Goal: Task Accomplishment & Management: Manage account settings

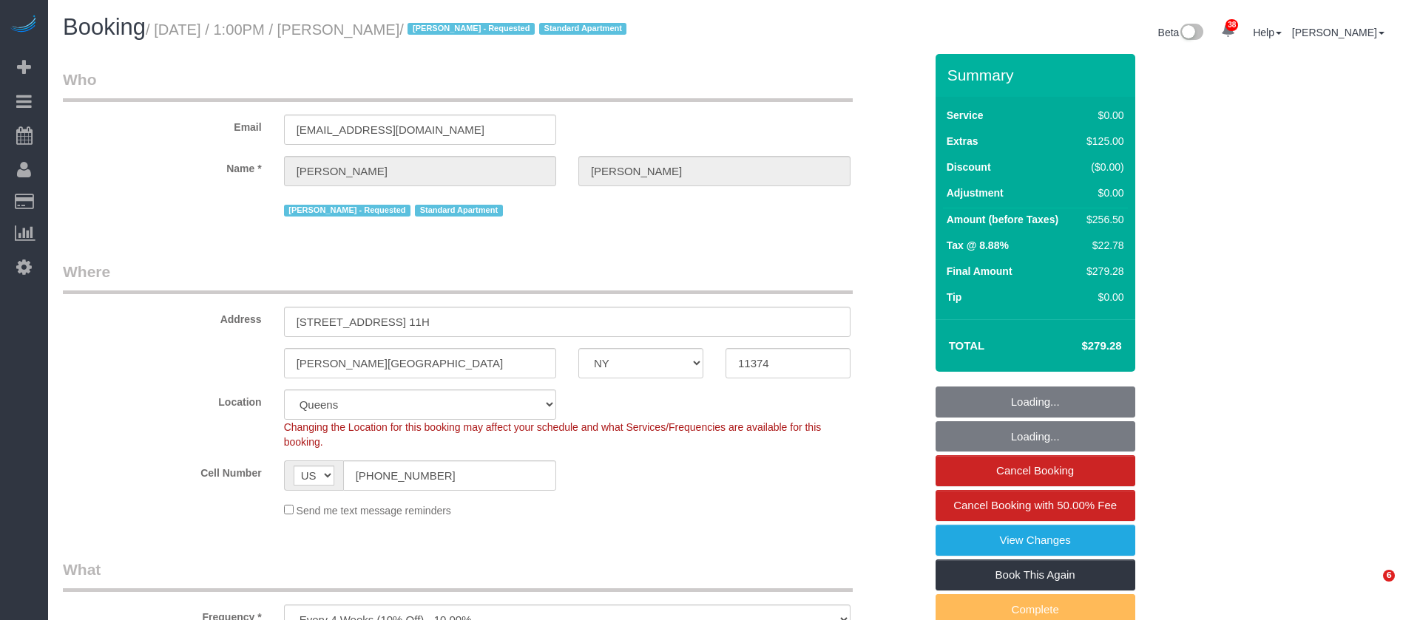
select select "NY"
select select "number:89"
select select "number:90"
select select "number:15"
select select "number:6"
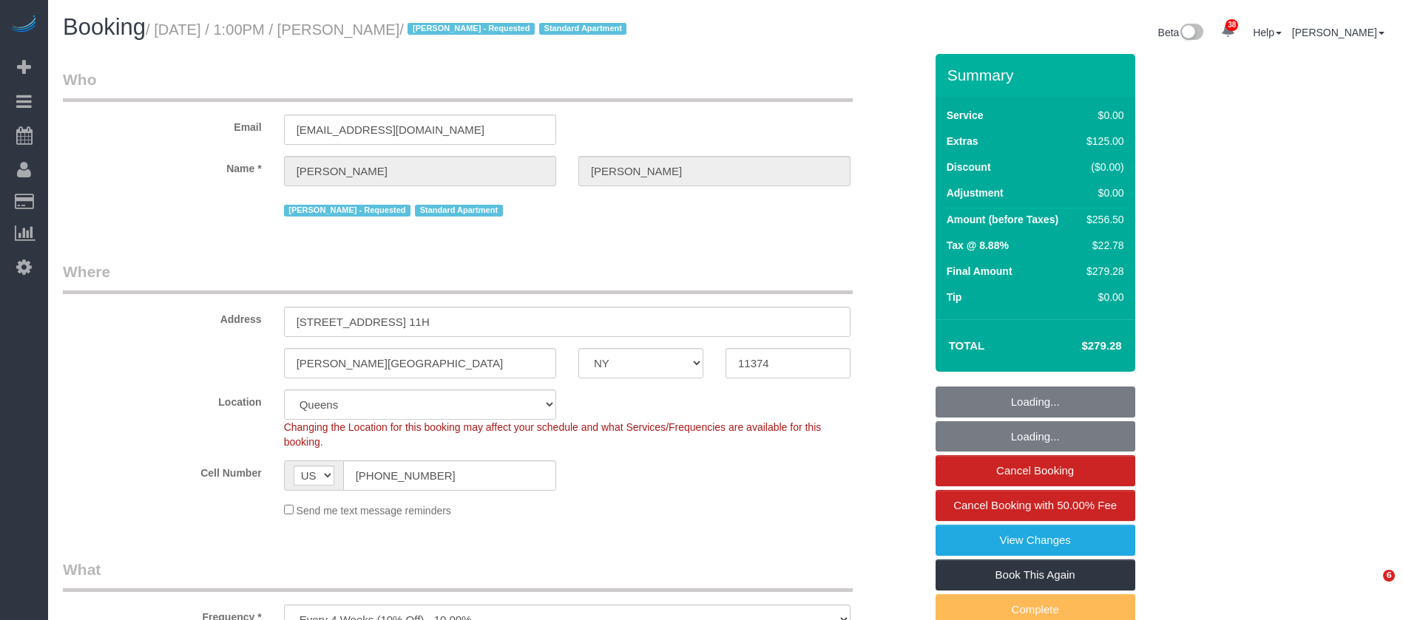
select select "object:982"
select select "1"
select select "spot1"
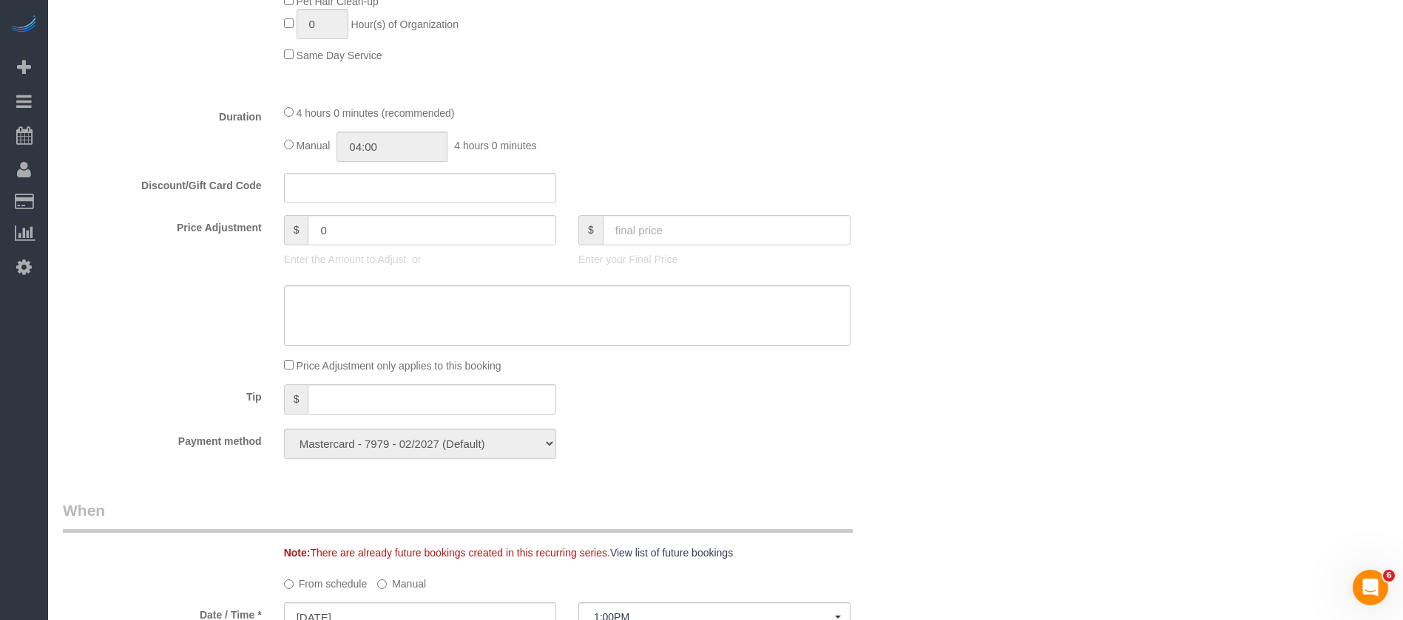
scroll to position [998, 0]
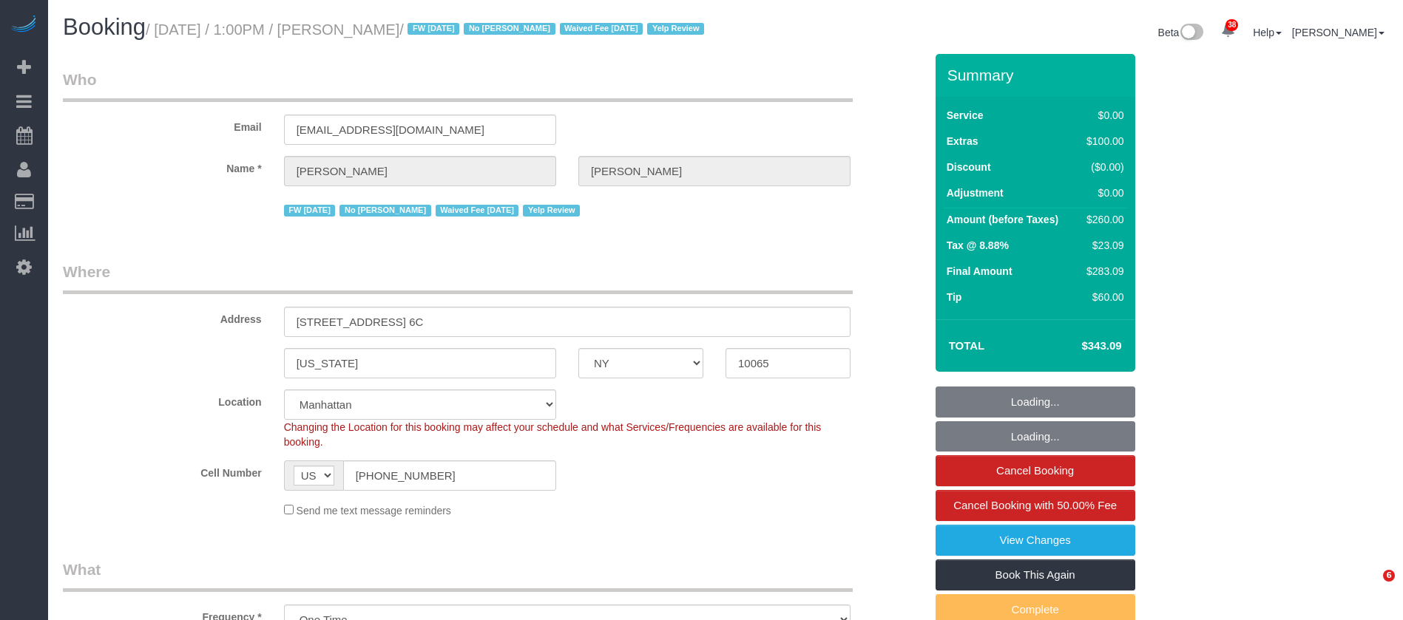
select select "NY"
select select "1"
select select "number:89"
select select "number:90"
select select "number:15"
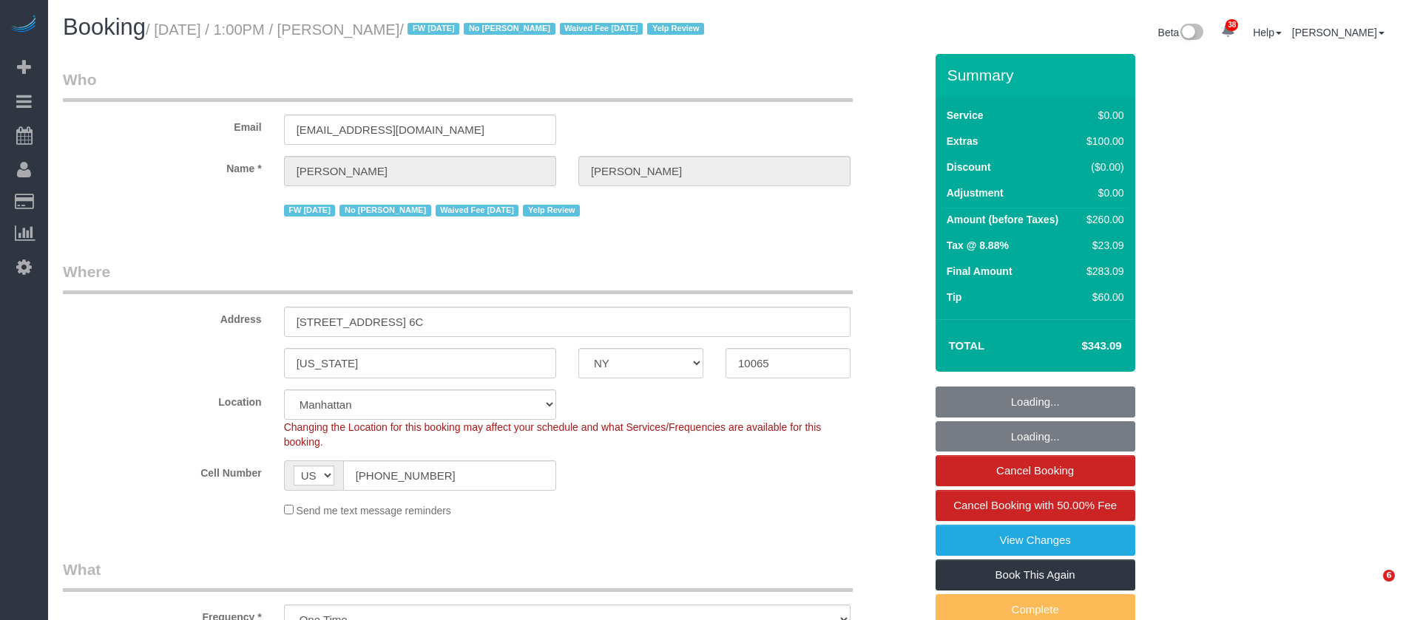
select select "number:5"
select select "spot1"
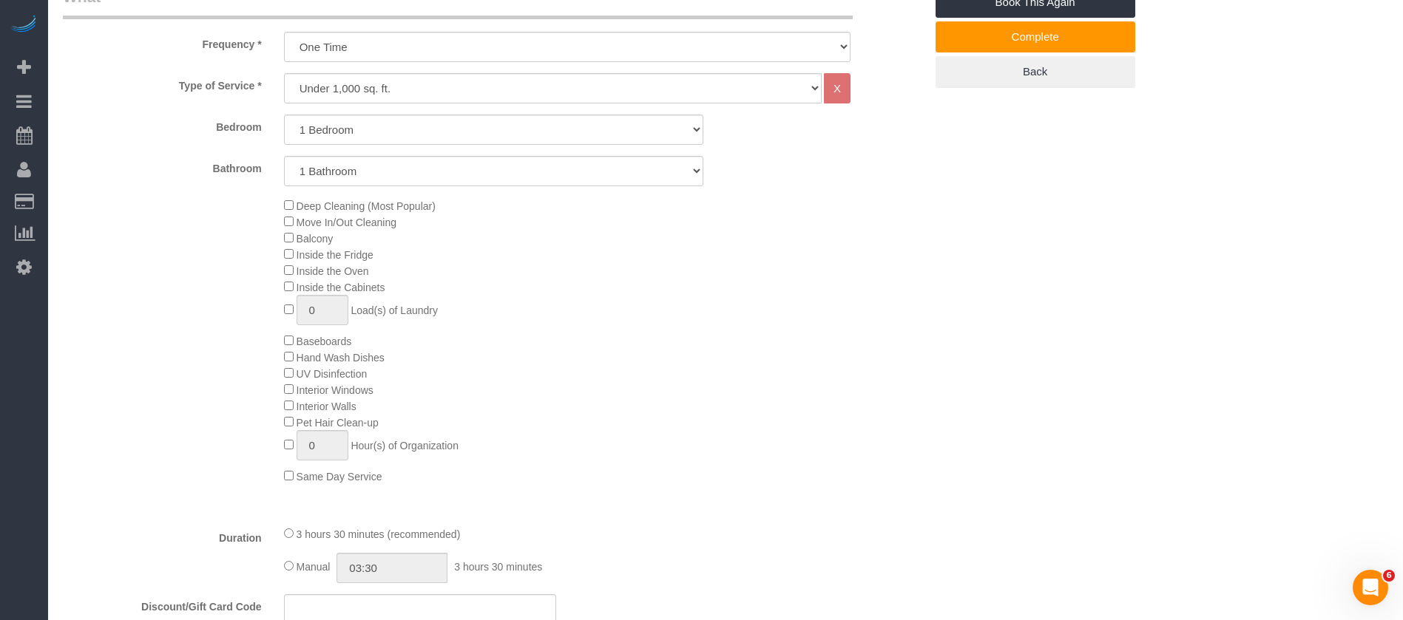
scroll to position [887, 0]
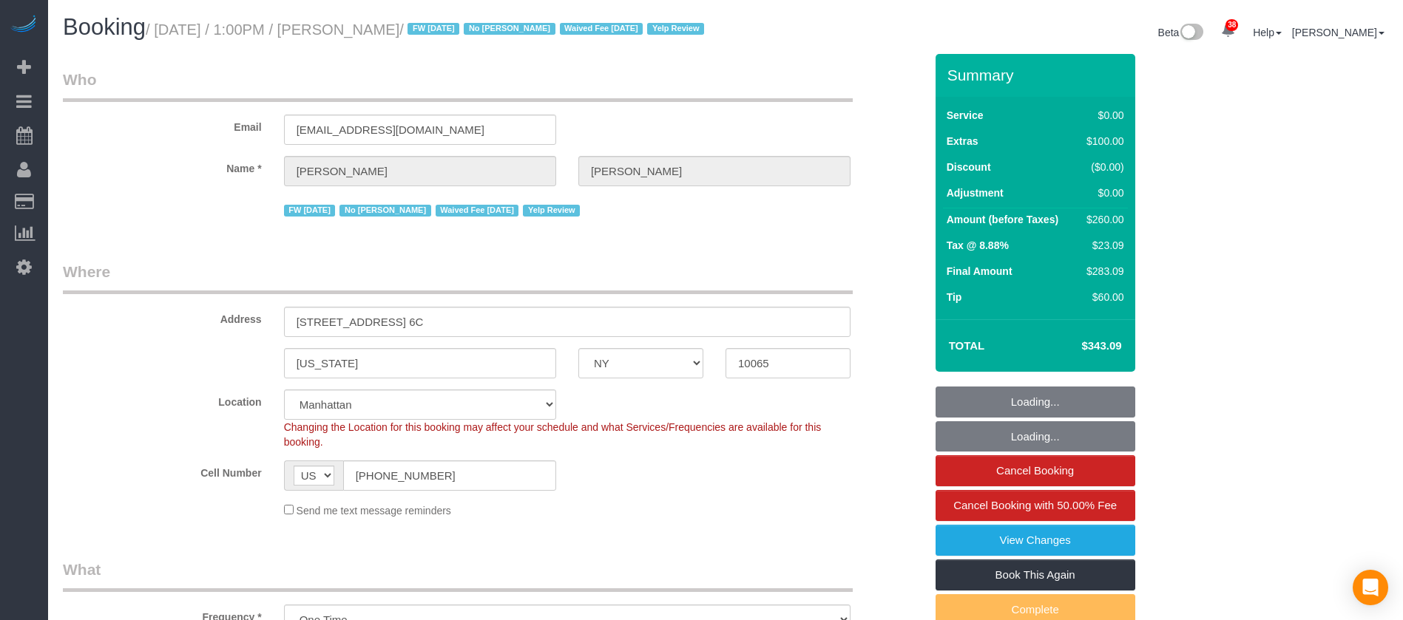
select select "NY"
select select "1"
select select "number:89"
select select "number:90"
select select "number:15"
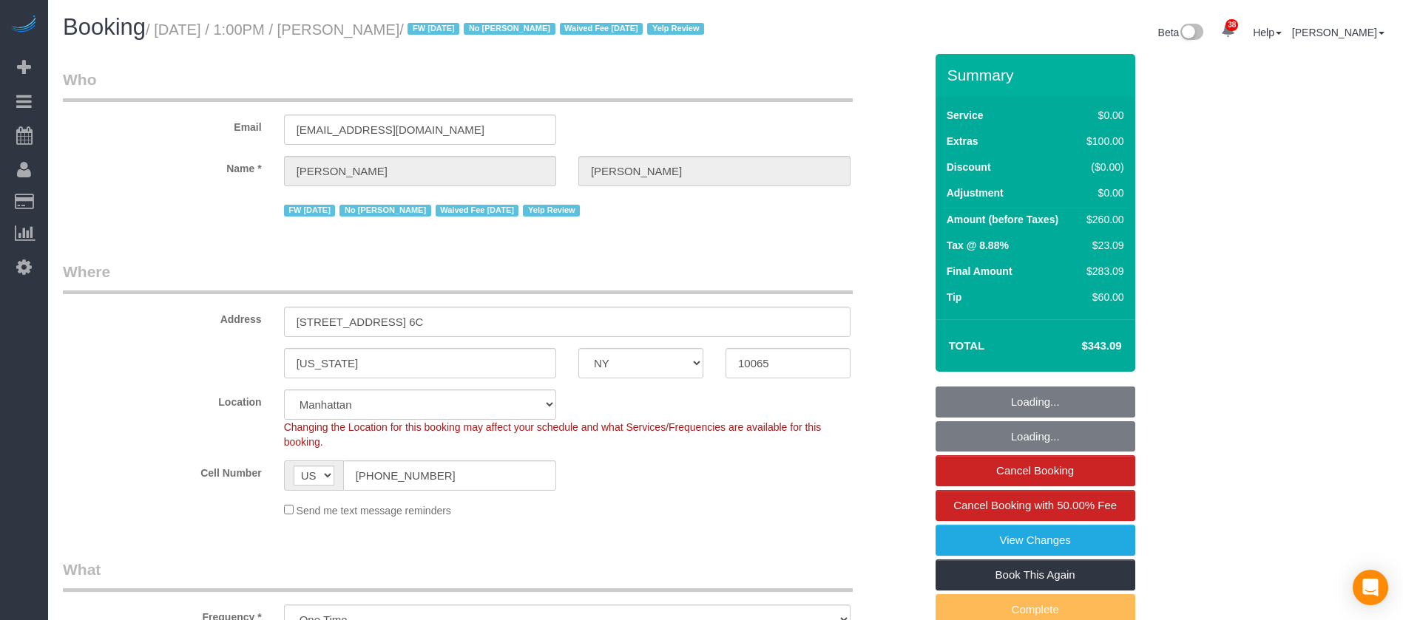
select select "number:5"
select select "spot1"
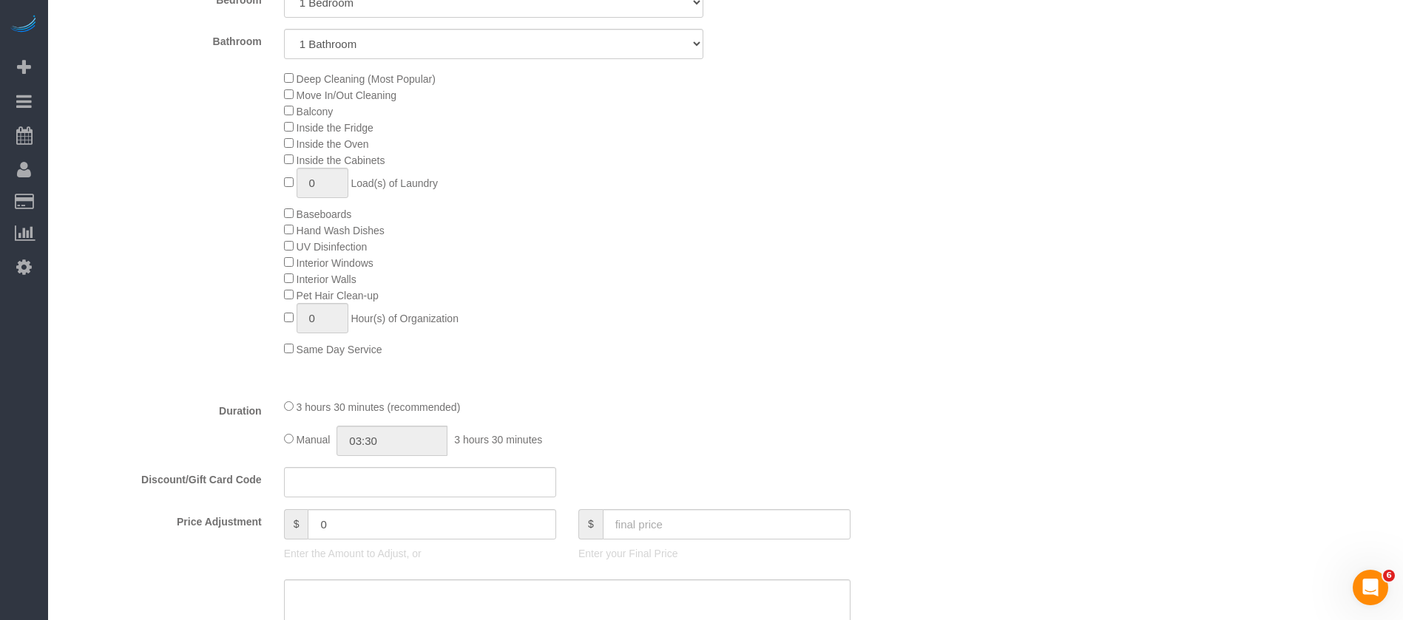
scroll to position [887, 0]
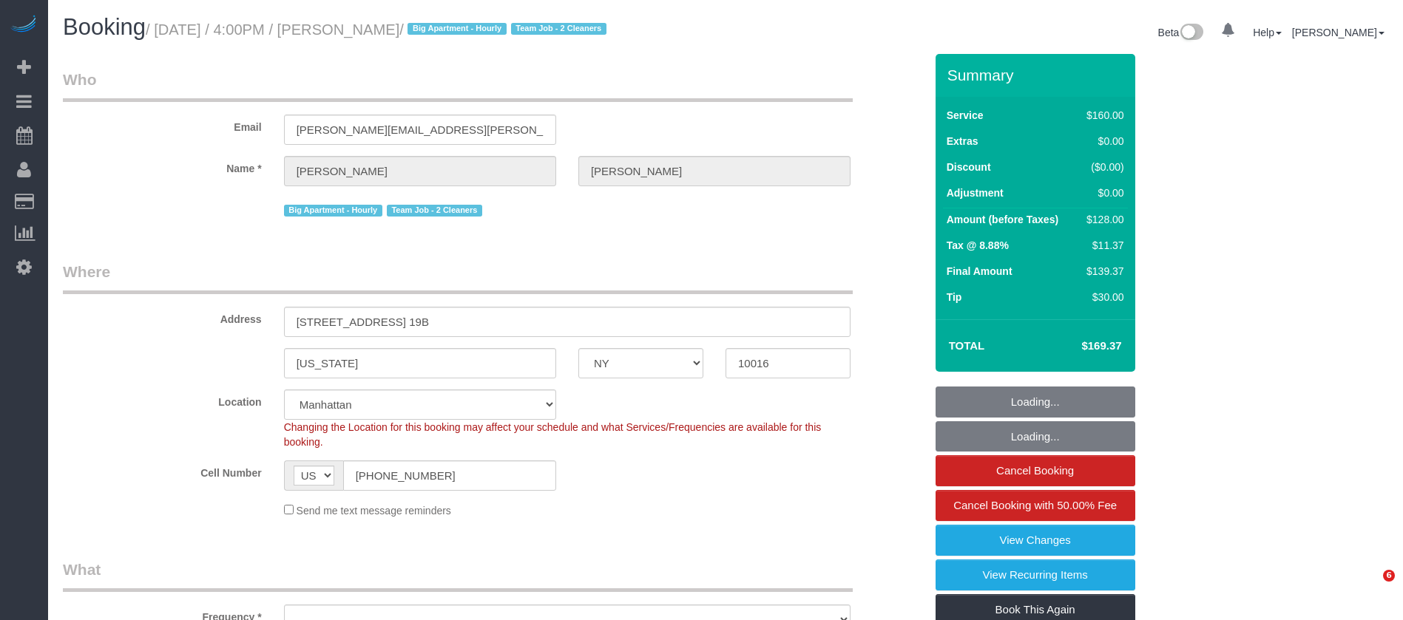
select select "NY"
select select "number:89"
select select "number:90"
select select "number:15"
select select "number:5"
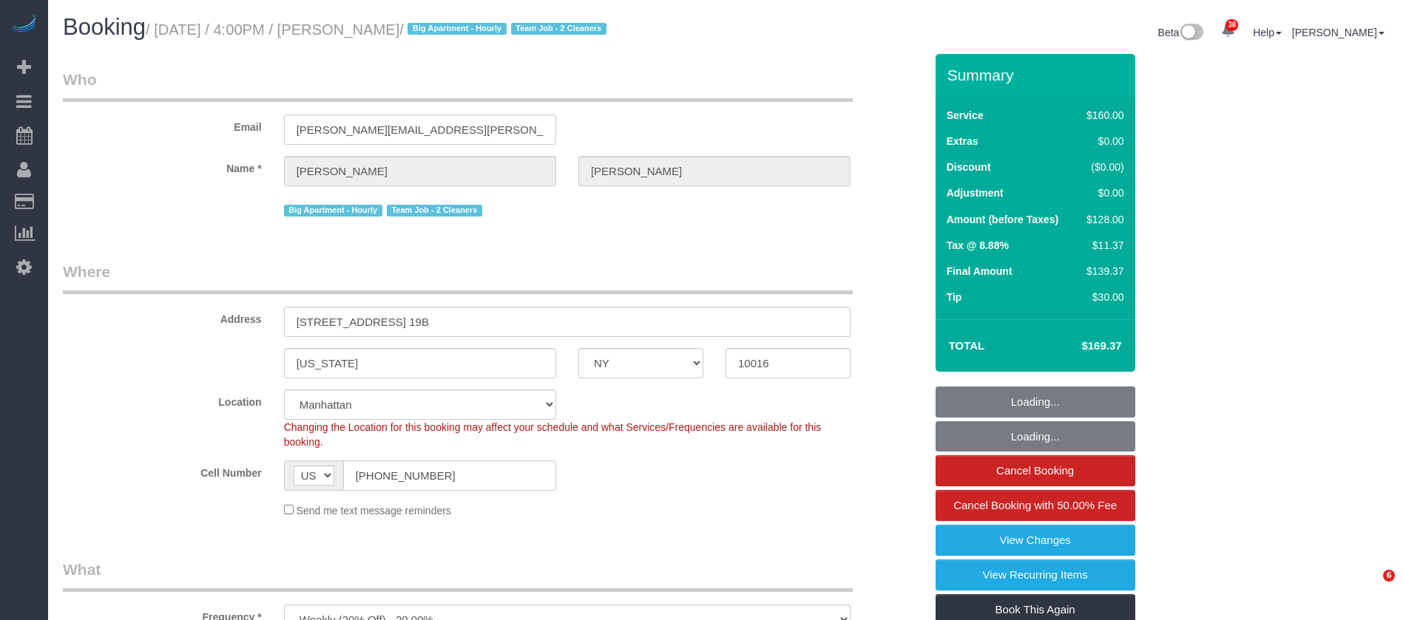
select select "object:1414"
select select "string:stripe-pm_1QmmDe4VGloSiKo7qN6Zl7hg"
select select "object:1503"
select select "spot1"
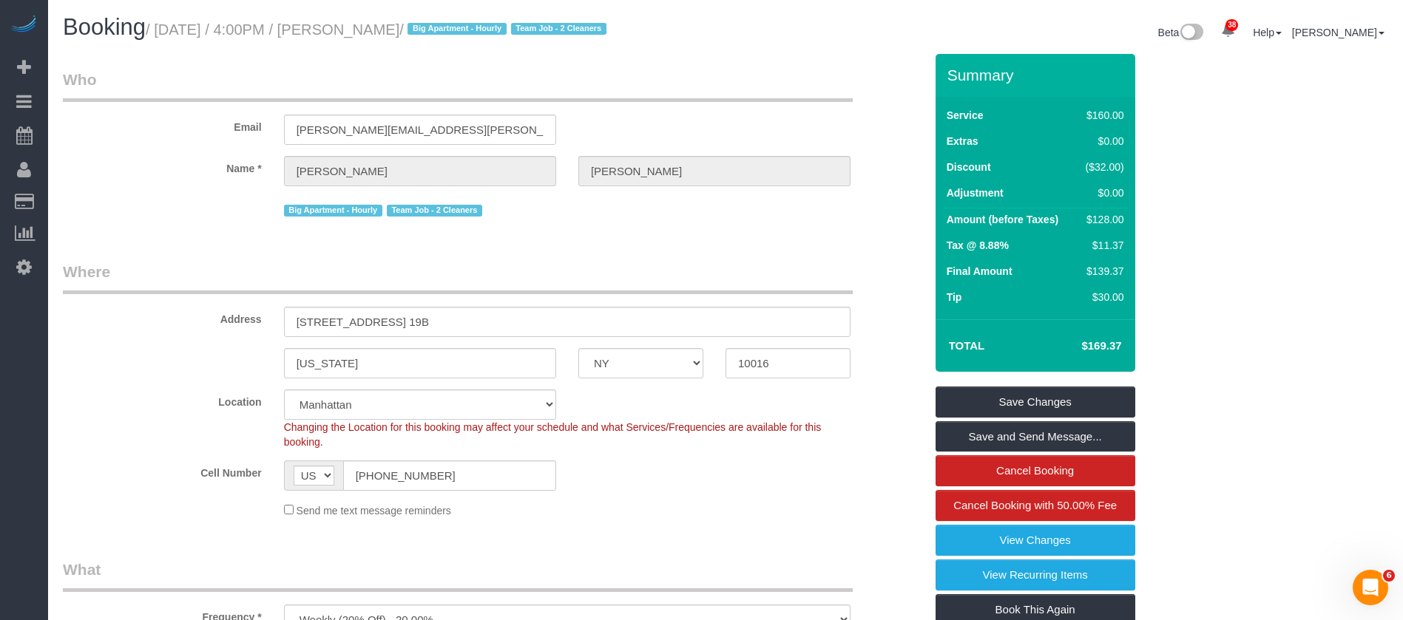
drag, startPoint x: 158, startPoint y: 35, endPoint x: 492, endPoint y: 66, distance: 335.7
click at [436, 30] on small "/ October 12, 2025 / 4:00PM / Leigh Fisch / Big Apartment - Hourly Team Job - 2…" at bounding box center [378, 29] width 465 height 16
copy small "October 12, 2025 / 4:00PM / Leigh Fisch /"
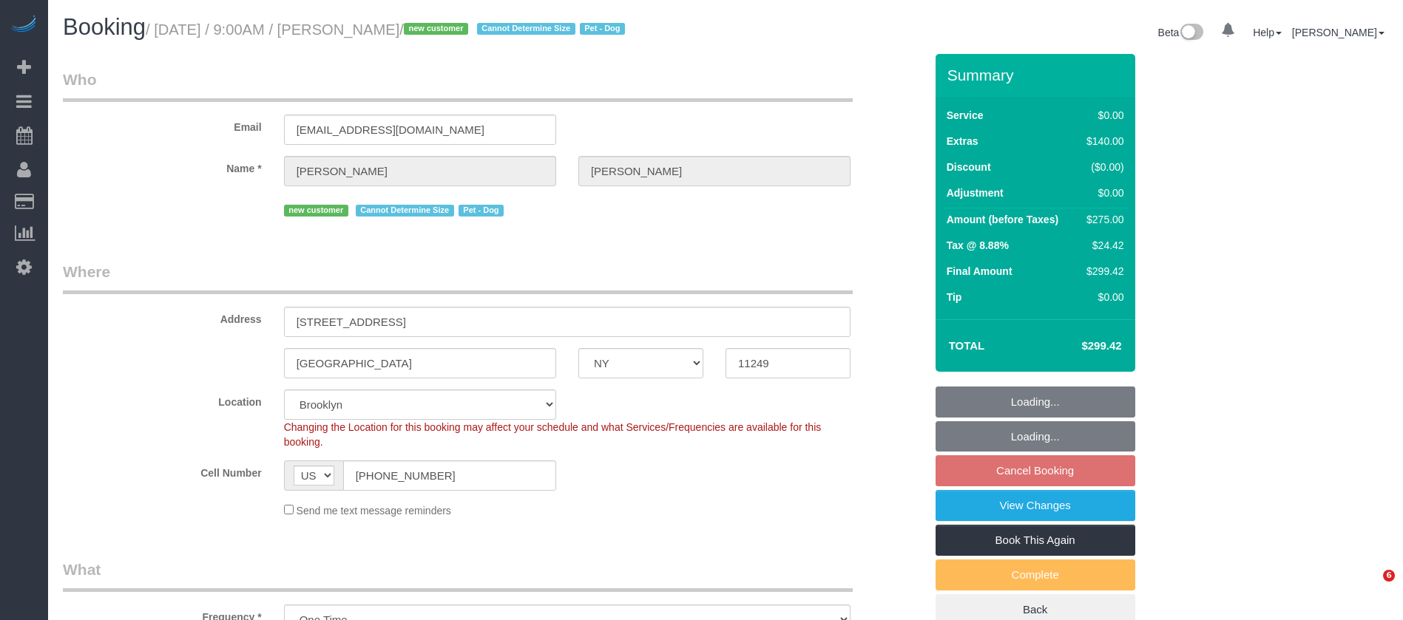
select select "NY"
select select "spot2"
select select "number:57"
select select "number:71"
select select "number:13"
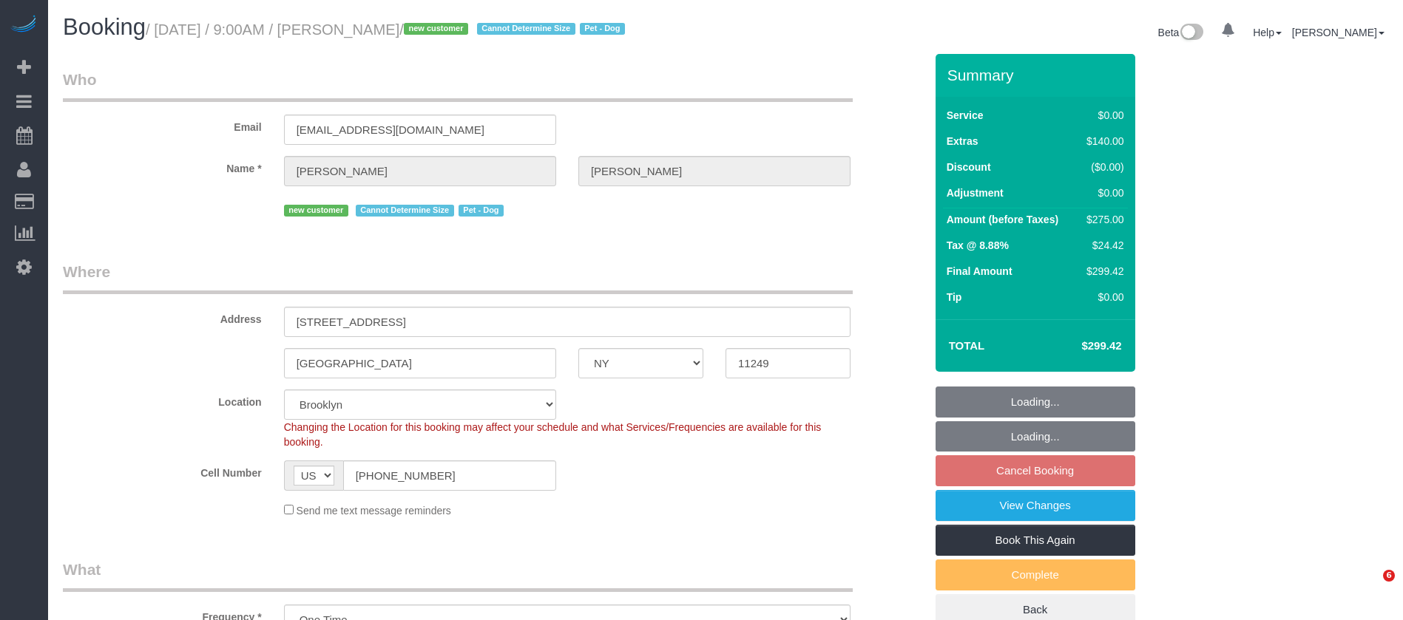
select select "number:5"
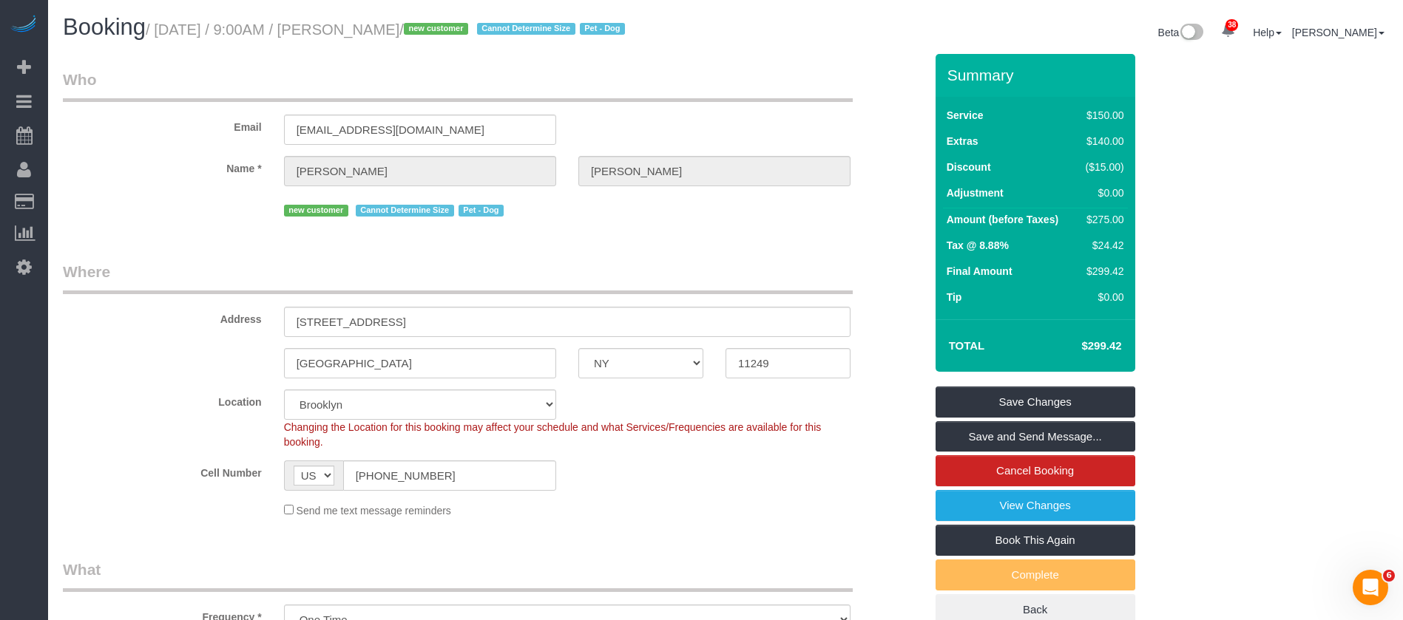
drag, startPoint x: 160, startPoint y: 29, endPoint x: 455, endPoint y: 27, distance: 295.1
click at [455, 27] on small "/ [DATE] / 9:00AM / [PERSON_NAME] / new customer Cannot Determine Size Pet - Dog" at bounding box center [388, 29] width 484 height 16
copy small "[DATE] / 9:00AM / [PERSON_NAME]"
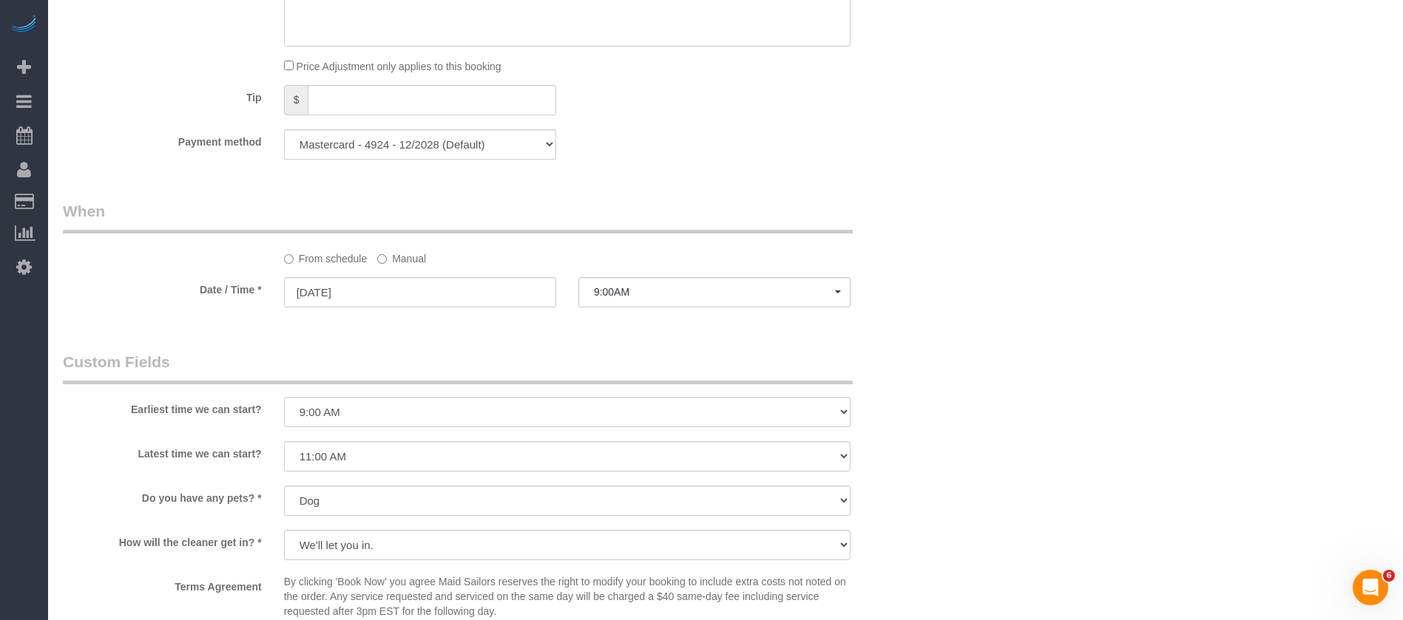
scroll to position [1553, 0]
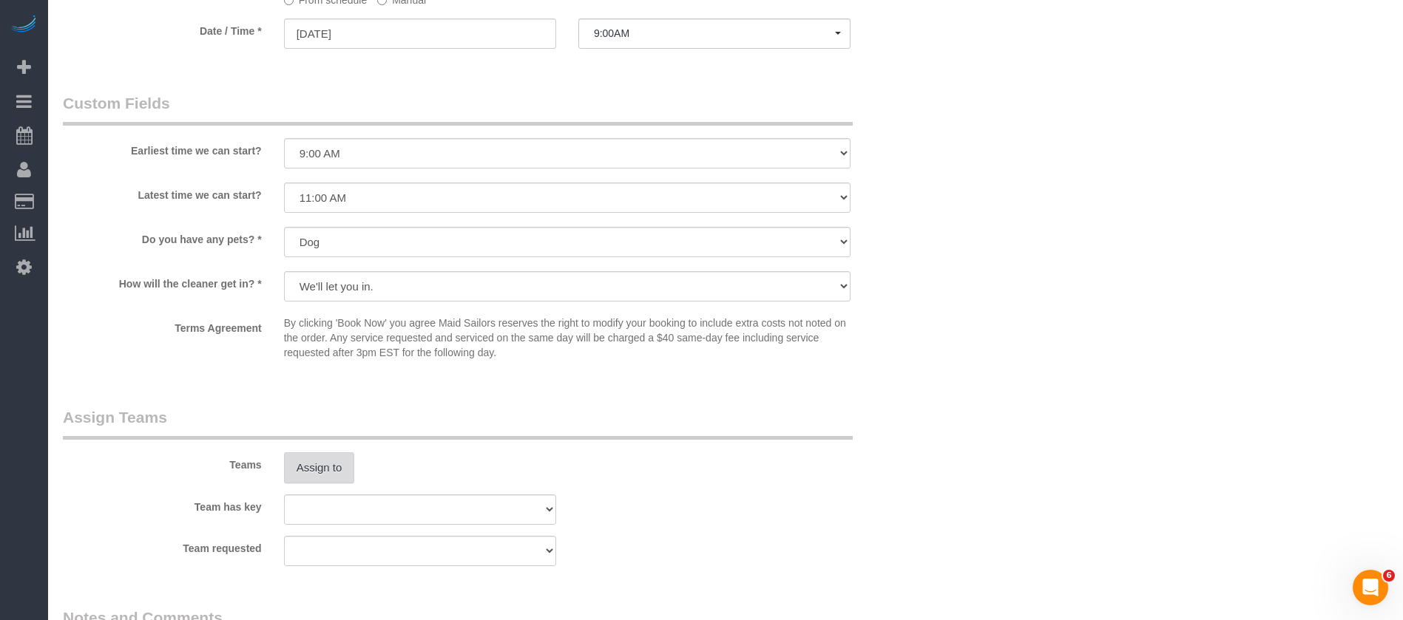
click at [305, 455] on button "Assign to" at bounding box center [319, 468] width 71 height 31
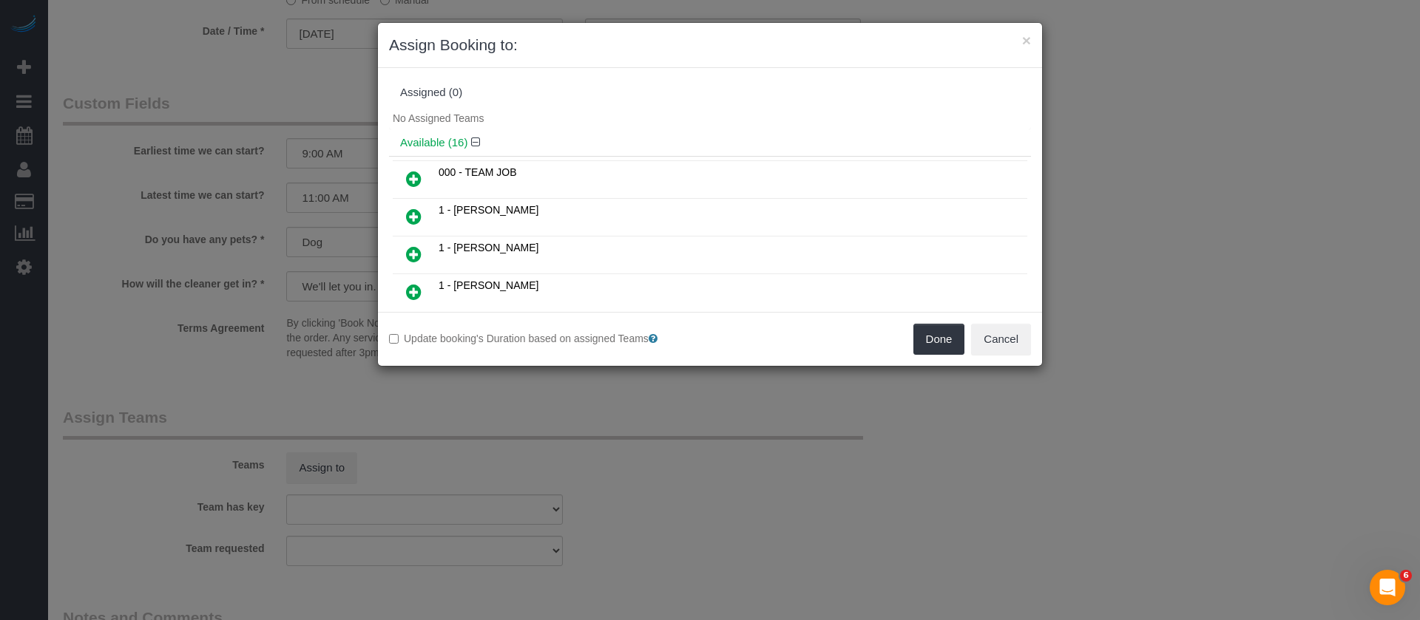
click at [417, 255] on icon at bounding box center [414, 255] width 16 height 18
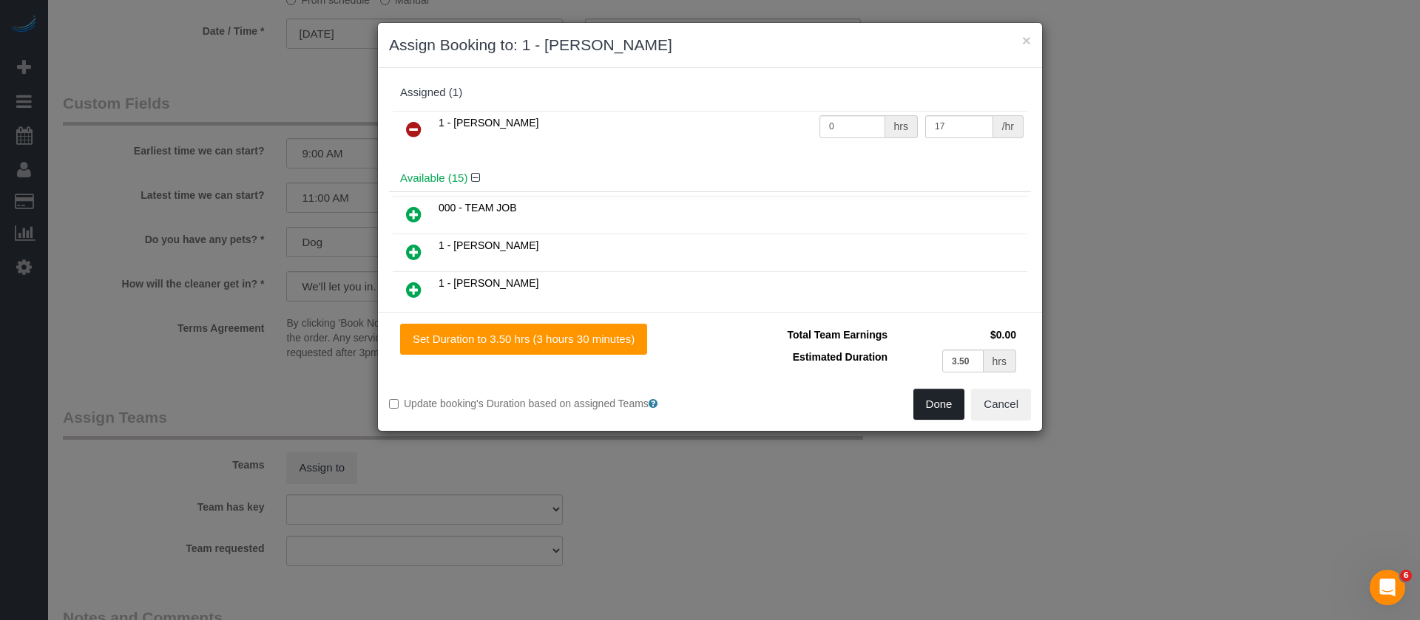
click at [934, 413] on button "Done" at bounding box center [939, 404] width 52 height 31
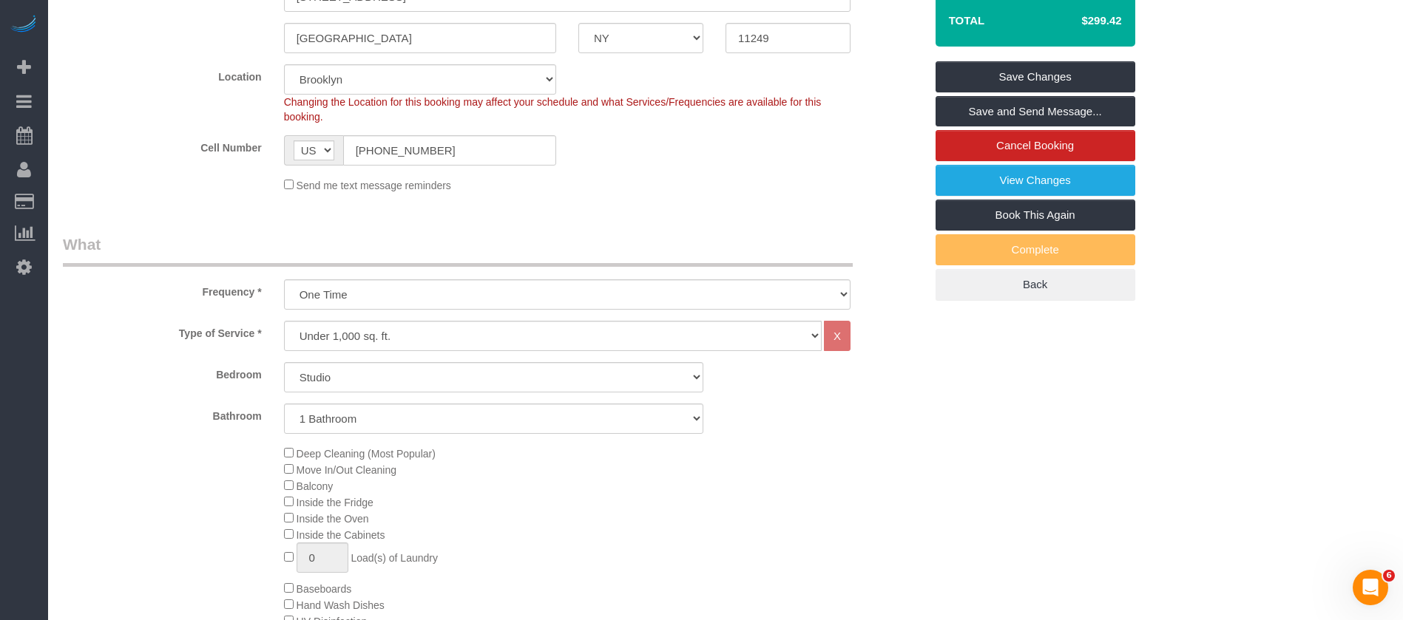
scroll to position [0, 0]
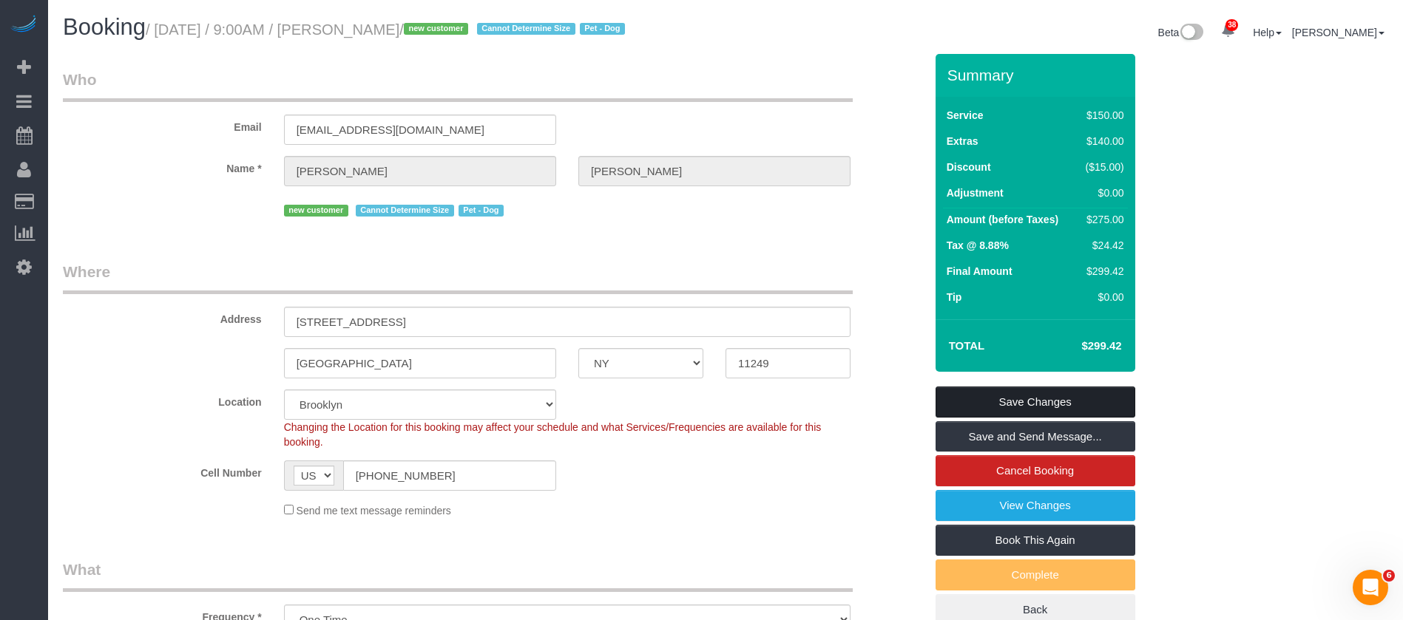
click at [1052, 398] on link "Save Changes" at bounding box center [1035, 402] width 200 height 31
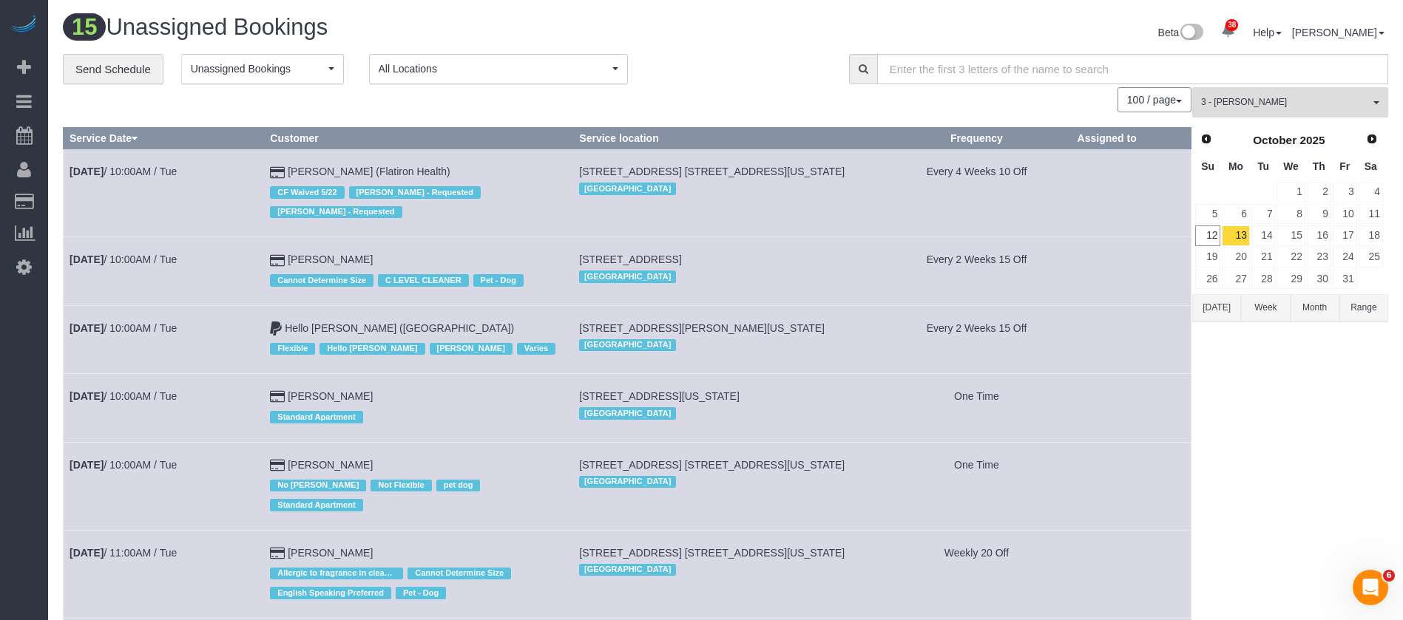
click at [1379, 95] on button "3 - Hecleny Gonzalez All Teams" at bounding box center [1290, 102] width 196 height 30
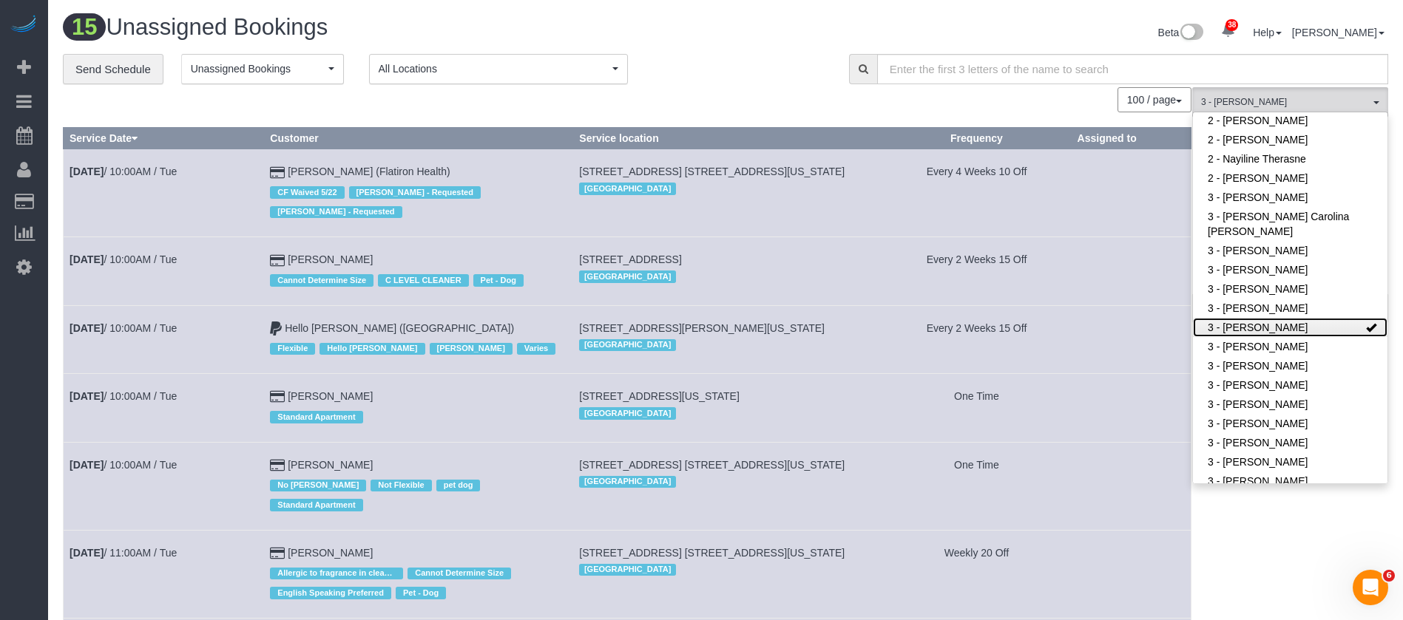
click at [1323, 318] on link "3 - [PERSON_NAME]" at bounding box center [1290, 327] width 194 height 19
click at [1117, 250] on td at bounding box center [1131, 271] width 120 height 68
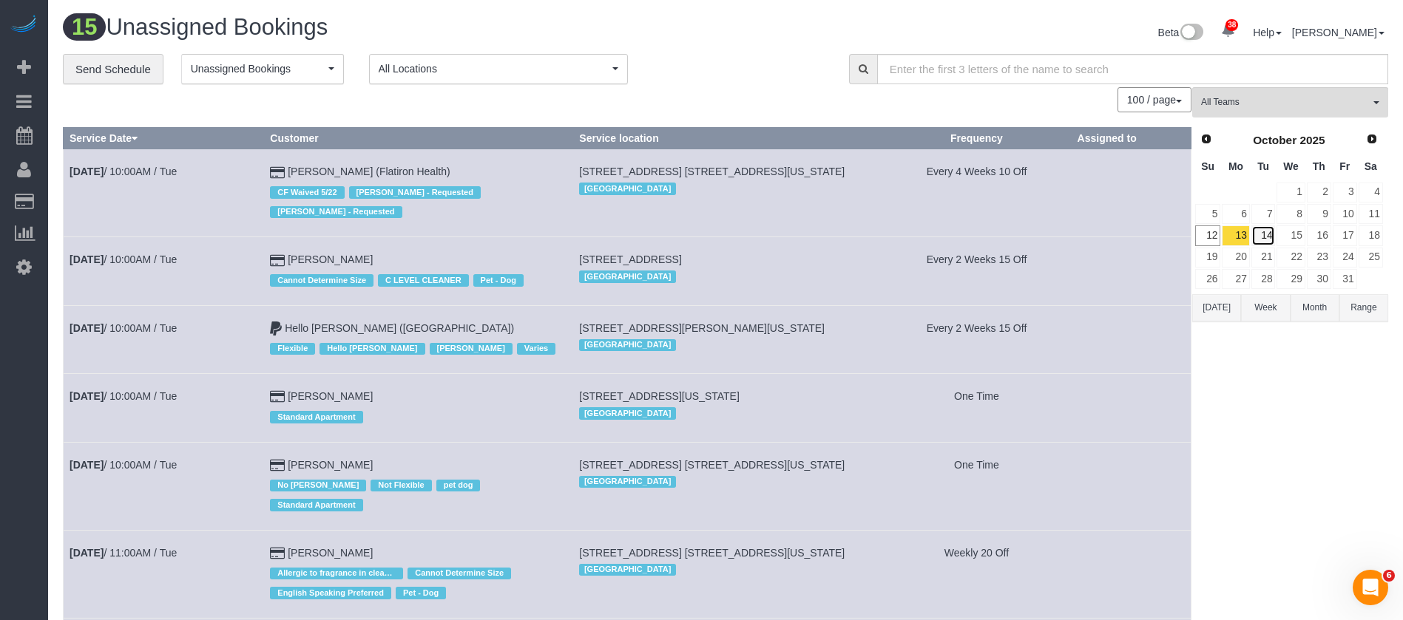
click at [1266, 234] on link "14" at bounding box center [1263, 236] width 24 height 20
click at [329, 64] on button "Unassigned Bookings" at bounding box center [262, 69] width 163 height 30
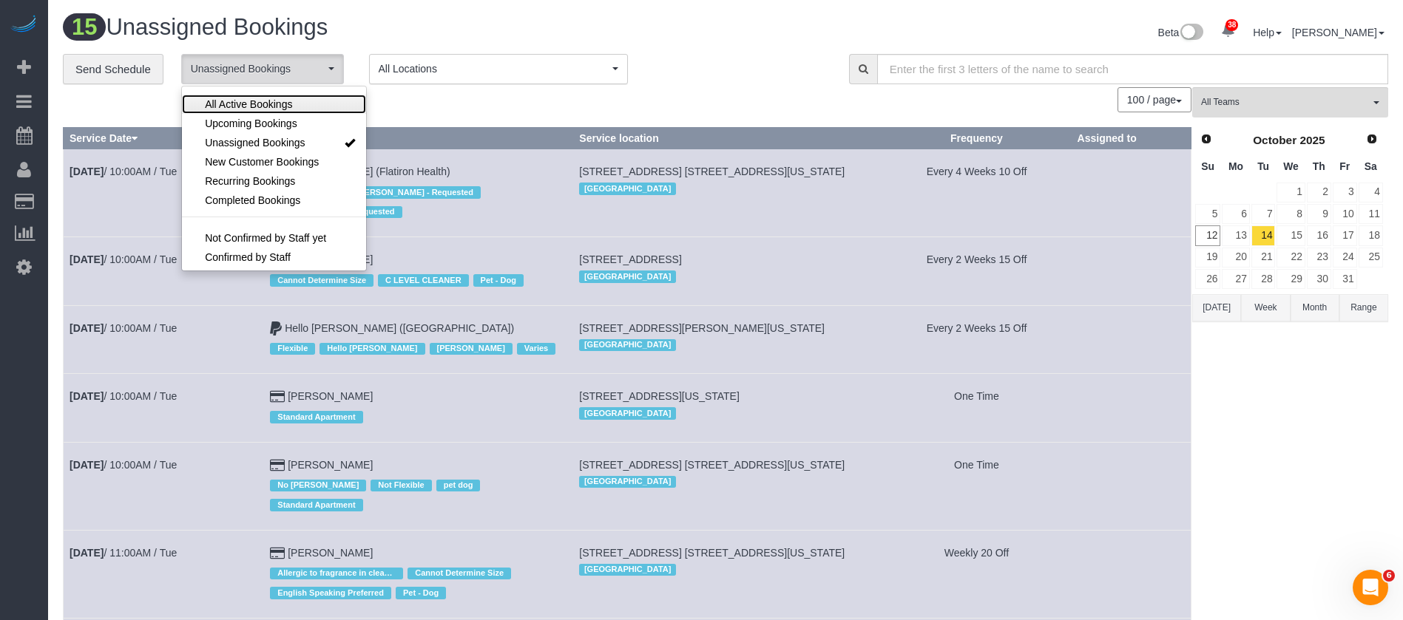
drag, startPoint x: 292, startPoint y: 106, endPoint x: 413, endPoint y: 104, distance: 121.3
click at [294, 104] on link "All Active Bookings" at bounding box center [274, 104] width 184 height 19
click at [478, 104] on div "100 / page 10 / page 20 / page 30 / page 40 / page 50 / page 100 / page" at bounding box center [627, 99] width 1128 height 25
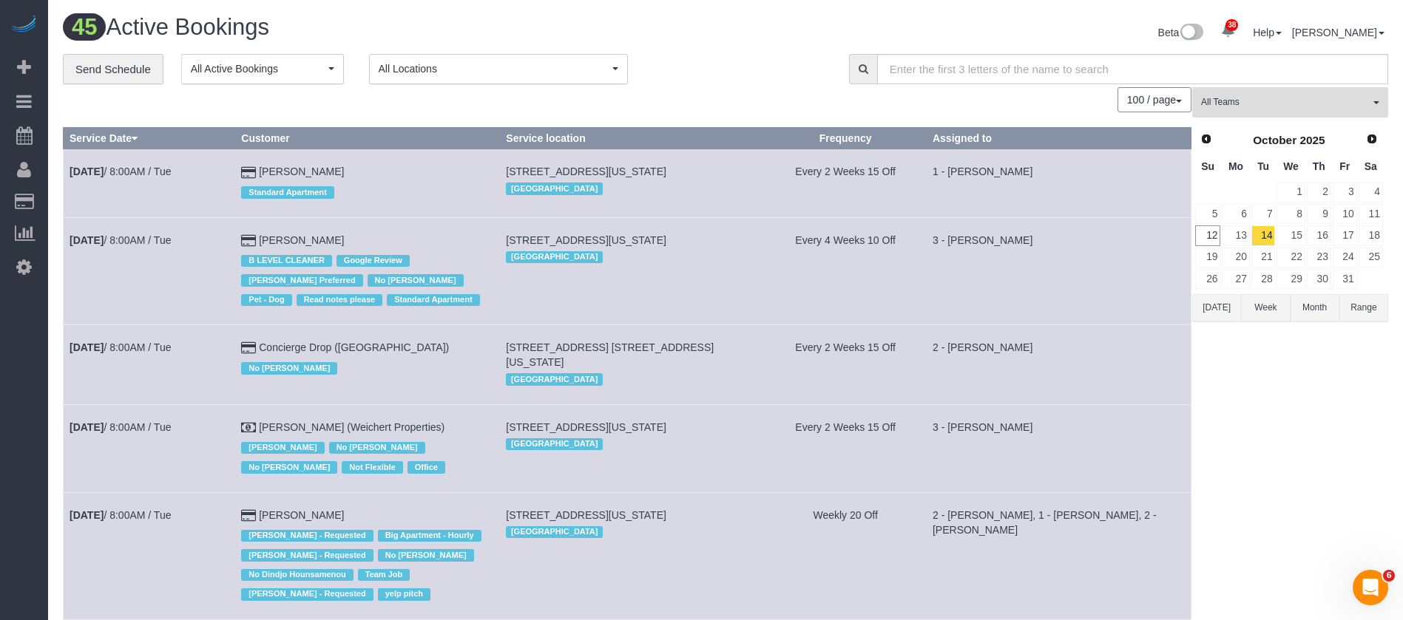
click at [1353, 101] on span "All Teams" at bounding box center [1285, 102] width 169 height 13
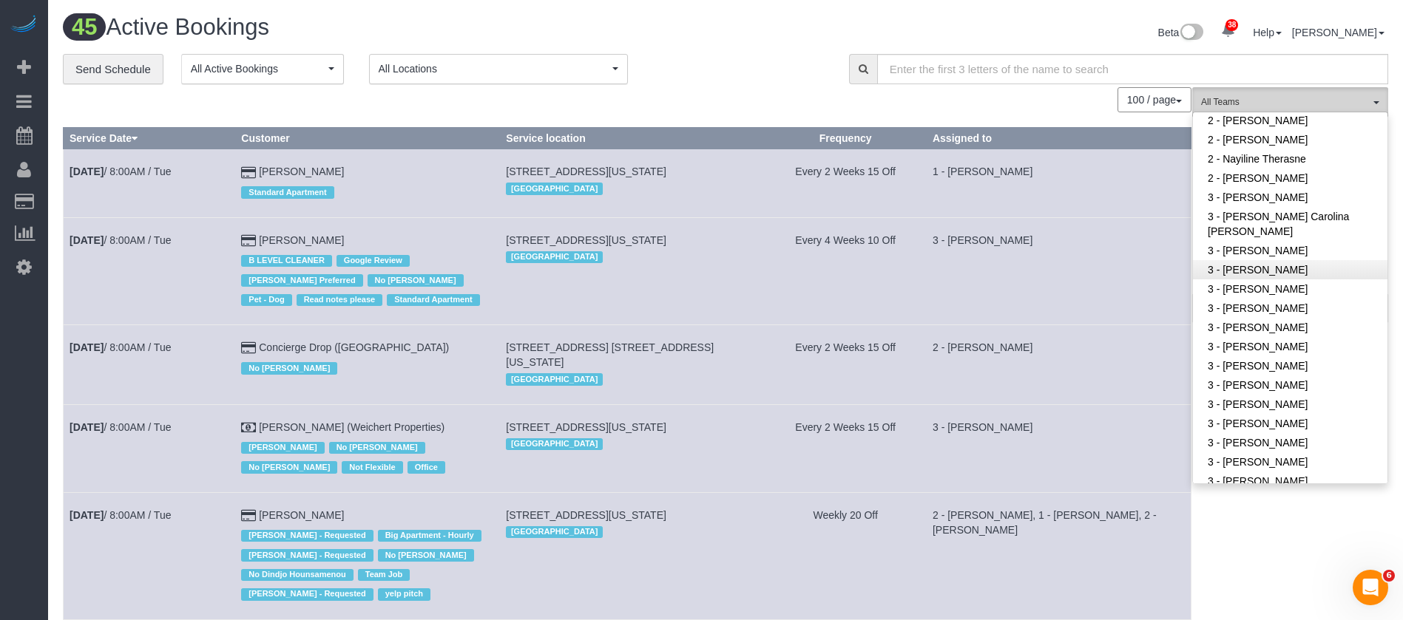
scroll to position [793, 0]
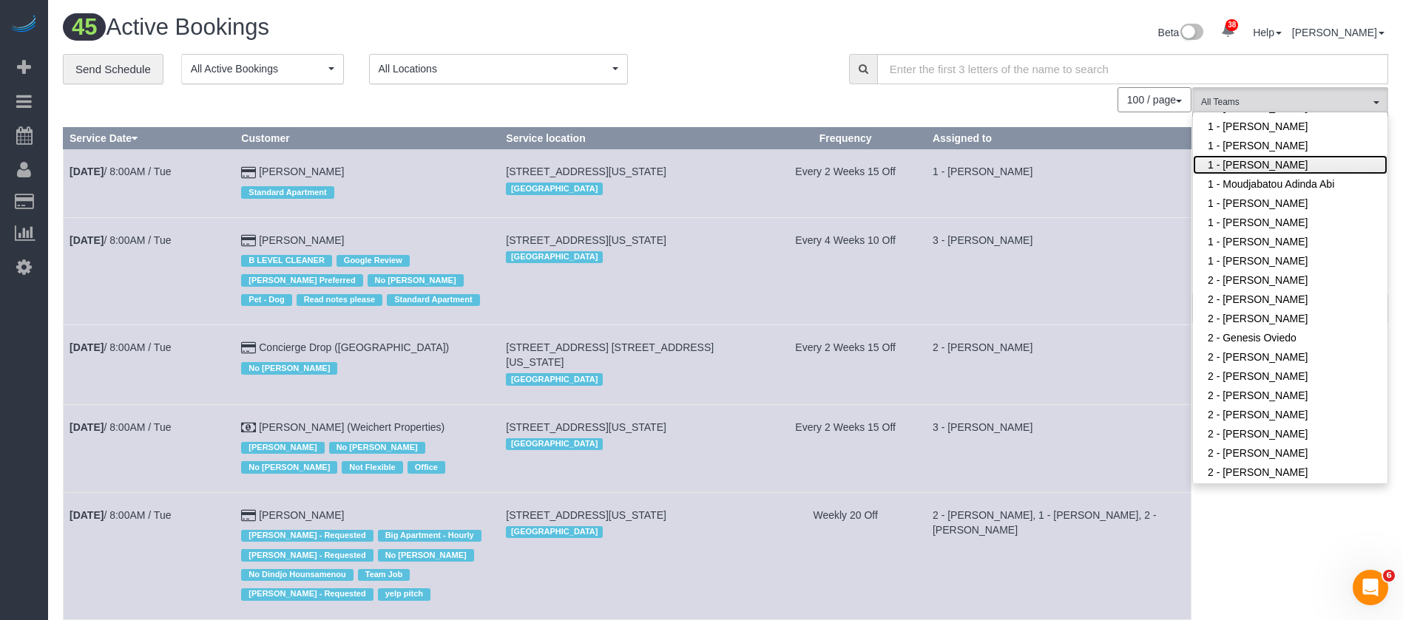
click at [1290, 155] on link "1 - Marlenyn Robles" at bounding box center [1290, 164] width 194 height 19
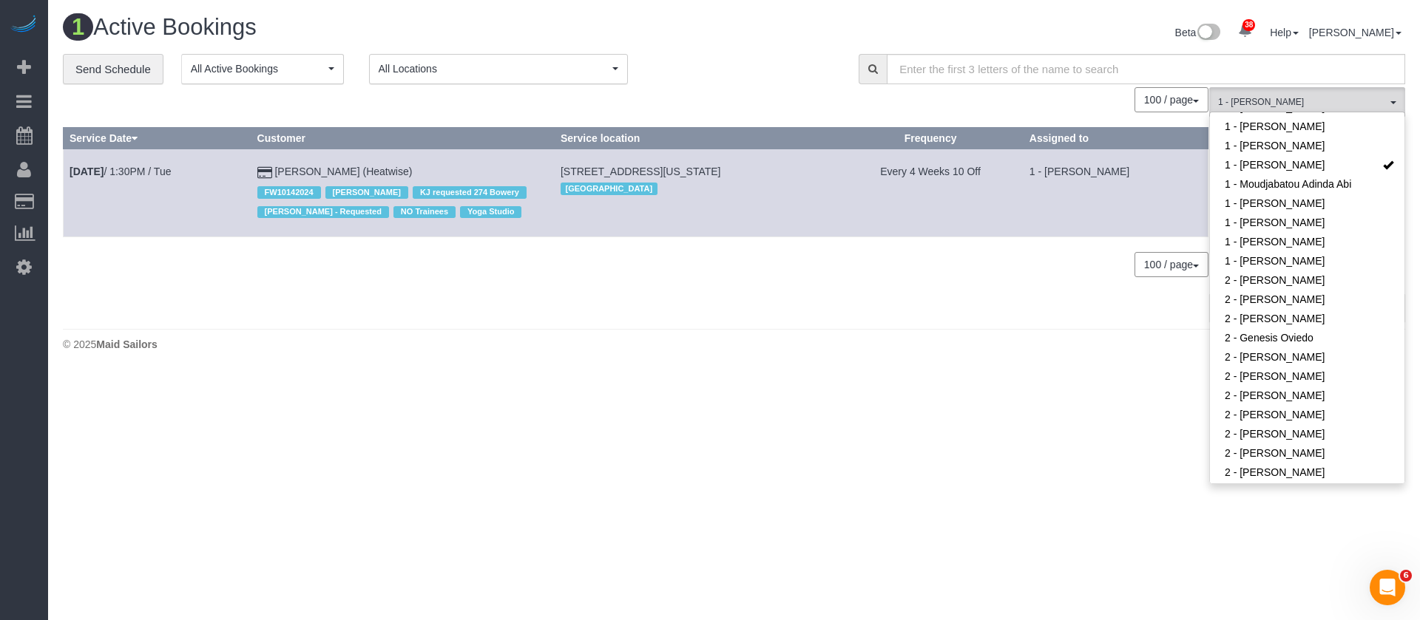
drag, startPoint x: 564, startPoint y: 164, endPoint x: 803, endPoint y: 165, distance: 239.6
click at [803, 165] on td "164 West 80th Street, New York, NY 10024 Manhattan" at bounding box center [695, 193] width 283 height 88
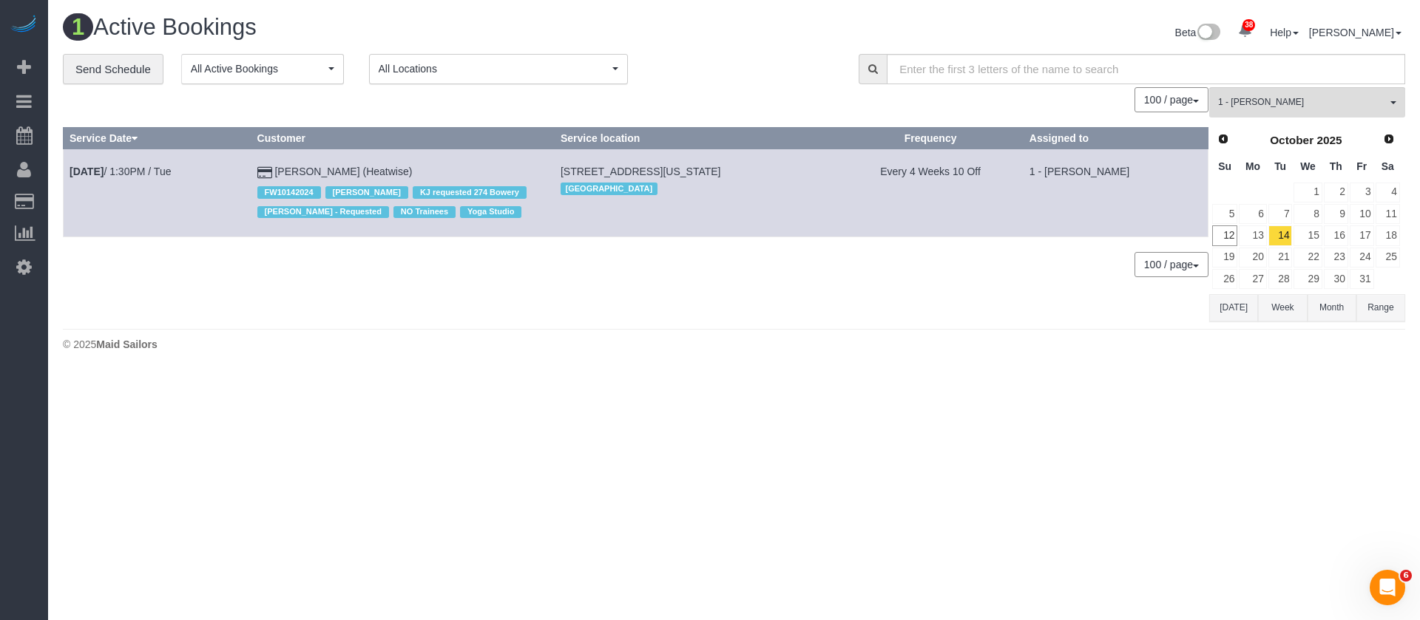
copy span "164 West 80th Street, New York, NY 10024"
click at [1367, 96] on span "1 - Marlenyn Robles" at bounding box center [1302, 102] width 169 height 13
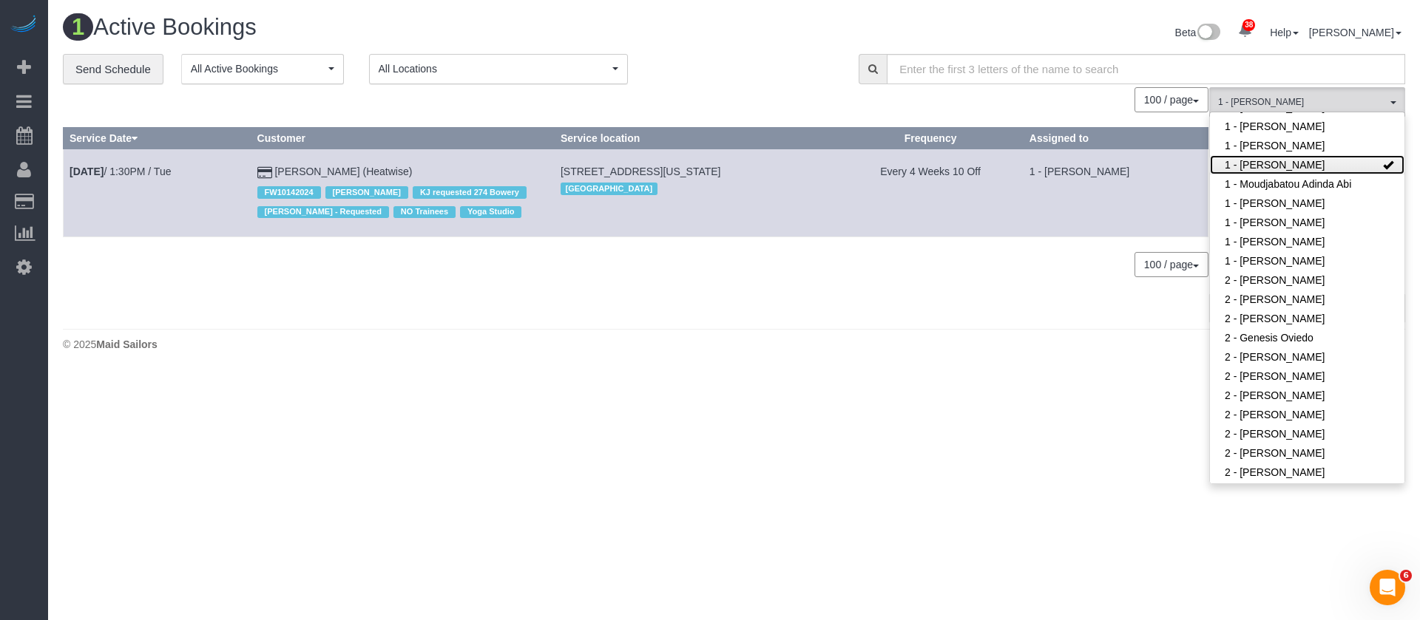
drag, startPoint x: 1346, startPoint y: 132, endPoint x: 1106, endPoint y: 154, distance: 240.6
click at [1347, 155] on link "1 - [PERSON_NAME]" at bounding box center [1307, 164] width 194 height 19
click at [752, 63] on div "**********" at bounding box center [450, 69] width 774 height 31
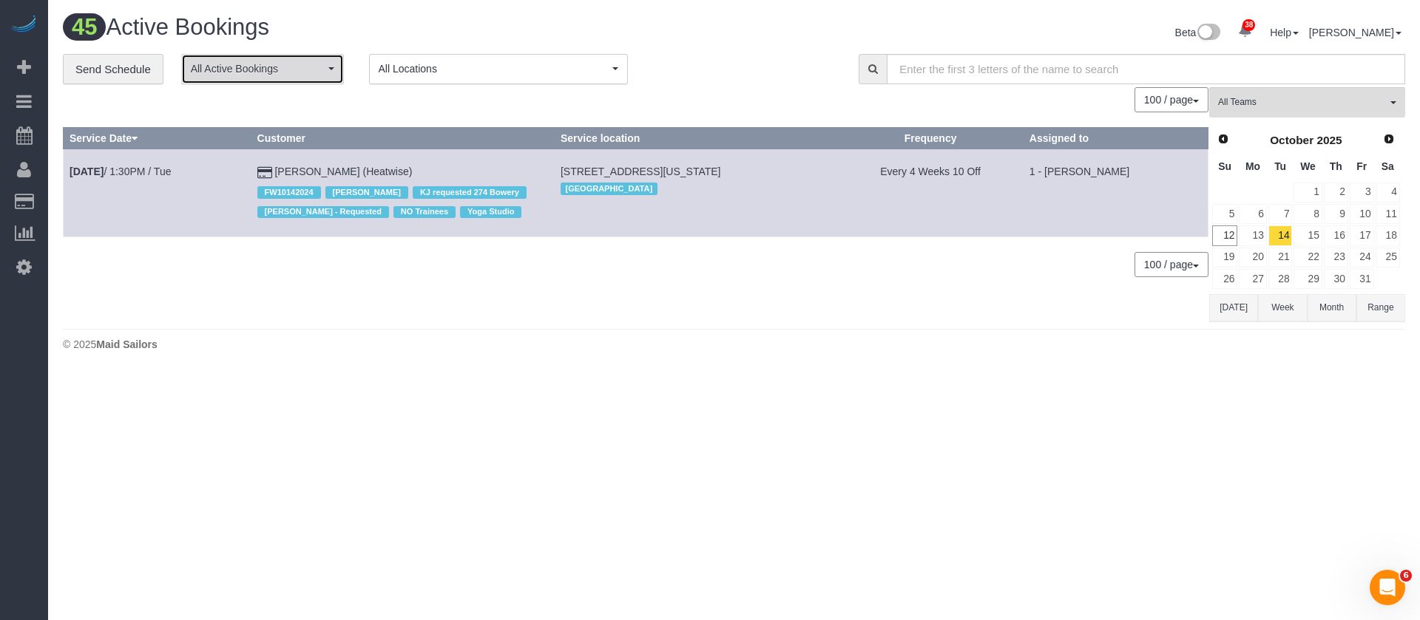
drag, startPoint x: 322, startPoint y: 74, endPoint x: 207, endPoint y: 160, distance: 143.8
click at [320, 73] on span "All Active Bookings" at bounding box center [258, 68] width 134 height 15
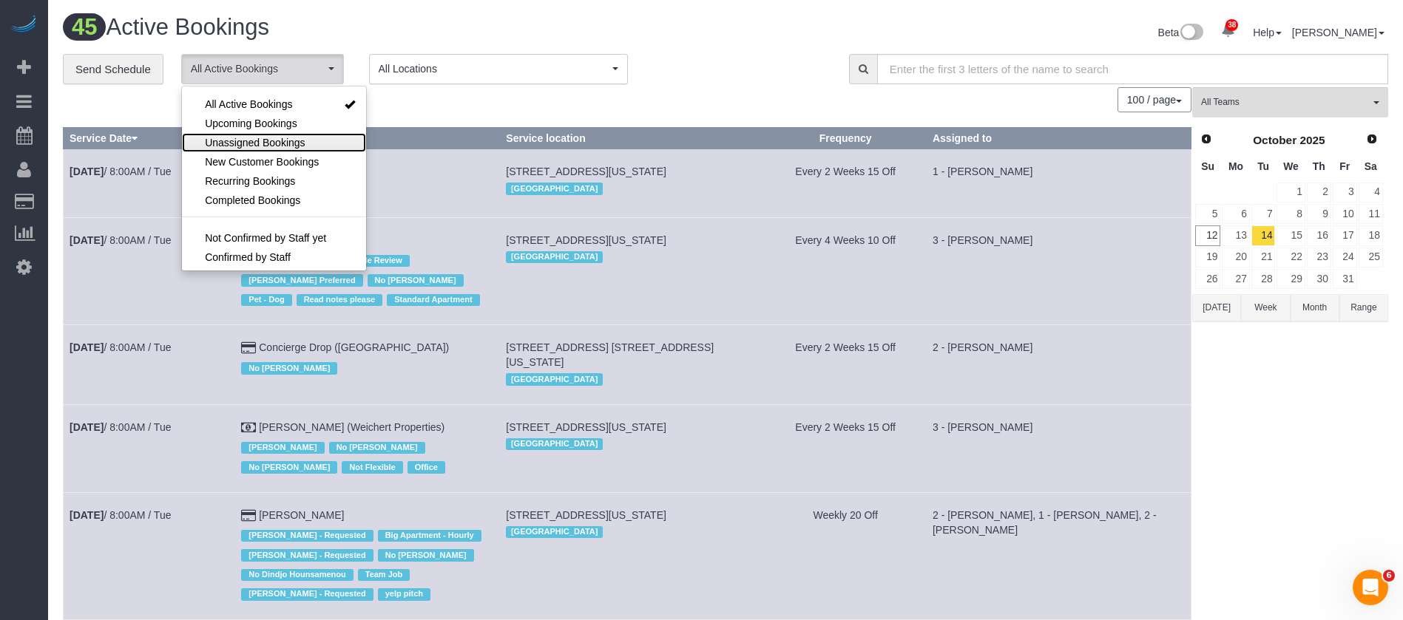
click at [256, 138] on span "Unassigned Bookings" at bounding box center [255, 142] width 100 height 15
select select "**********"
click at [716, 64] on div "**********" at bounding box center [445, 69] width 764 height 31
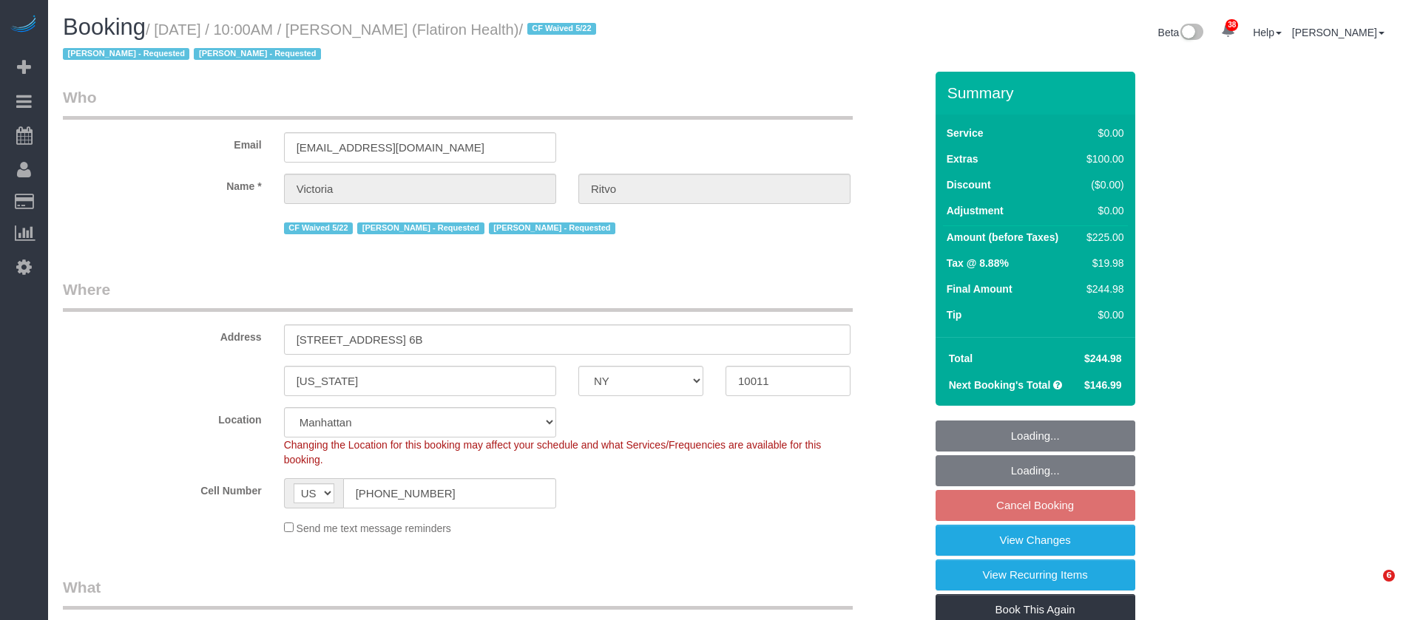
select select "NY"
select select "spot3"
select select "number:89"
select select "number:90"
select select "number:15"
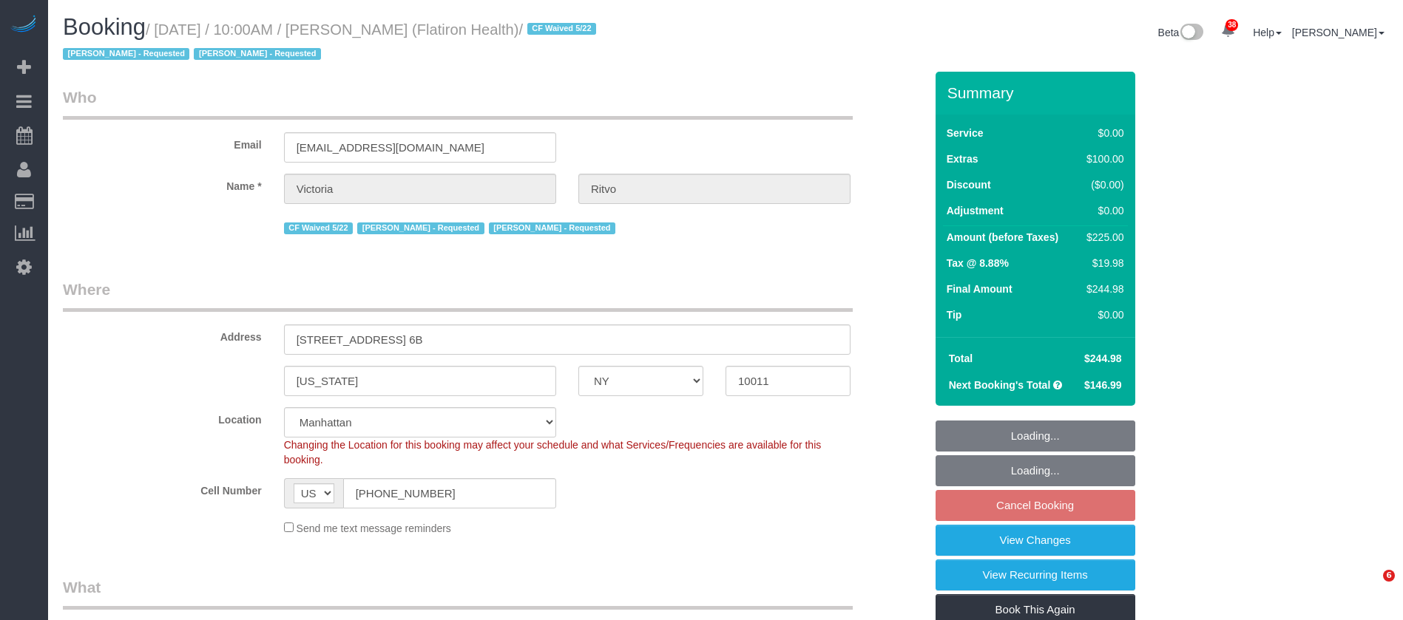
select select "number:5"
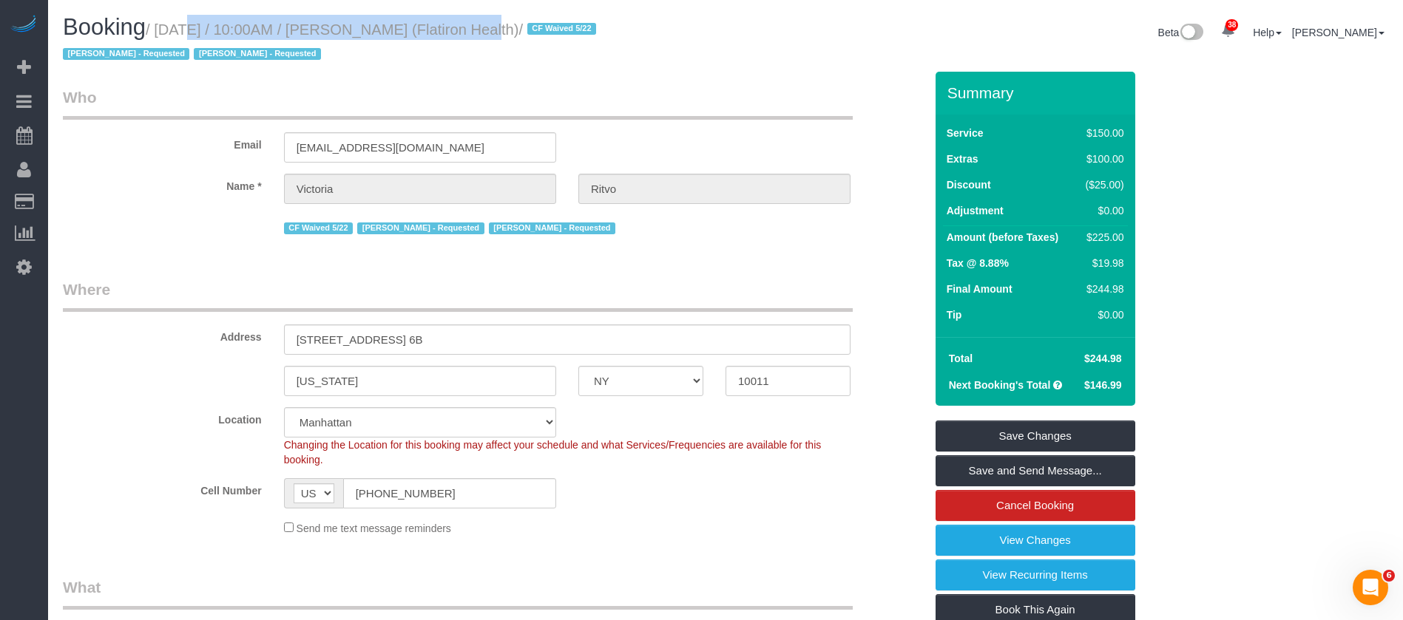
drag, startPoint x: 162, startPoint y: 28, endPoint x: 446, endPoint y: 24, distance: 284.0
click at [446, 24] on small "/ October 14, 2025 / 10:00AM / Victoria Ritvo (Flatiron Health) / CF Waived 5/2…" at bounding box center [332, 41] width 538 height 41
copy small "October 14, 2025 / 10:00AM / Victoria Ritvo"
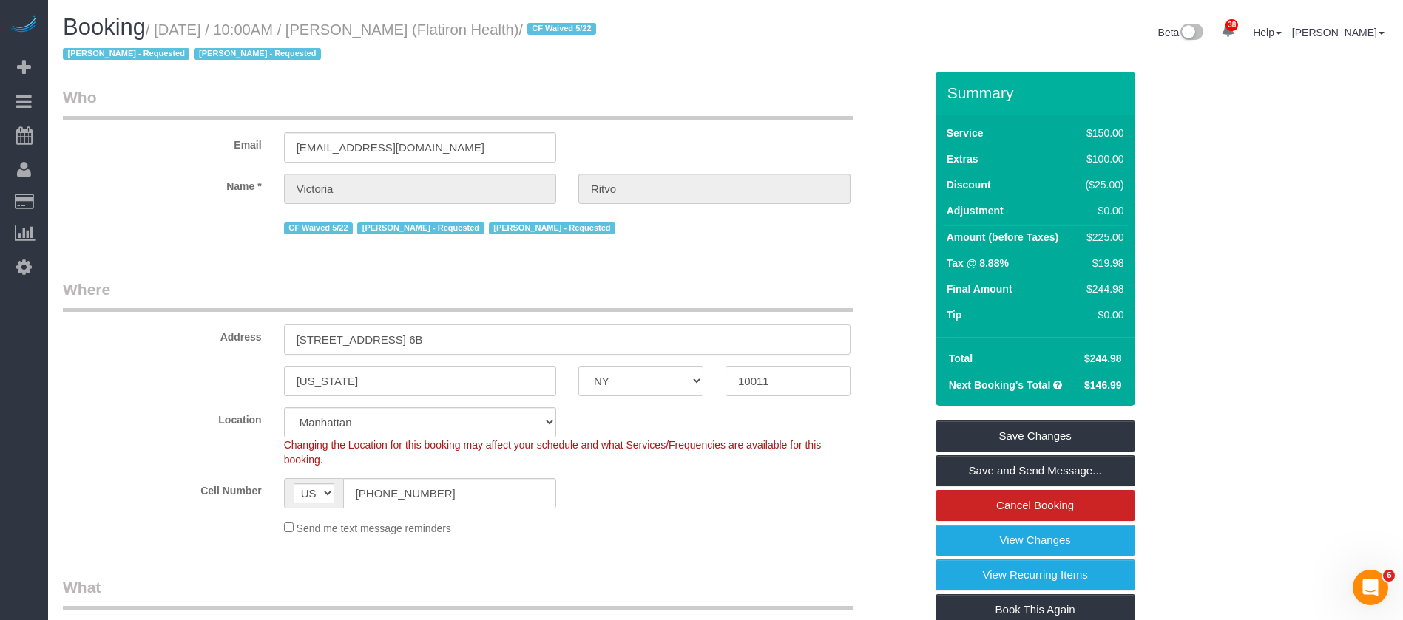
click at [422, 329] on input "96 5th Ave, Apt. 6B" at bounding box center [567, 340] width 566 height 30
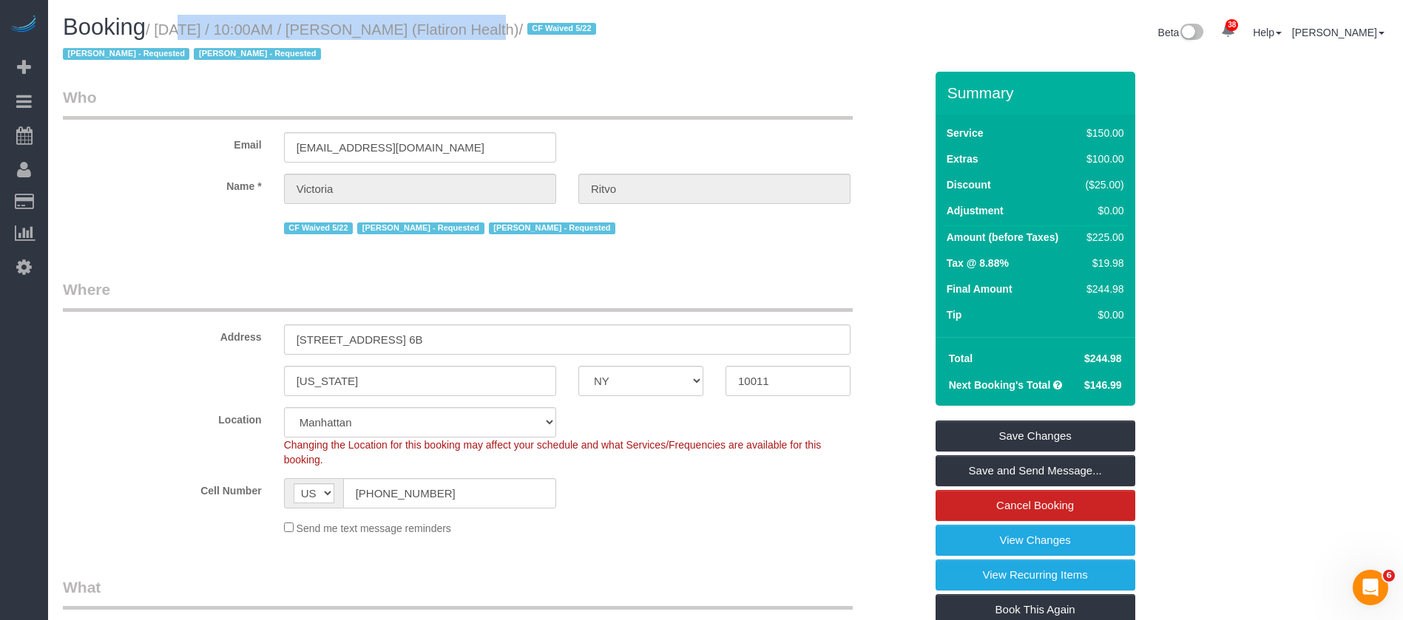
drag, startPoint x: 157, startPoint y: 29, endPoint x: 450, endPoint y: 16, distance: 293.9
click at [450, 16] on h1 "Booking / October 14, 2025 / 10:00AM / Victoria Ritvo (Flatiron Health) / CF Wa…" at bounding box center [389, 40] width 652 height 50
copy small "October 14, 2025 / 10:00AM / Victoria Ritvo"
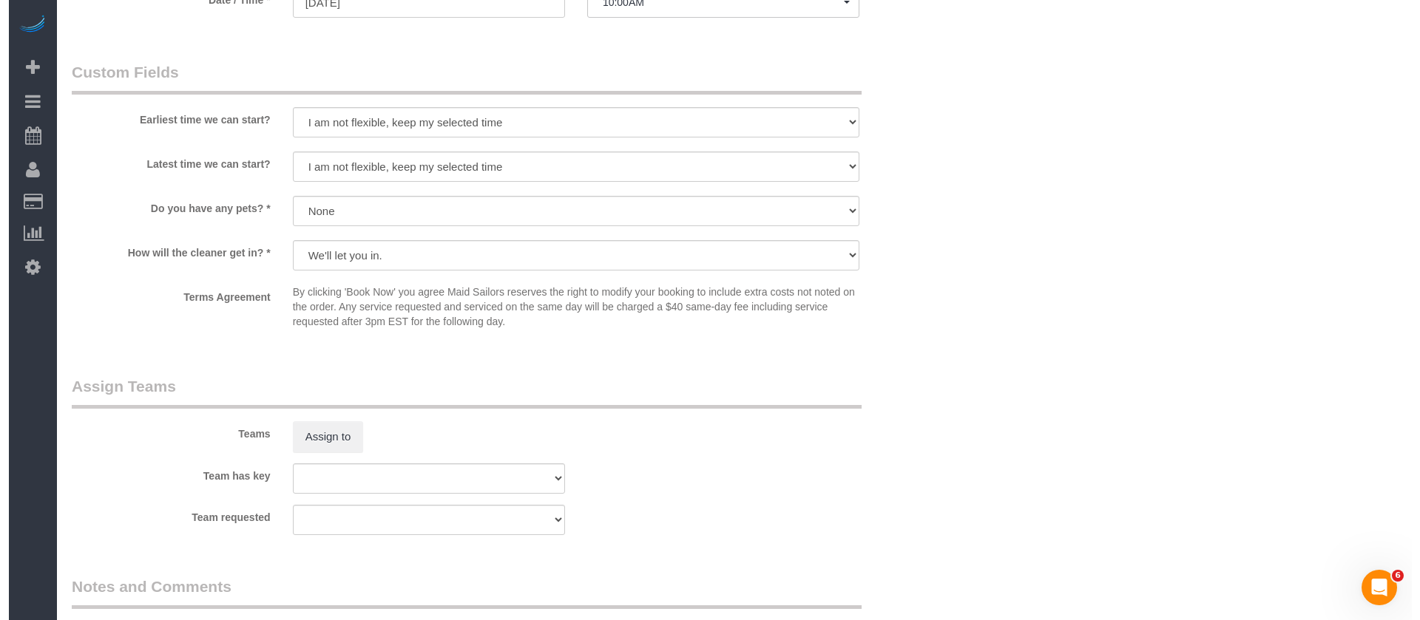
scroll to position [1886, 0]
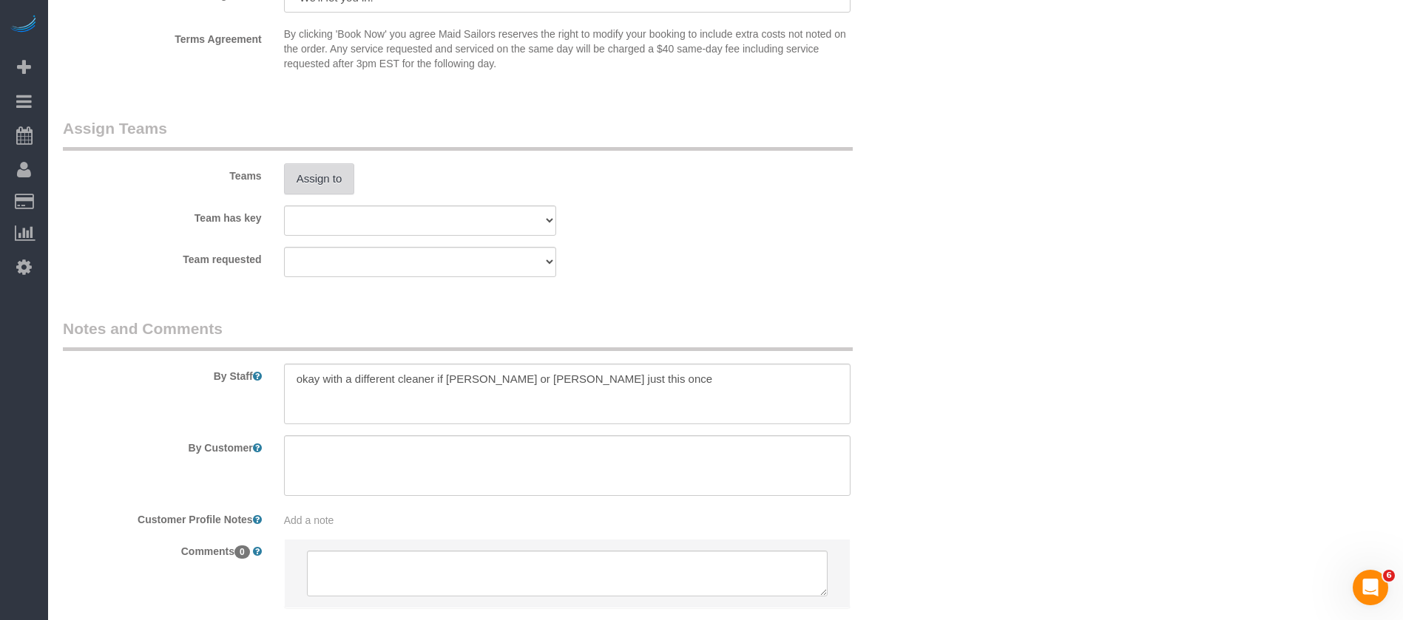
click at [294, 177] on button "Assign to" at bounding box center [319, 178] width 71 height 31
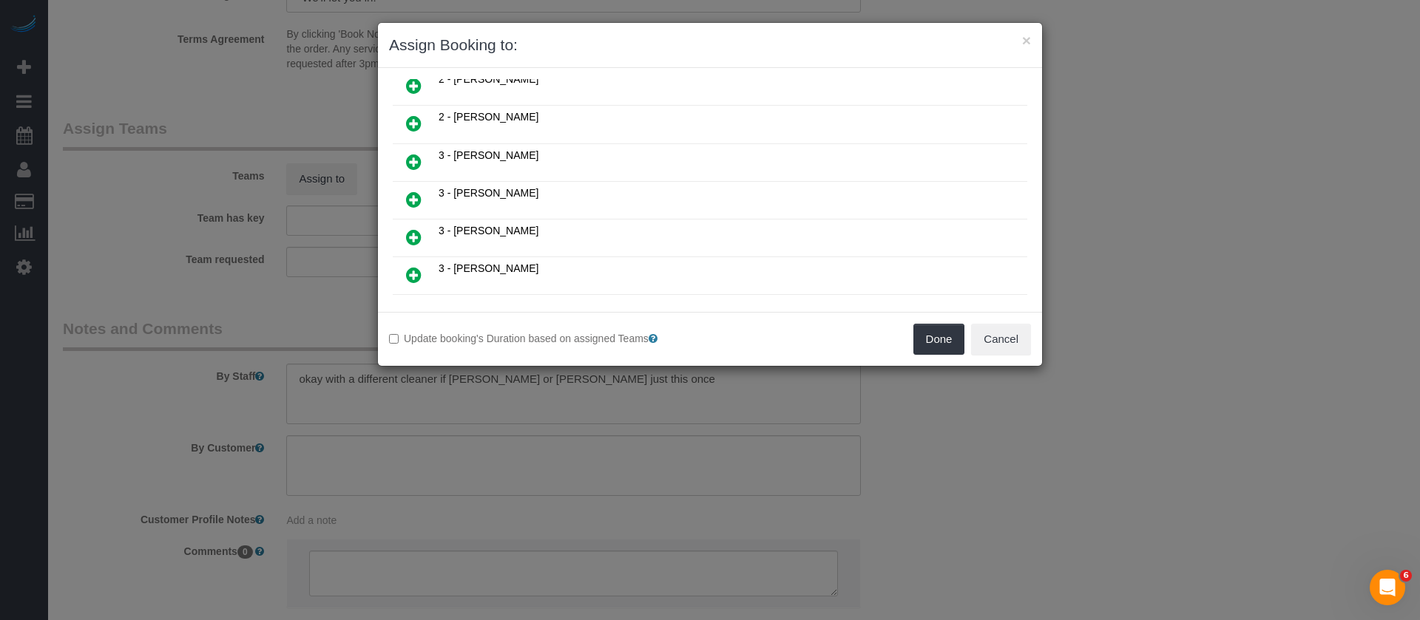
scroll to position [776, 0]
drag, startPoint x: 410, startPoint y: 277, endPoint x: 534, endPoint y: 295, distance: 124.9
click at [410, 275] on icon at bounding box center [414, 272] width 16 height 18
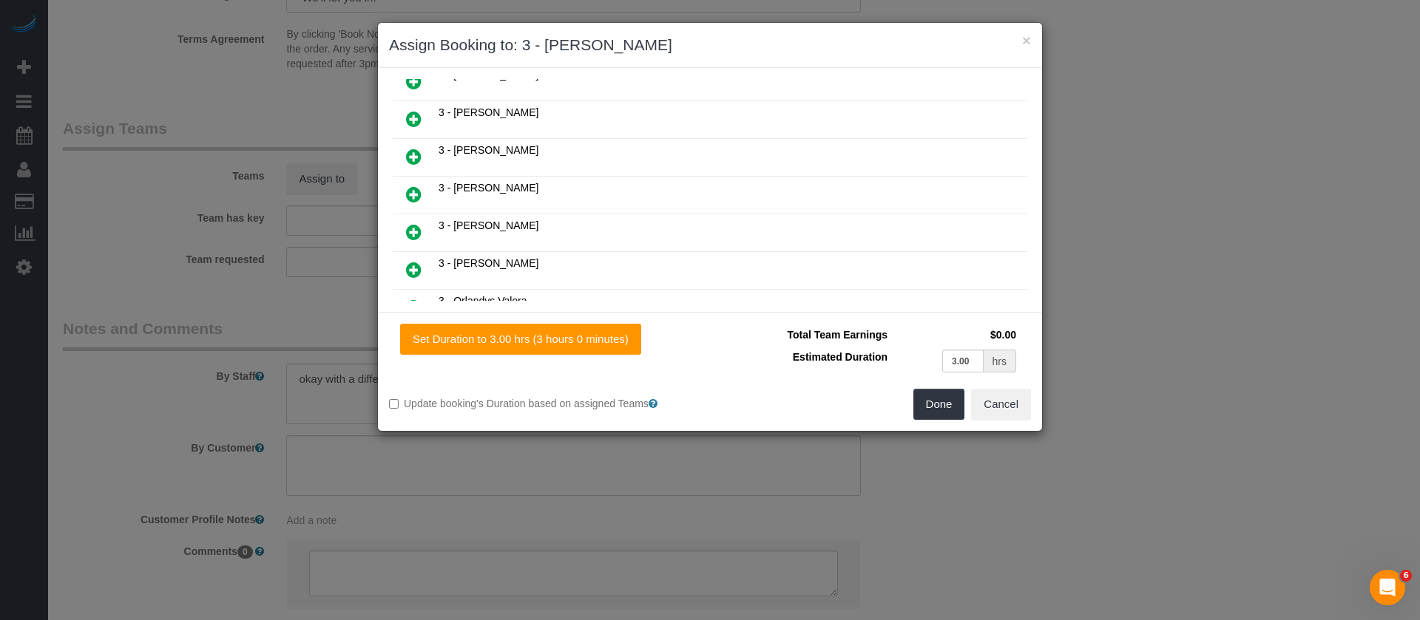
scroll to position [812, 0]
drag, startPoint x: 930, startPoint y: 399, endPoint x: 918, endPoint y: 399, distance: 11.1
click at [927, 399] on button "Done" at bounding box center [939, 404] width 52 height 31
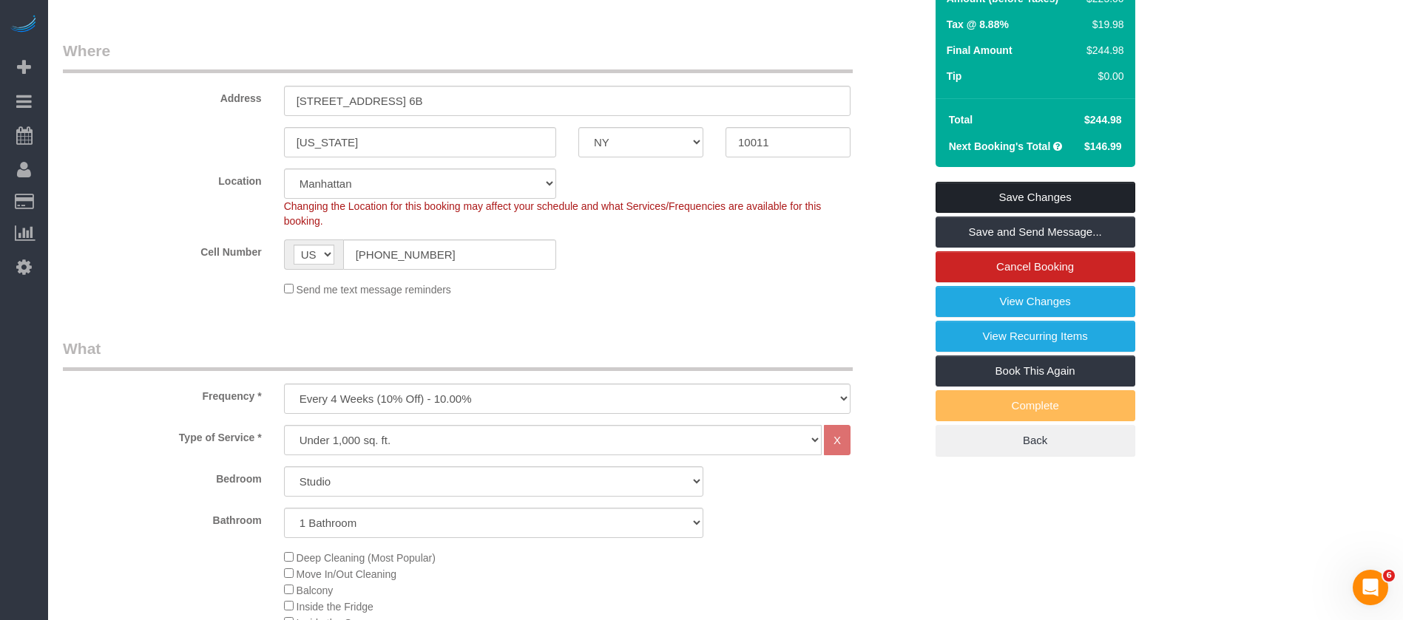
scroll to position [111, 0]
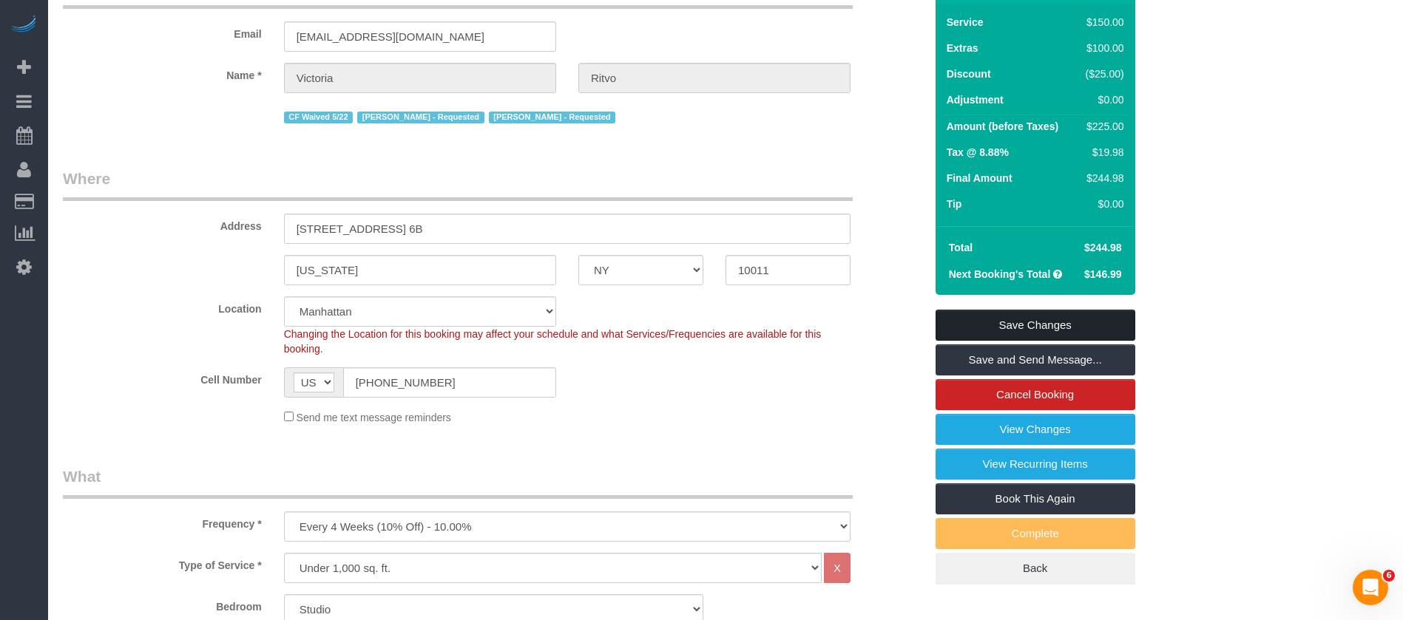
click at [1029, 317] on link "Save Changes" at bounding box center [1035, 325] width 200 height 31
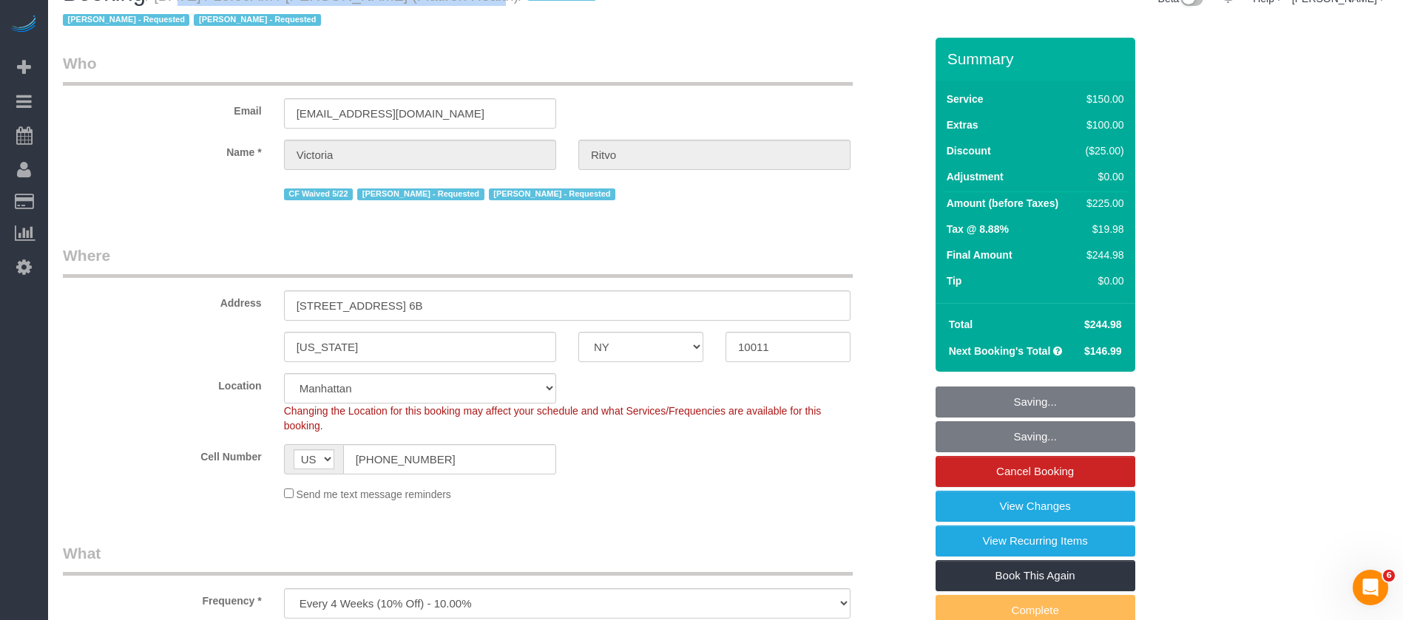
scroll to position [0, 0]
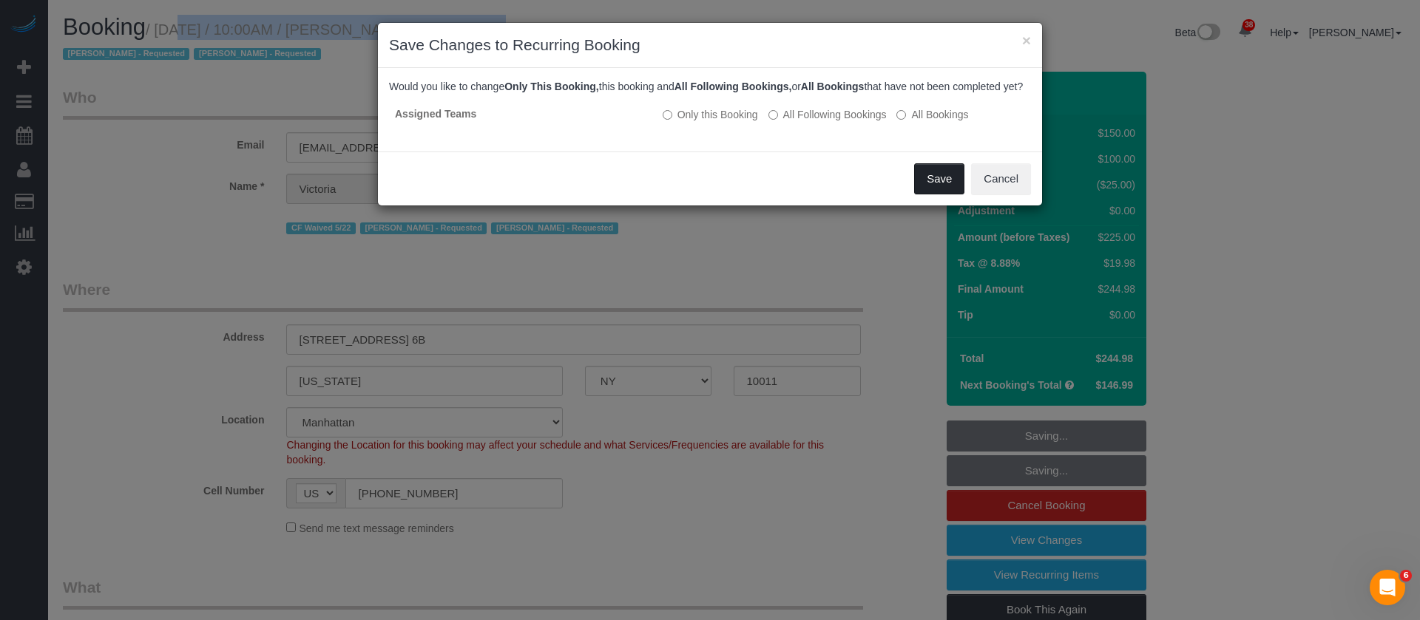
click at [949, 192] on button "Save" at bounding box center [939, 178] width 50 height 31
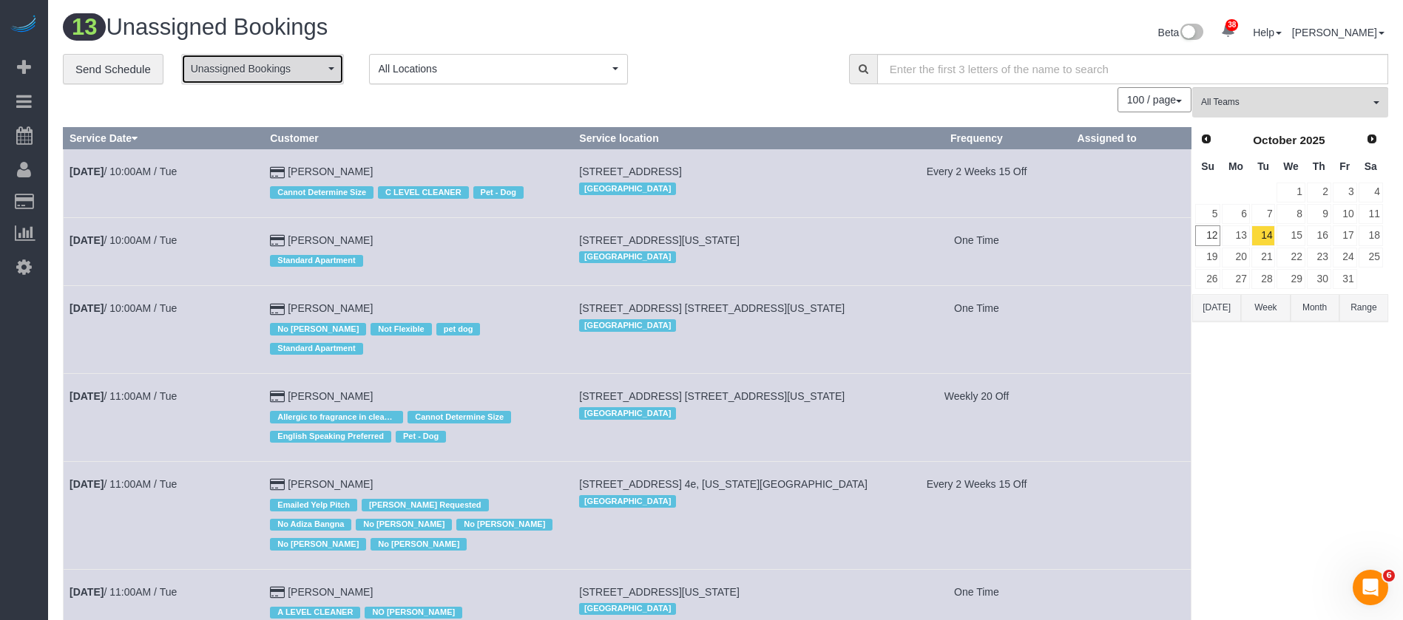
click at [313, 67] on span "Unassigned Bookings" at bounding box center [258, 68] width 134 height 15
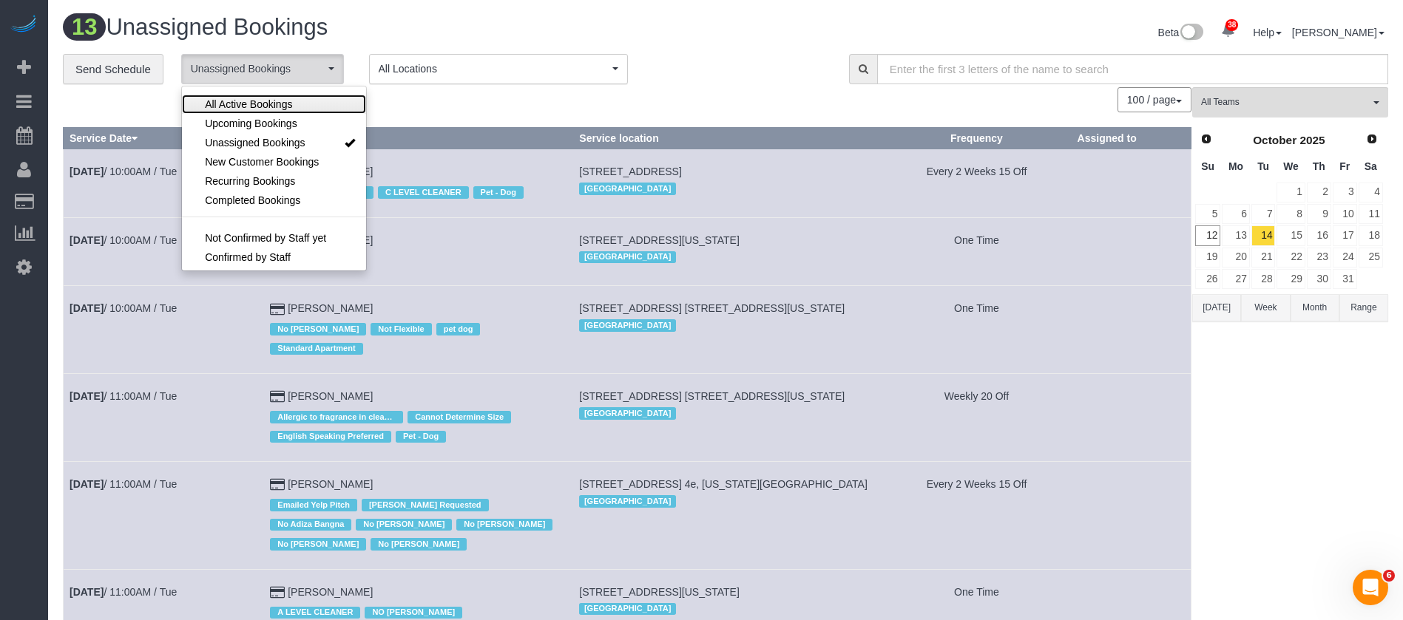
click at [289, 95] on link "All Active Bookings" at bounding box center [274, 104] width 184 height 19
select select "***"
click at [465, 105] on div "100 / page 10 / page 20 / page 30 / page 40 / page 50 / page 100 / page" at bounding box center [627, 99] width 1128 height 25
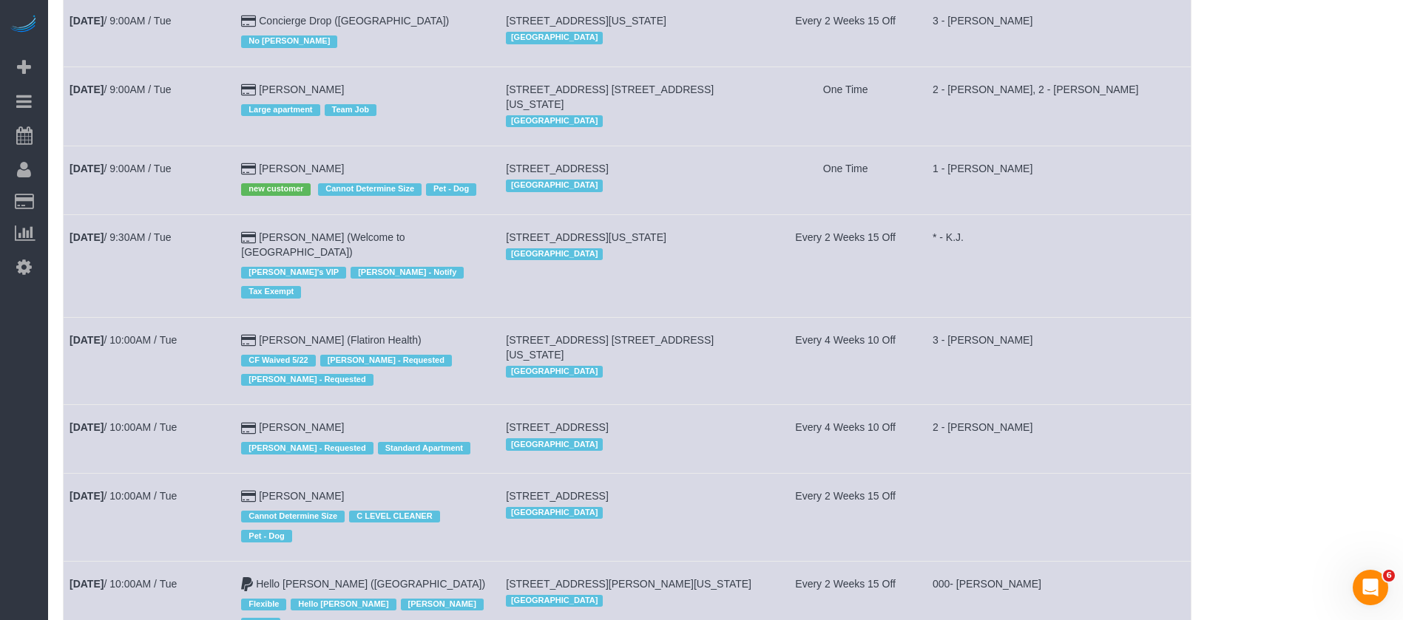
scroll to position [1331, 0]
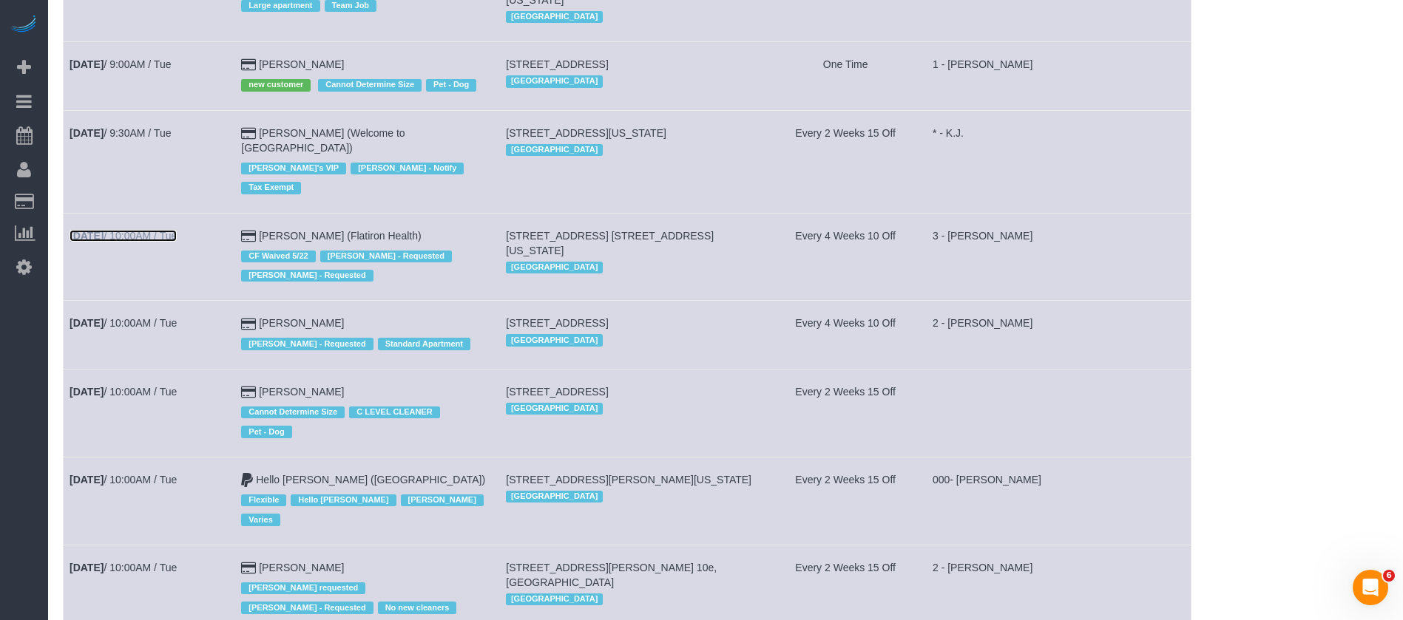
click at [155, 230] on link "Oct 14th / 10:00AM / Tue" at bounding box center [123, 236] width 107 height 12
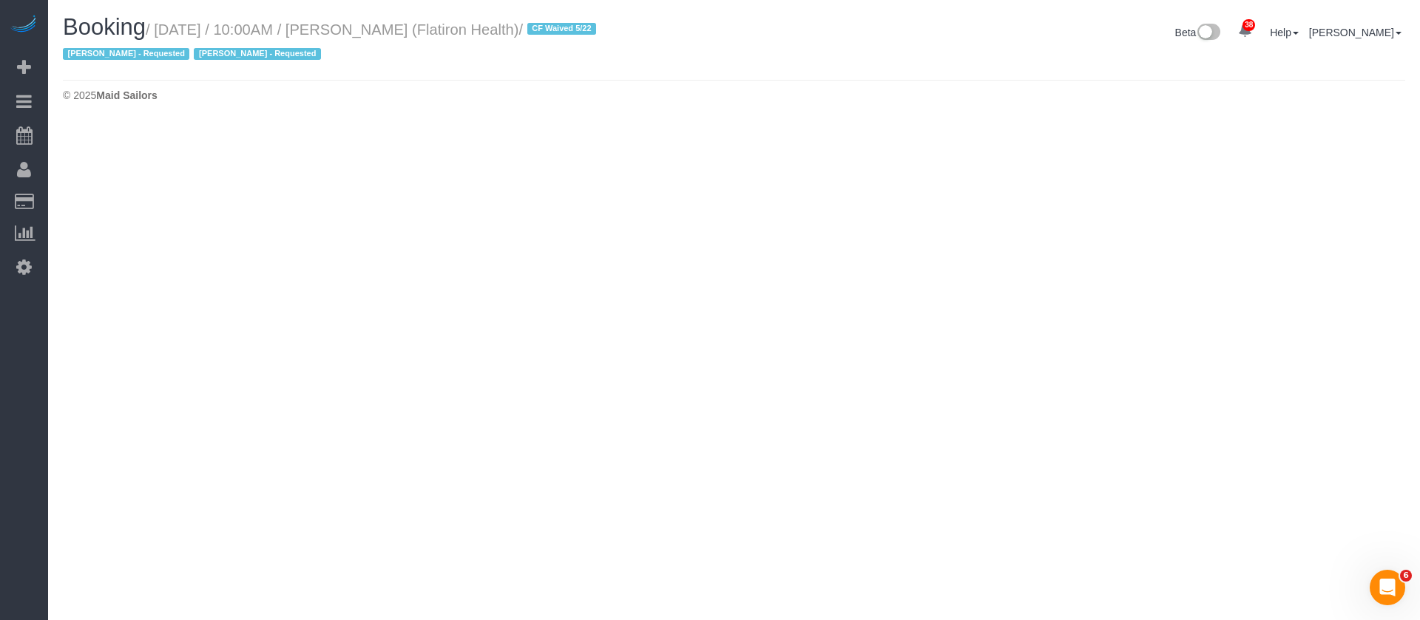
select select "NY"
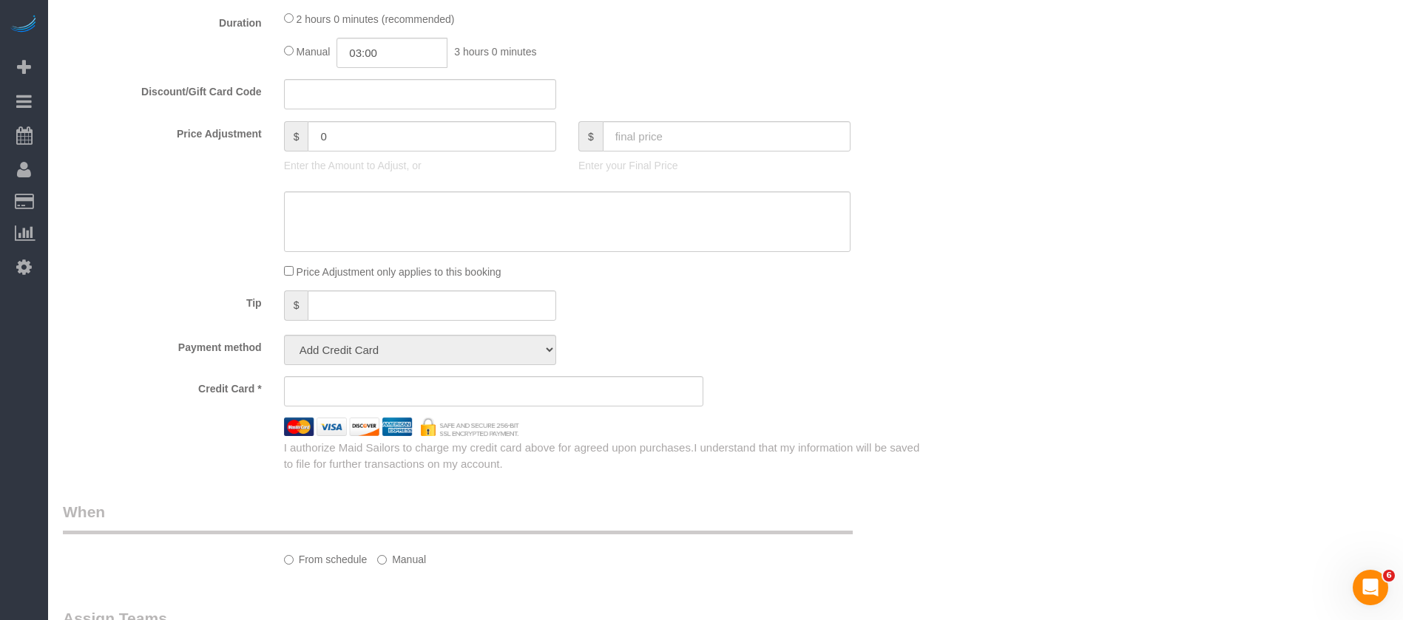
select select "object:5294"
select select "spot61"
select select "number:89"
select select "number:90"
select select "number:15"
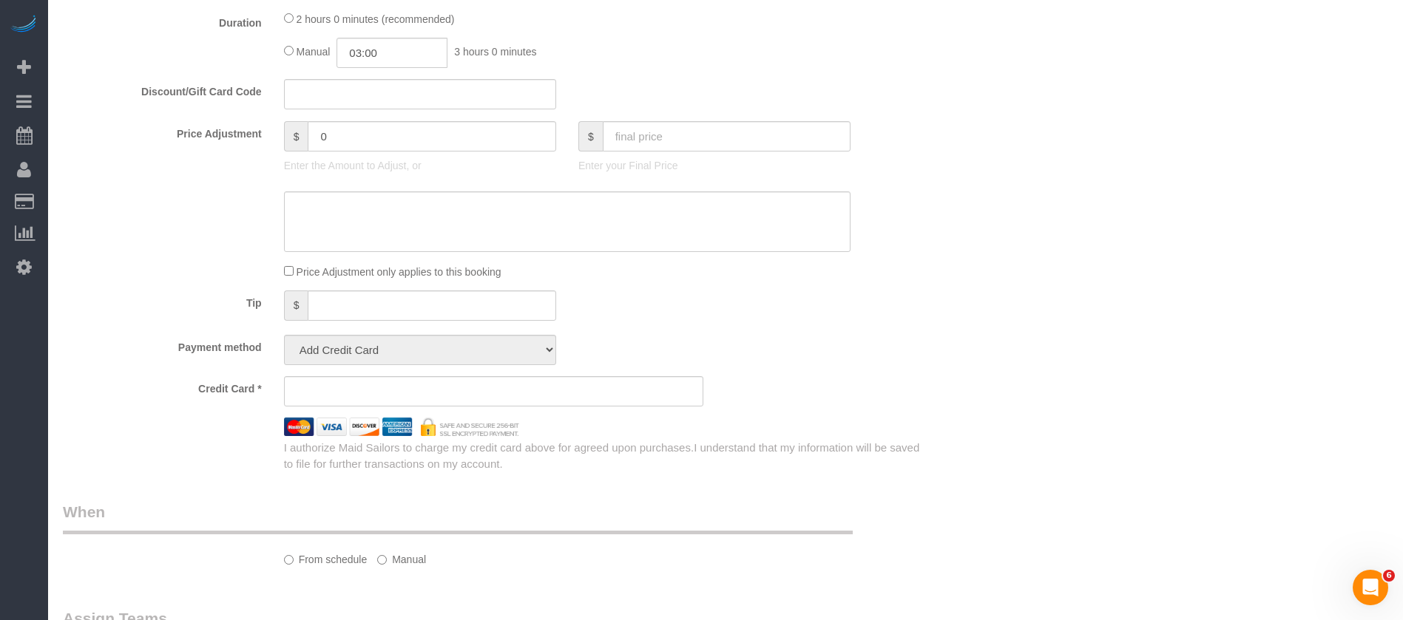
select select "number:5"
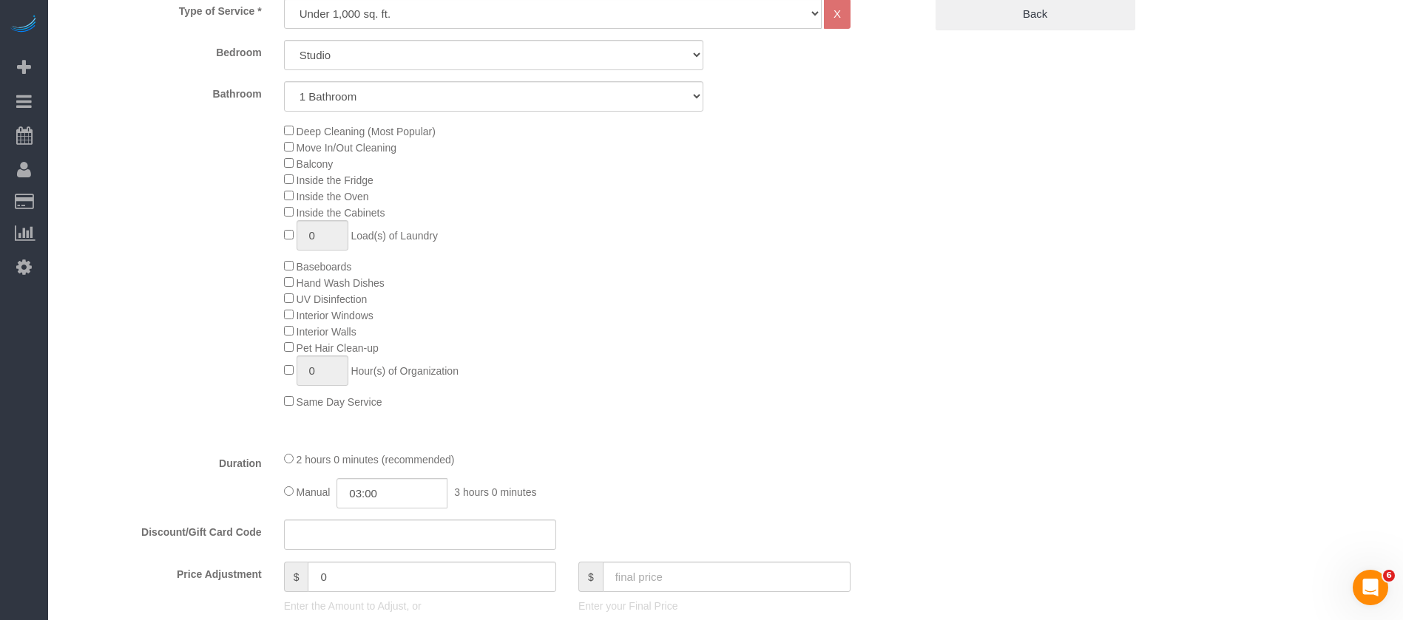
select select "string:stripe-pm_1RbL4h4VGloSiKo7vN4AGP0f"
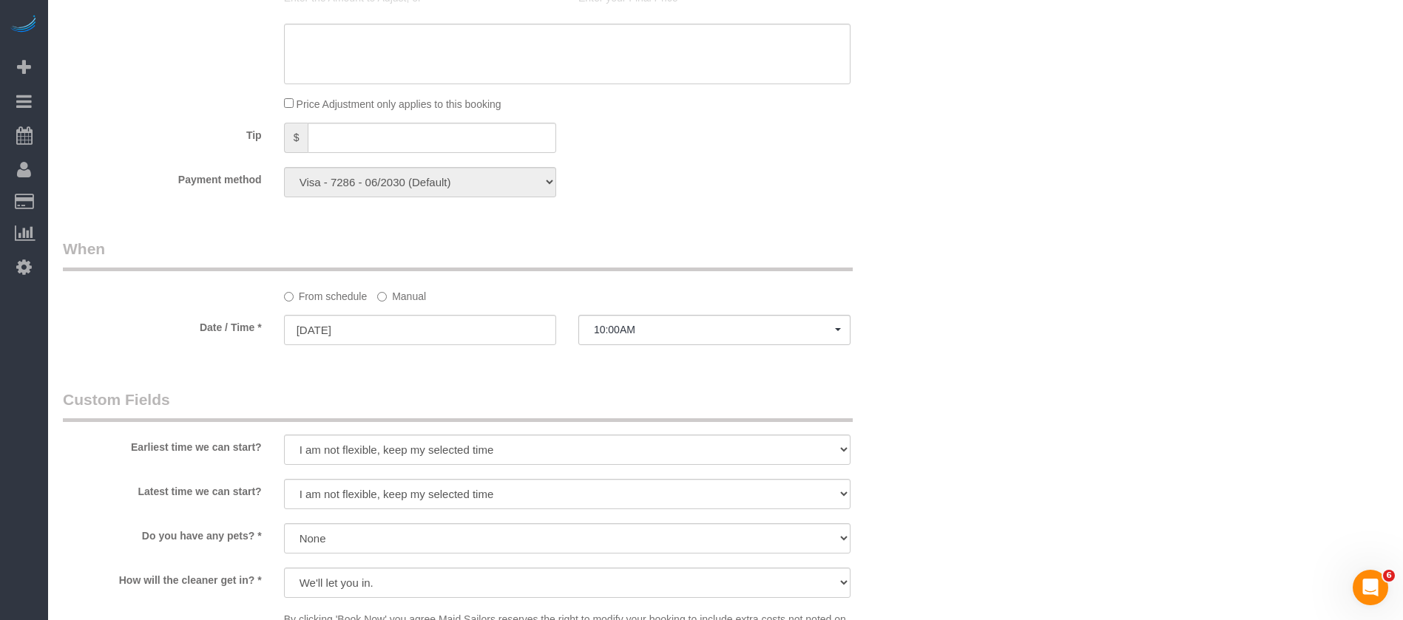
select select "object:6030"
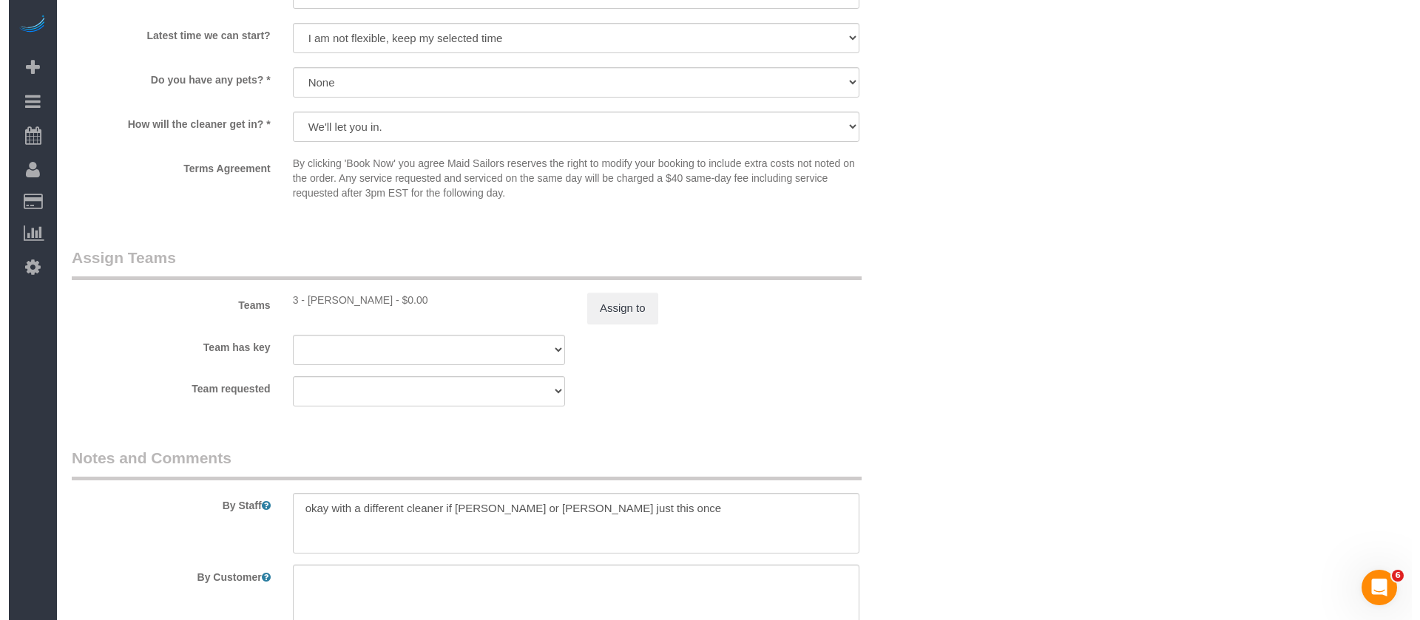
scroll to position [1772, 0]
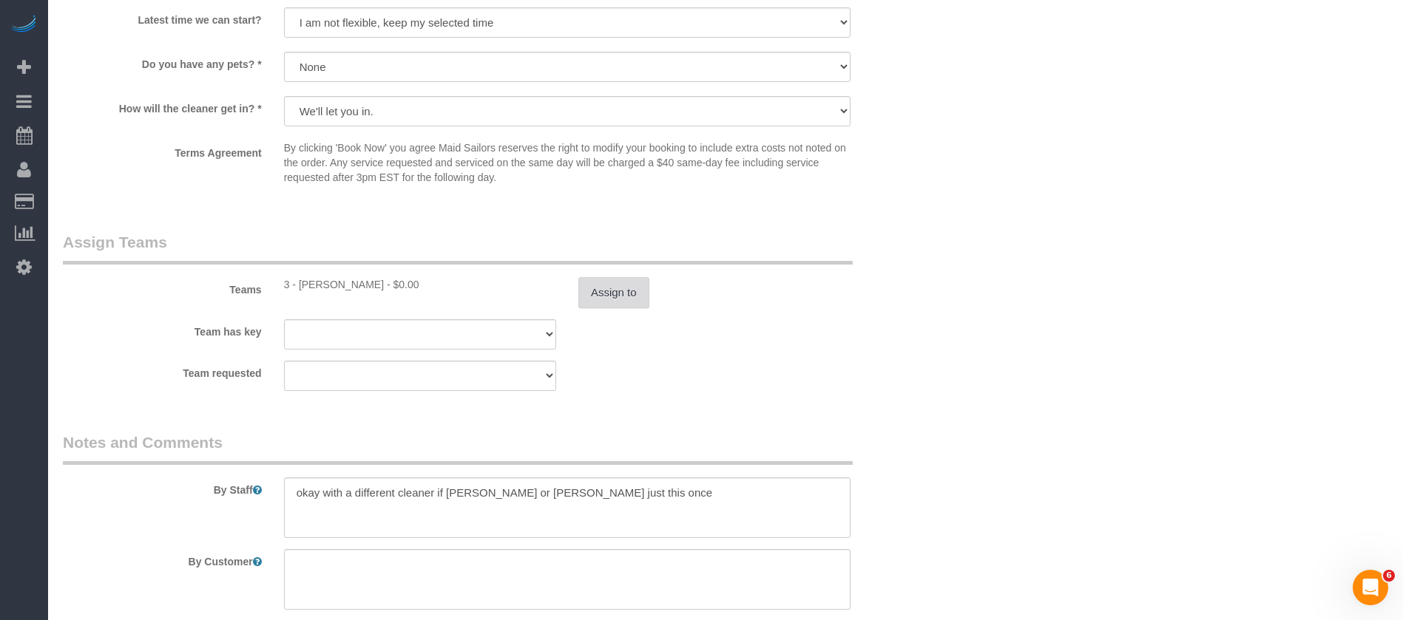
click at [629, 281] on button "Assign to" at bounding box center [613, 292] width 71 height 31
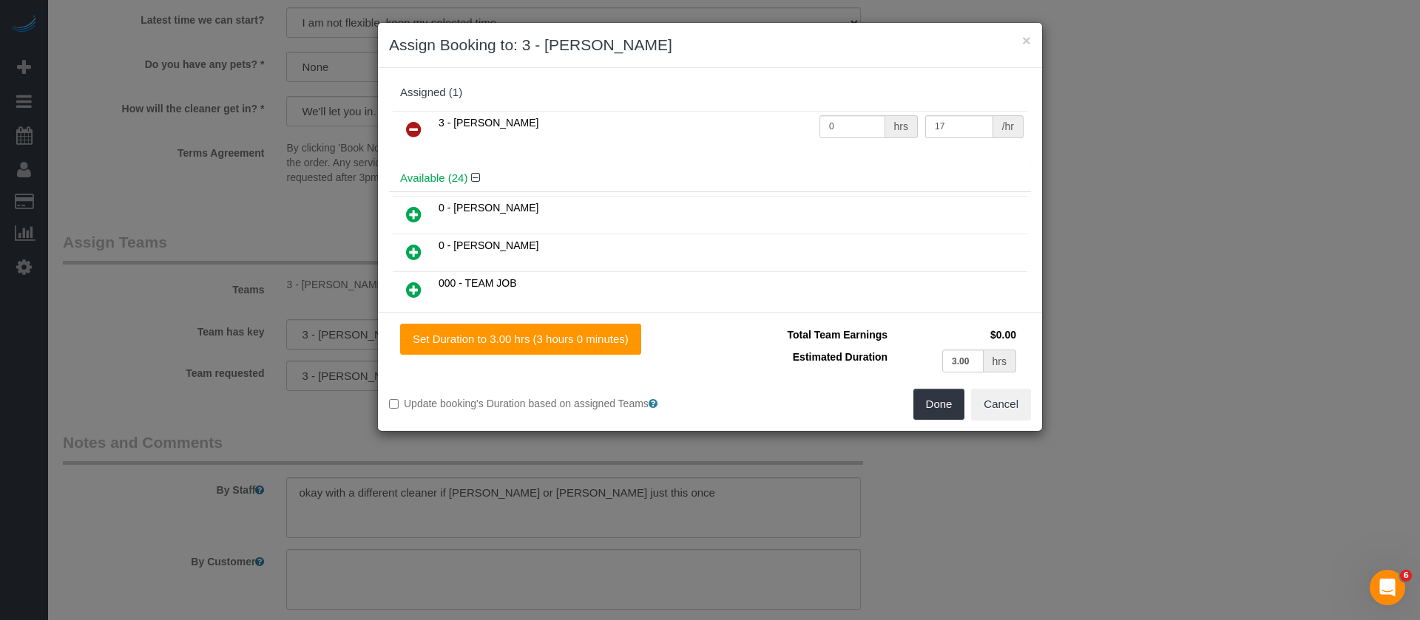
click at [413, 129] on icon at bounding box center [414, 130] width 16 height 18
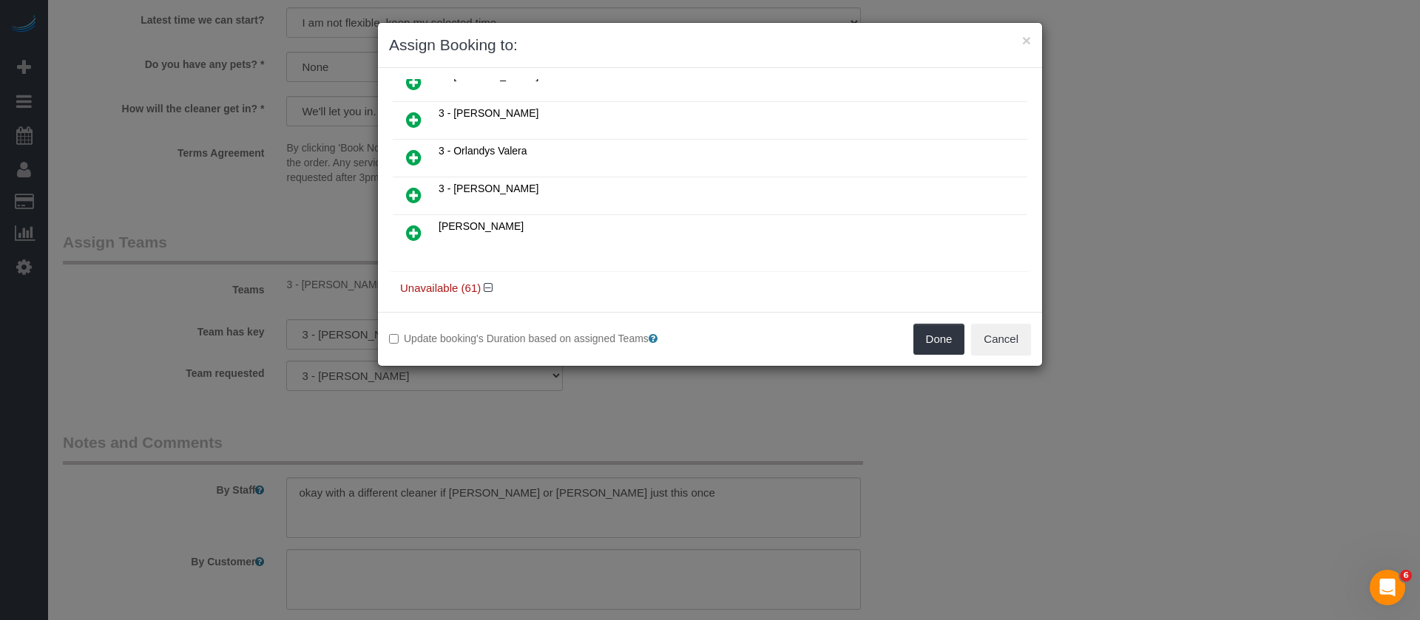
scroll to position [887, 0]
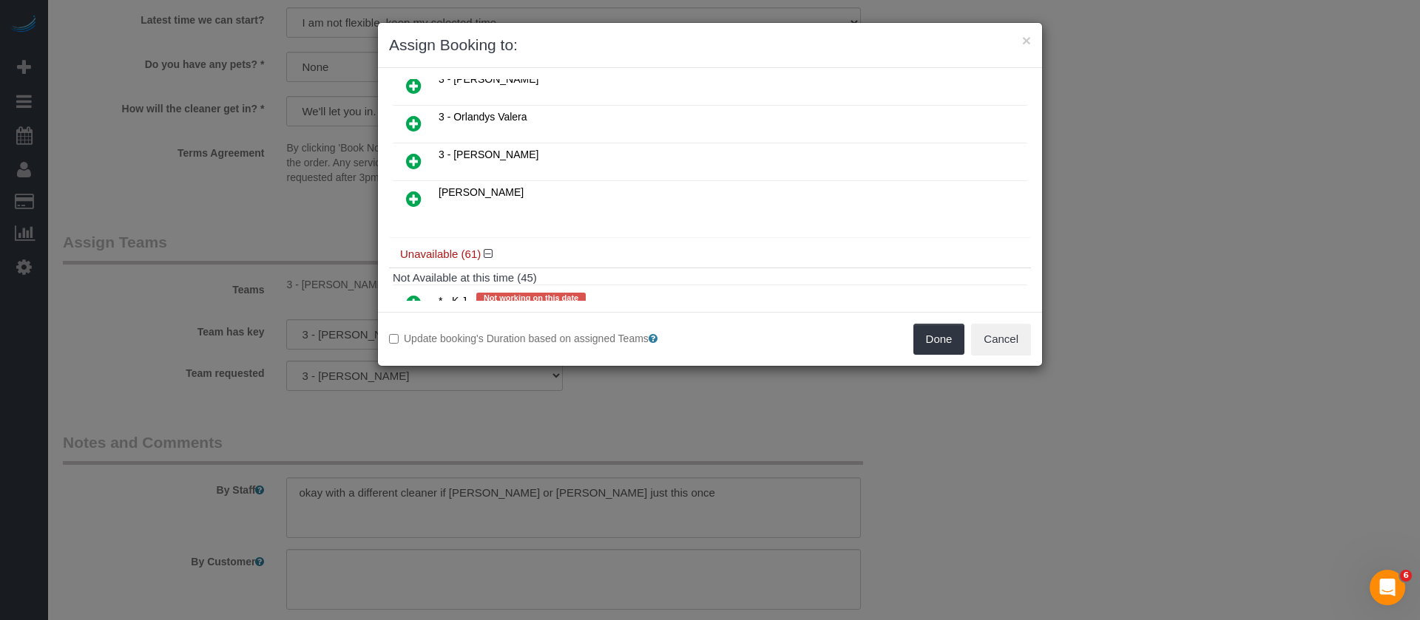
click at [411, 120] on icon at bounding box center [414, 124] width 16 height 18
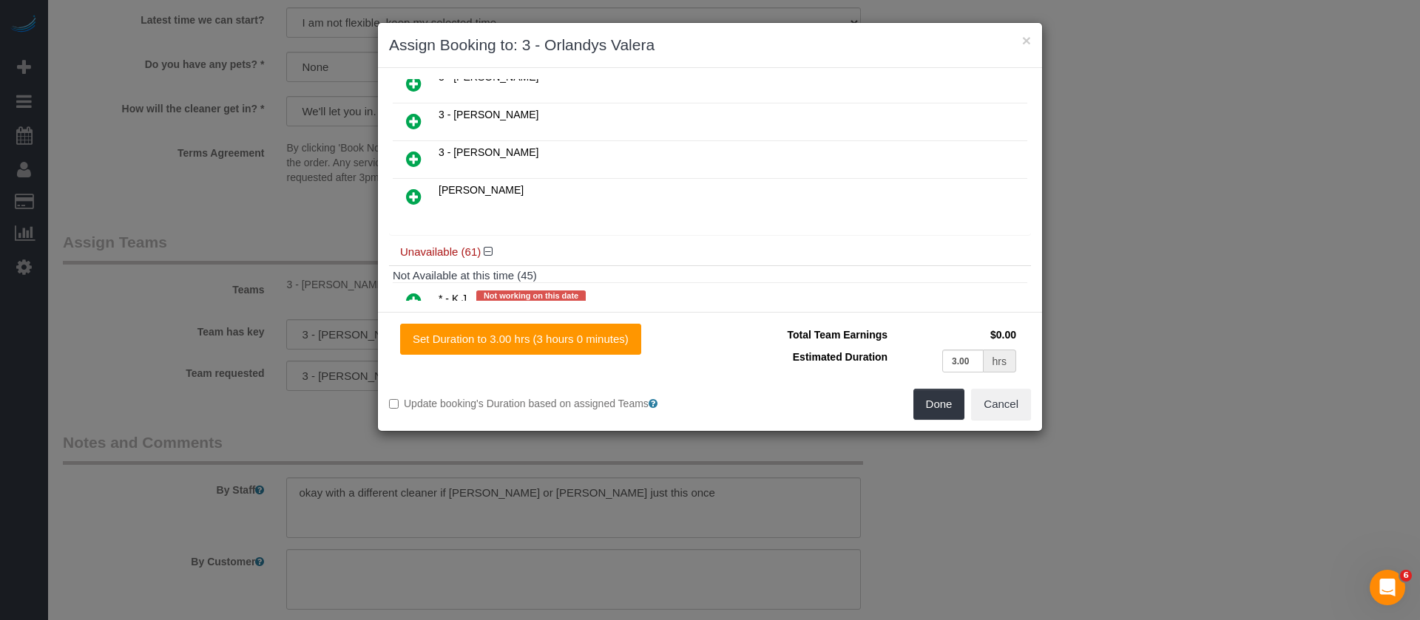
scroll to position [923, 0]
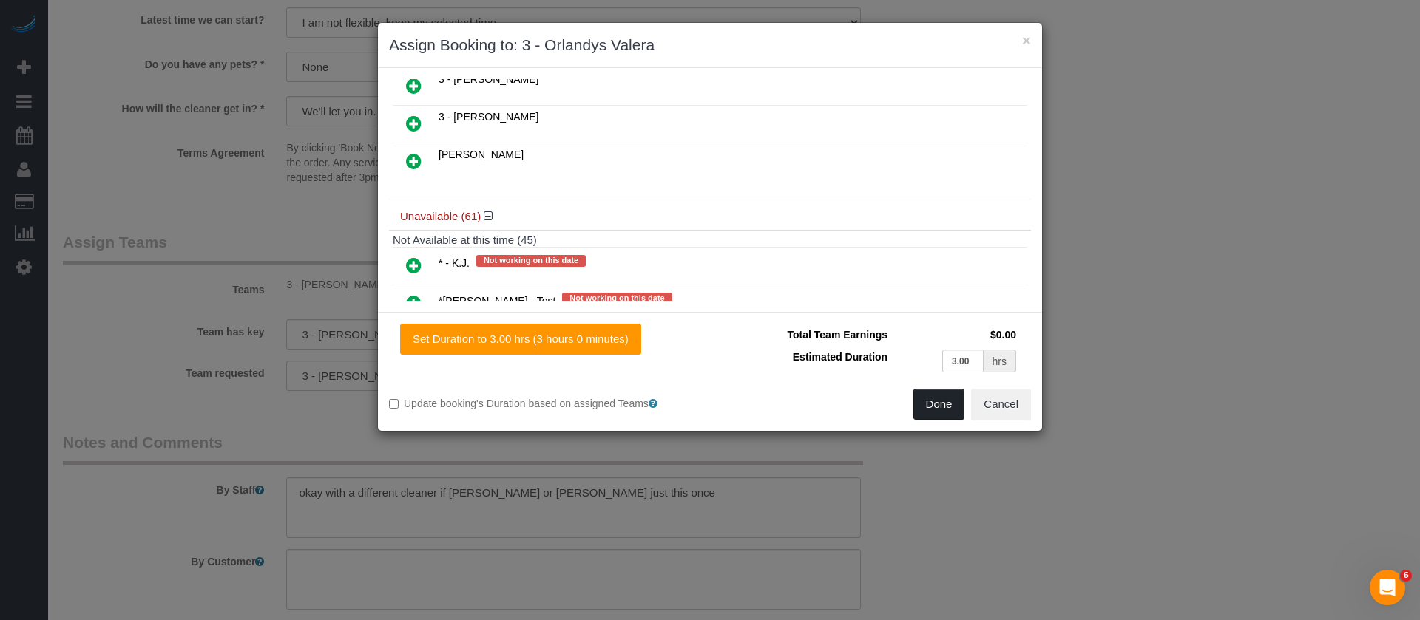
click at [941, 399] on button "Done" at bounding box center [939, 404] width 52 height 31
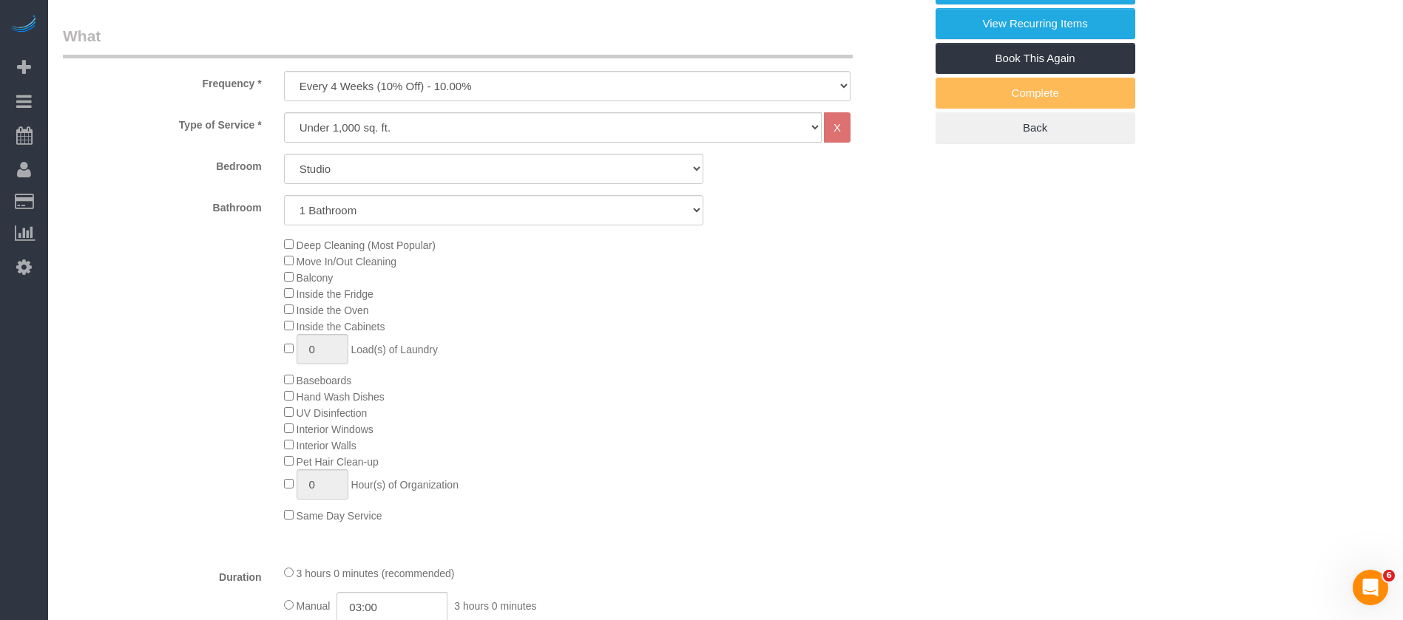
scroll to position [219, 0]
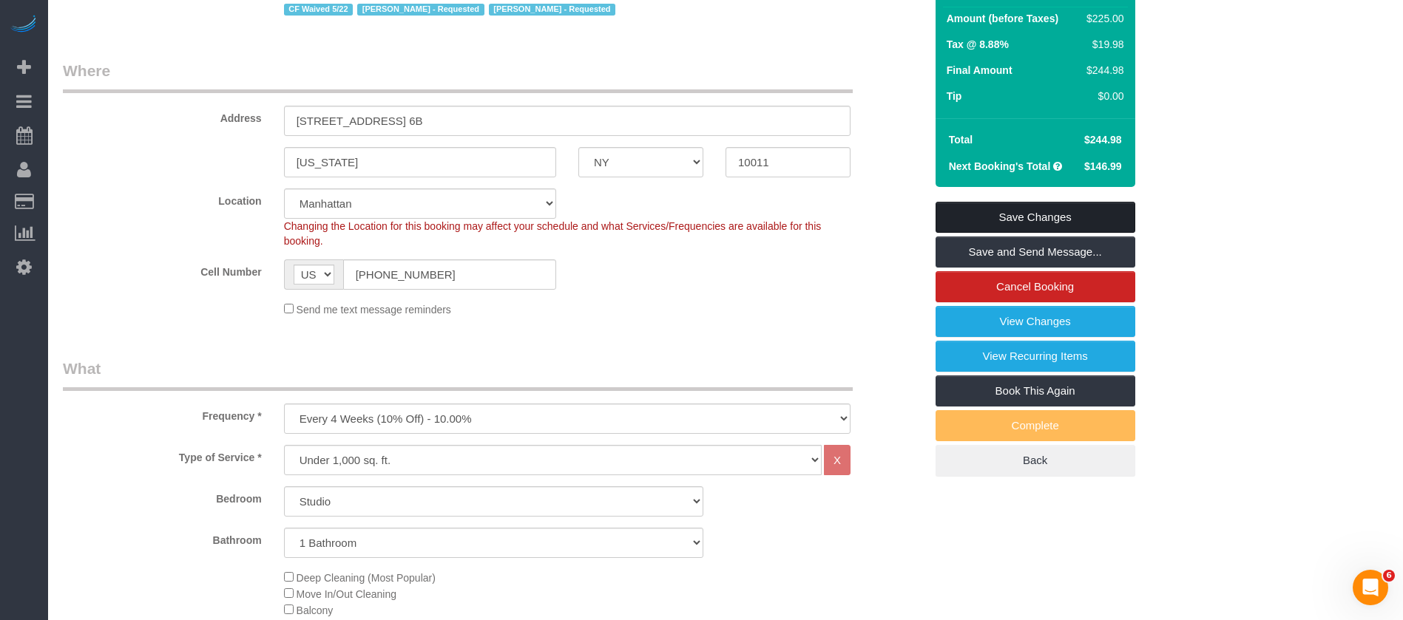
click at [1075, 215] on link "Save Changes" at bounding box center [1035, 217] width 200 height 31
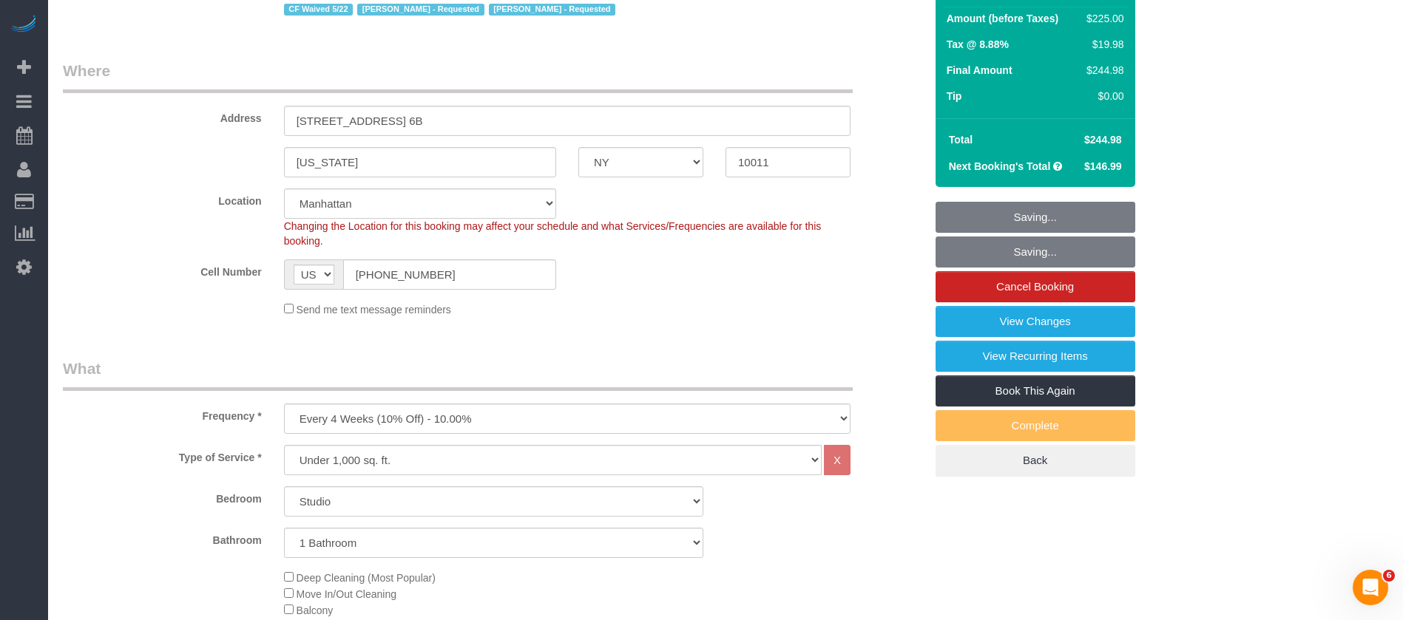
scroll to position [0, 0]
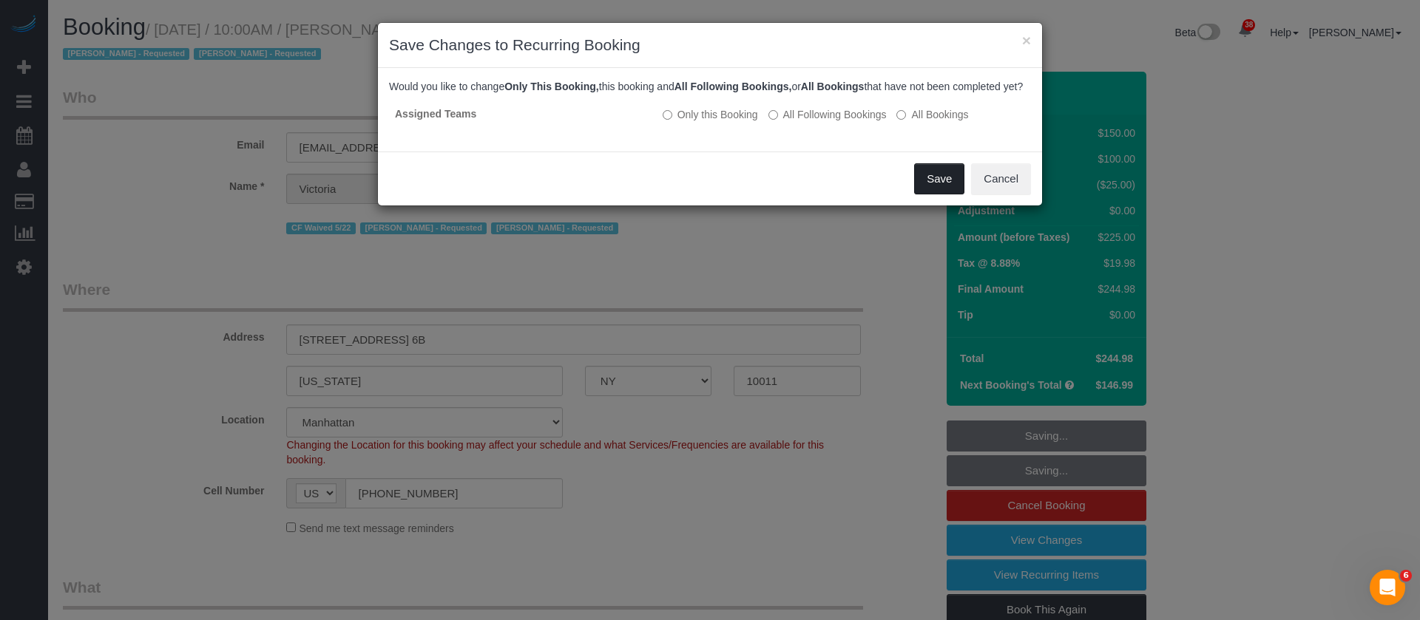
click at [938, 194] on button "Save" at bounding box center [939, 178] width 50 height 31
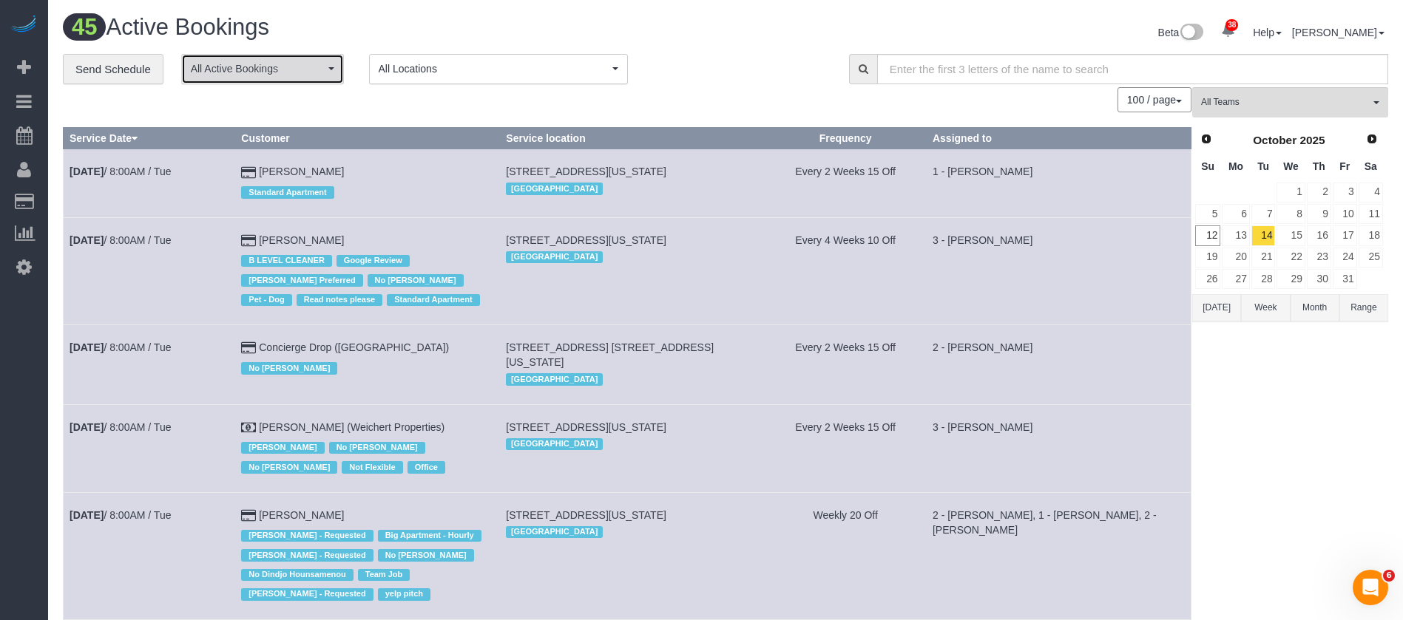
click at [300, 56] on button "All Active Bookings" at bounding box center [262, 69] width 163 height 30
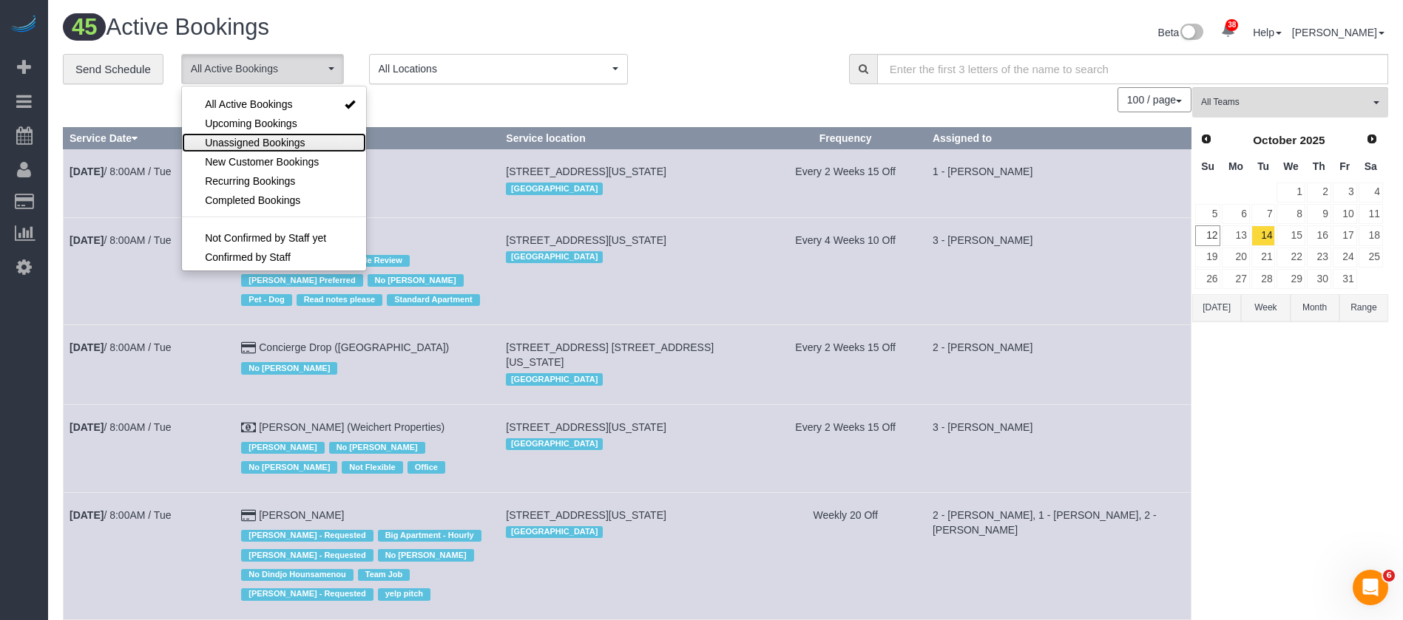
click at [279, 141] on span "Unassigned Bookings" at bounding box center [255, 142] width 100 height 15
select select "**********"
drag, startPoint x: 466, startPoint y: 118, endPoint x: 464, endPoint y: 52, distance: 65.8
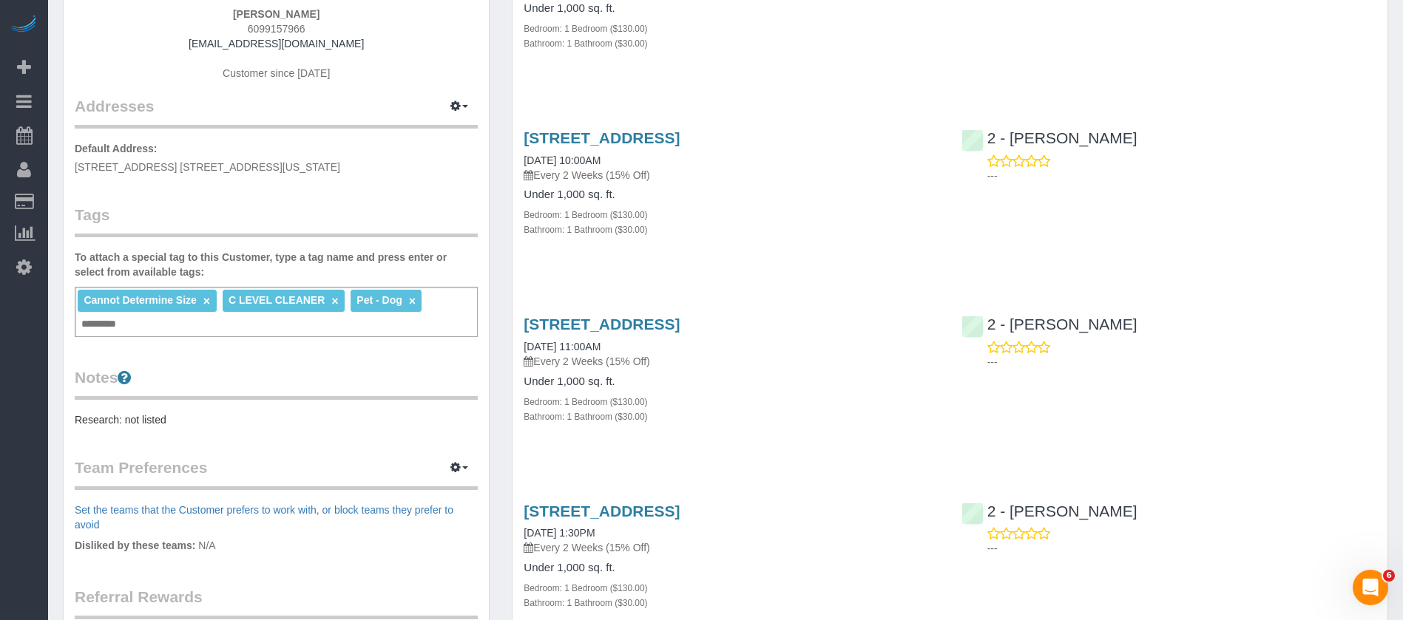
scroll to position [222, 0]
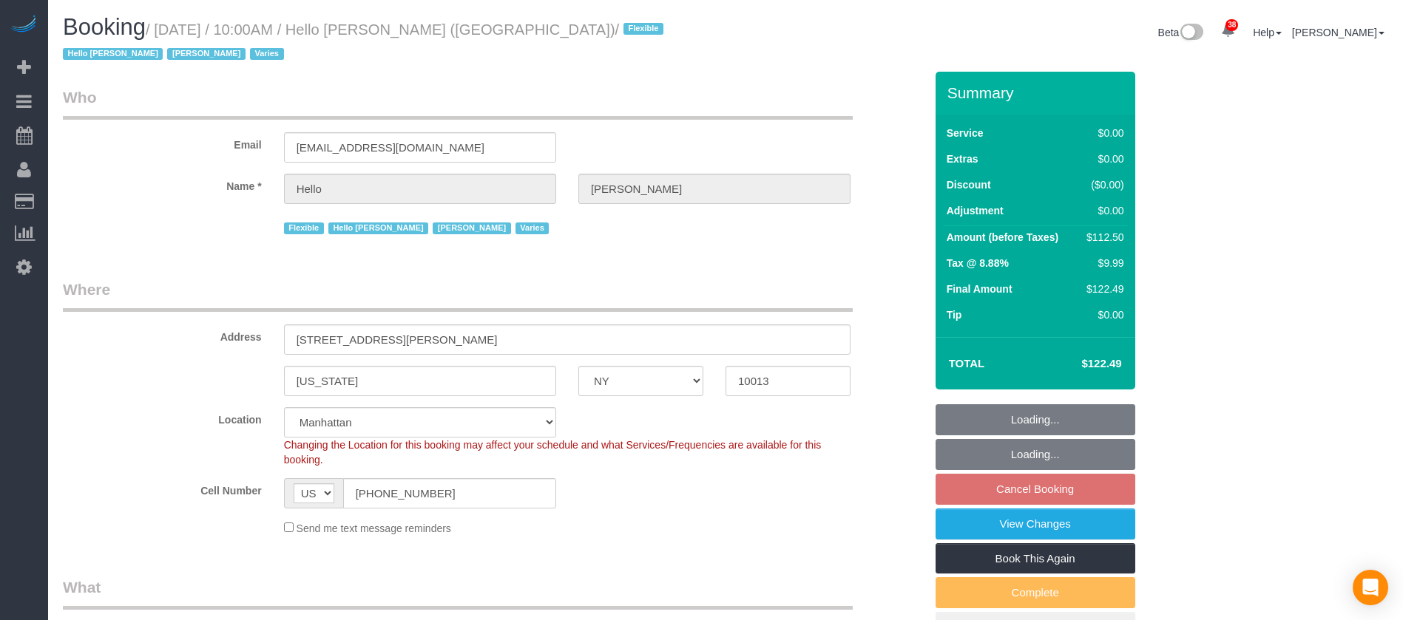
select select "NY"
select select "spot3"
select select "number:89"
select select "number:90"
select select "number:15"
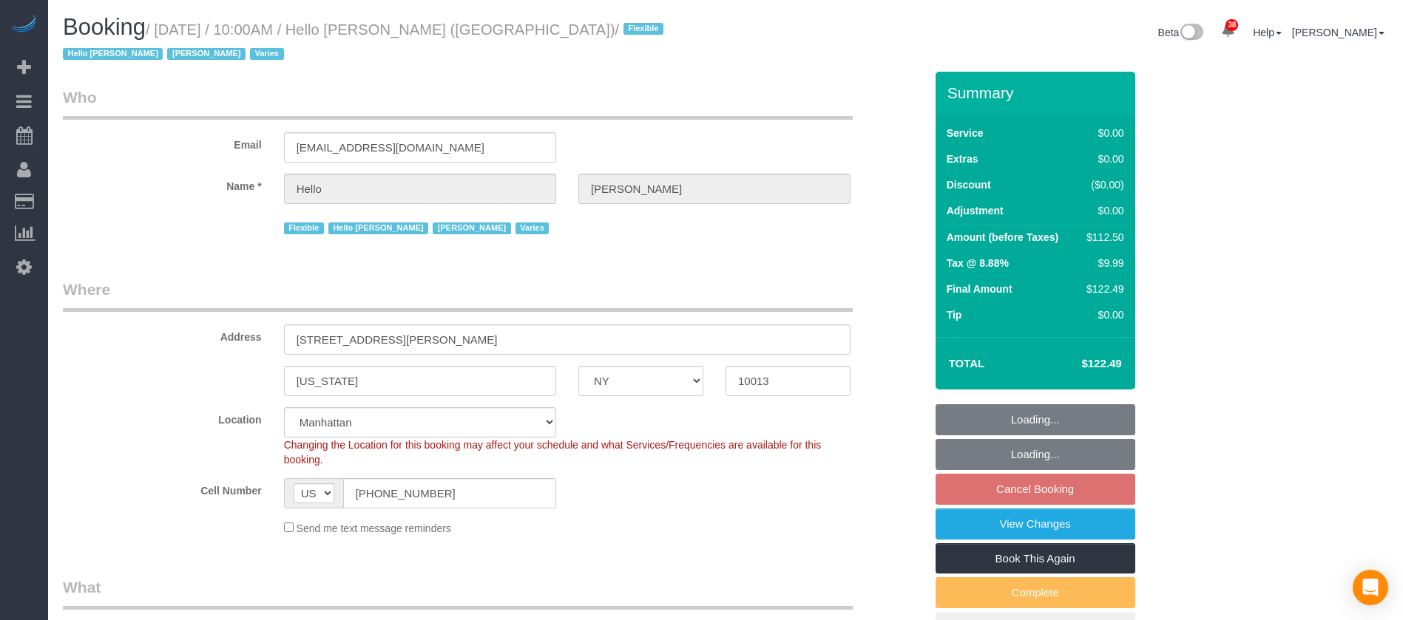
select select "number:6"
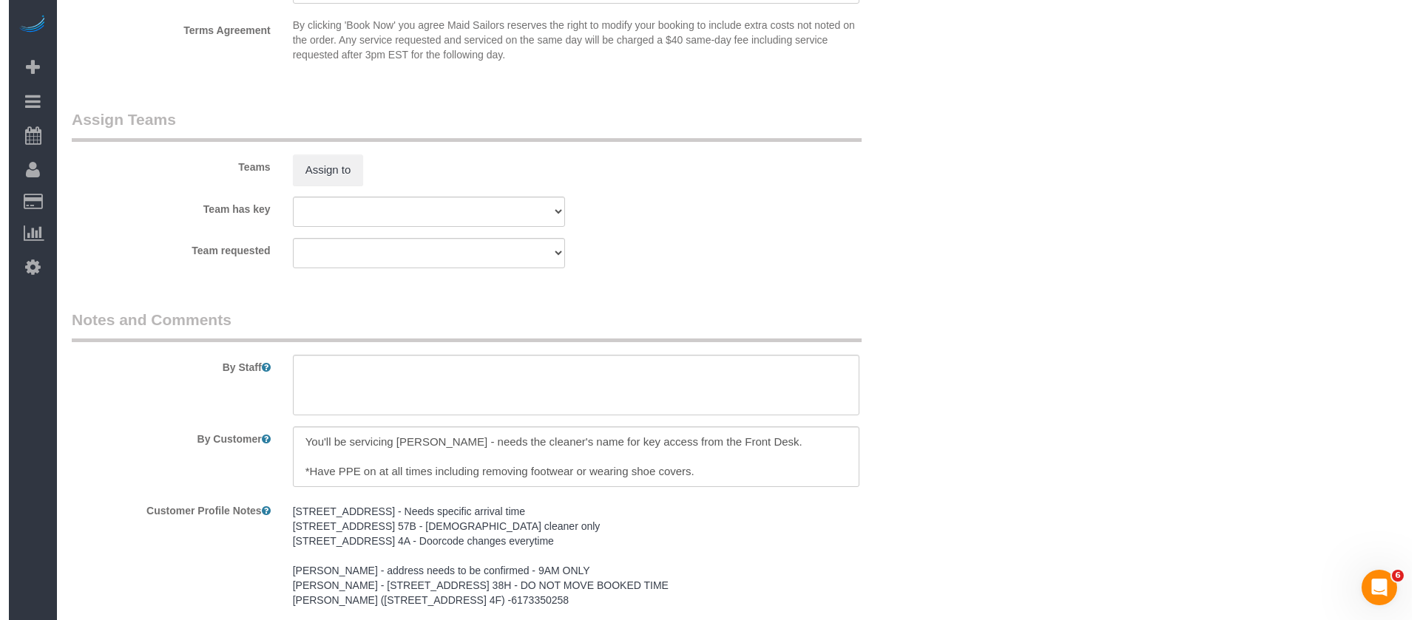
scroll to position [1759, 0]
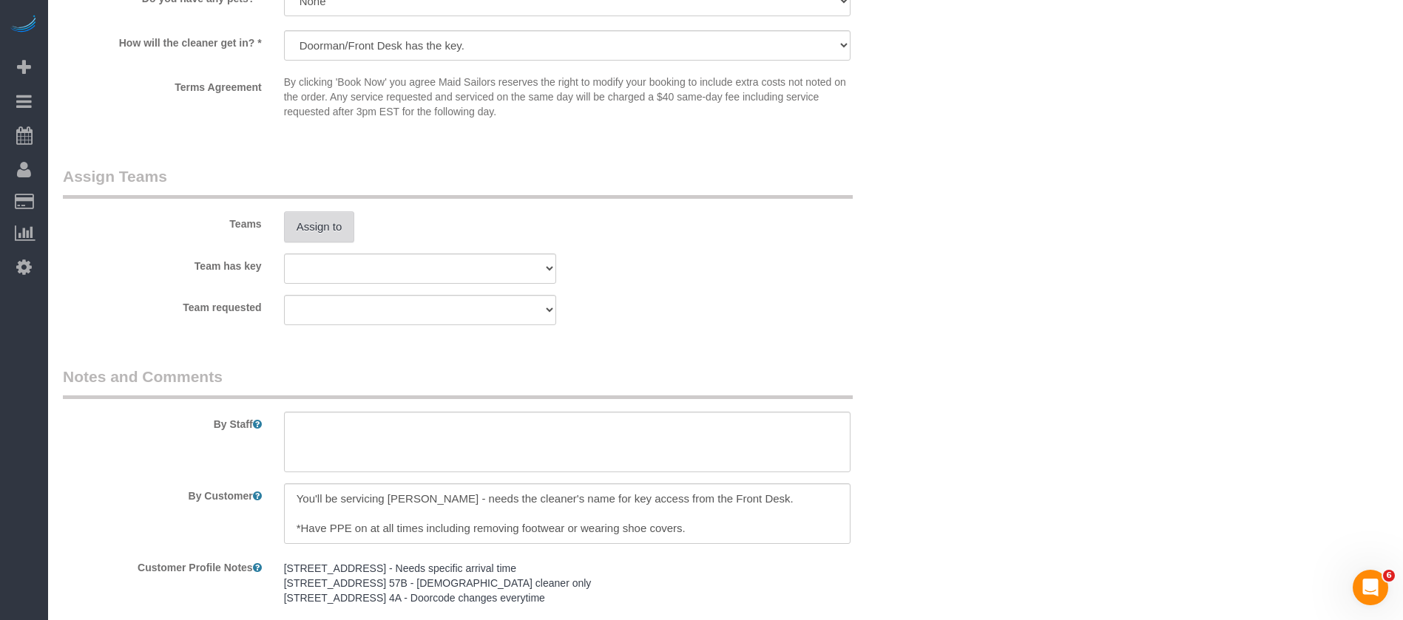
click at [322, 212] on button "Assign to" at bounding box center [319, 227] width 71 height 31
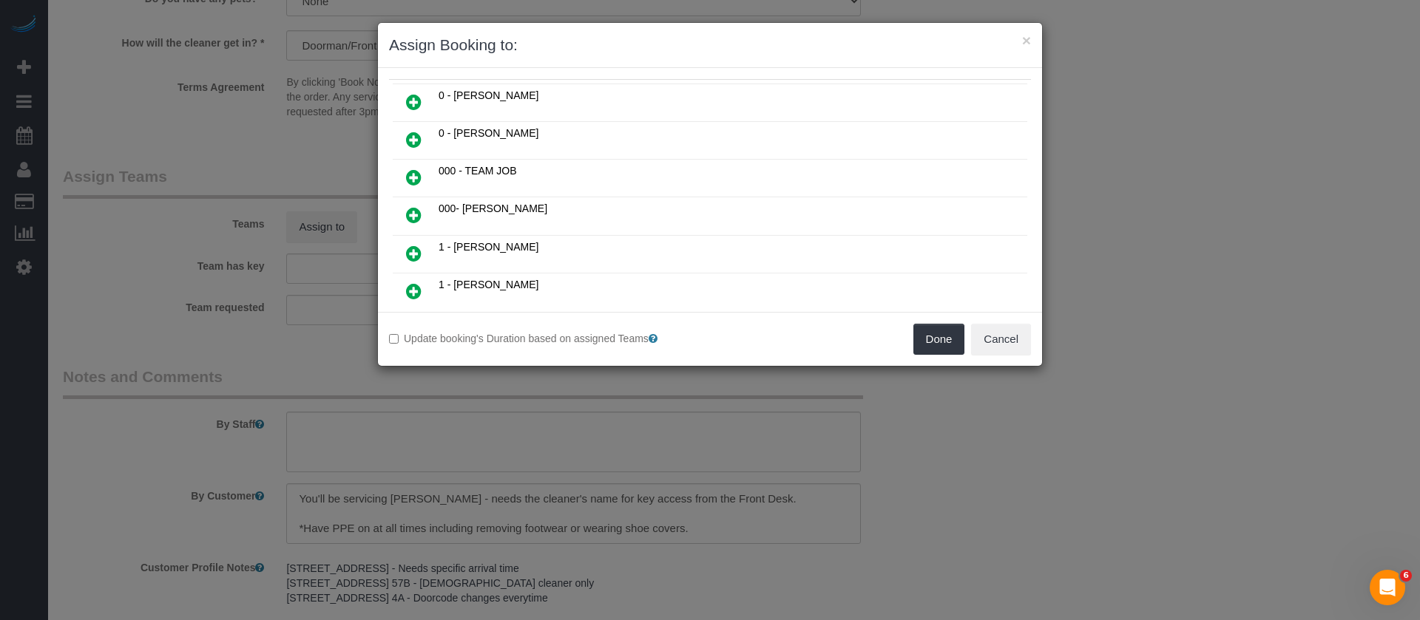
scroll to position [111, 0]
click at [413, 180] on icon at bounding box center [414, 181] width 16 height 18
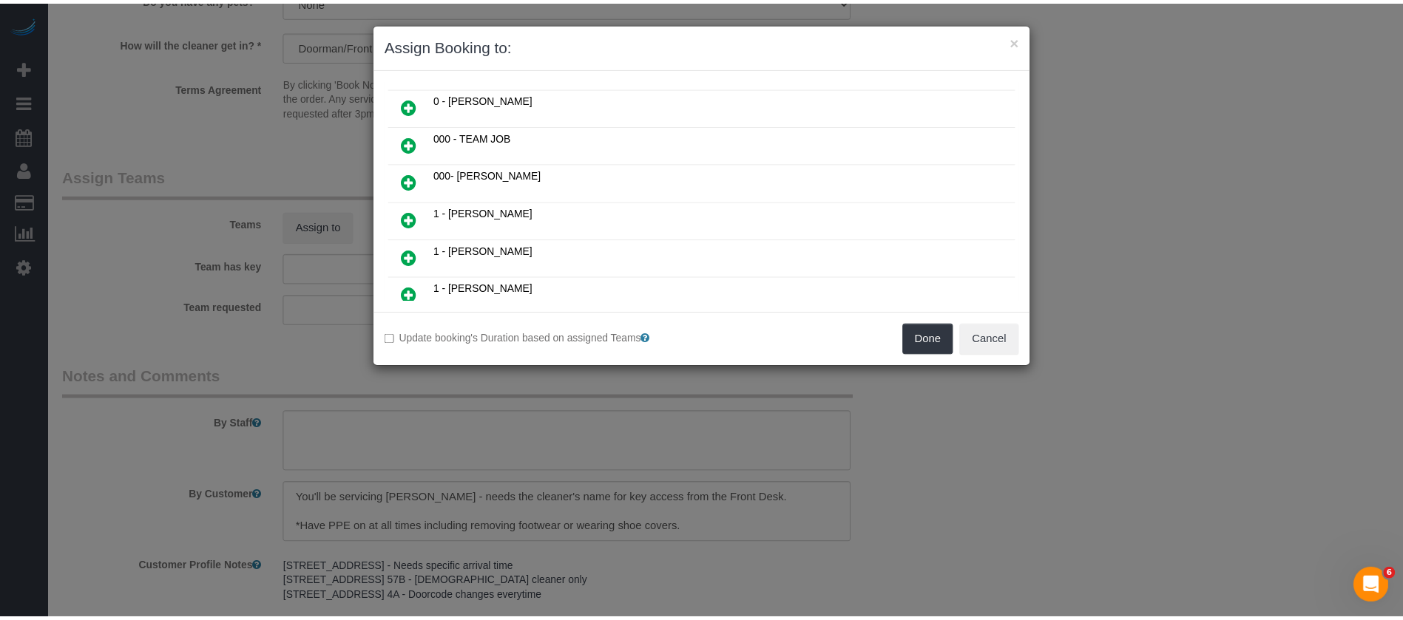
scroll to position [146, 0]
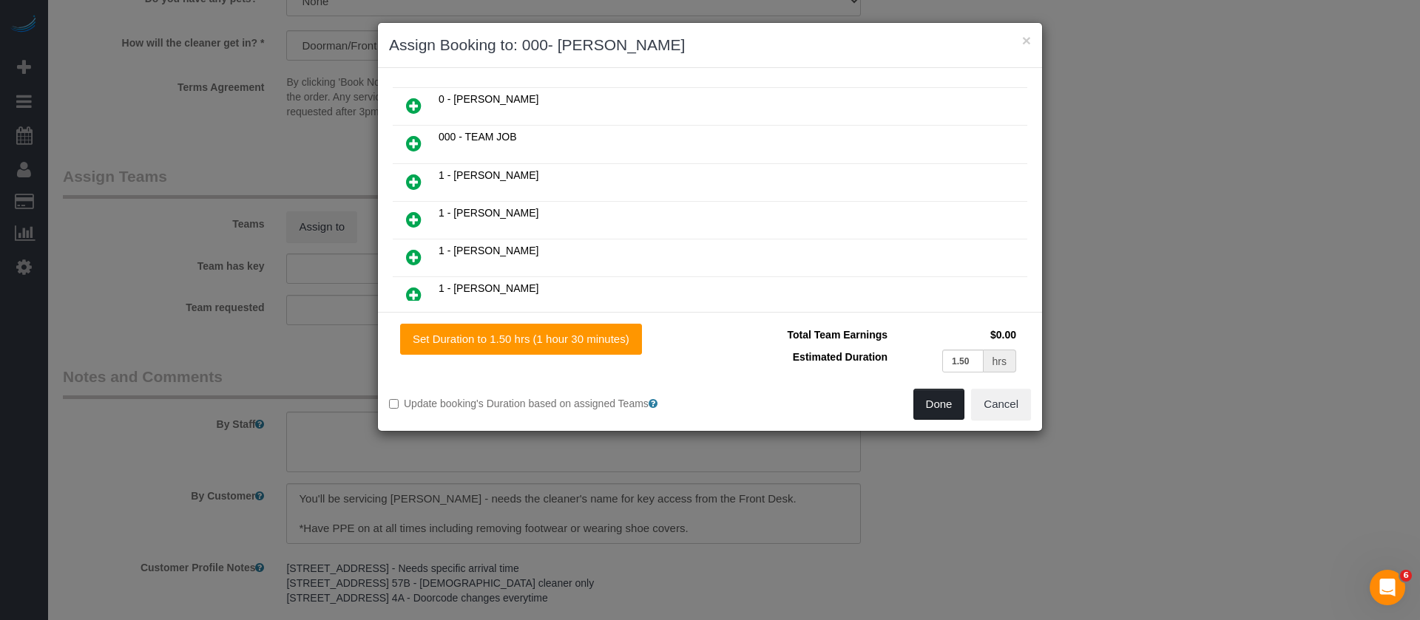
click at [922, 391] on button "Done" at bounding box center [939, 404] width 52 height 31
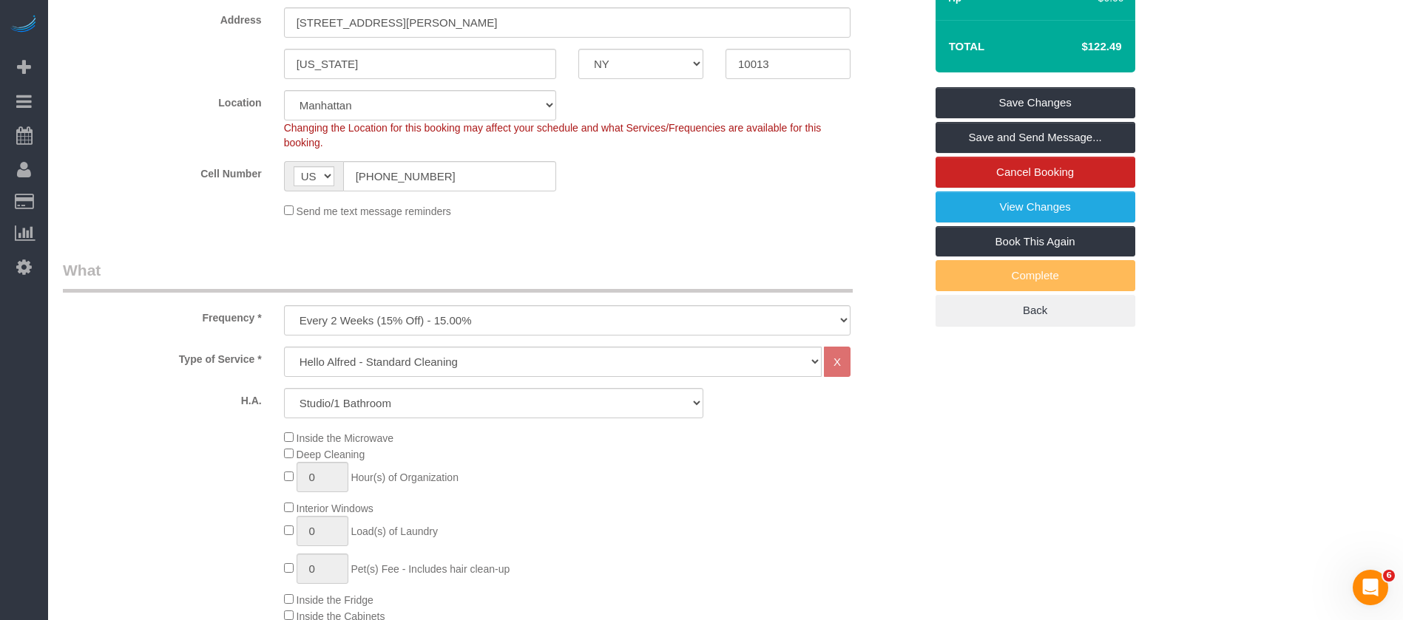
scroll to position [0, 0]
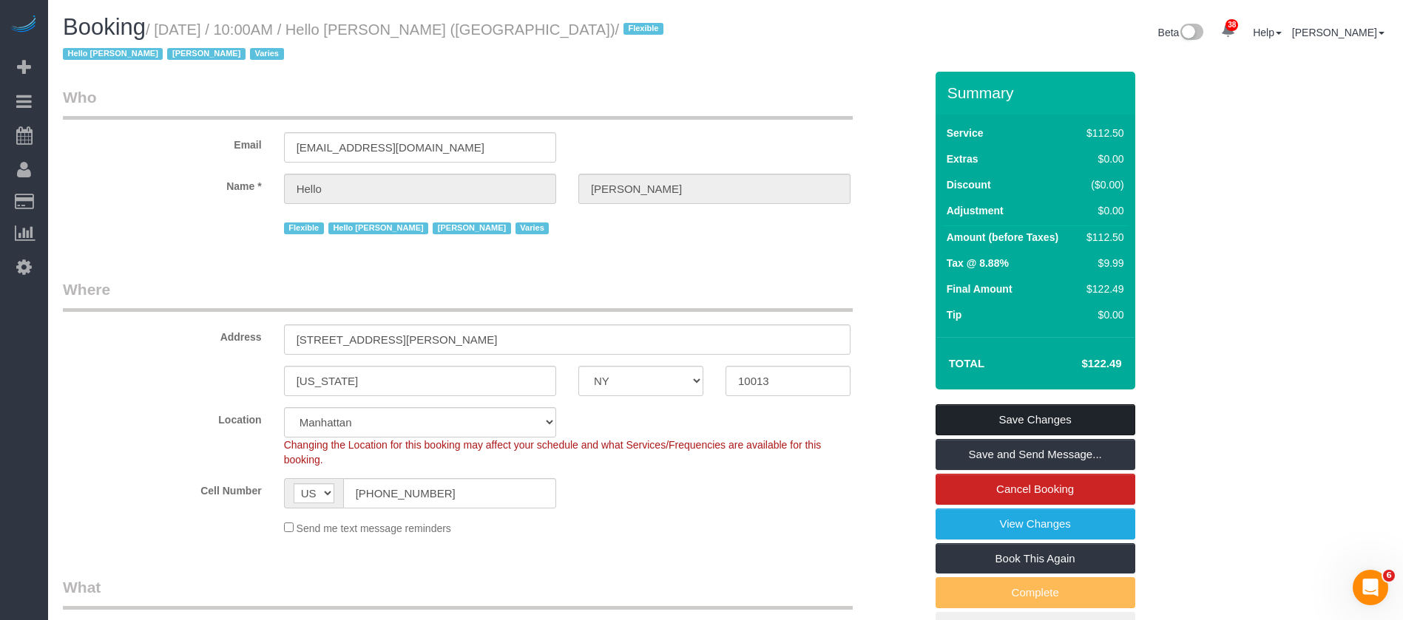
click at [1075, 405] on link "Save Changes" at bounding box center [1035, 420] width 200 height 31
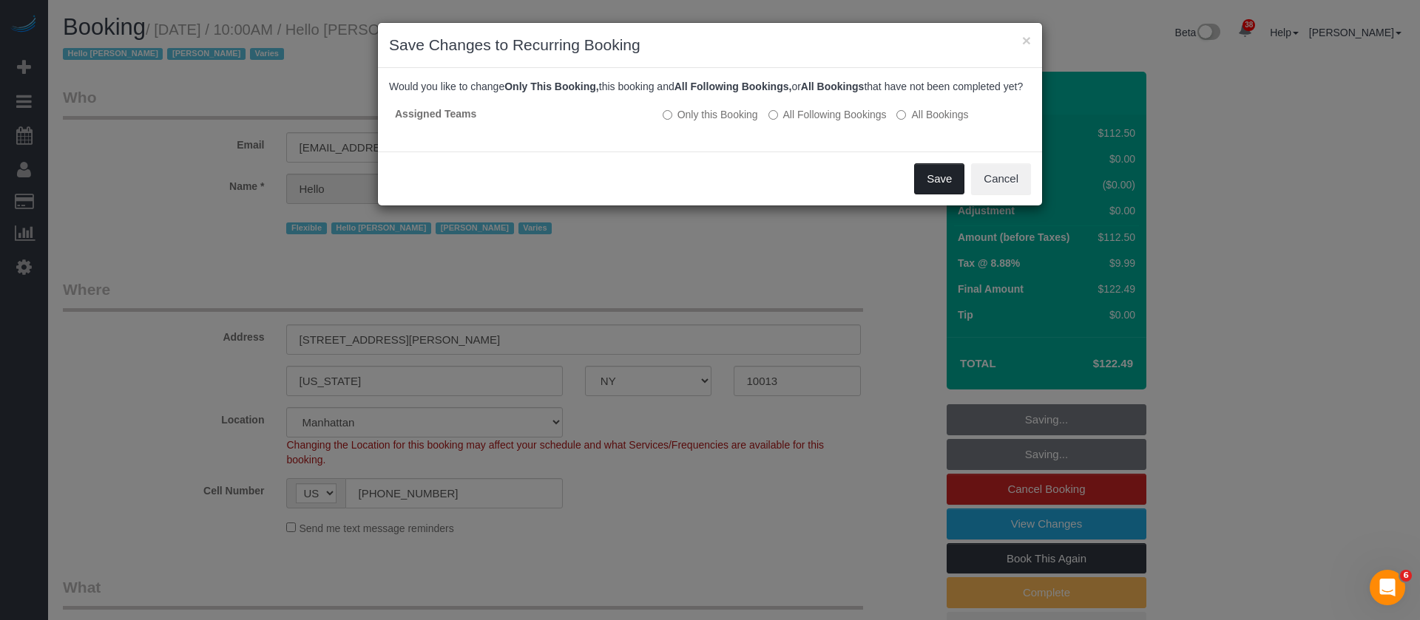
drag, startPoint x: 921, startPoint y: 195, endPoint x: 880, endPoint y: 166, distance: 49.9
click at [922, 194] on button "Save" at bounding box center [939, 178] width 50 height 31
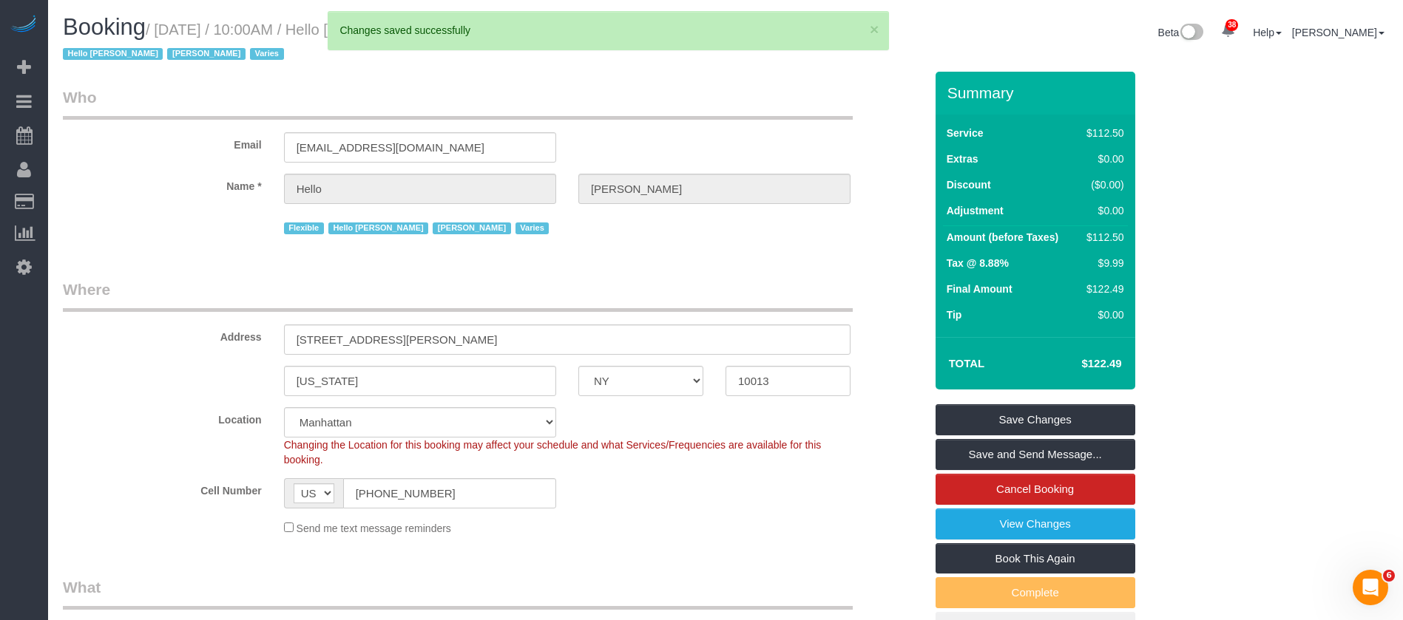
select select "**********"
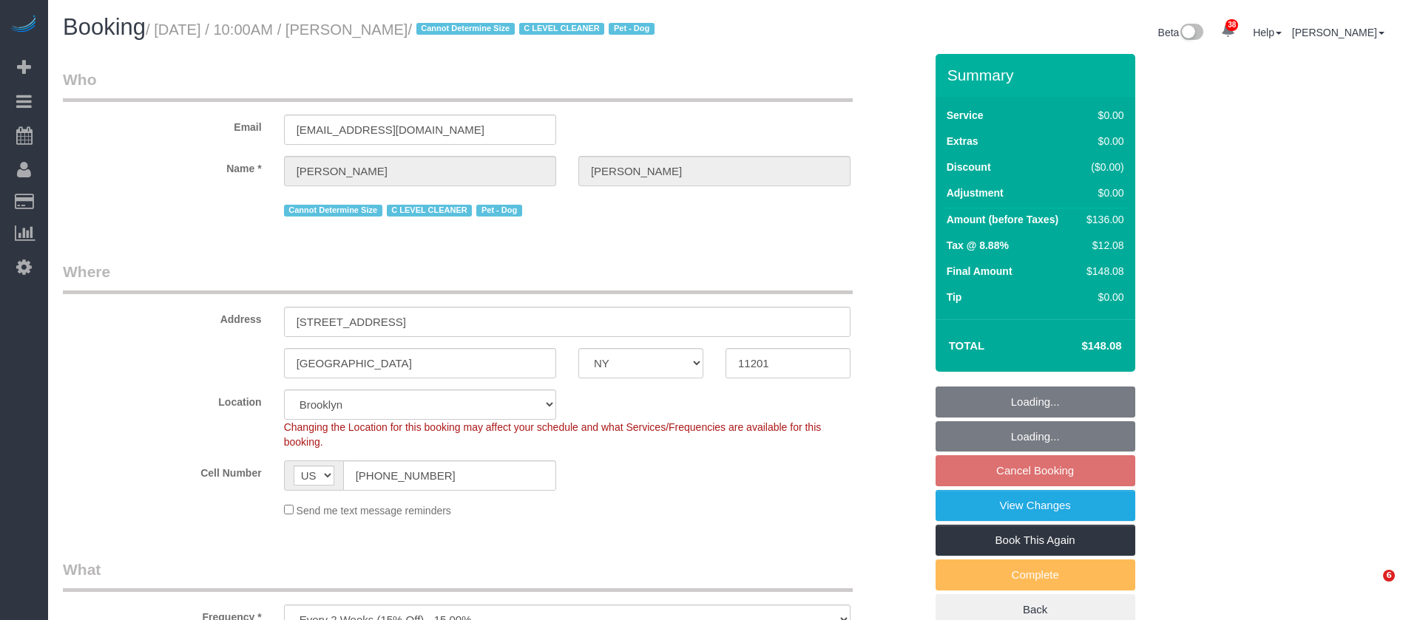
select select "NY"
select select "1"
select select "string:stripe-pm_1Nj3TP4VGloSiKo7GSDuJG2L"
select select "number:89"
select select "number:90"
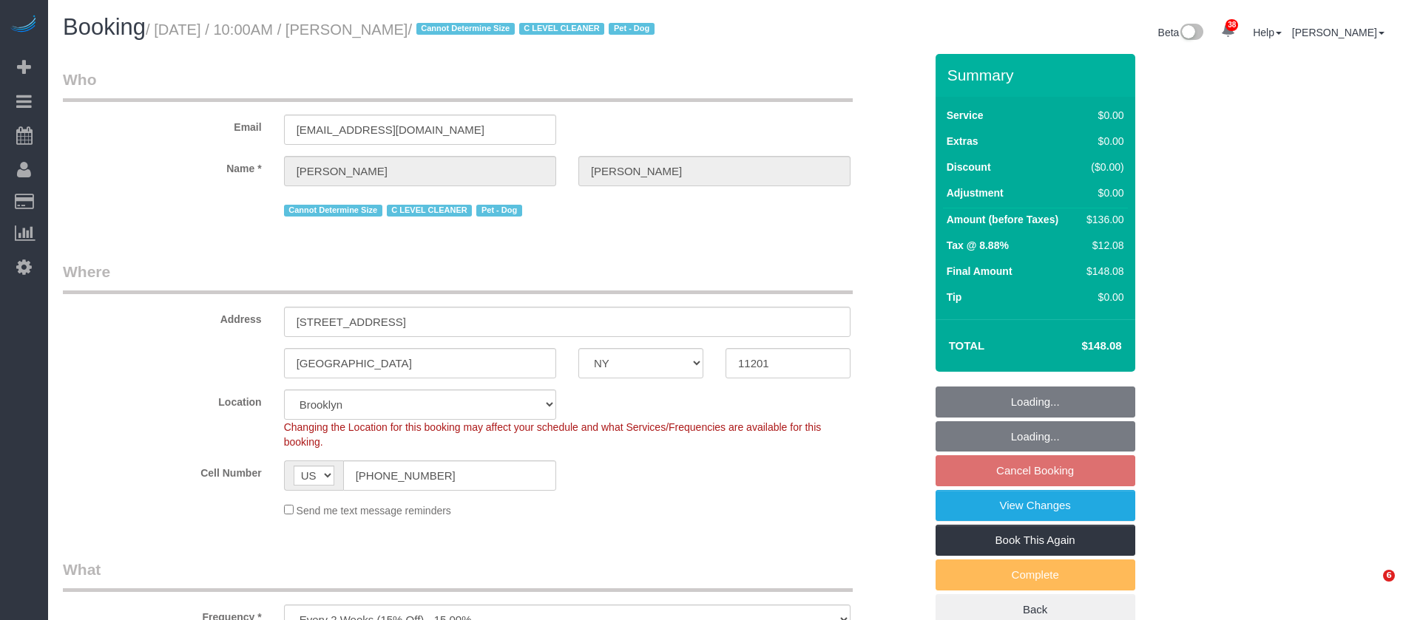
select select "number:13"
select select "number:6"
select select "spot63"
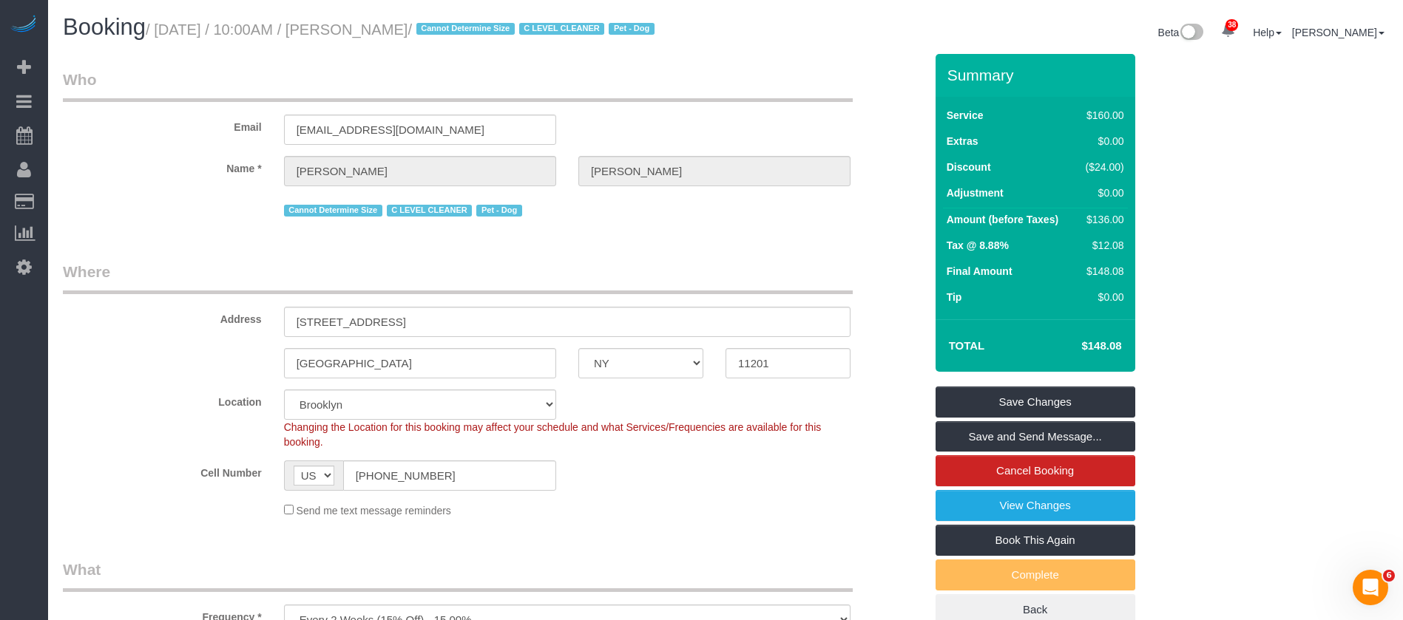
drag, startPoint x: 158, startPoint y: 33, endPoint x: 471, endPoint y: 30, distance: 312.8
click at [471, 30] on small "/ [DATE] / 10:00AM / [PERSON_NAME] / Cannot Determine Size C LEVEL CLEANER Pet …" at bounding box center [402, 29] width 513 height 16
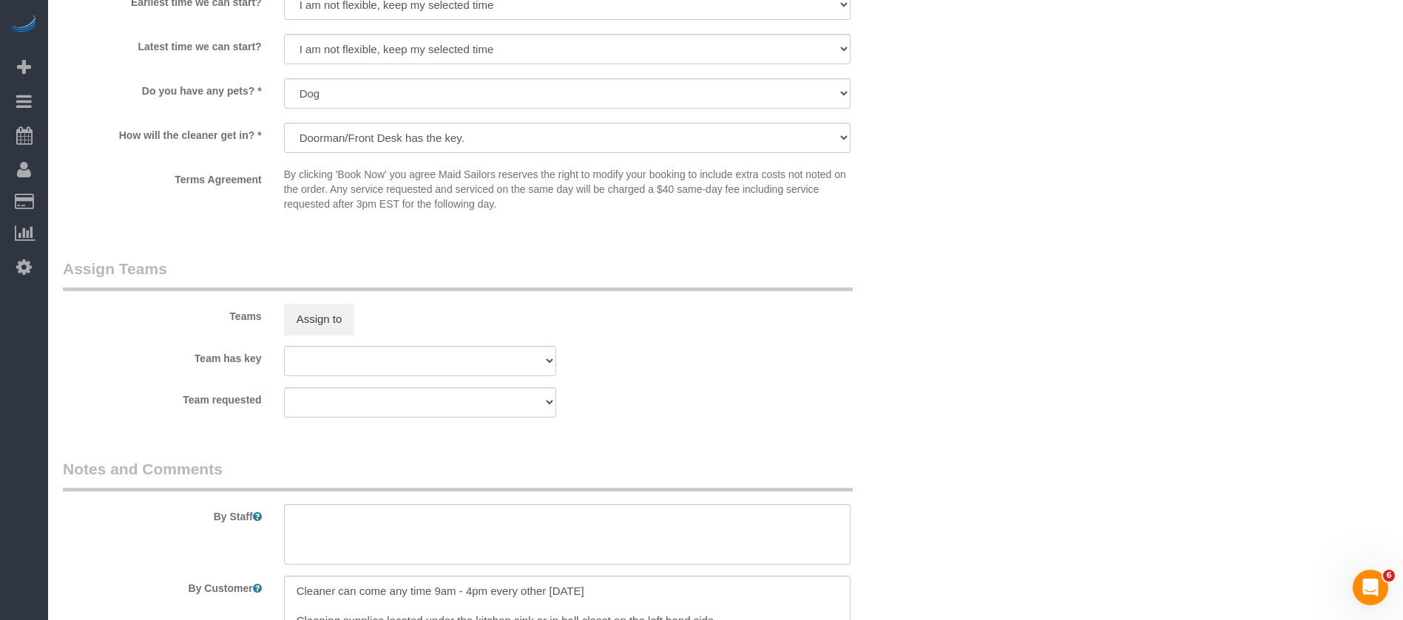
scroll to position [1775, 0]
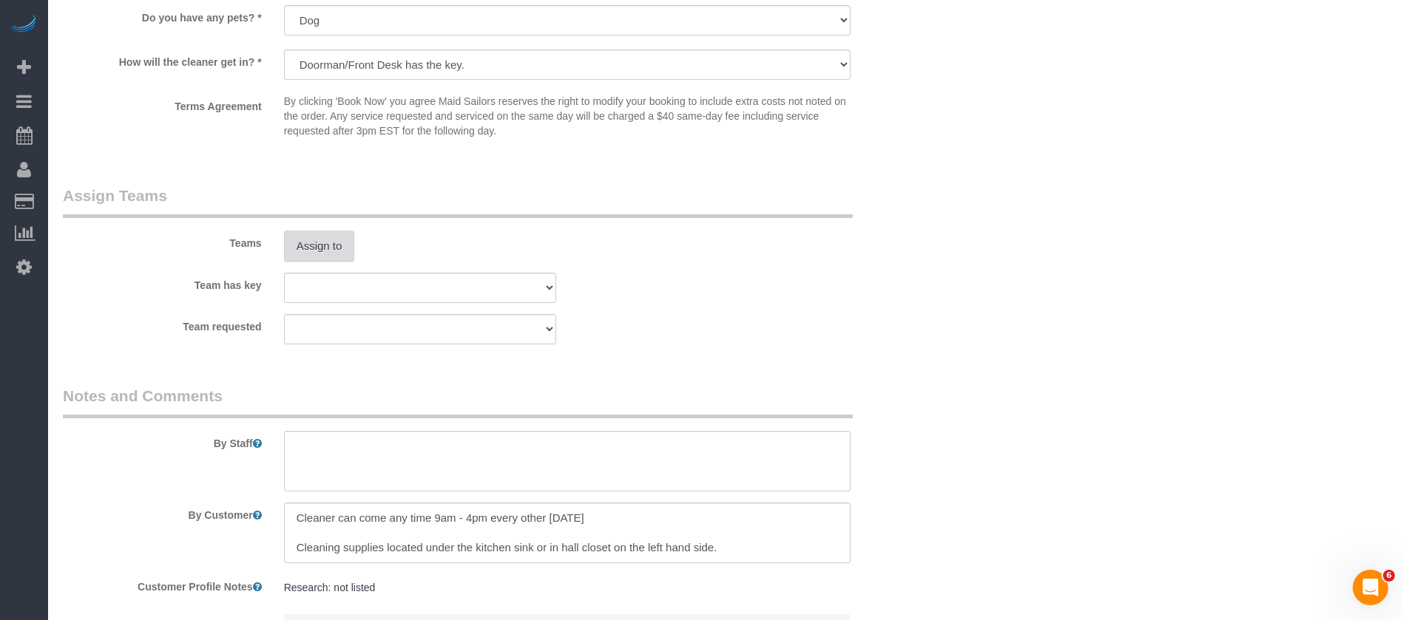
click at [330, 260] on button "Assign to" at bounding box center [319, 246] width 71 height 31
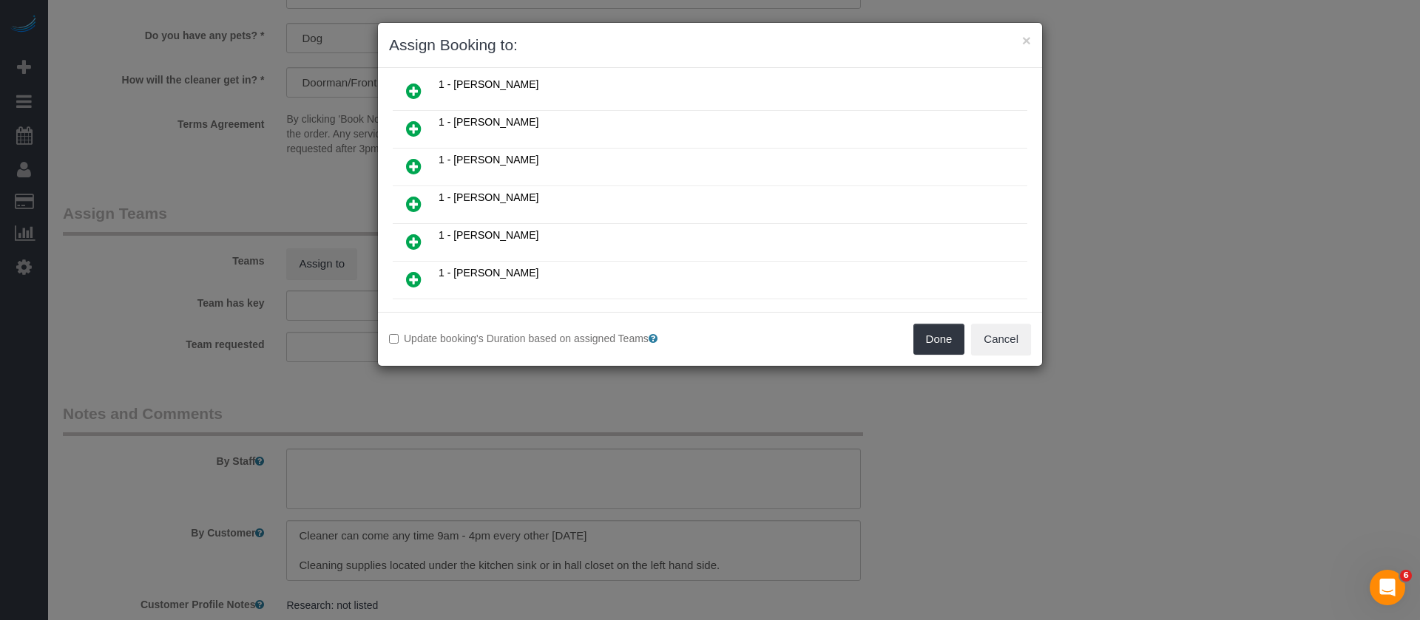
scroll to position [111, 0]
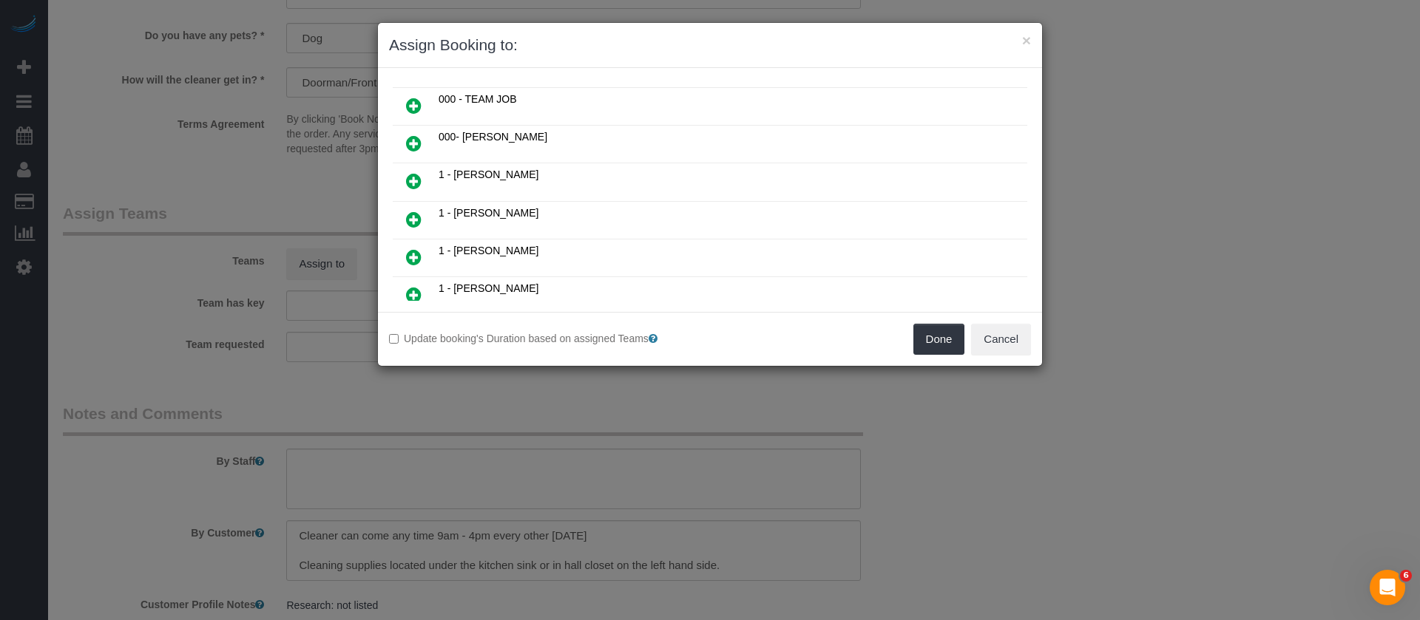
drag, startPoint x: 418, startPoint y: 182, endPoint x: 870, endPoint y: 228, distance: 454.2
click at [418, 181] on icon at bounding box center [414, 181] width 16 height 18
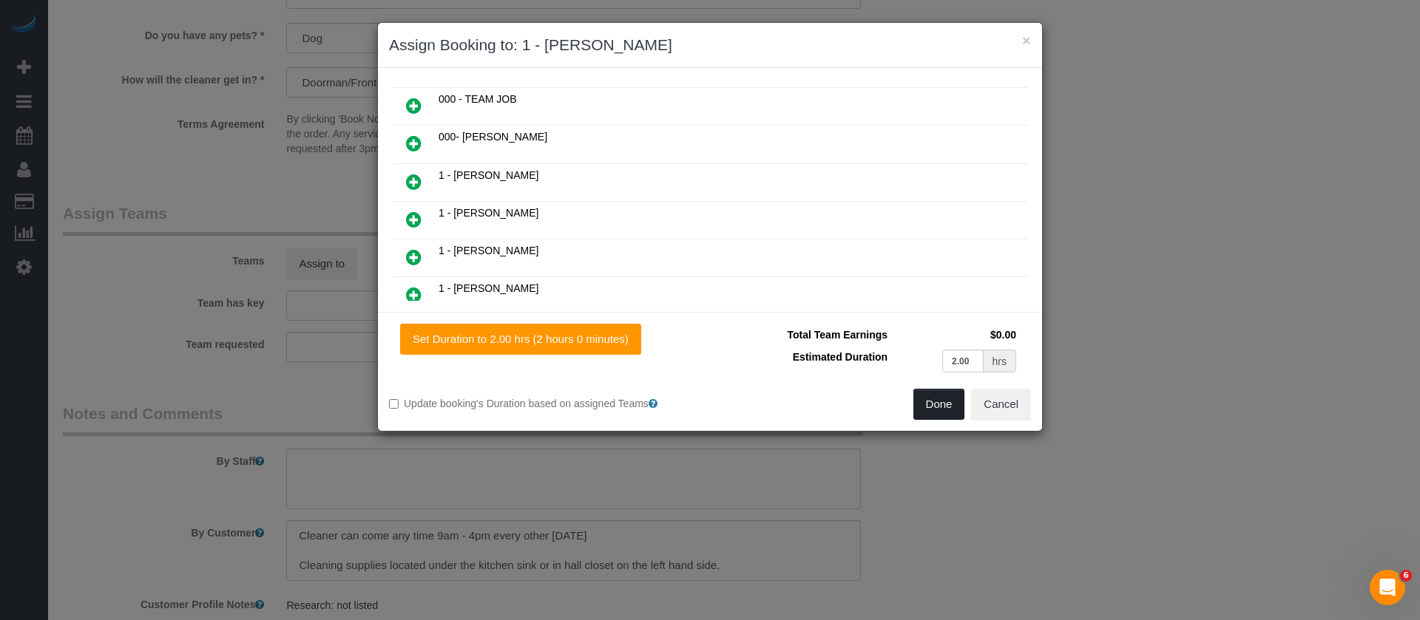
click at [937, 404] on button "Done" at bounding box center [939, 404] width 52 height 31
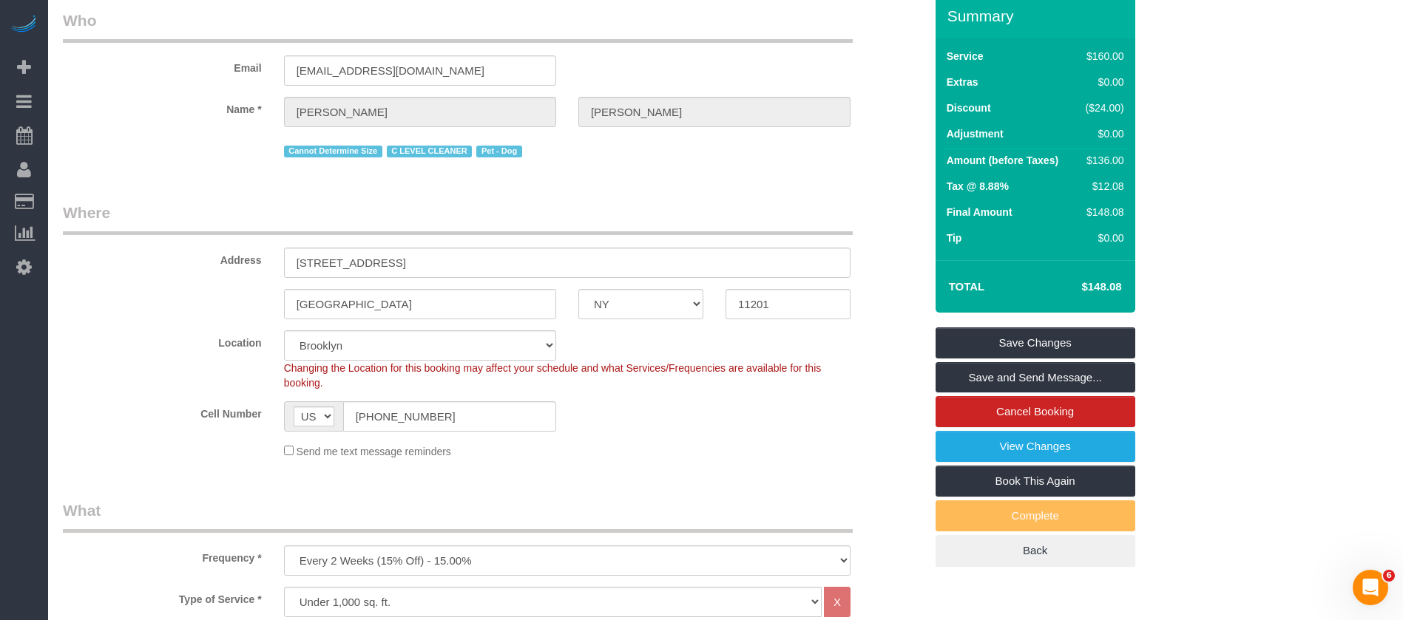
scroll to position [0, 0]
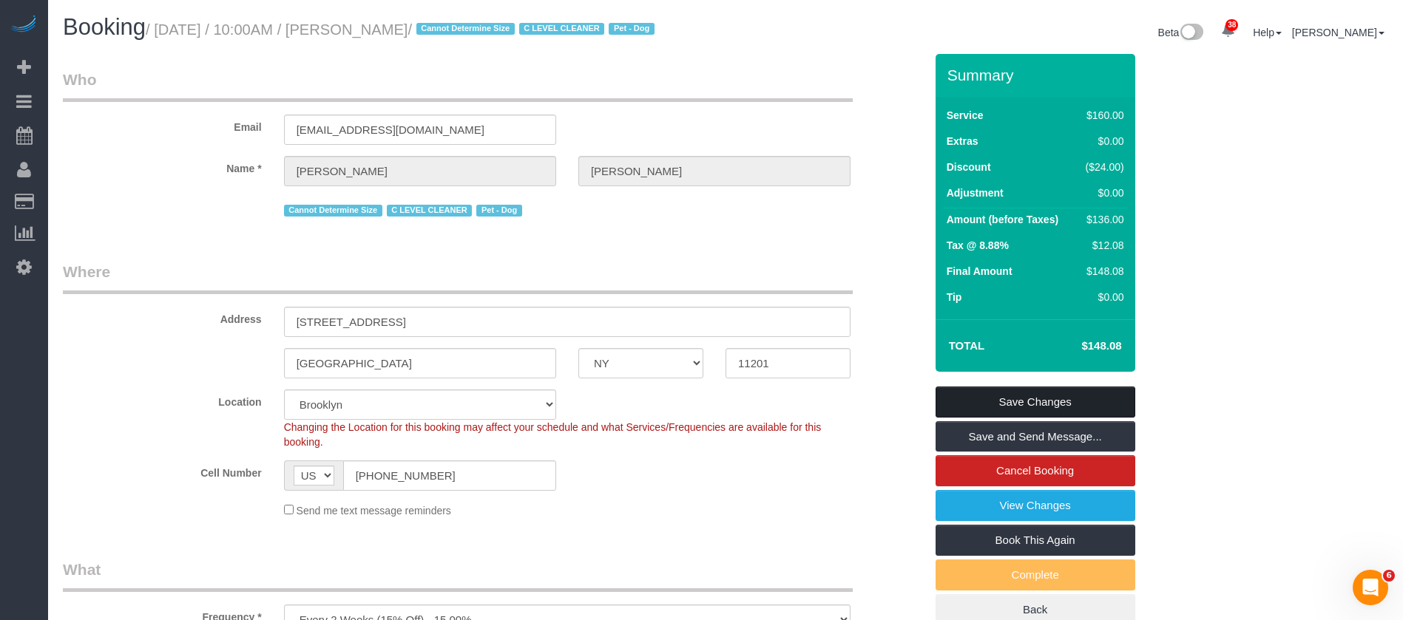
click at [1069, 415] on link "Save Changes" at bounding box center [1035, 402] width 200 height 31
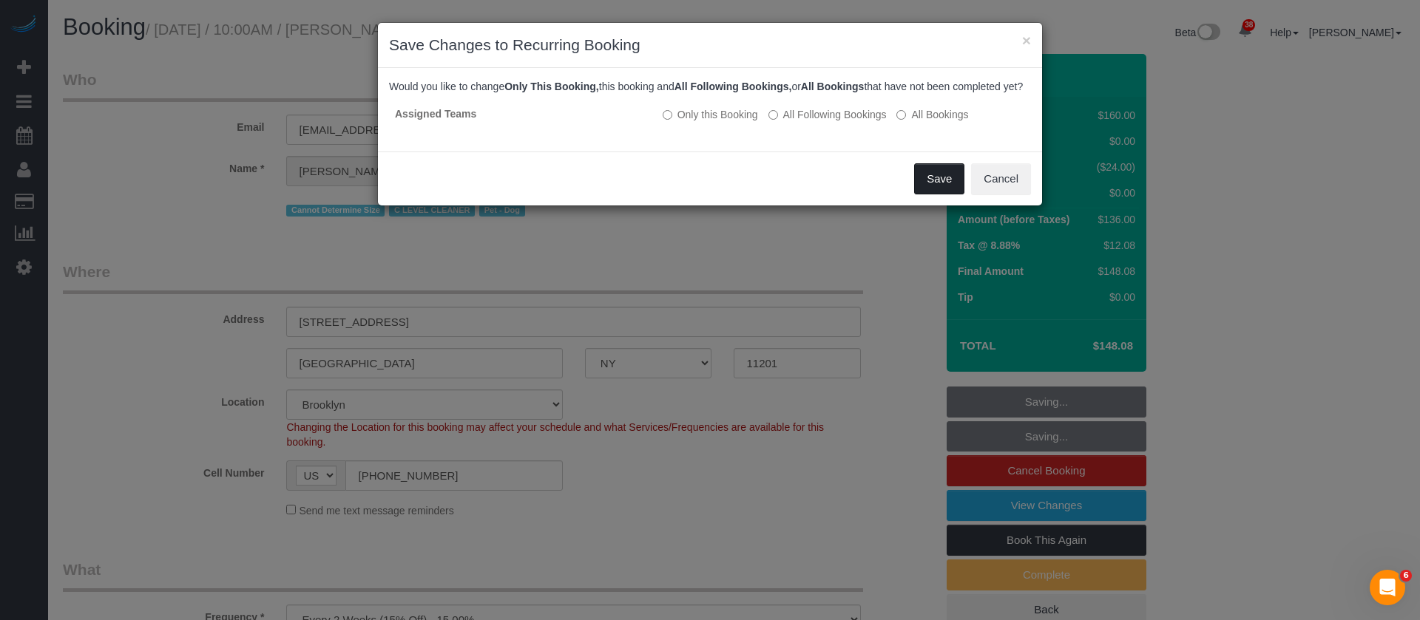
click at [926, 194] on button "Save" at bounding box center [939, 178] width 50 height 31
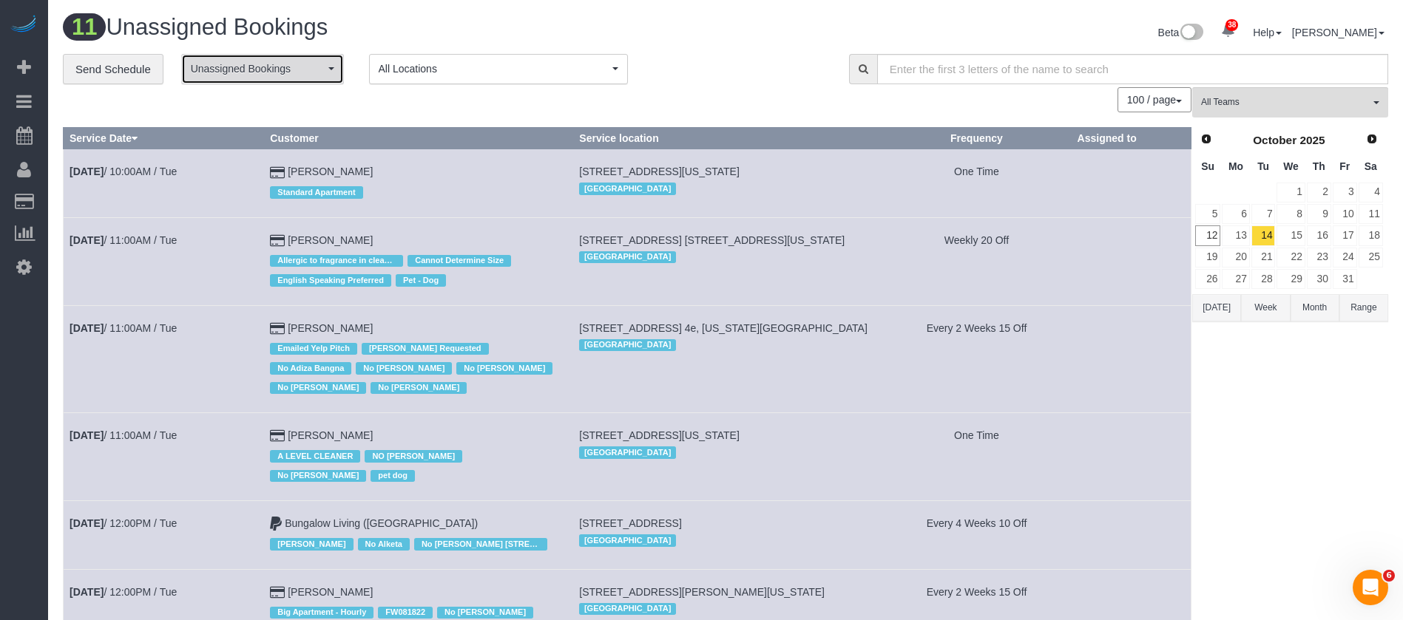
drag, startPoint x: 331, startPoint y: 67, endPoint x: 306, endPoint y: 93, distance: 35.6
click at [331, 68] on span "button" at bounding box center [331, 68] width 6 height 3
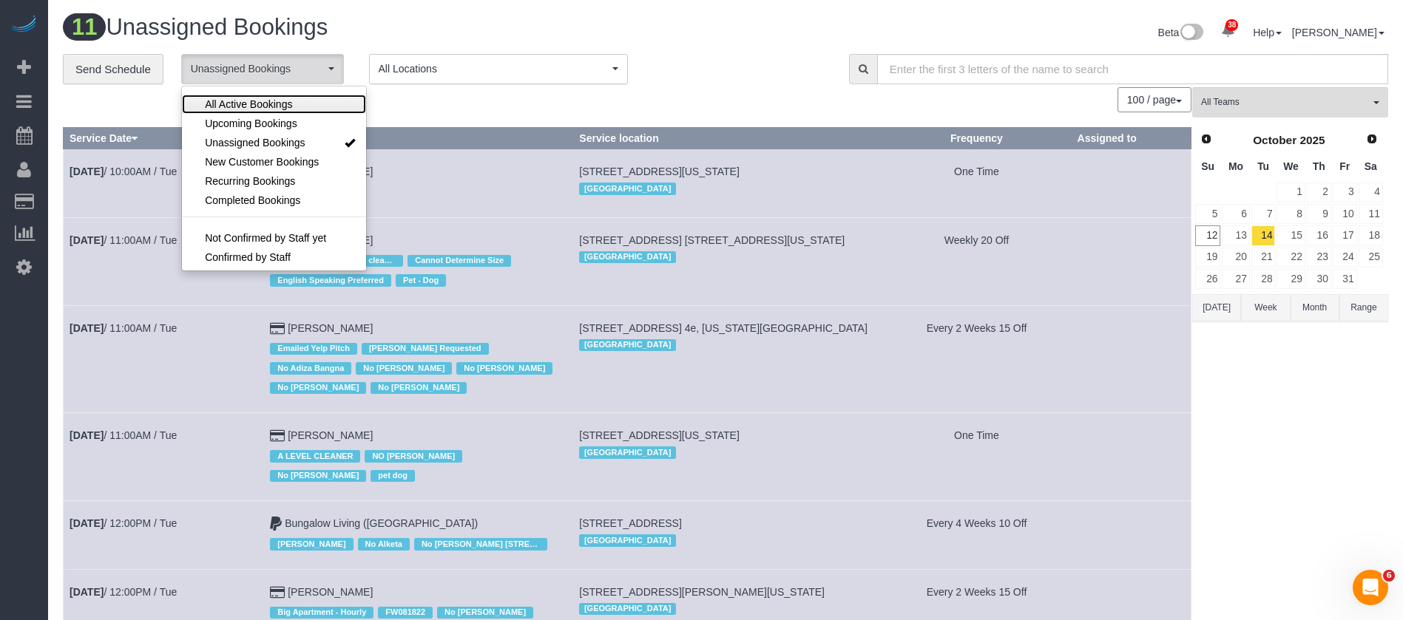
click at [308, 101] on link "All Active Bookings" at bounding box center [274, 104] width 184 height 19
select select "***"
click at [823, 223] on td "7 East 85th Street, Apt. 6d, New York, NY 10028 Manhattan" at bounding box center [727, 261] width 309 height 88
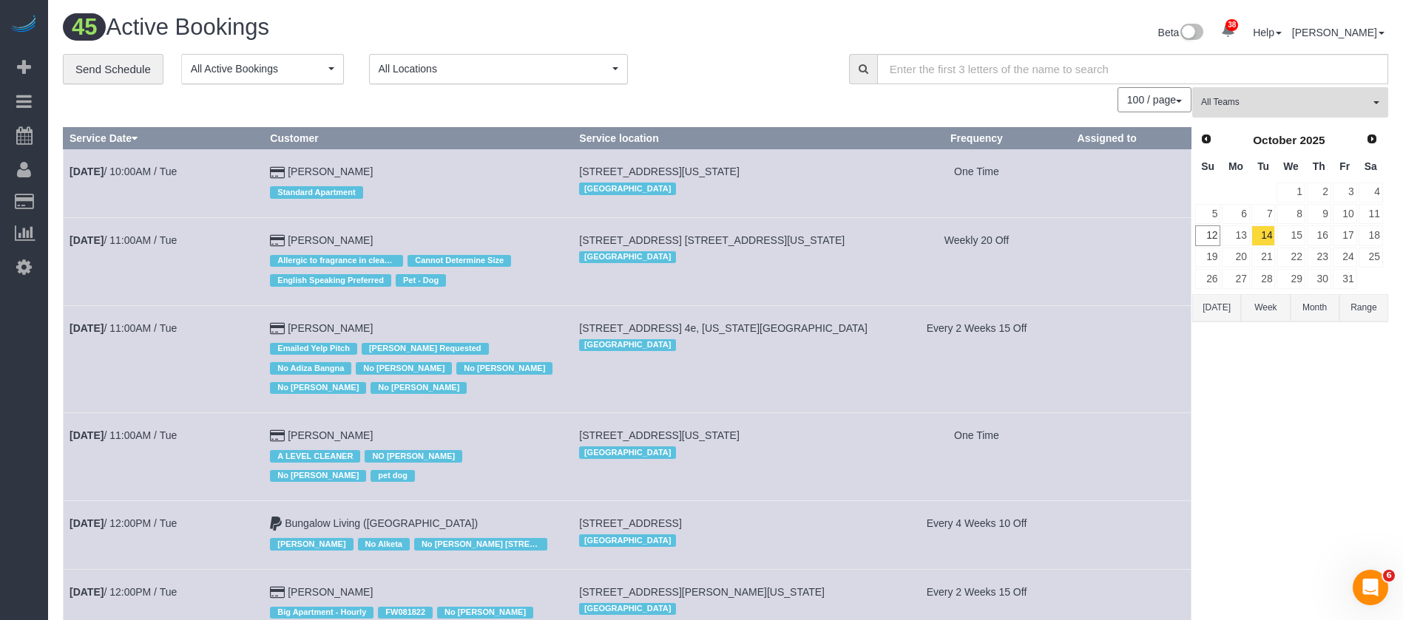
click at [1364, 101] on span "All Teams" at bounding box center [1285, 102] width 169 height 13
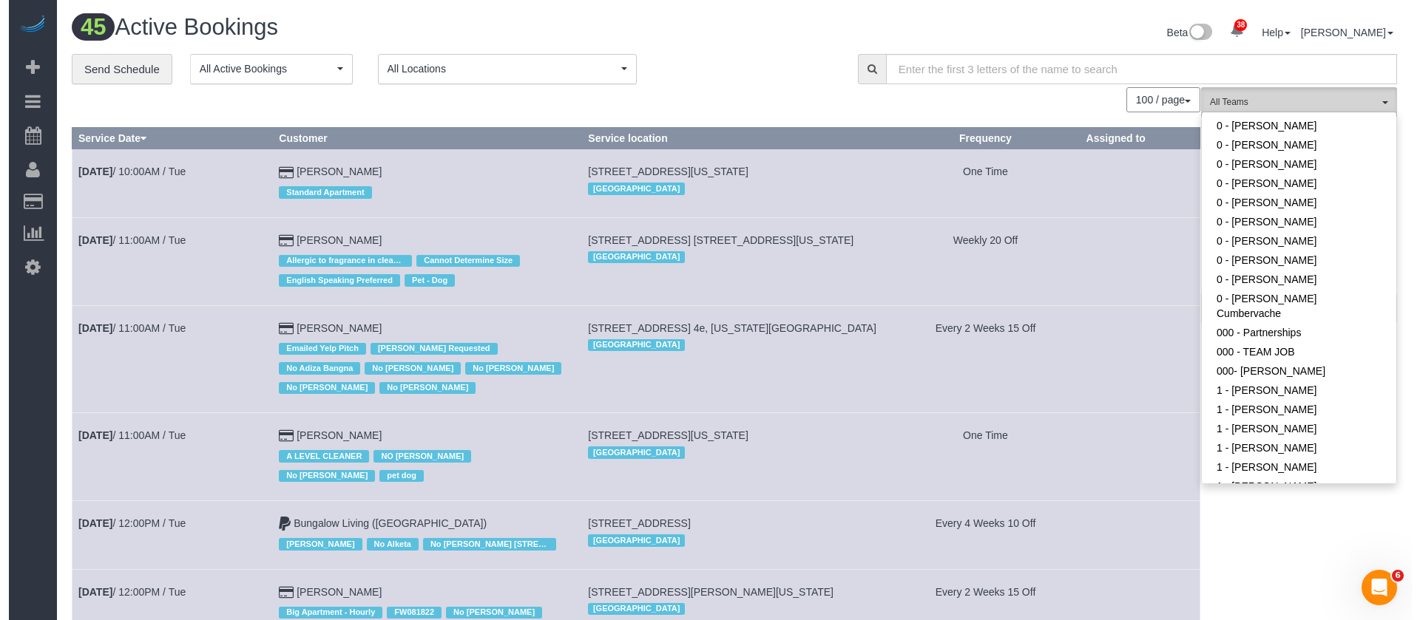
scroll to position [444, 0]
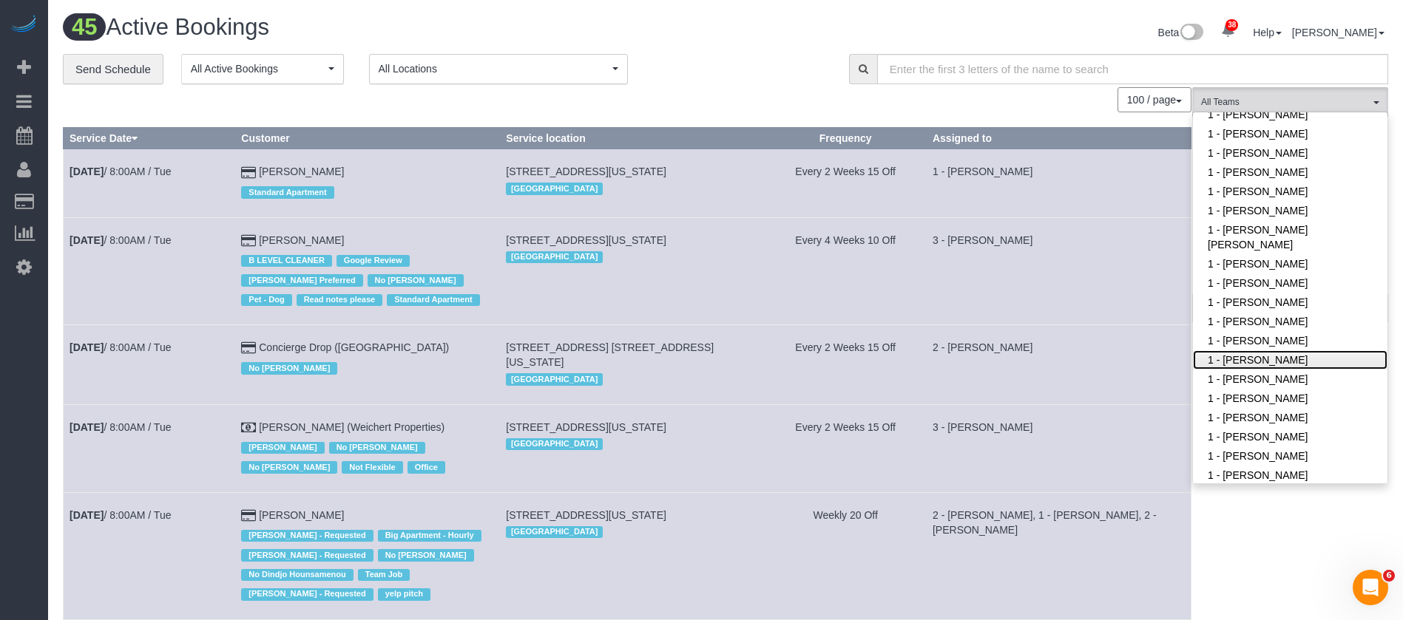
click at [1263, 351] on link "1 - [PERSON_NAME]" at bounding box center [1290, 360] width 194 height 19
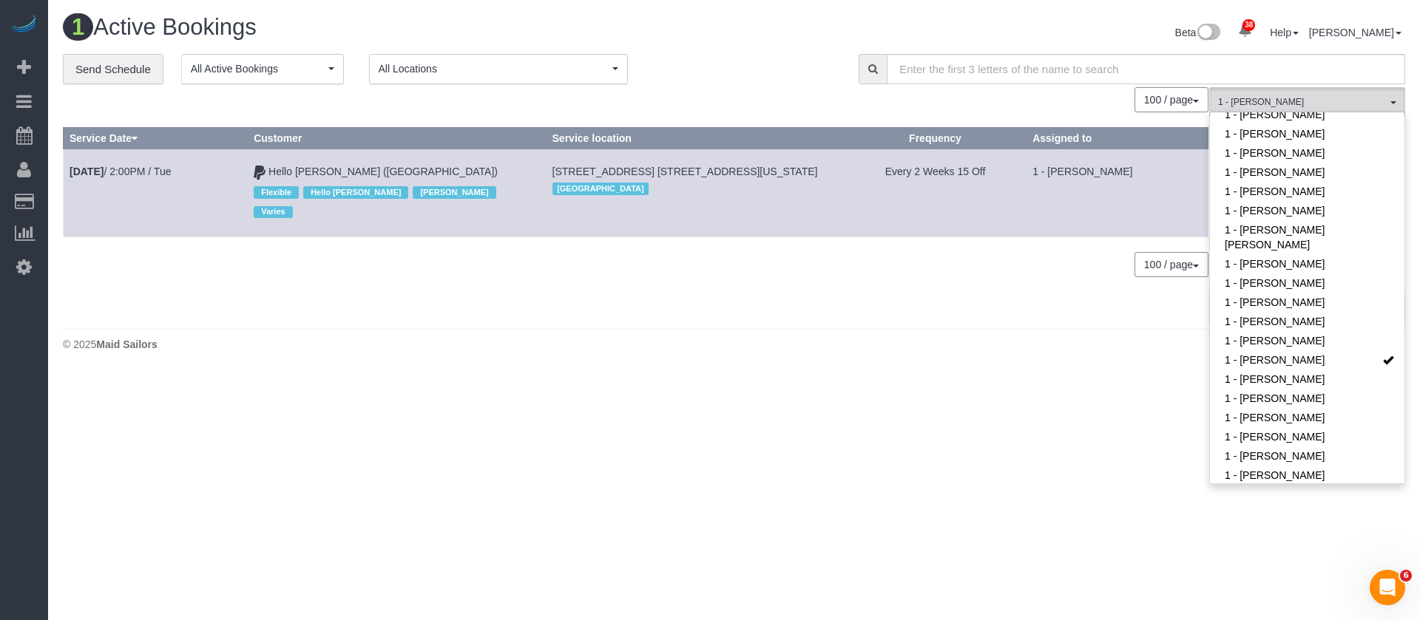
drag, startPoint x: 581, startPoint y: 163, endPoint x: 869, endPoint y: 160, distance: 287.7
click at [844, 160] on td "325 North End Ave, Apt. 12d, New York, NY 10282 Manhattan" at bounding box center [695, 193] width 298 height 88
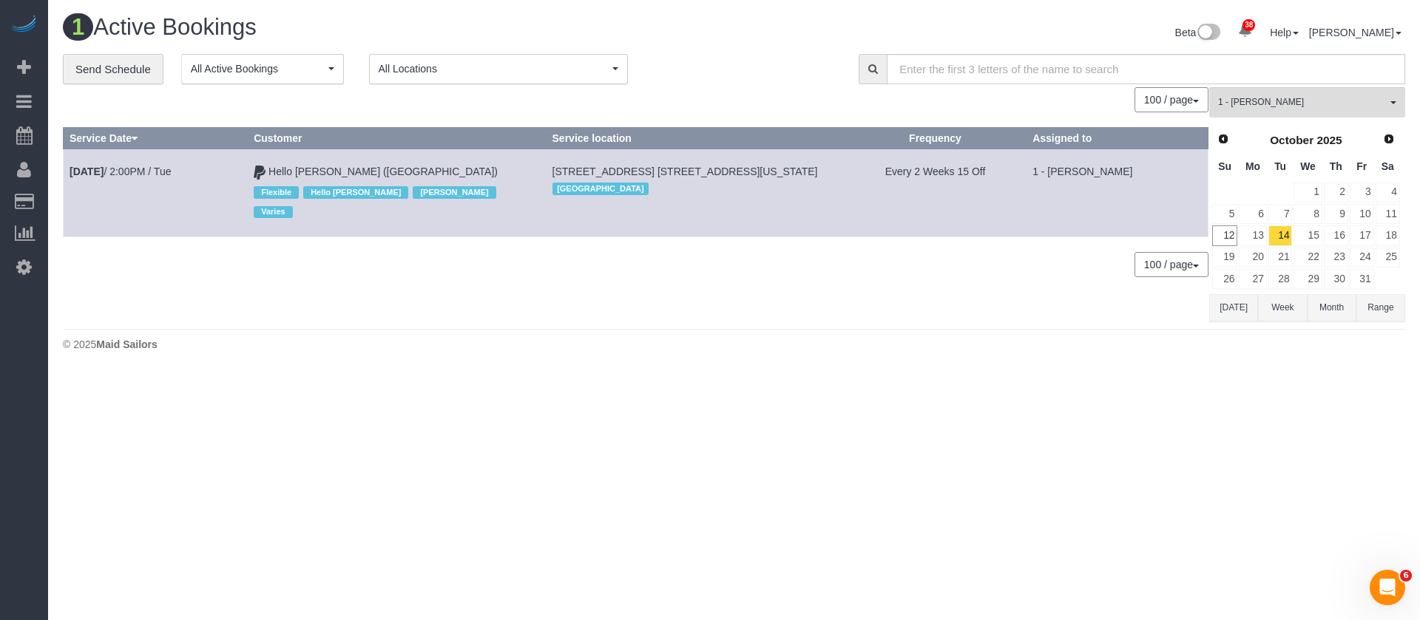
copy span "[STREET_ADDRESS] [STREET_ADDRESS][US_STATE]"
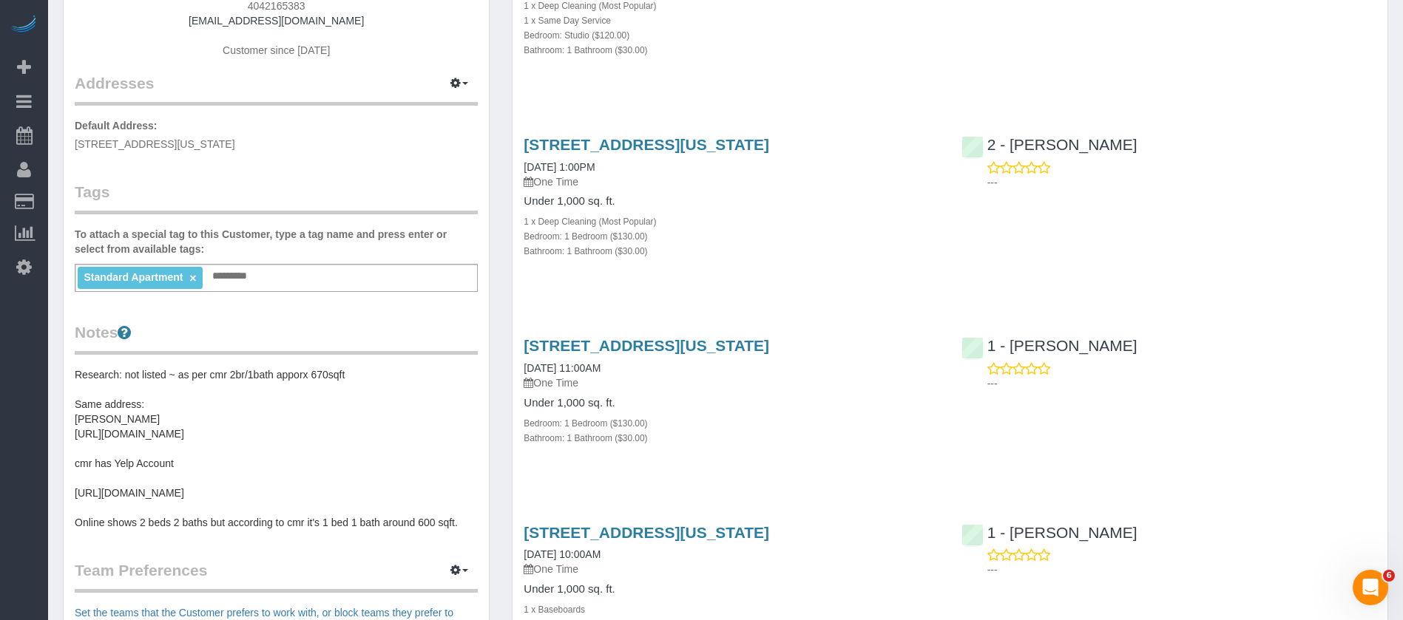
scroll to position [111, 0]
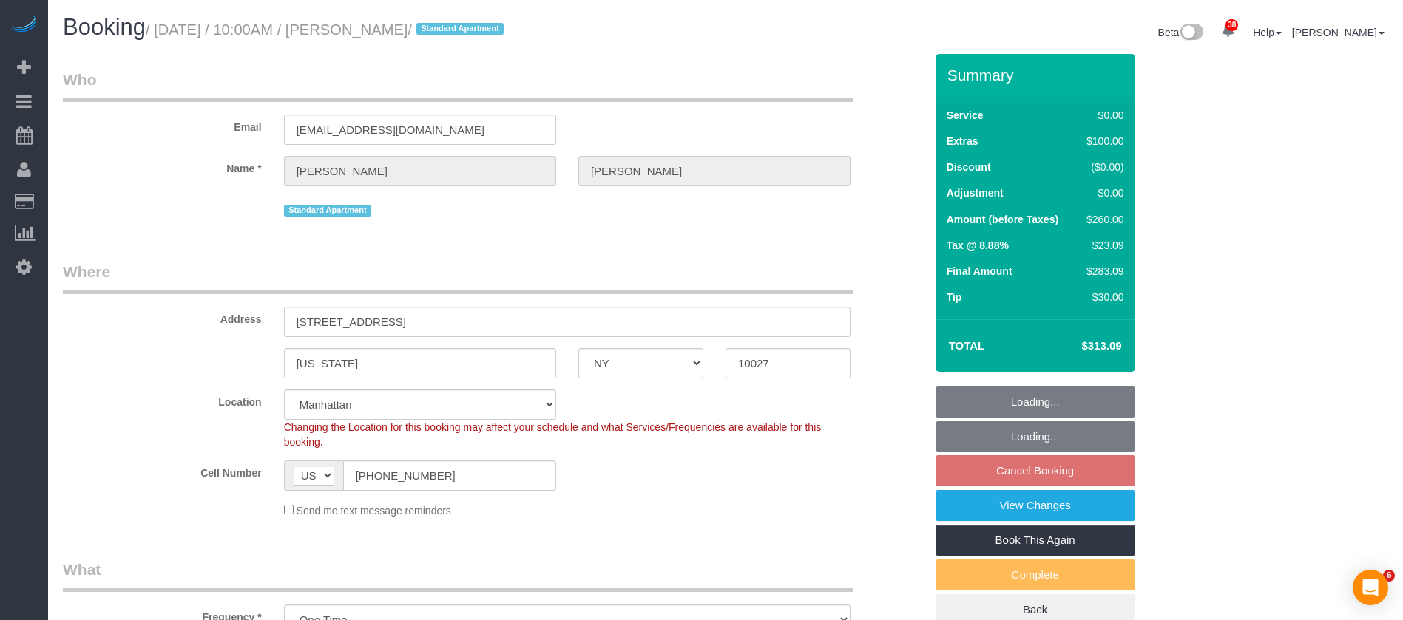
select select "NY"
select select "1"
select select "string:stripe-pm_1QwRw54VGloSiKo7jNYRKUeg"
select select "spot61"
select select "number:58"
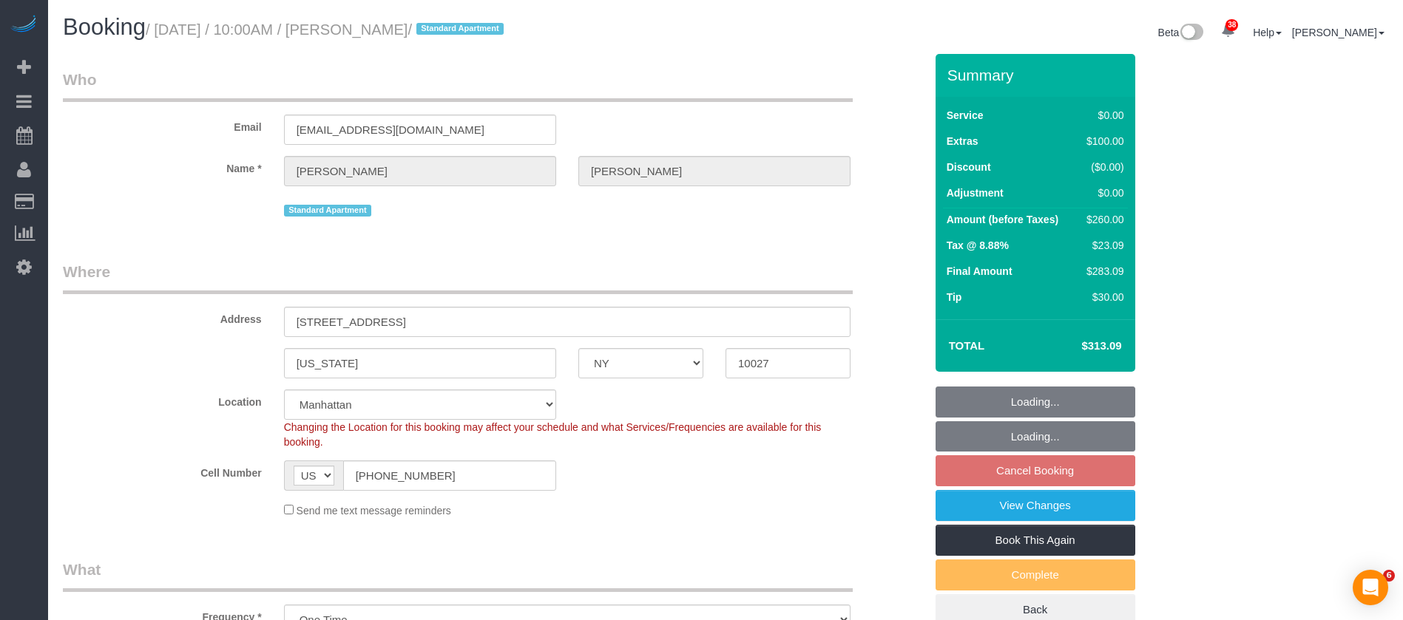
select select "number:77"
select select "number:15"
select select "number:5"
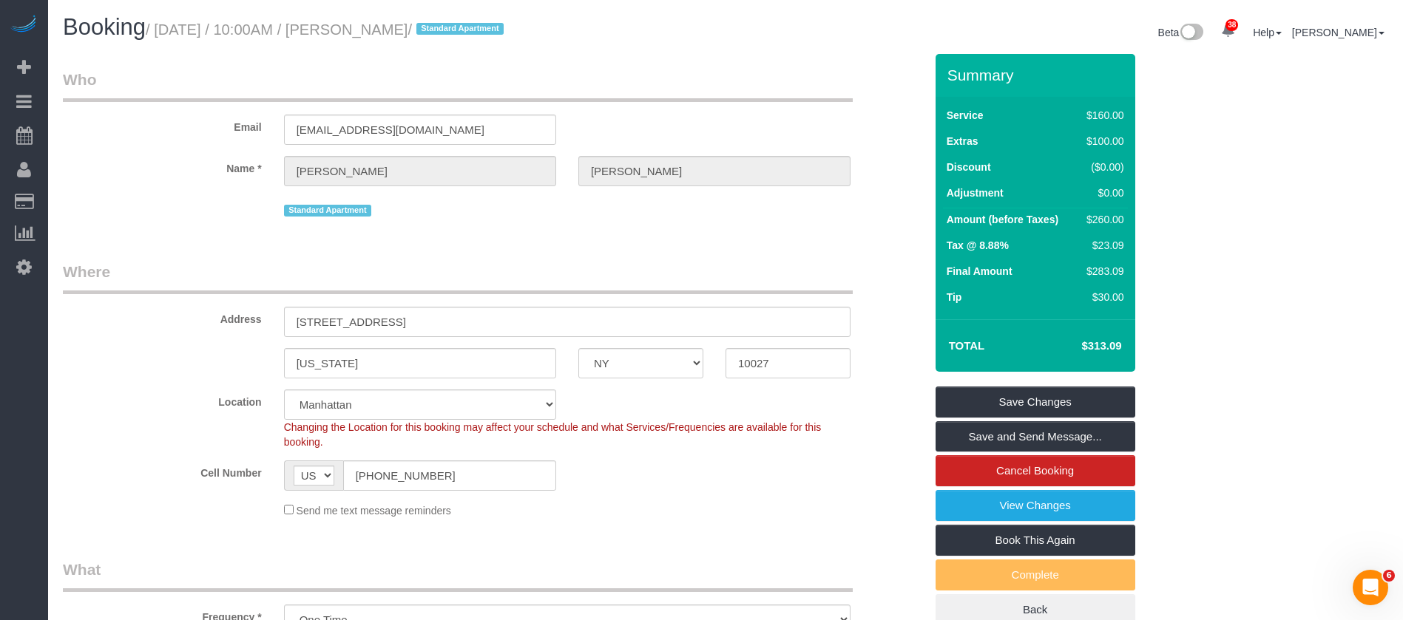
drag, startPoint x: 161, startPoint y: 31, endPoint x: 458, endPoint y: 41, distance: 296.7
click at [451, 31] on small "/ [DATE] / 10:00AM / [PERSON_NAME] / Standard Apartment" at bounding box center [327, 29] width 362 height 16
copy small "[DATE] / 10:00AM / [PERSON_NAME]"
drag, startPoint x: 291, startPoint y: 316, endPoint x: 478, endPoint y: 323, distance: 187.2
click at [478, 323] on input "171 West 131st Street, Ph 12" at bounding box center [567, 322] width 566 height 30
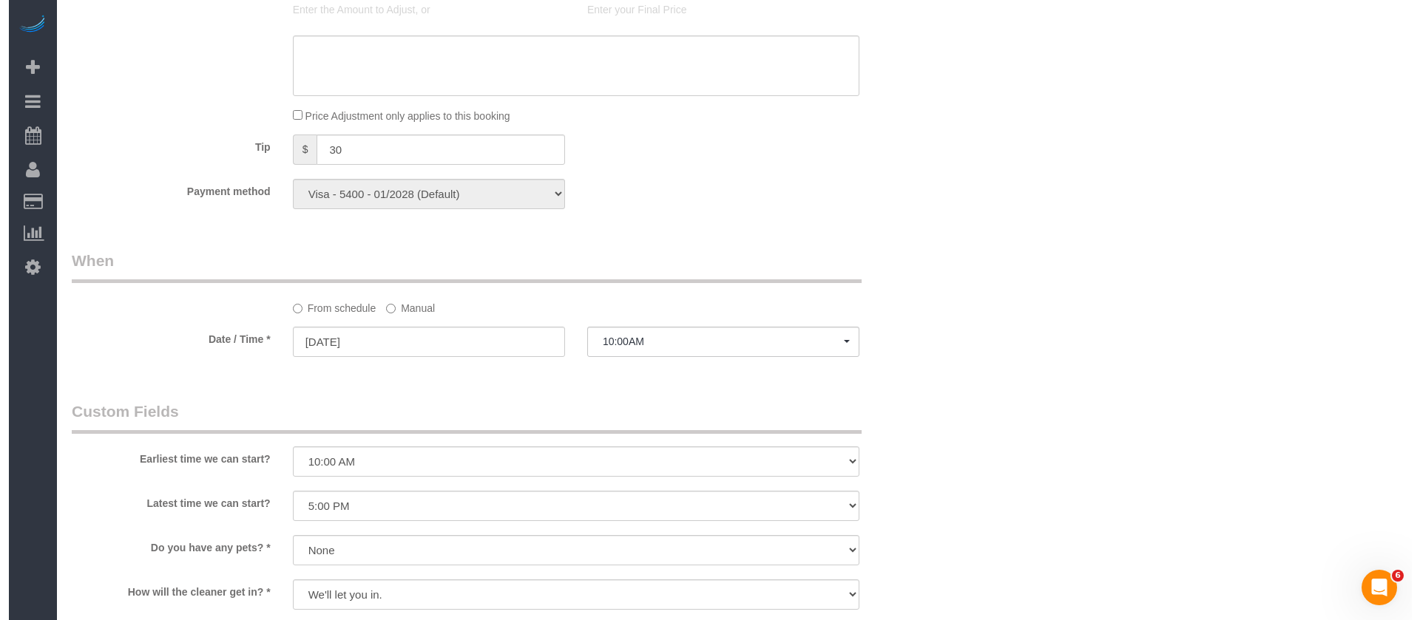
scroll to position [1553, 0]
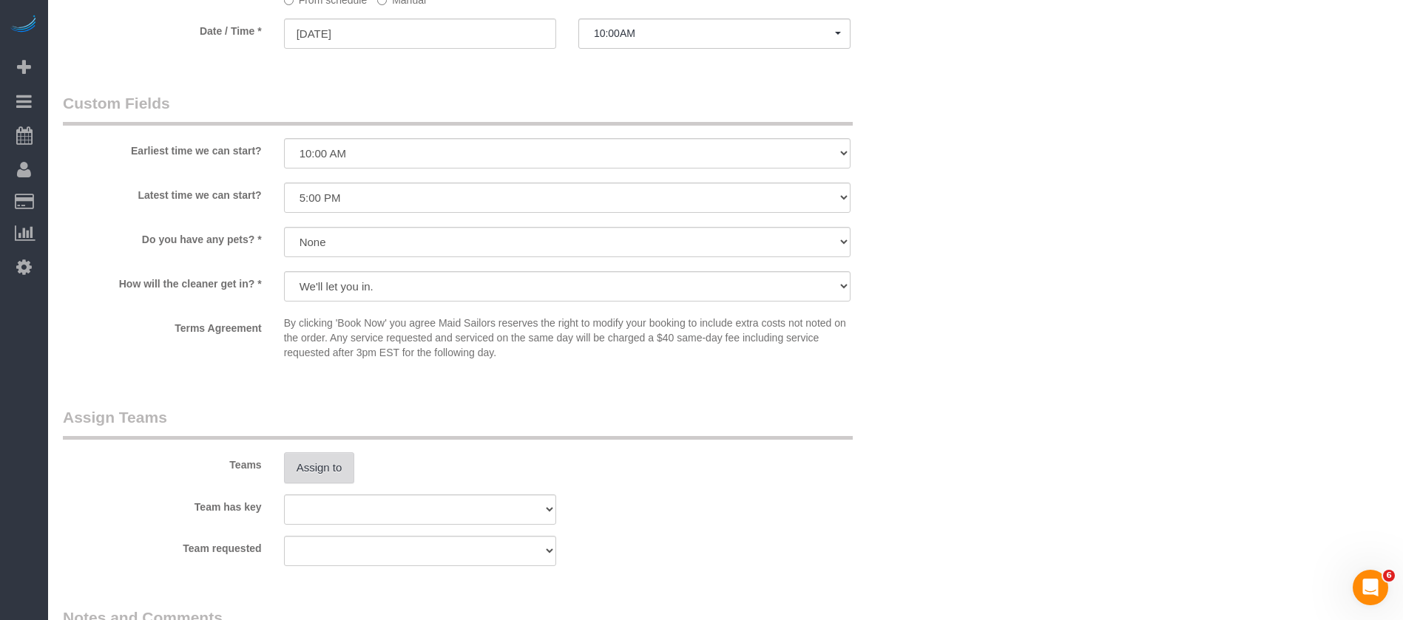
click at [324, 455] on button "Assign to" at bounding box center [319, 468] width 71 height 31
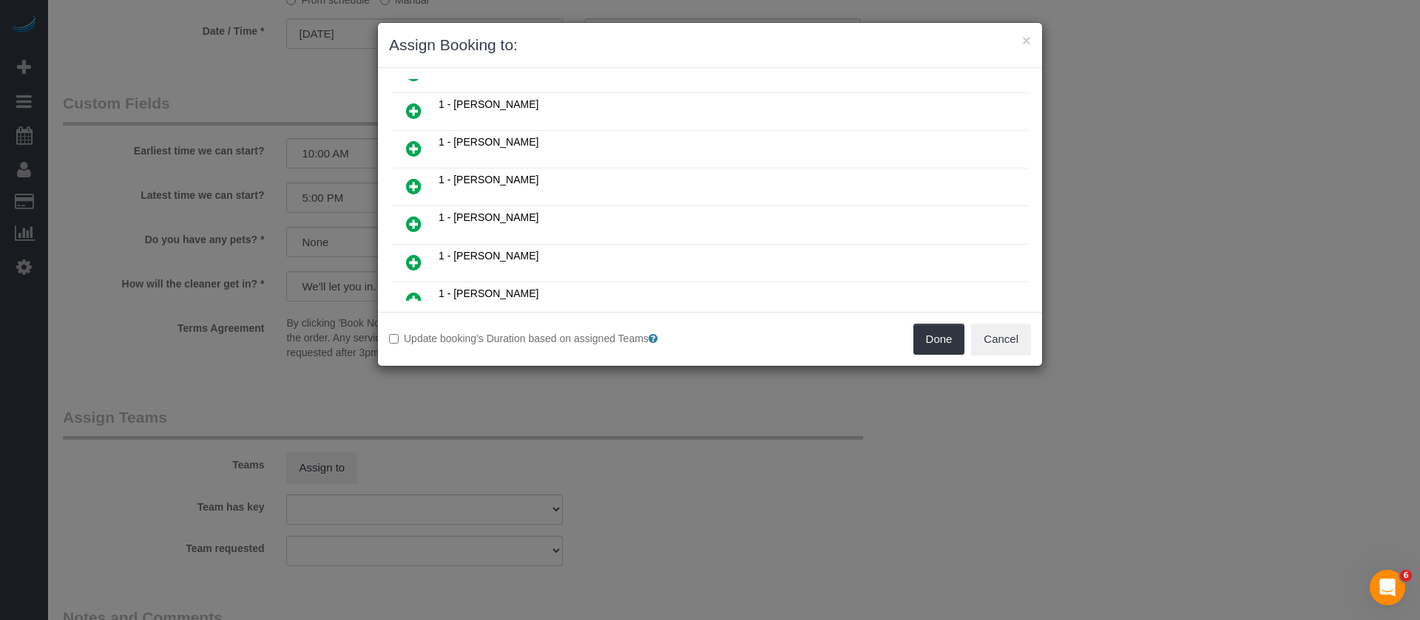
scroll to position [222, 0]
click at [416, 216] on icon at bounding box center [414, 222] width 16 height 18
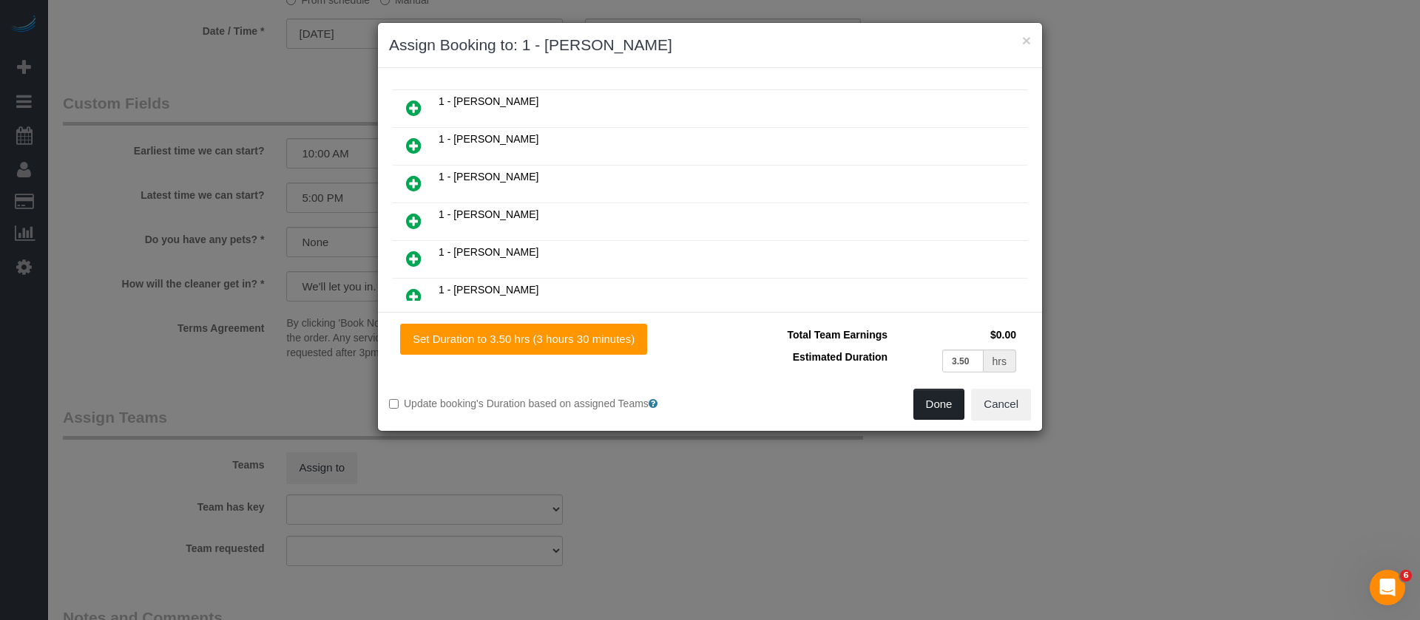
click at [931, 404] on button "Done" at bounding box center [939, 404] width 52 height 31
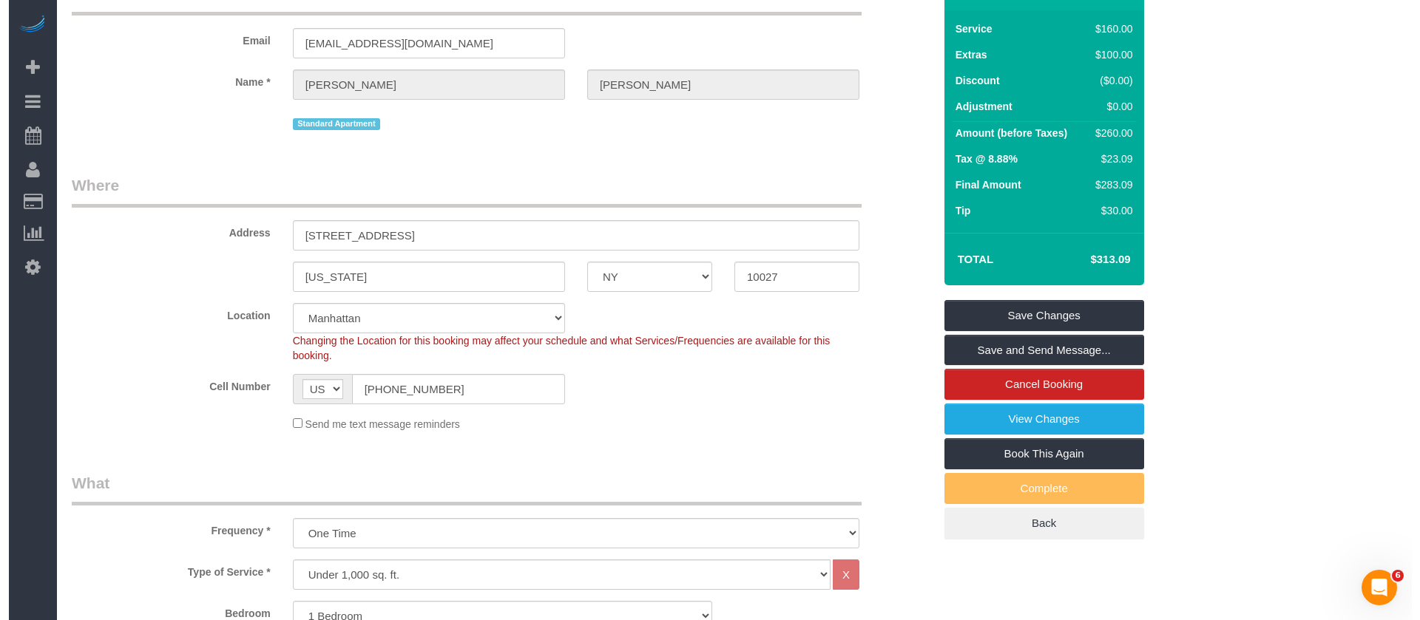
scroll to position [0, 0]
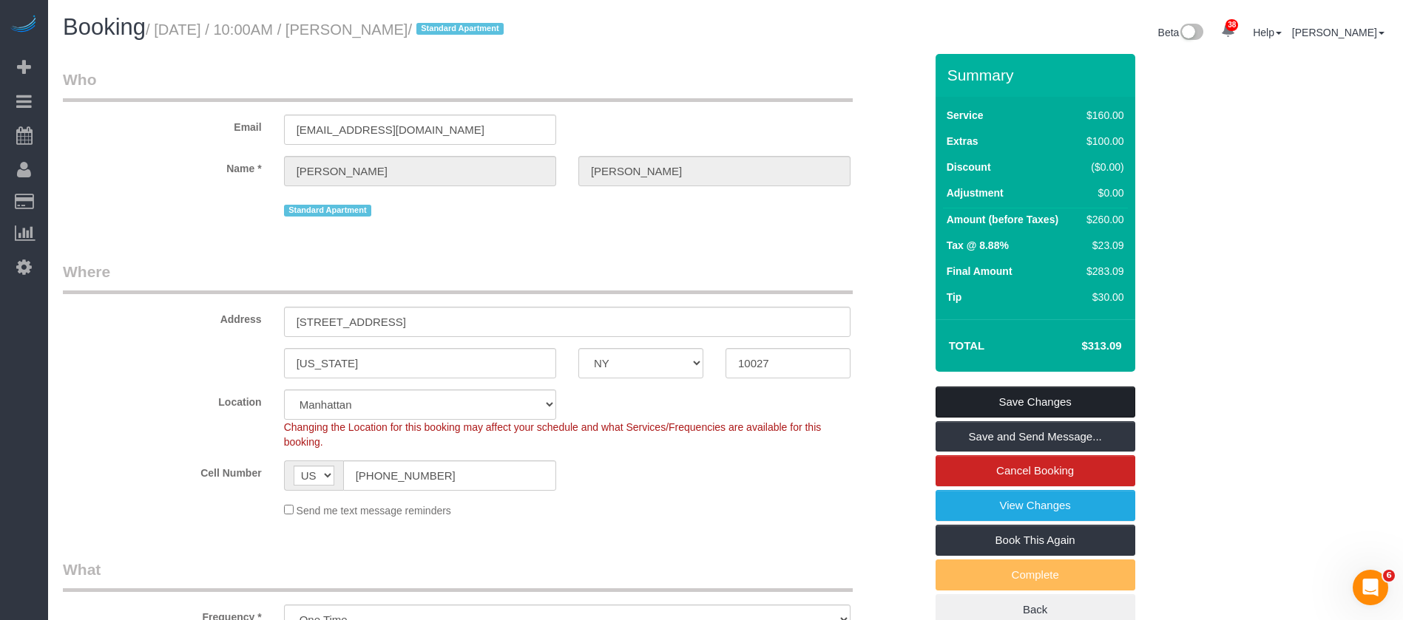
click at [1040, 387] on link "Save Changes" at bounding box center [1035, 402] width 200 height 31
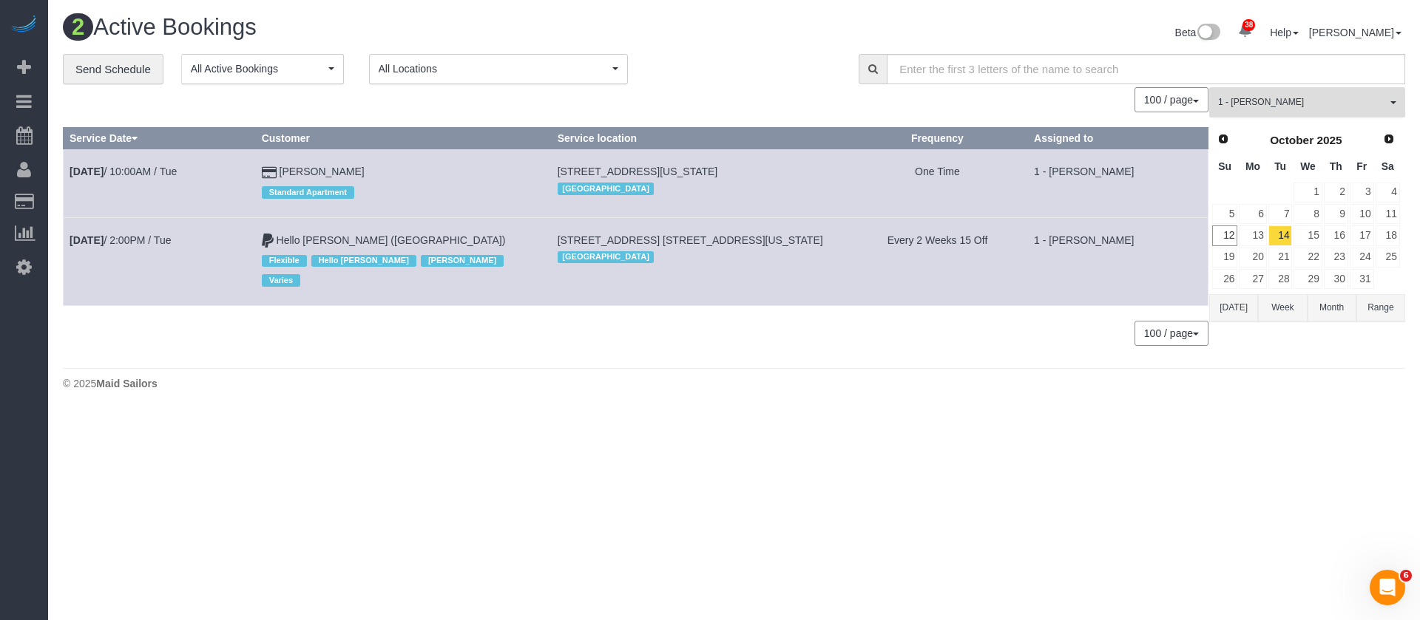
click at [1387, 101] on button "1 - Ingrid Malasi All Teams" at bounding box center [1307, 102] width 196 height 30
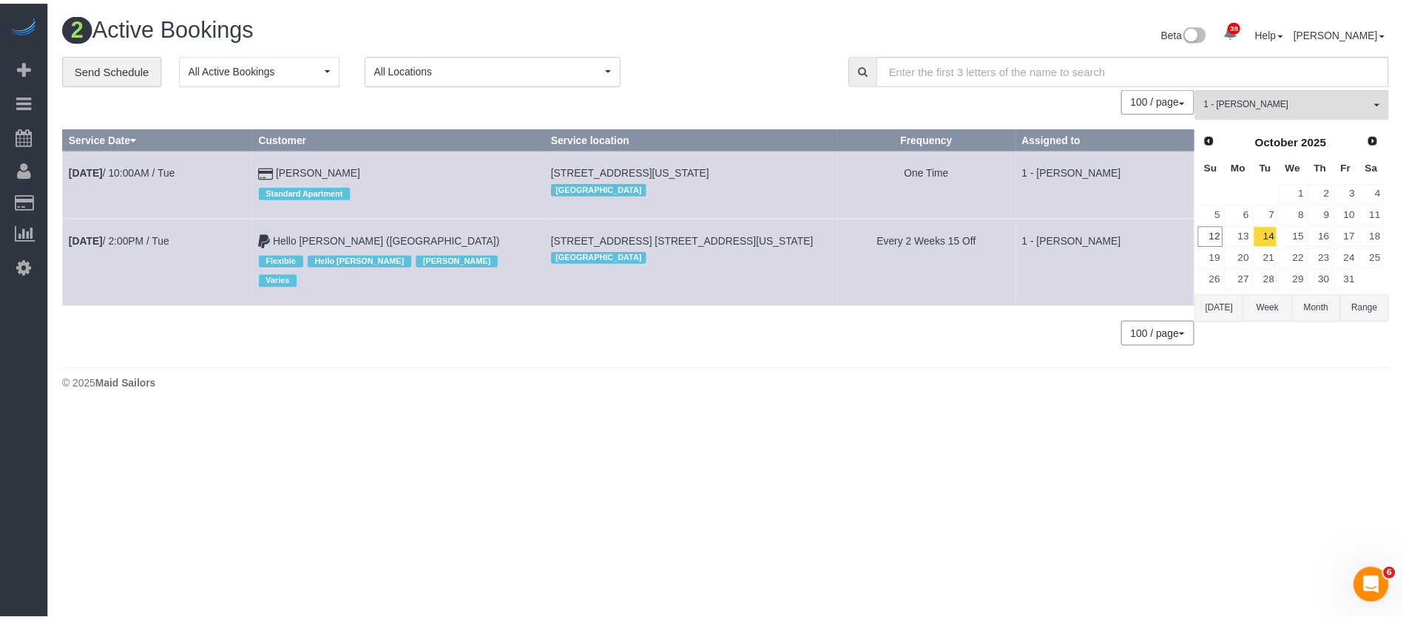
scroll to position [476, 0]
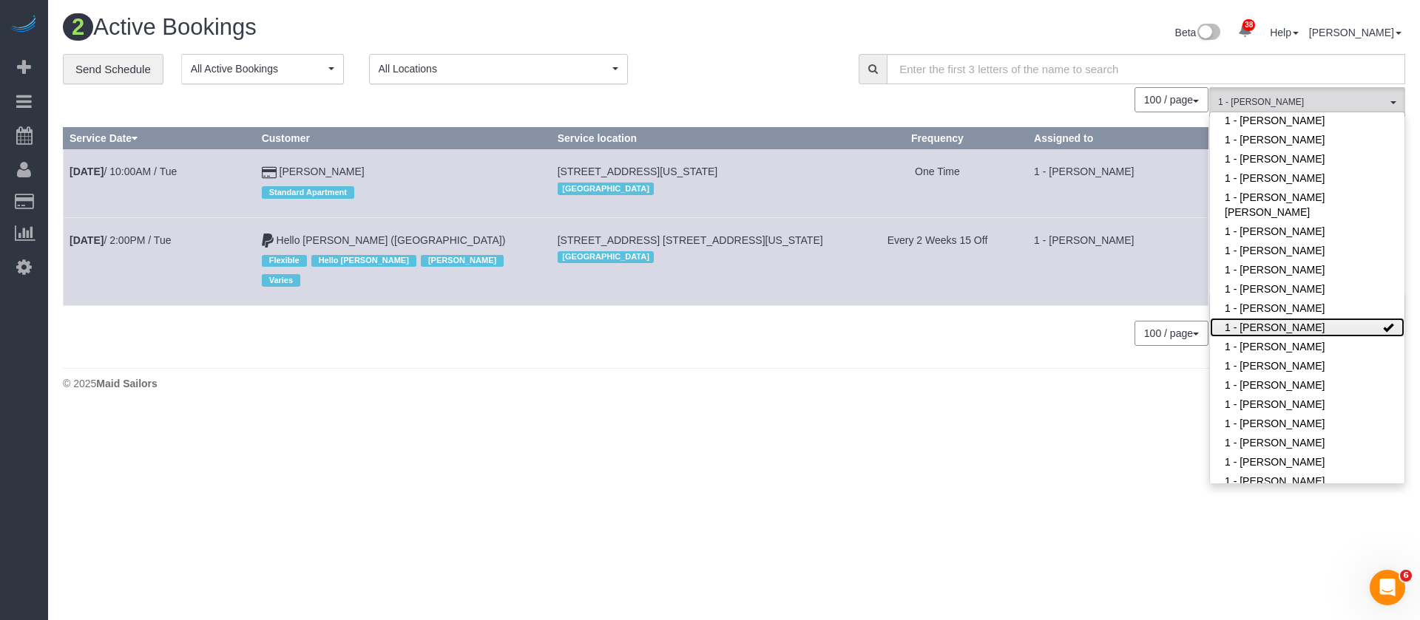
click at [1356, 318] on link "1 - [PERSON_NAME]" at bounding box center [1307, 327] width 194 height 19
click at [771, 84] on div "**********" at bounding box center [734, 207] width 1342 height 307
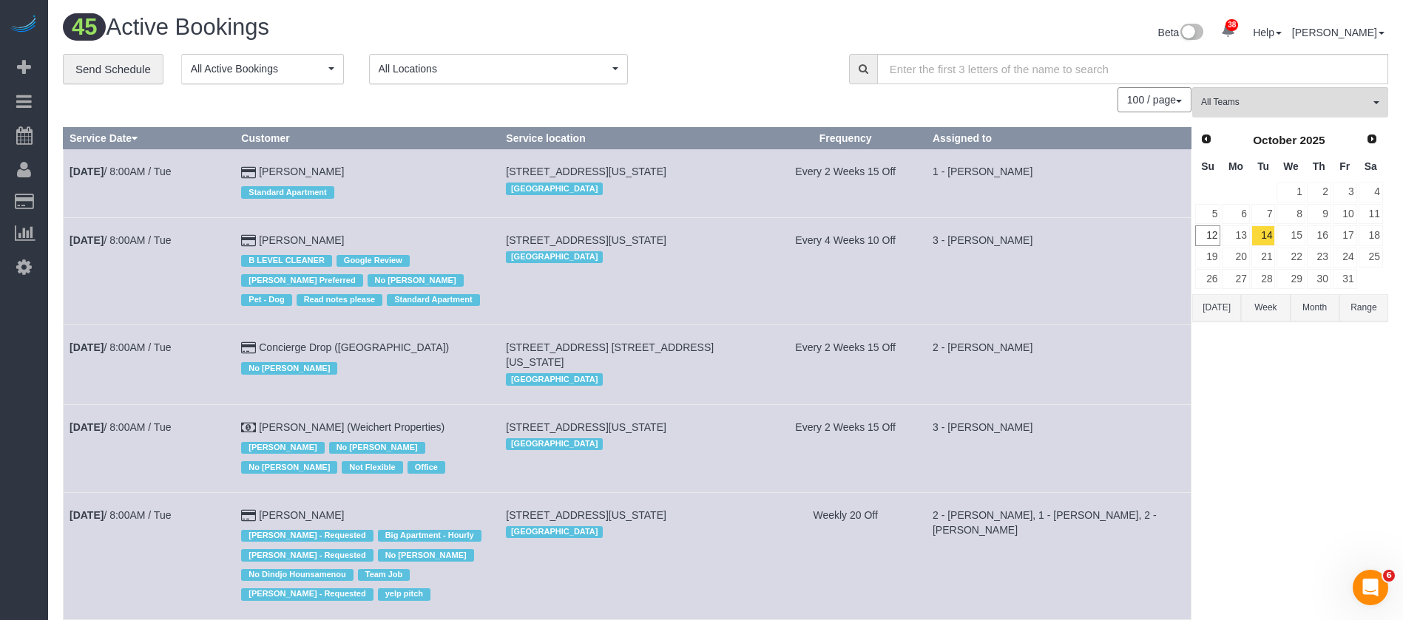
click at [292, 50] on div "45 Active Bookings Beta 38 Your Notifications You have 0 alerts × You have 7 to…" at bounding box center [725, 34] width 1347 height 39
click at [302, 67] on span "All Active Bookings" at bounding box center [258, 68] width 134 height 15
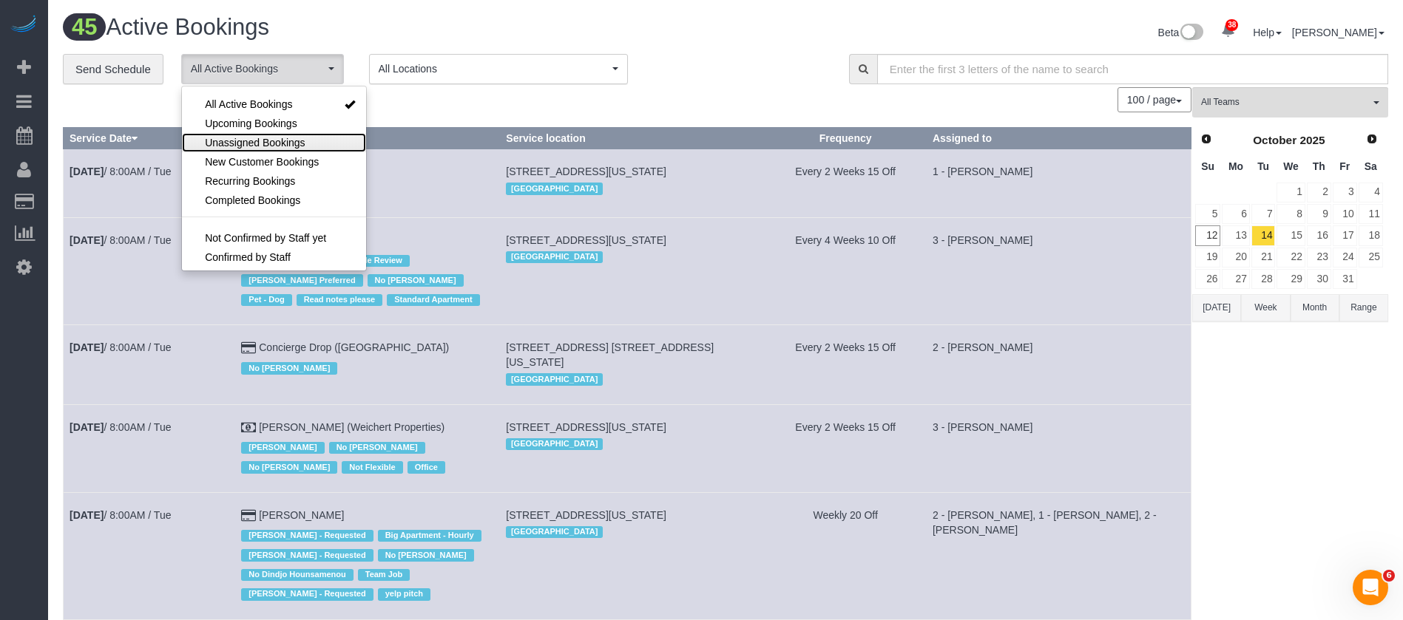
click at [304, 140] on span "Unassigned Bookings" at bounding box center [255, 142] width 100 height 15
select select "**********"
click at [721, 72] on div "**********" at bounding box center [445, 69] width 764 height 31
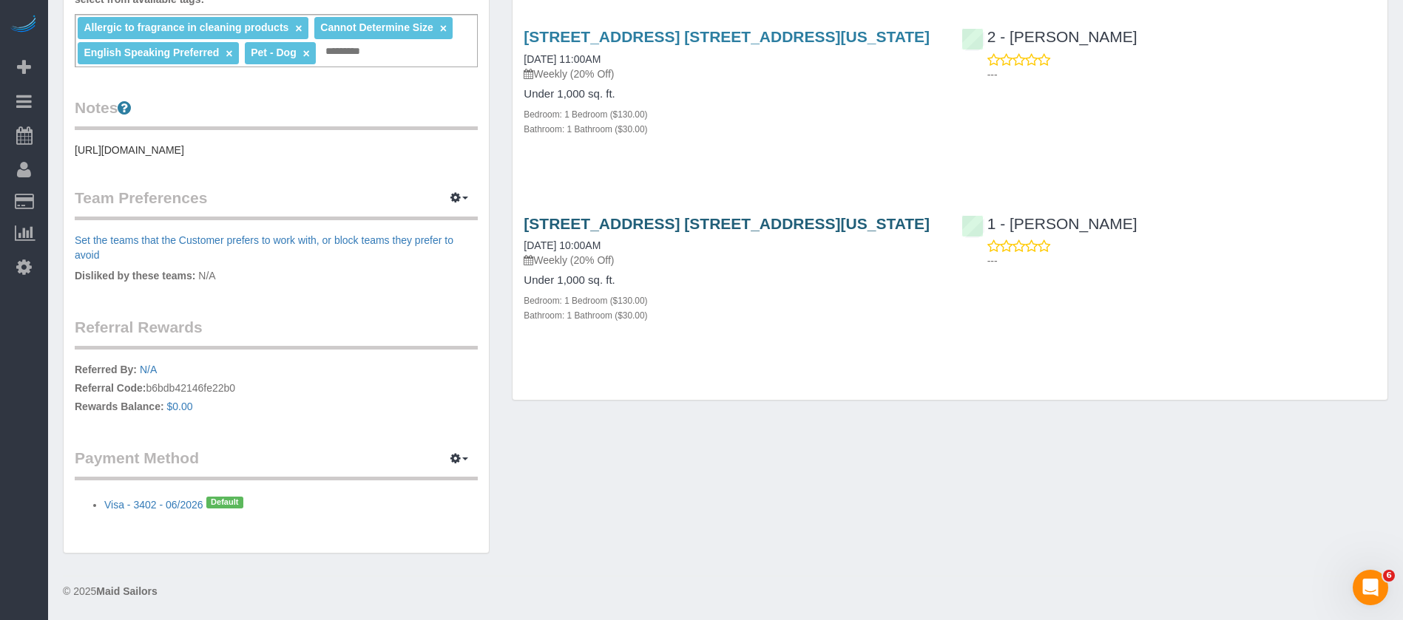
scroll to position [548, 0]
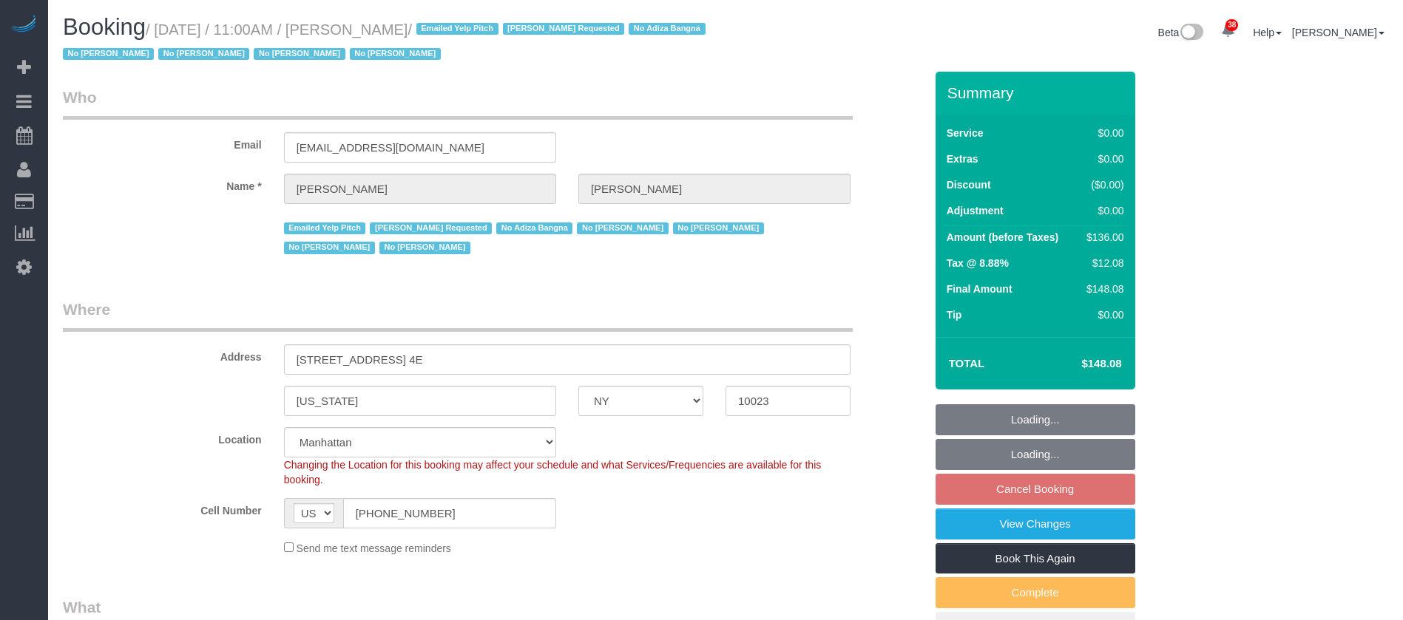
select select "NY"
select select "1"
select select "spot4"
select select "number:58"
select select "number:72"
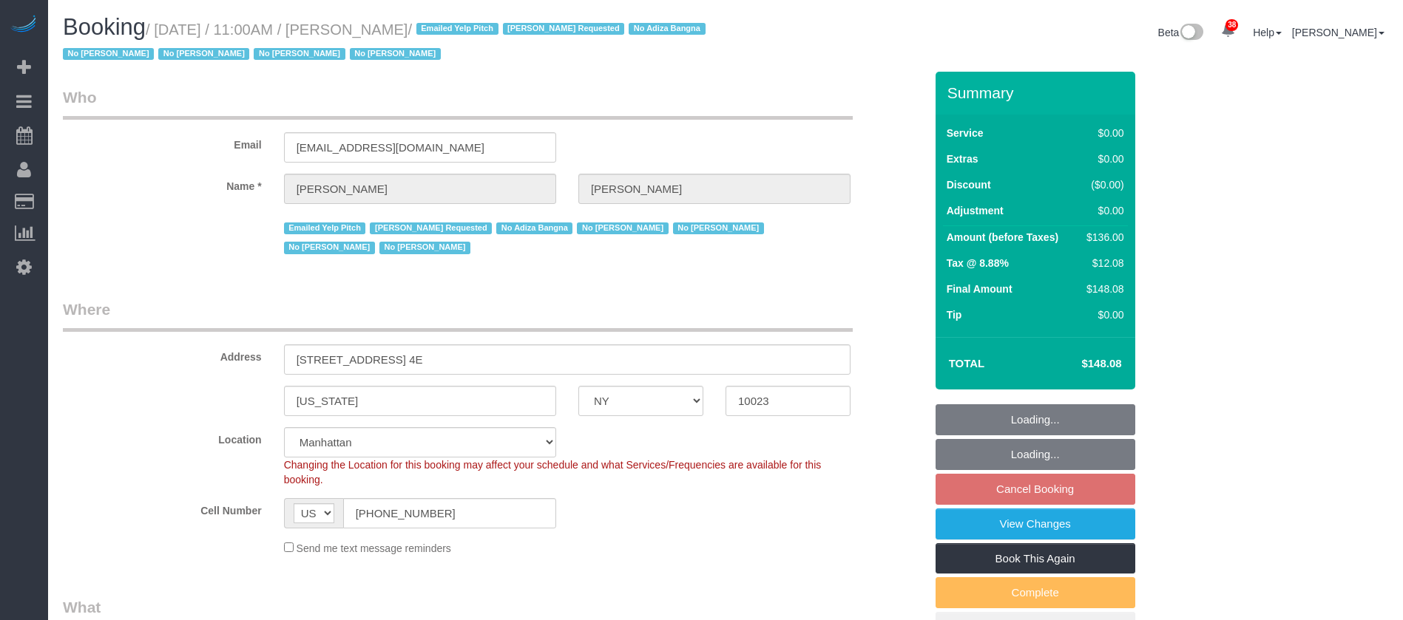
select select "number:15"
select select "number:6"
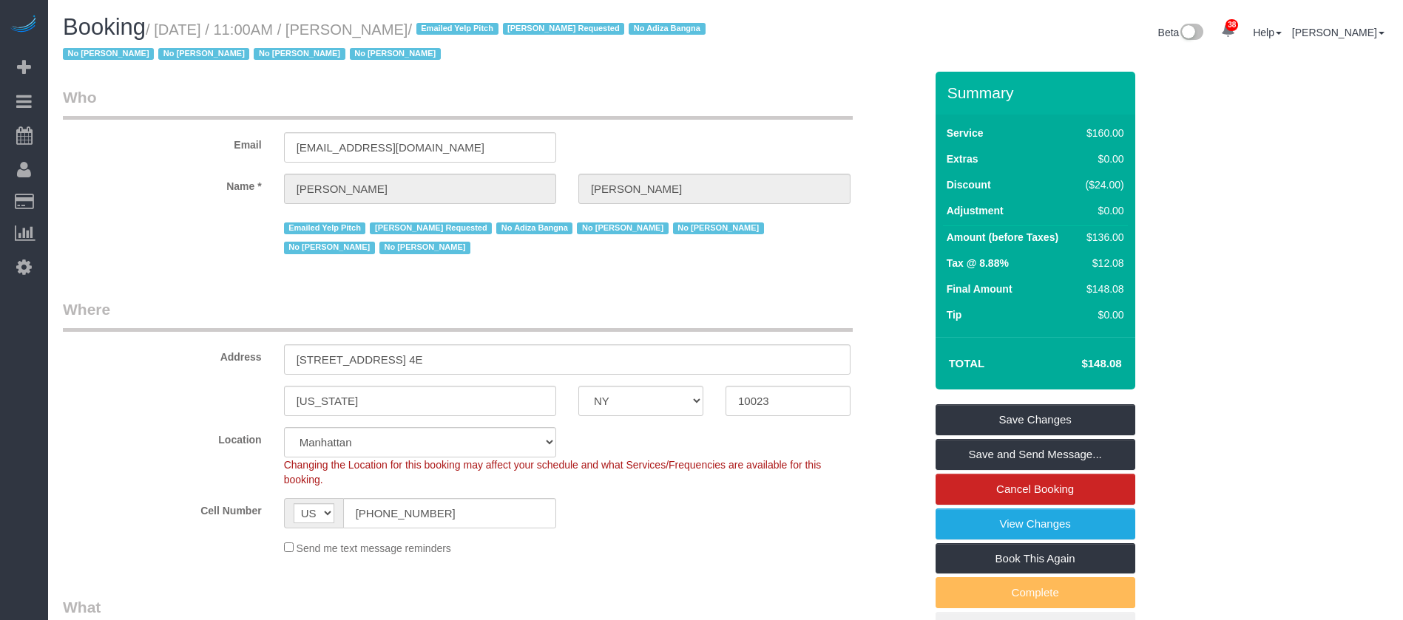
select select "object:1960"
select select "1"
drag, startPoint x: 158, startPoint y: 27, endPoint x: 463, endPoint y: 21, distance: 305.5
click at [463, 21] on small "/ October 14, 2025 / 11:00AM / Brenna Fischer / Emailed Yelp Pitch Jasmine Smit…" at bounding box center [386, 41] width 647 height 41
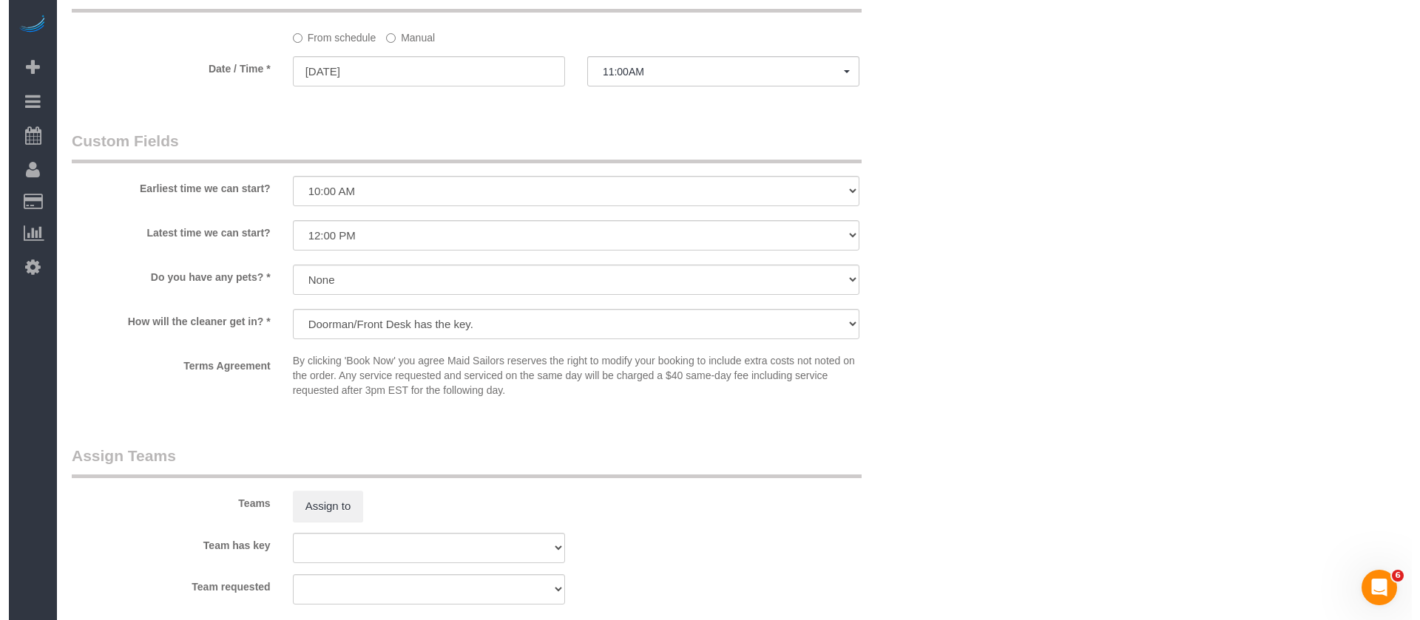
scroll to position [1664, 0]
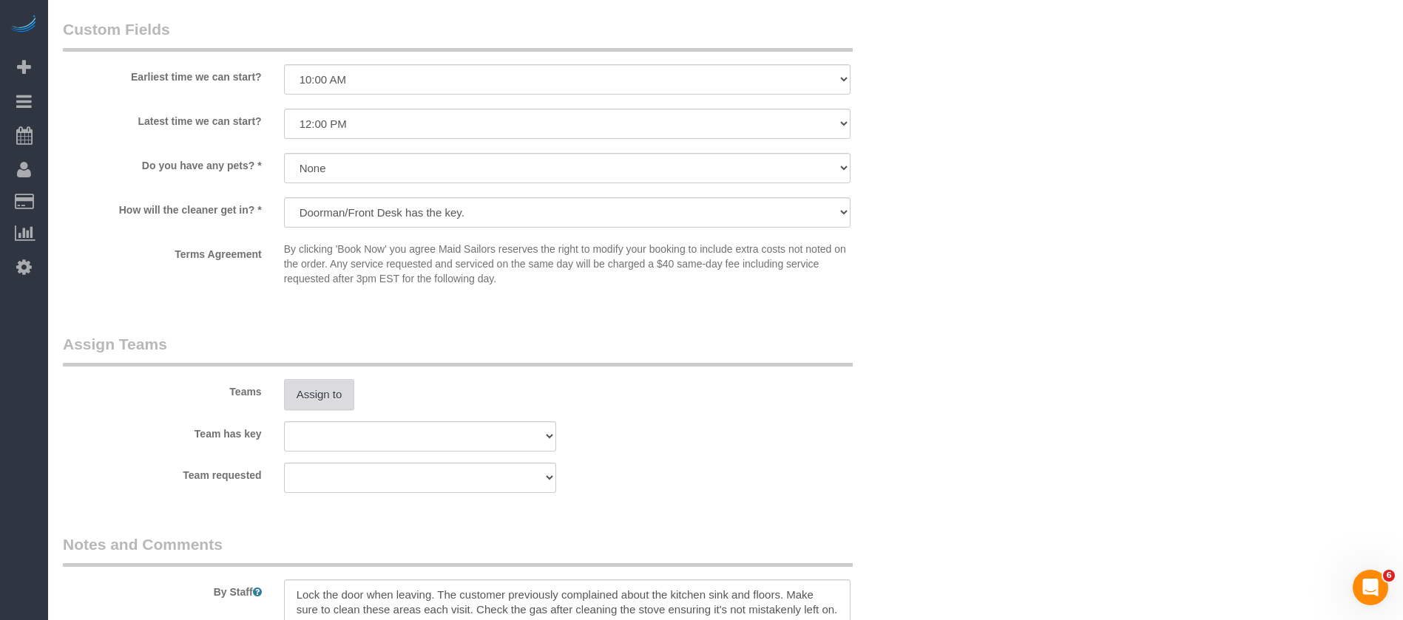
click at [326, 411] on sui-booking-teams "Teams Assign to Team has key 000- Donna Mercado 000 - Partnerships 000 - TEAM J…" at bounding box center [494, 414] width 862 height 160
click at [336, 404] on button "Assign to" at bounding box center [319, 394] width 71 height 31
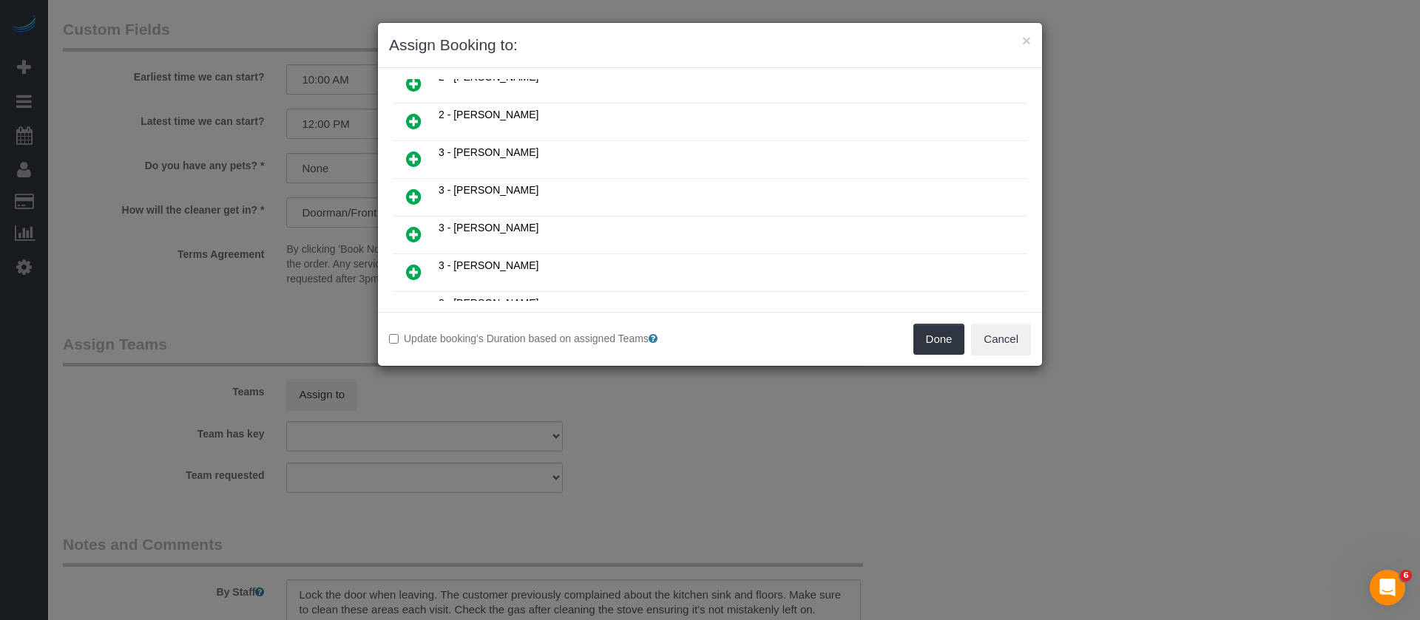
scroll to position [887, 0]
click at [414, 197] on icon at bounding box center [414, 199] width 16 height 18
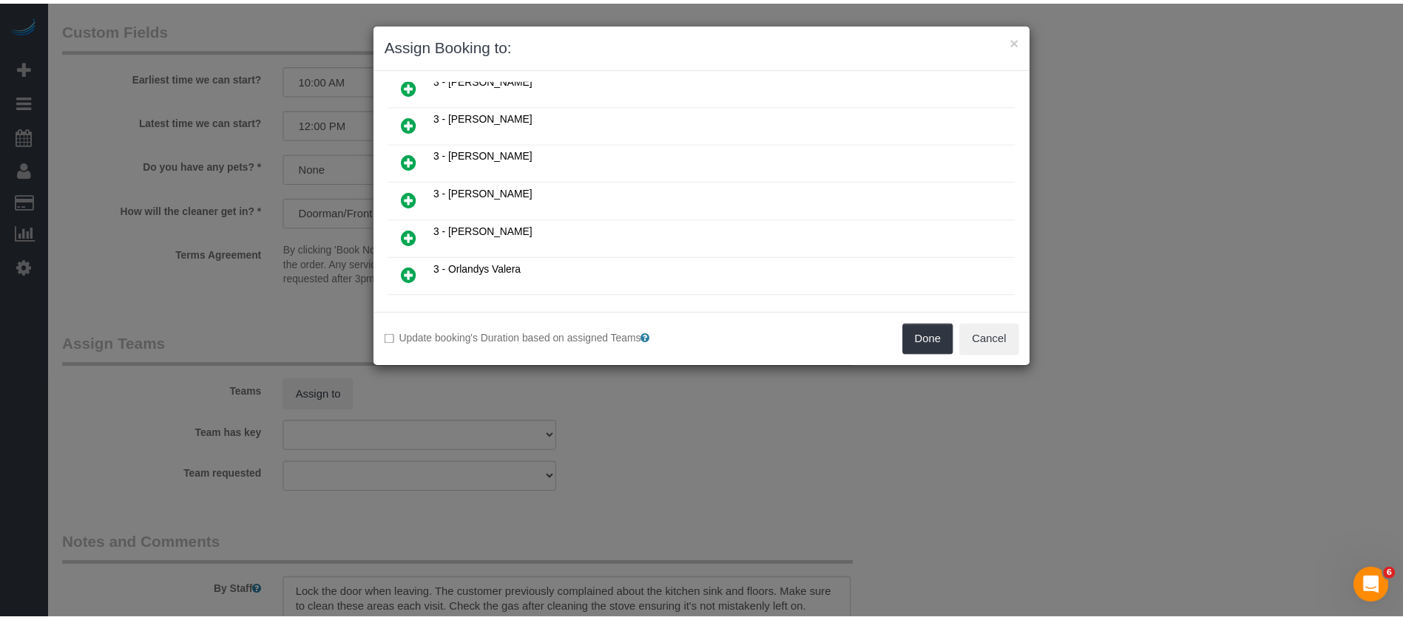
scroll to position [923, 0]
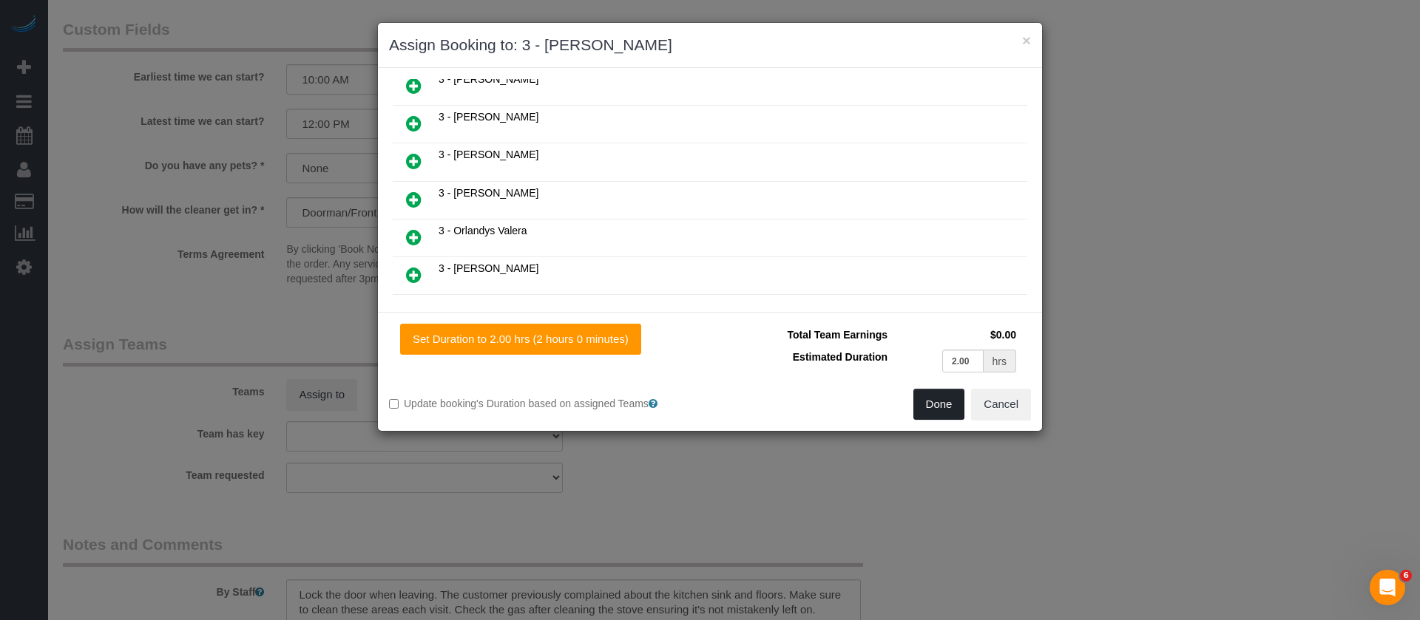
click at [928, 399] on button "Done" at bounding box center [939, 404] width 52 height 31
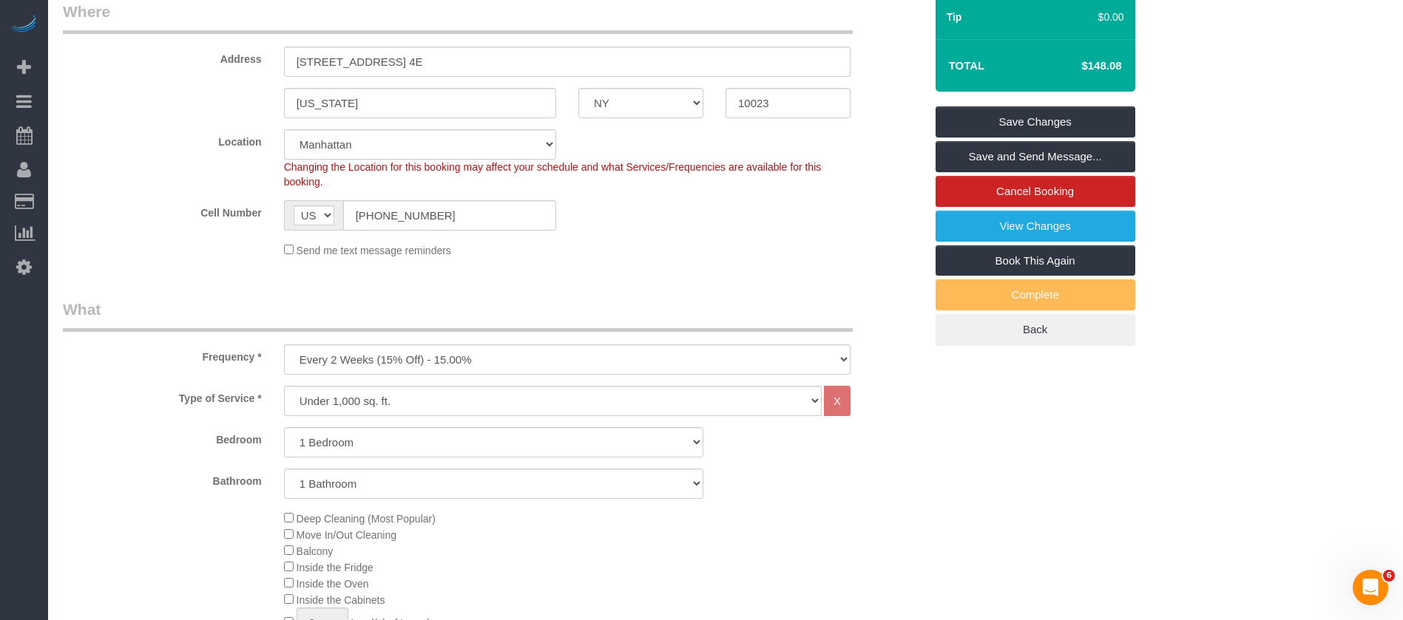
scroll to position [111, 0]
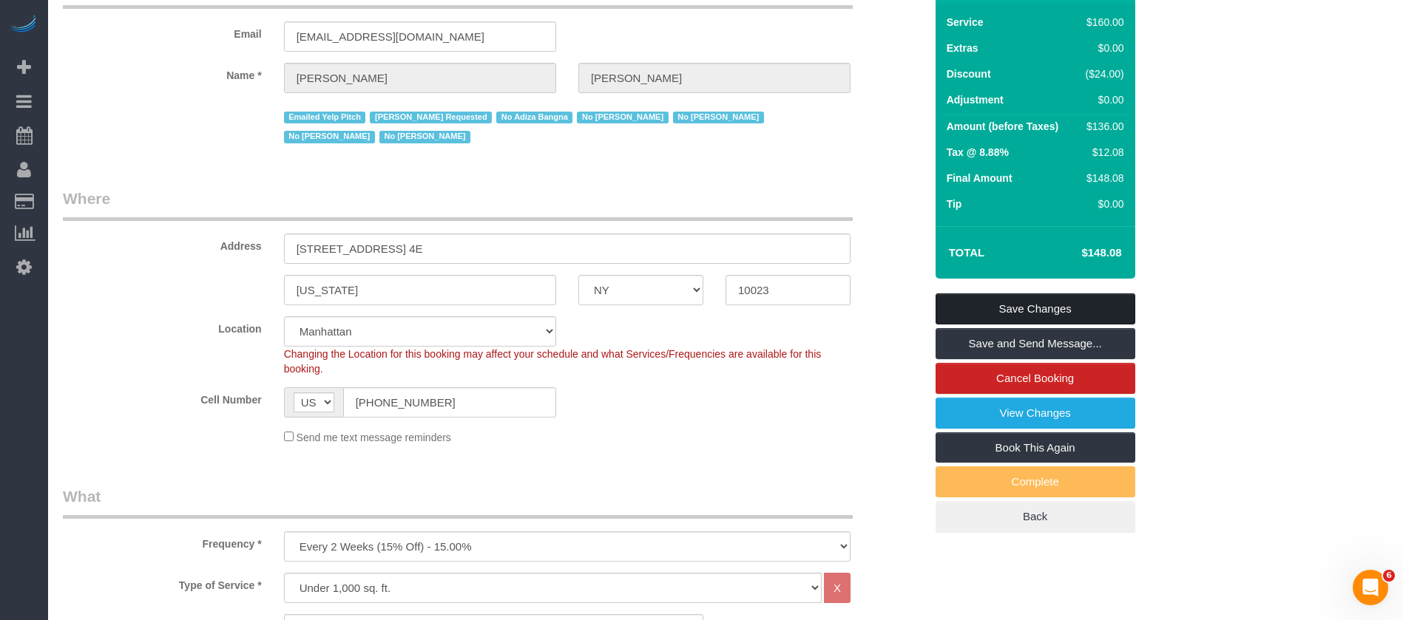
click at [1040, 299] on link "Save Changes" at bounding box center [1035, 309] width 200 height 31
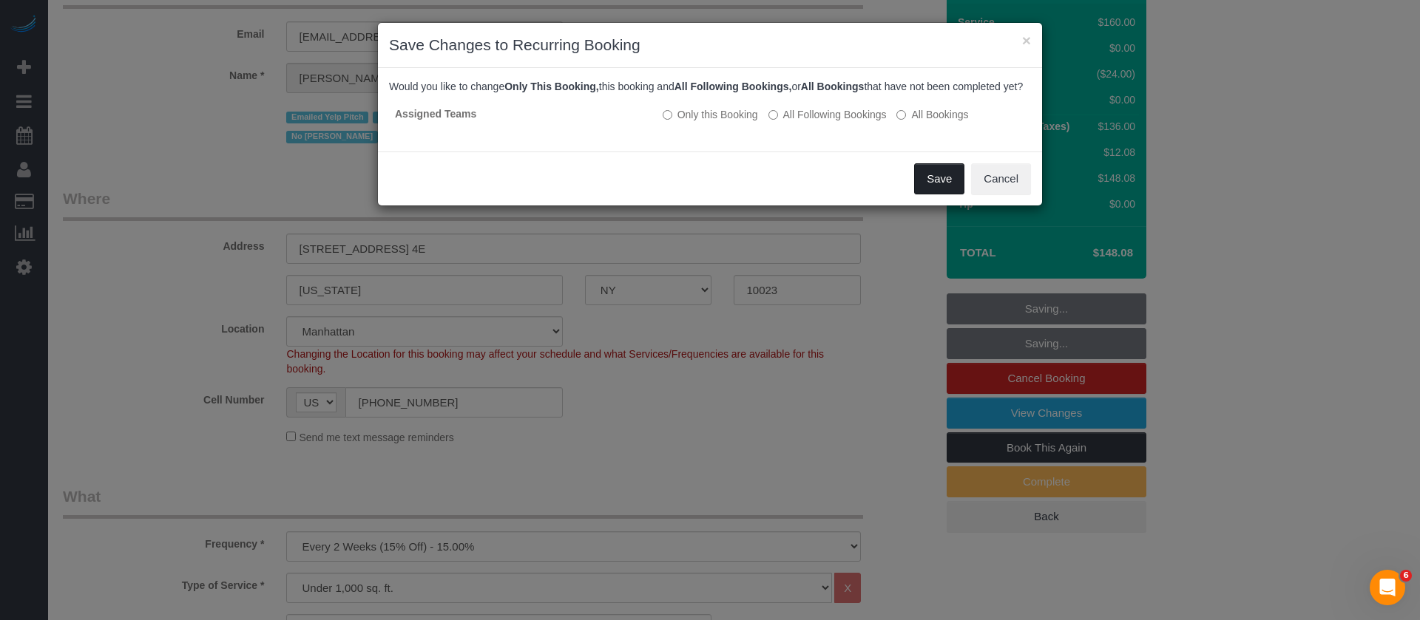
drag, startPoint x: 918, startPoint y: 192, endPoint x: 839, endPoint y: 254, distance: 99.6
click at [919, 192] on button "Save" at bounding box center [939, 178] width 50 height 31
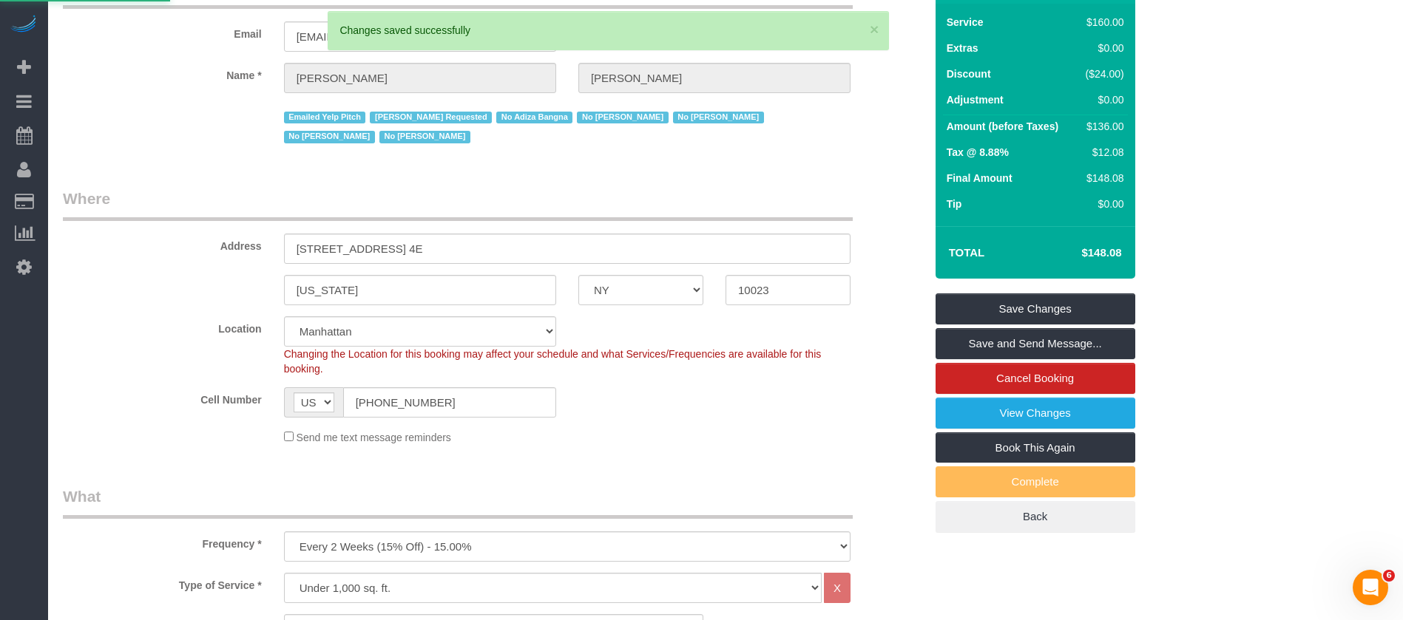
select select "**********"
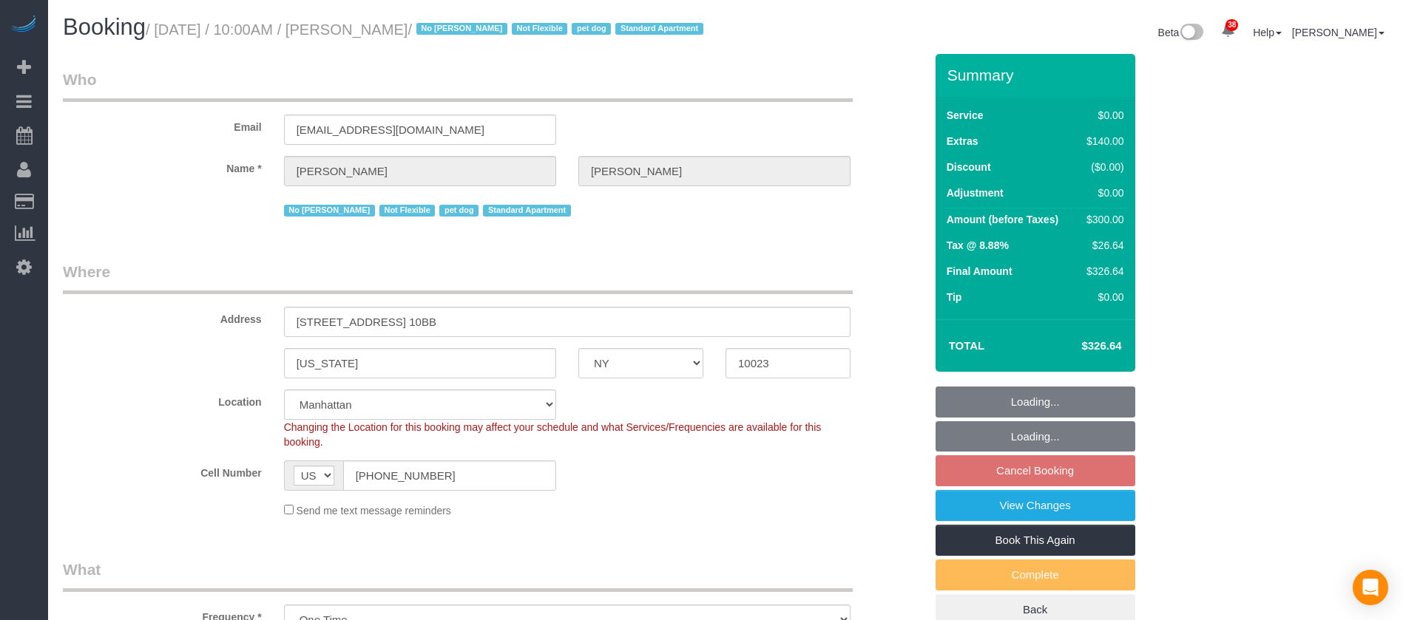
select select "NY"
select select "1"
select select "spot3"
select select "number:89"
select select "number:71"
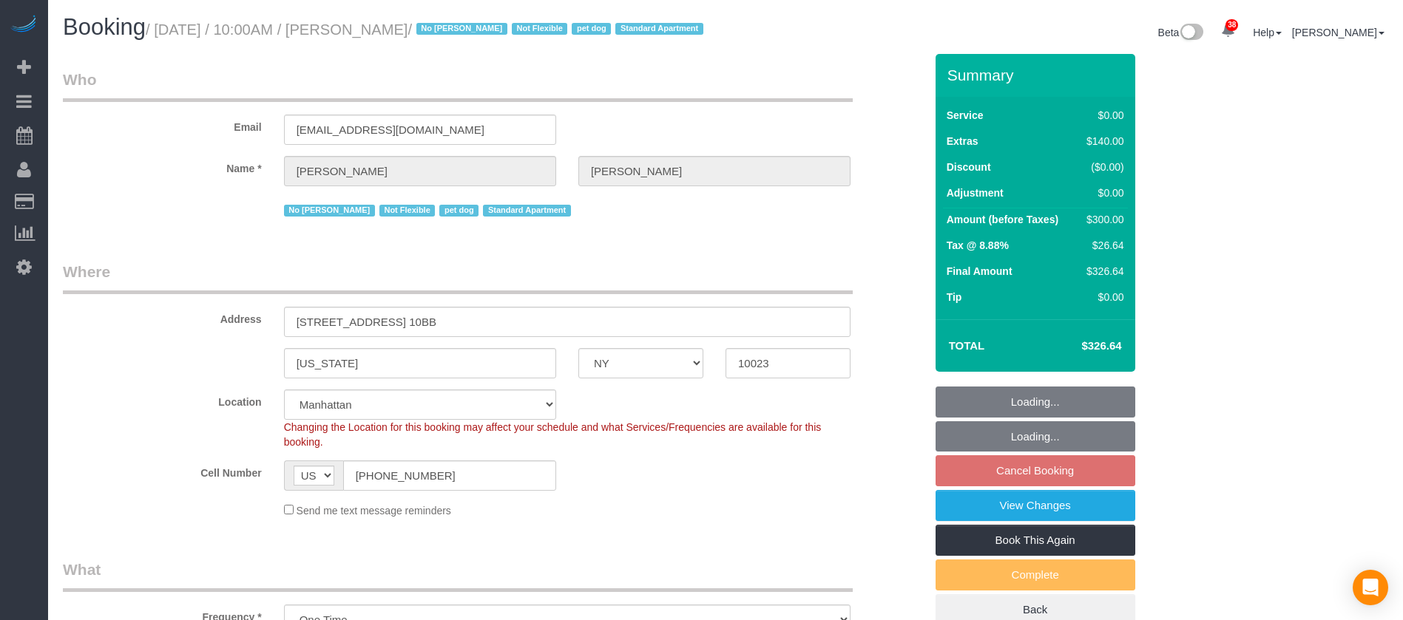
select select "number:15"
select select "number:5"
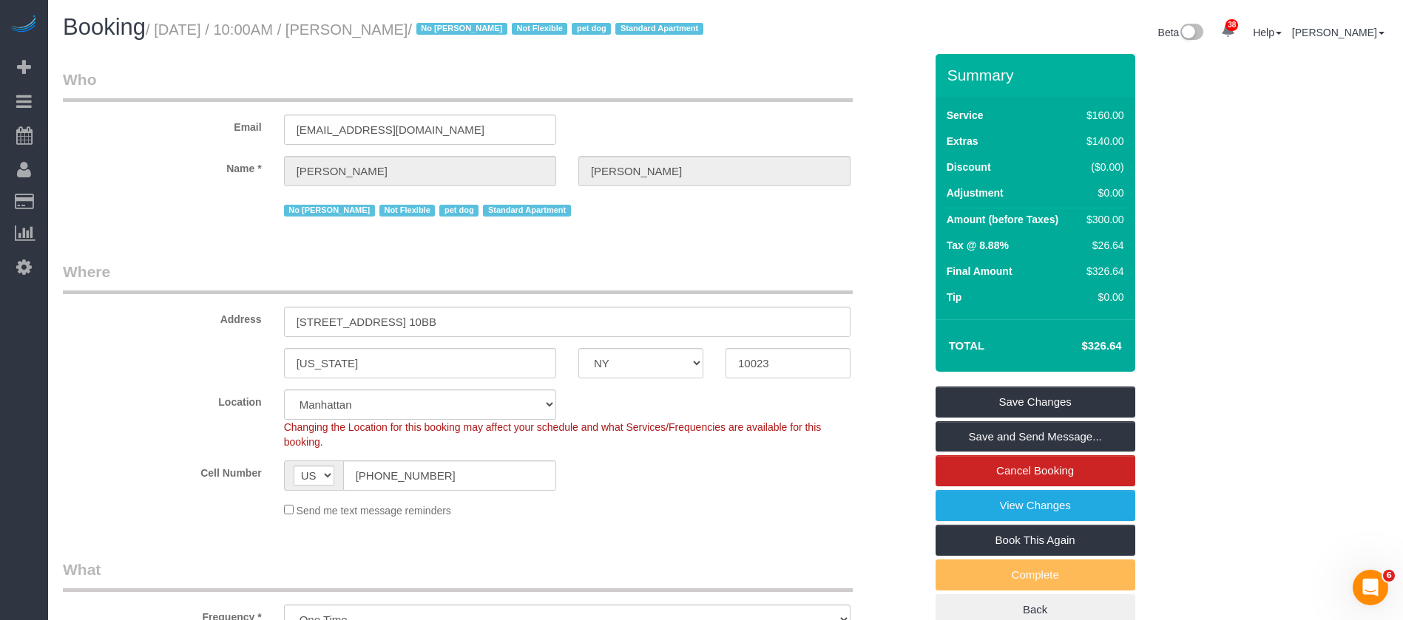
drag, startPoint x: 157, startPoint y: 27, endPoint x: 456, endPoint y: 28, distance: 299.5
click at [456, 28] on small "/ October 14, 2025 / 10:00AM / Ashley Korody / No Carlos Revilla Not Flexible p…" at bounding box center [427, 29] width 562 height 16
copy small "October 14, 2025 / 10:00AM / Ashley Korody"
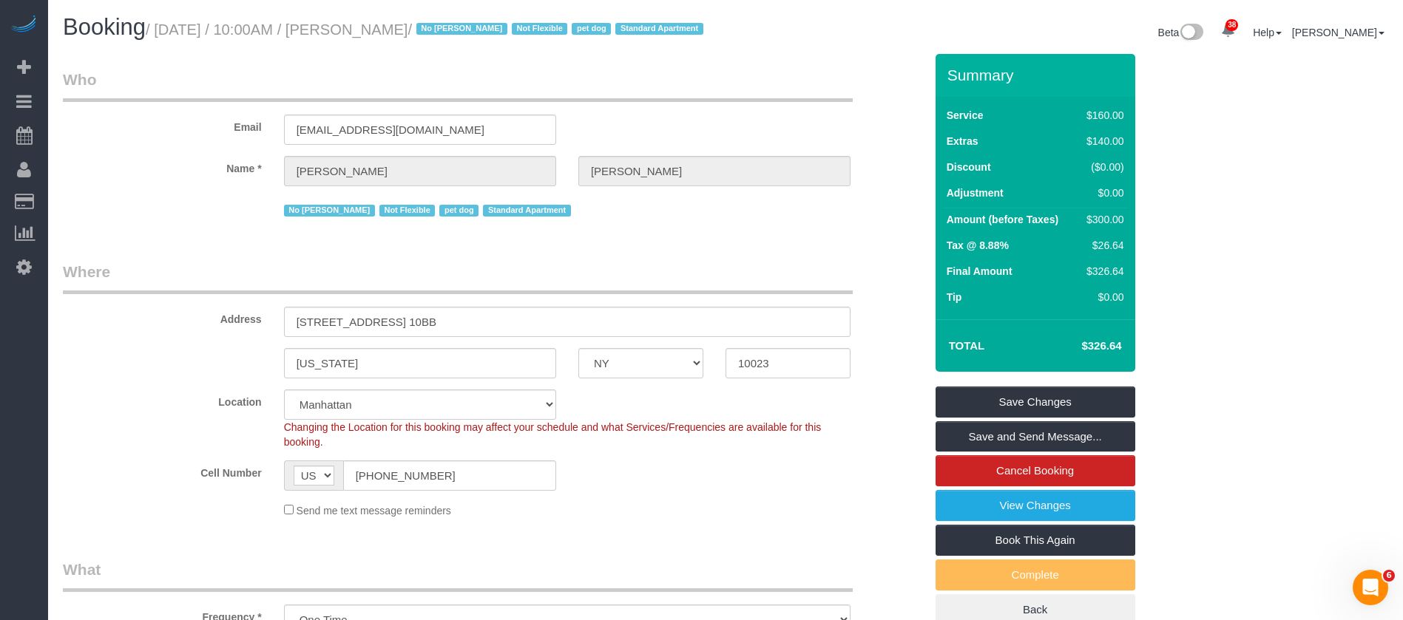
copy small "October 14, 2025 / 10:00AM / Ashley Korody"
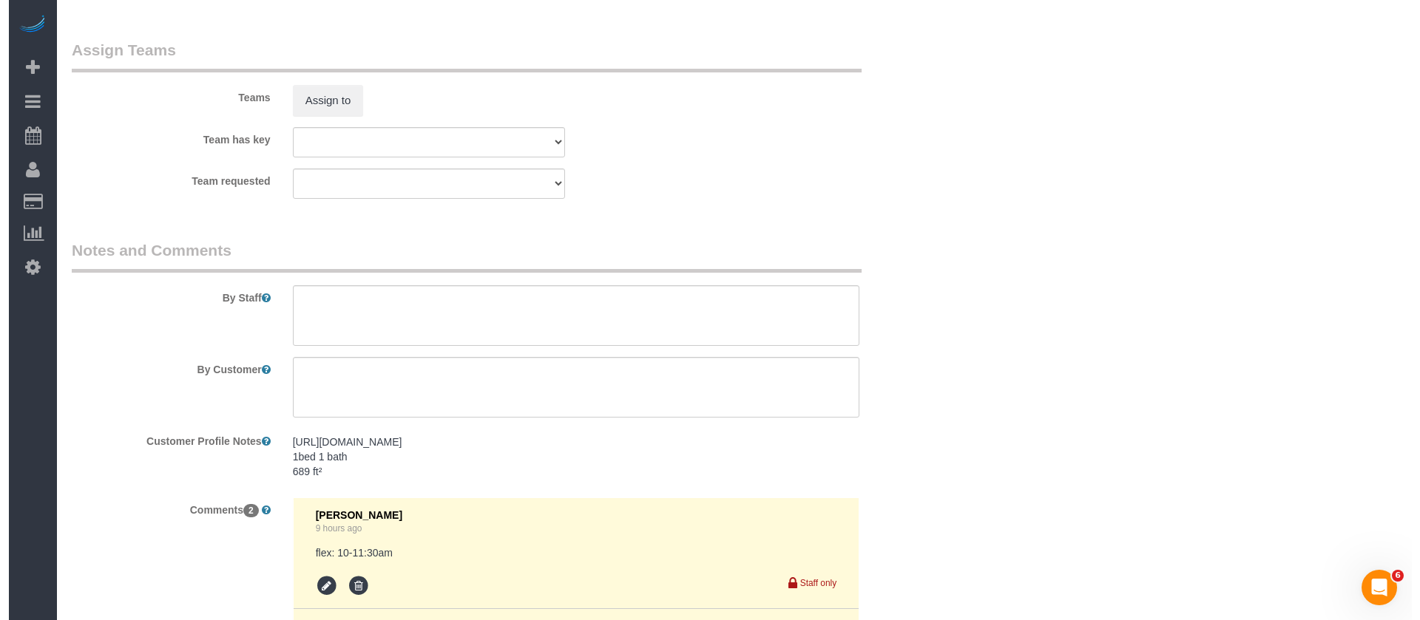
scroll to position [1775, 0]
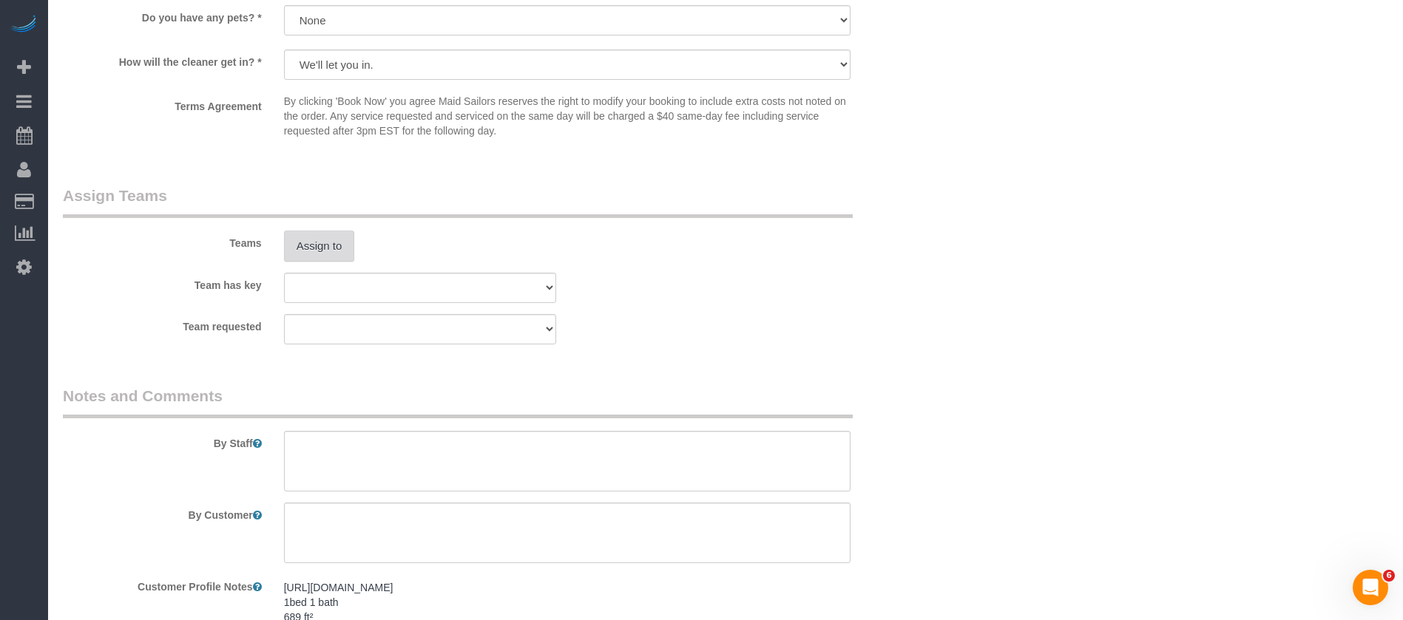
click at [322, 259] on button "Assign to" at bounding box center [319, 246] width 71 height 31
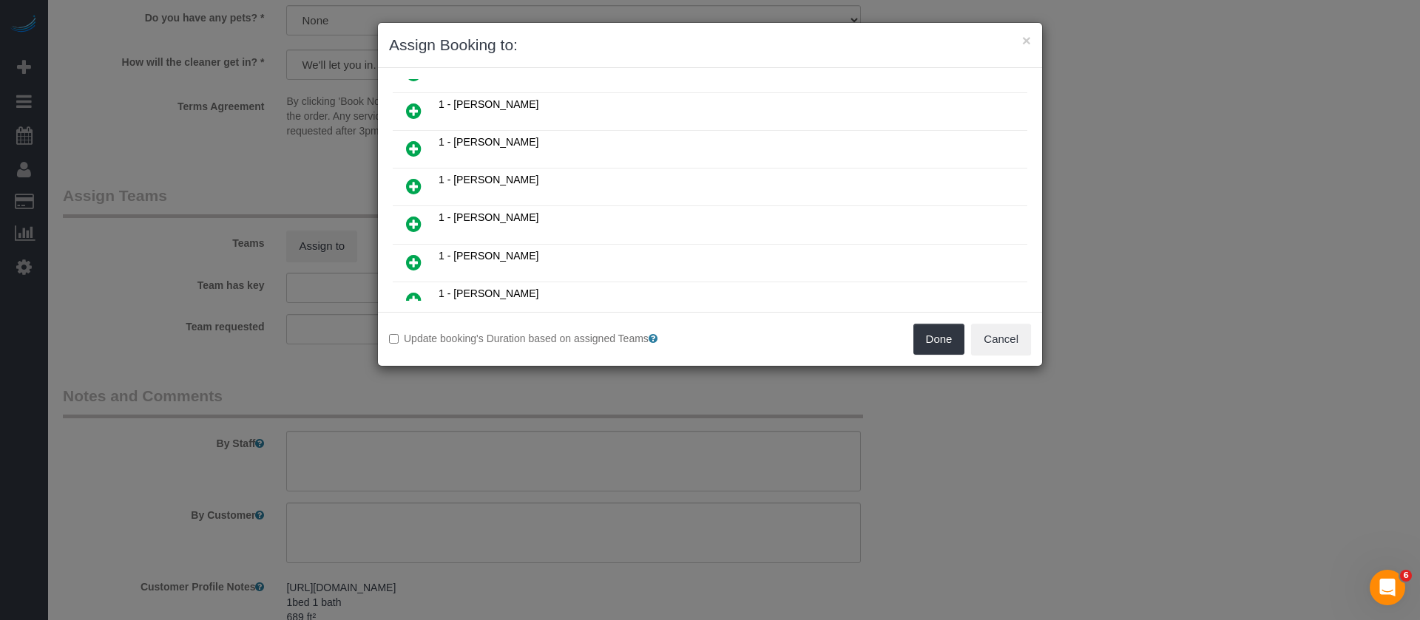
scroll to position [776, 0]
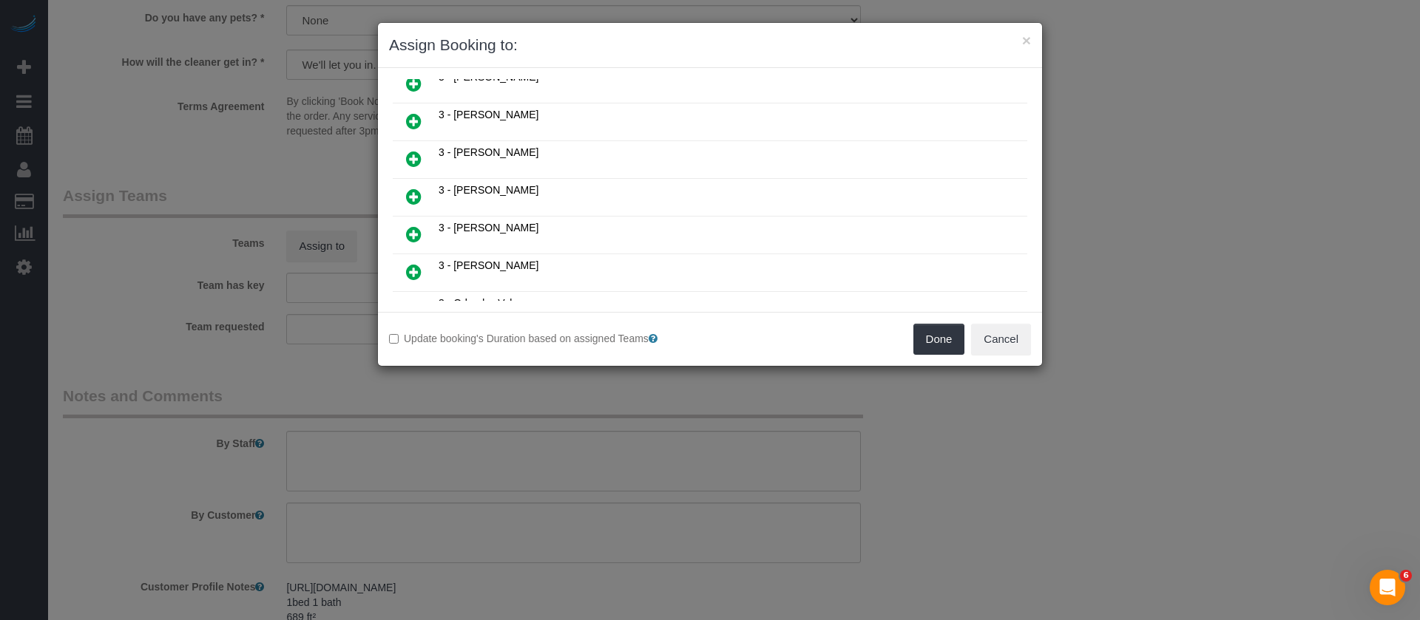
drag, startPoint x: 413, startPoint y: 274, endPoint x: 426, endPoint y: 280, distance: 14.9
click at [413, 273] on icon at bounding box center [414, 272] width 16 height 18
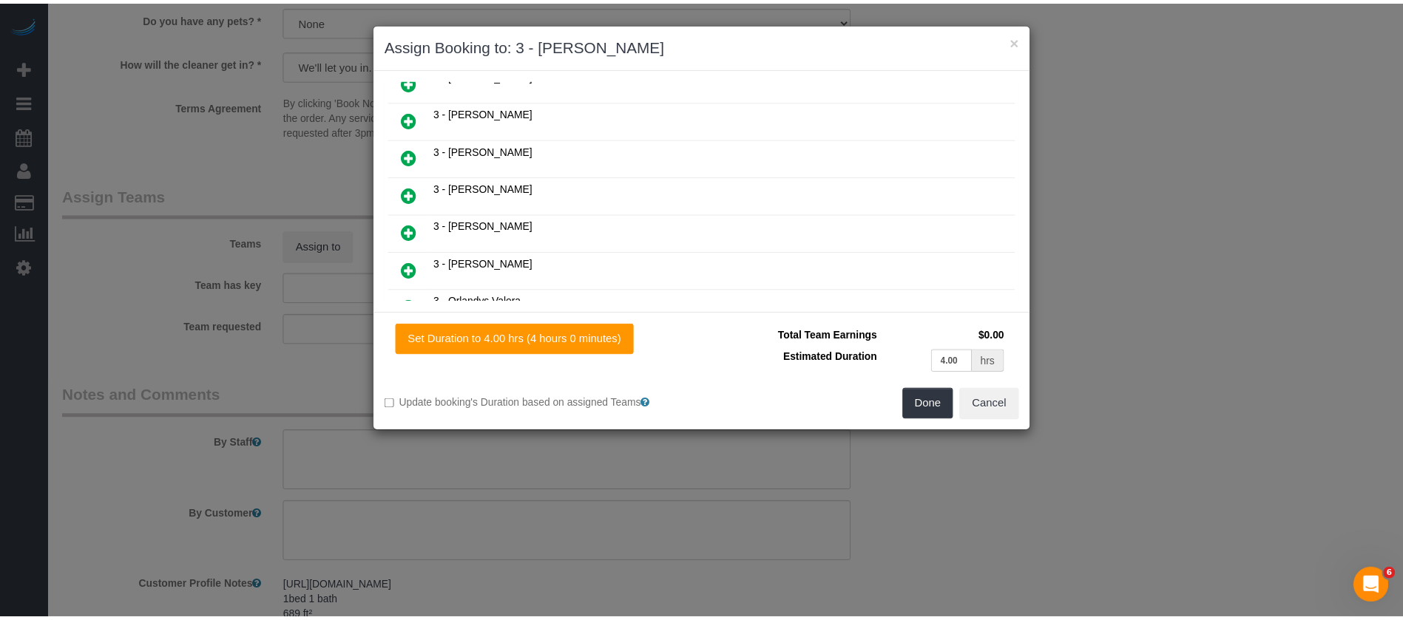
scroll to position [812, 0]
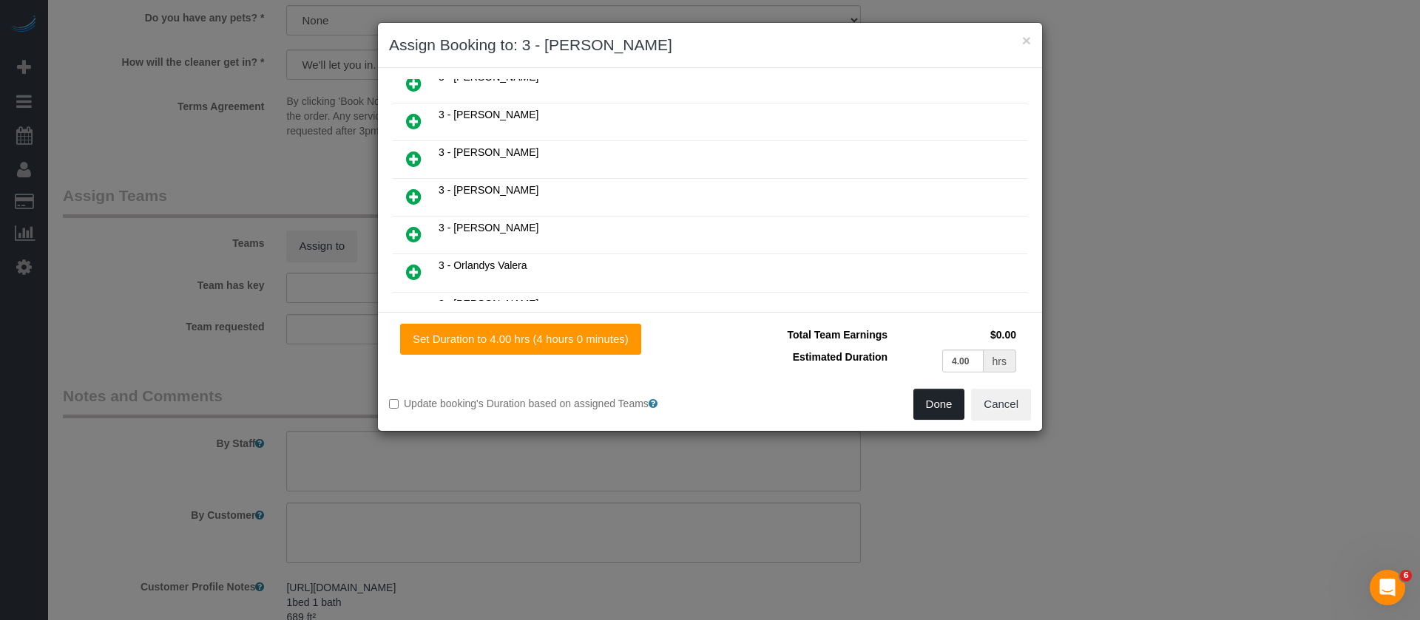
click at [933, 404] on button "Done" at bounding box center [939, 404] width 52 height 31
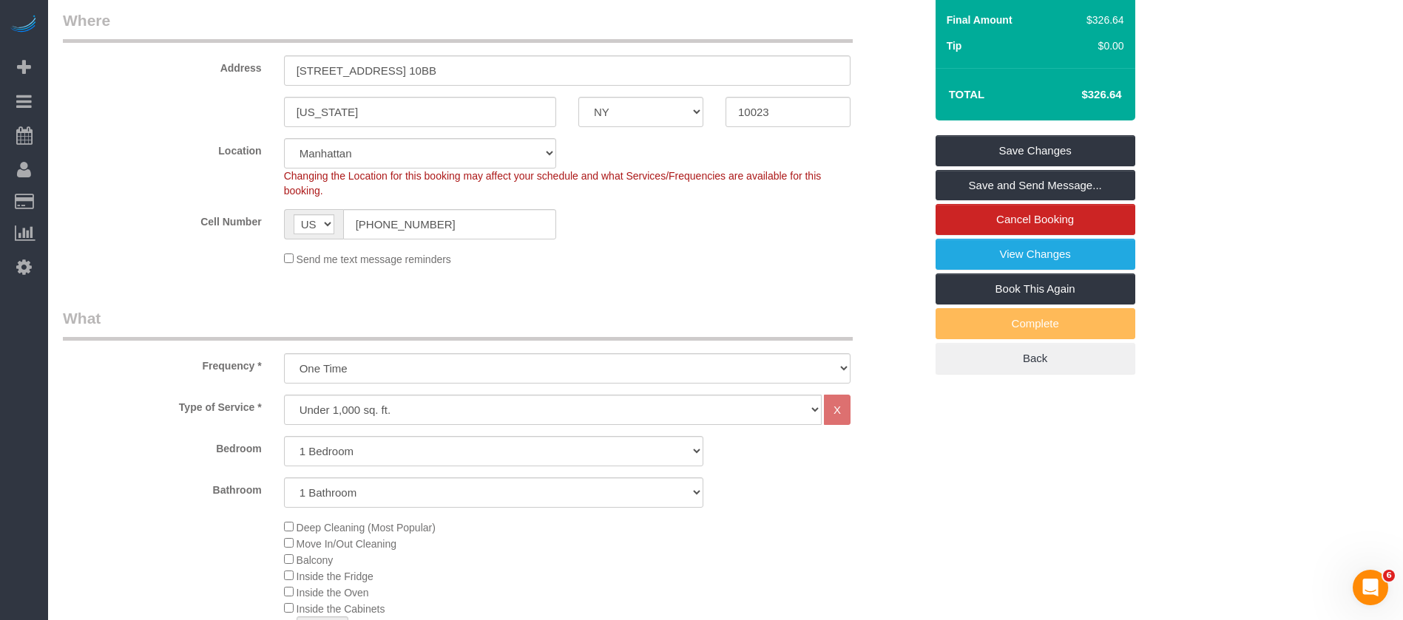
scroll to position [0, 0]
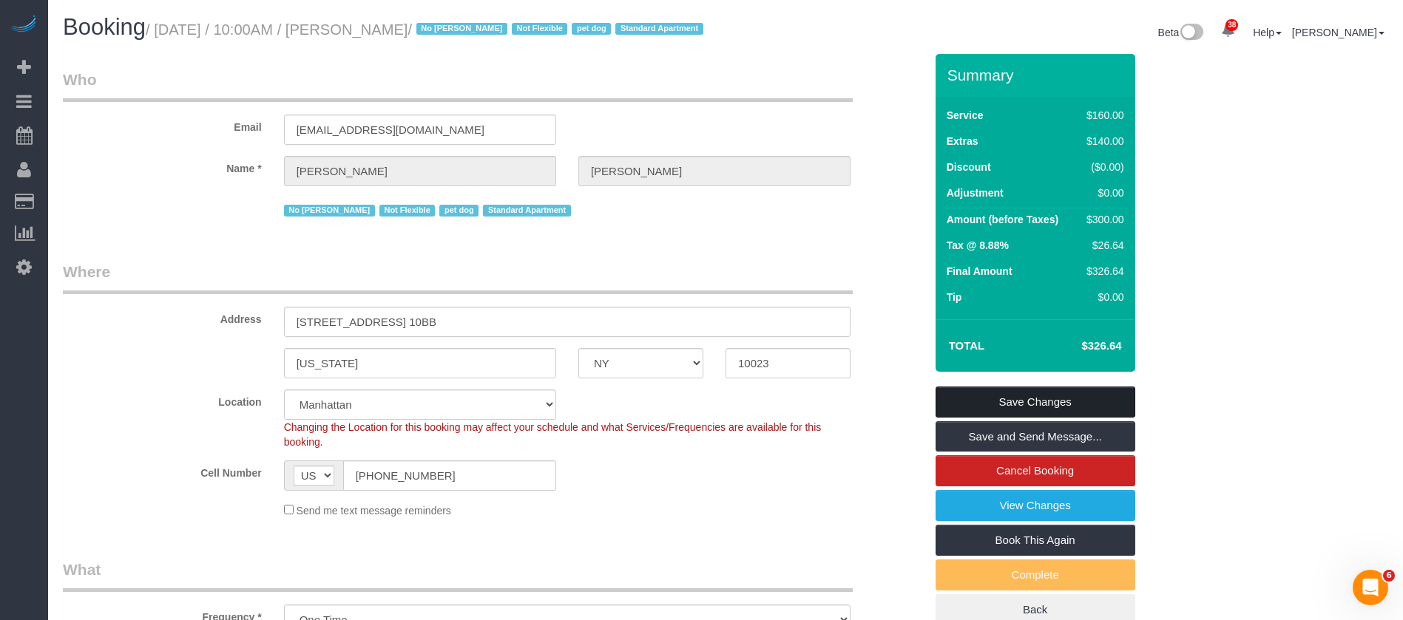
click at [1069, 413] on link "Save Changes" at bounding box center [1035, 402] width 200 height 31
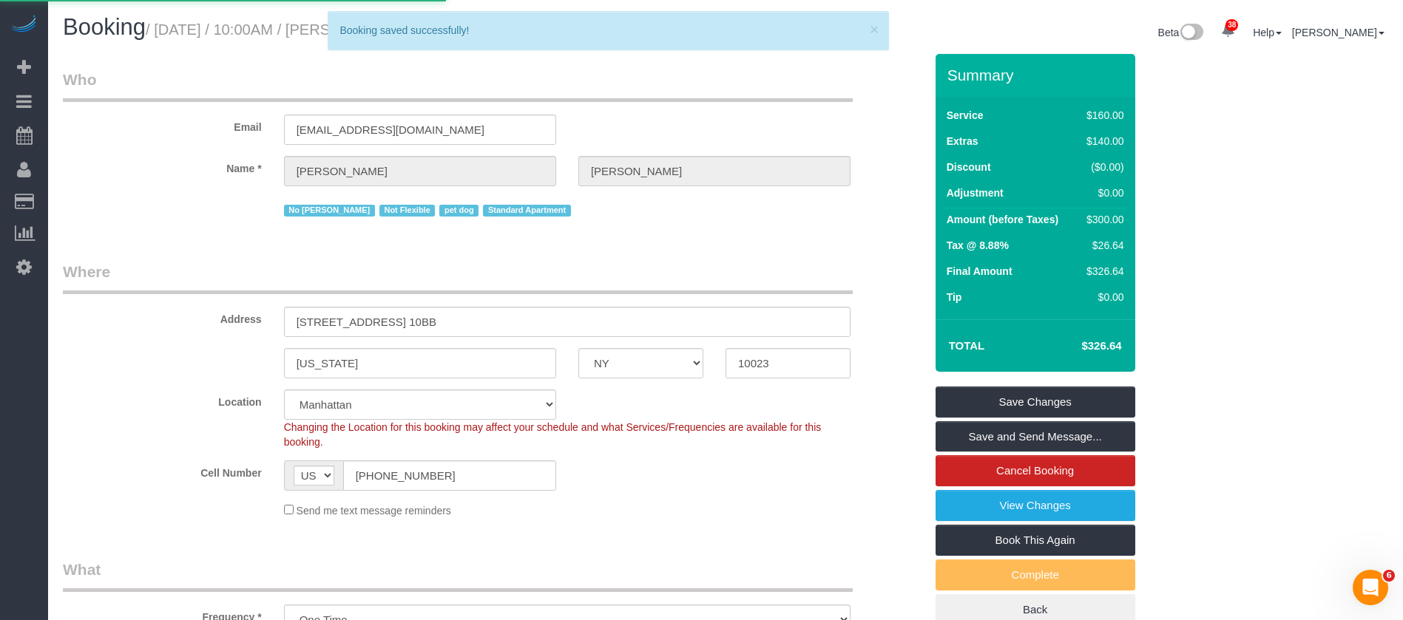
select select "**********"
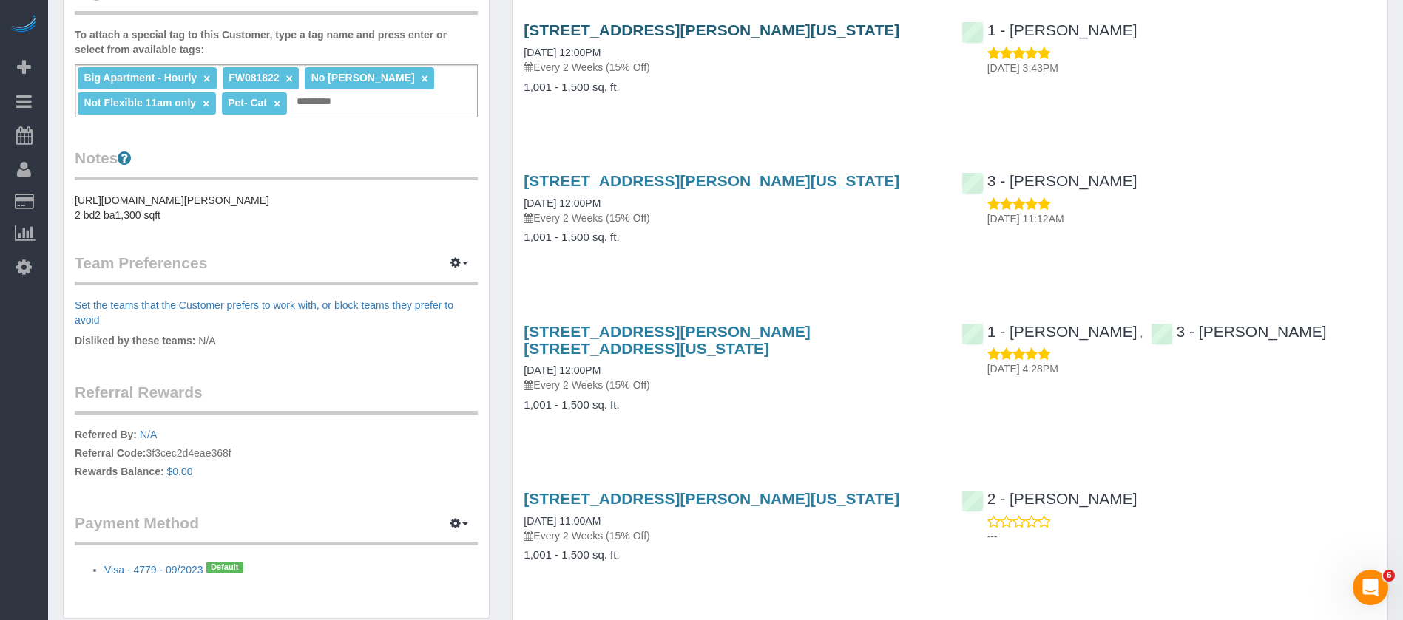
scroll to position [444, 0]
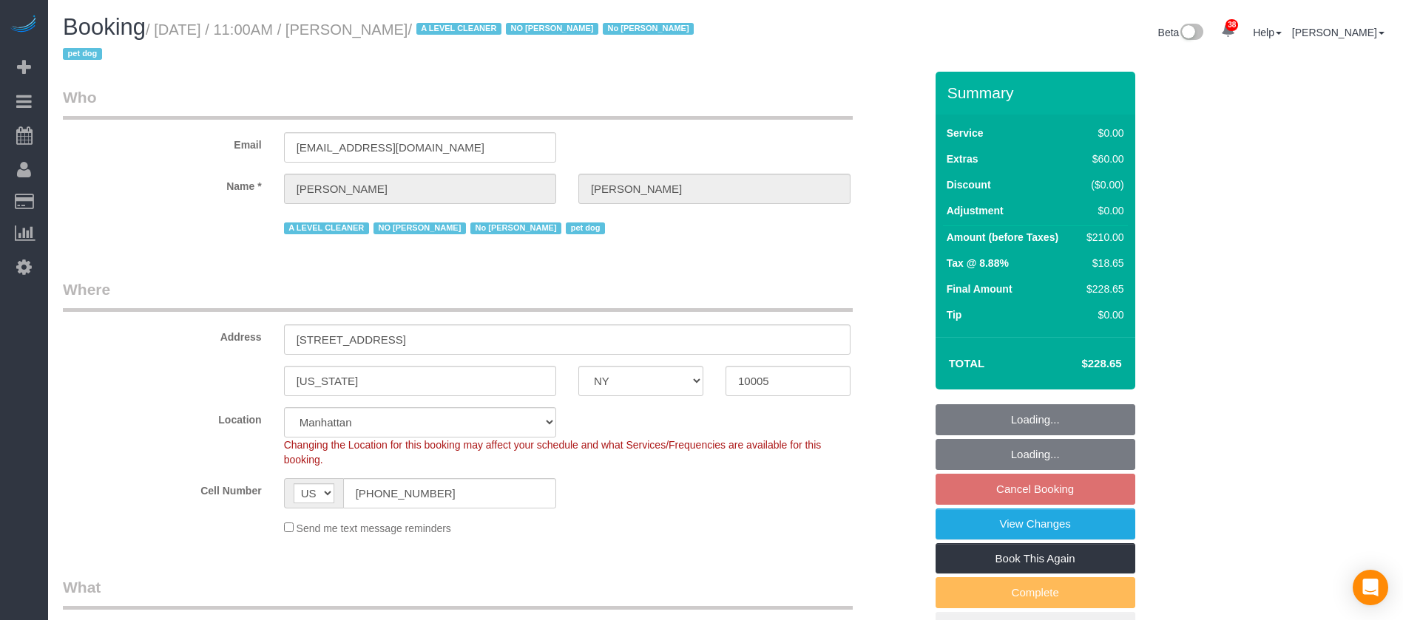
select select "NY"
select select "spot4"
select select "number:59"
select select "number:72"
select select "number:13"
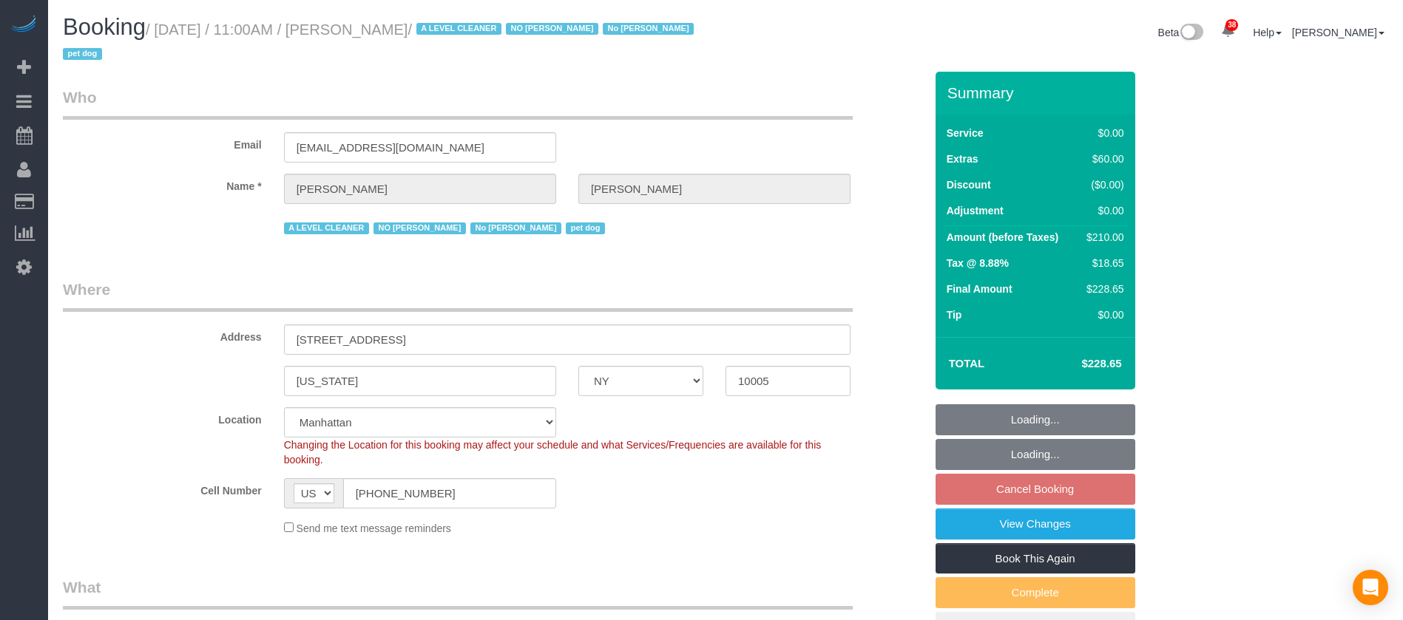
select select "number:6"
select select "object:1946"
select select "string:stripe-pm_1QKQBO4VGloSiKo7IuutFYzn"
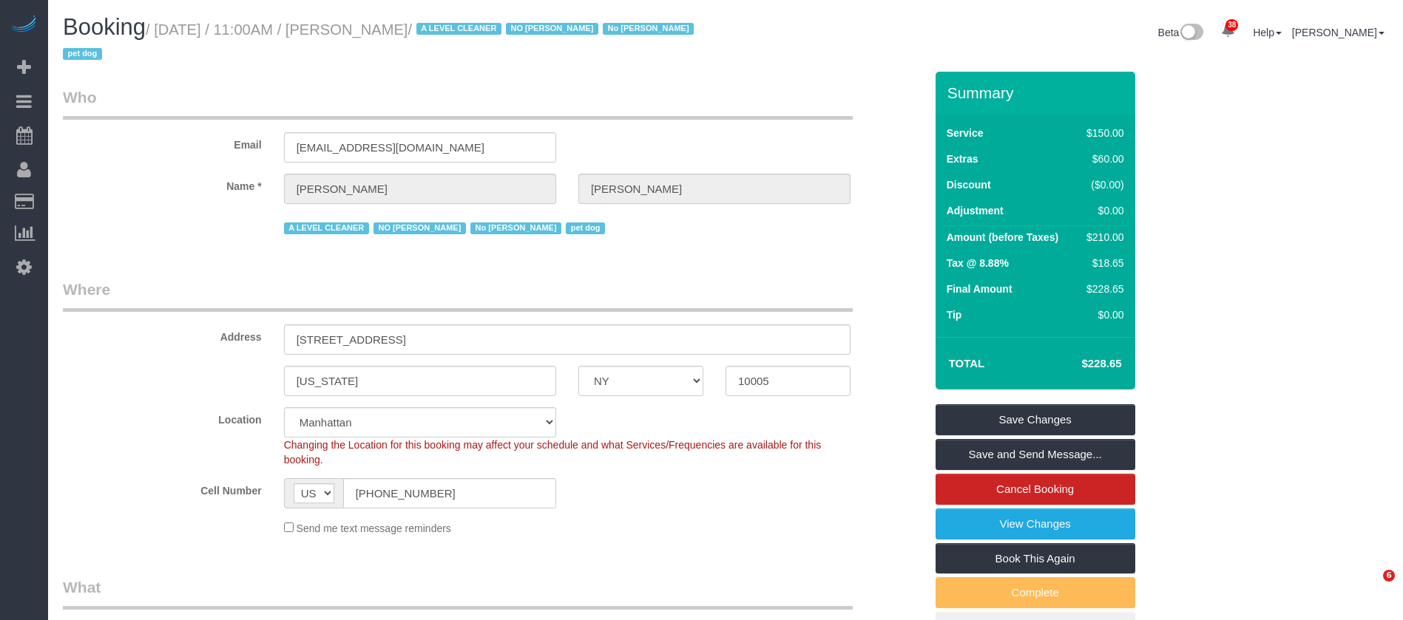
select select "spot62"
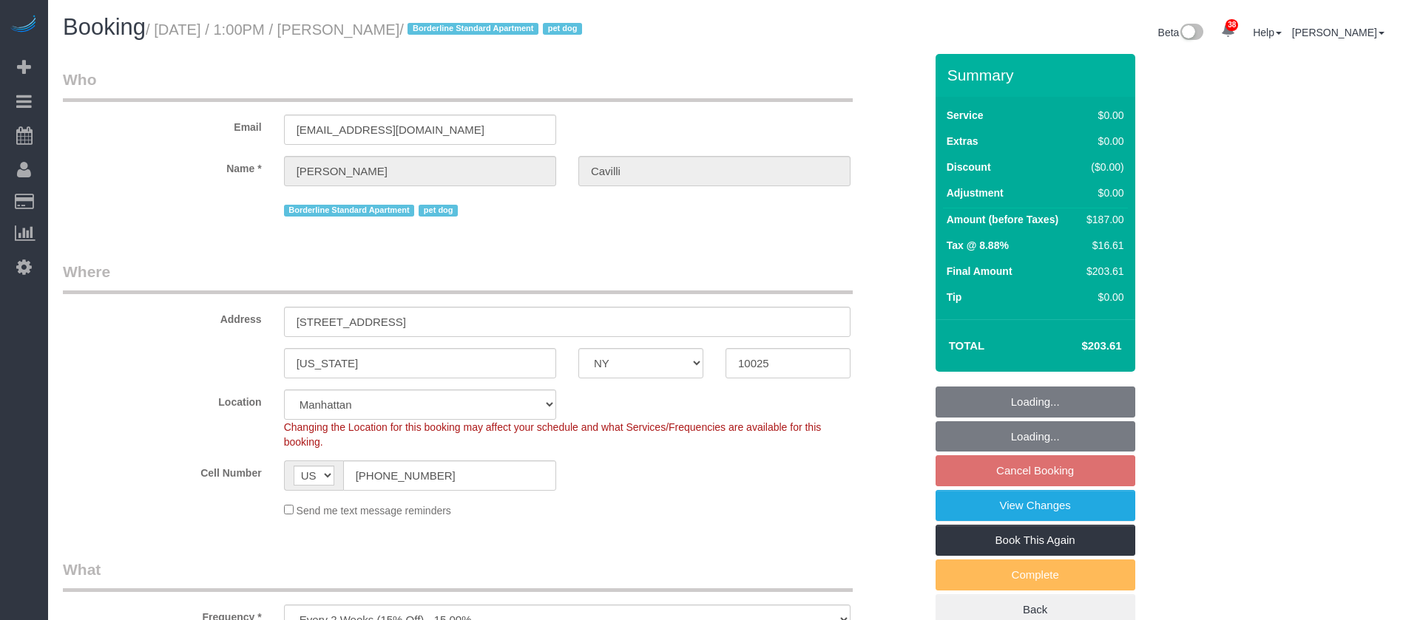
select select "NY"
select select "2"
select select "spot6"
select select "number:89"
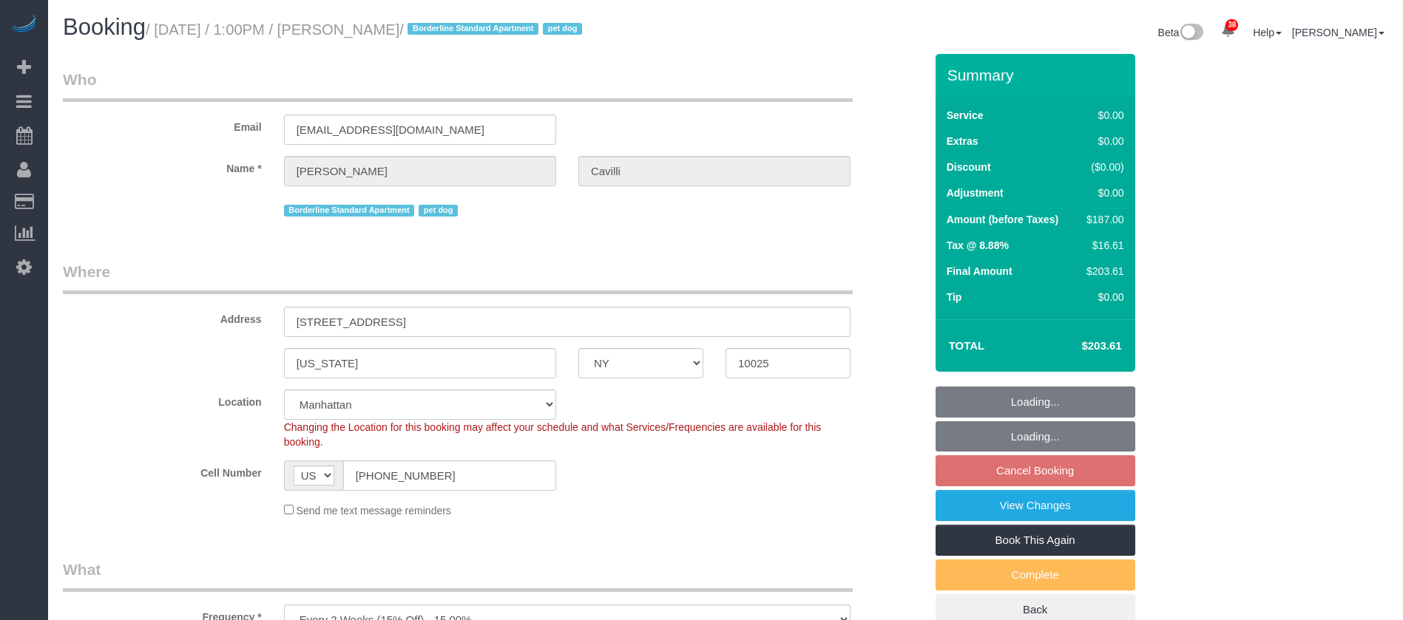
select select "number:90"
select select "number:13"
select select "number:5"
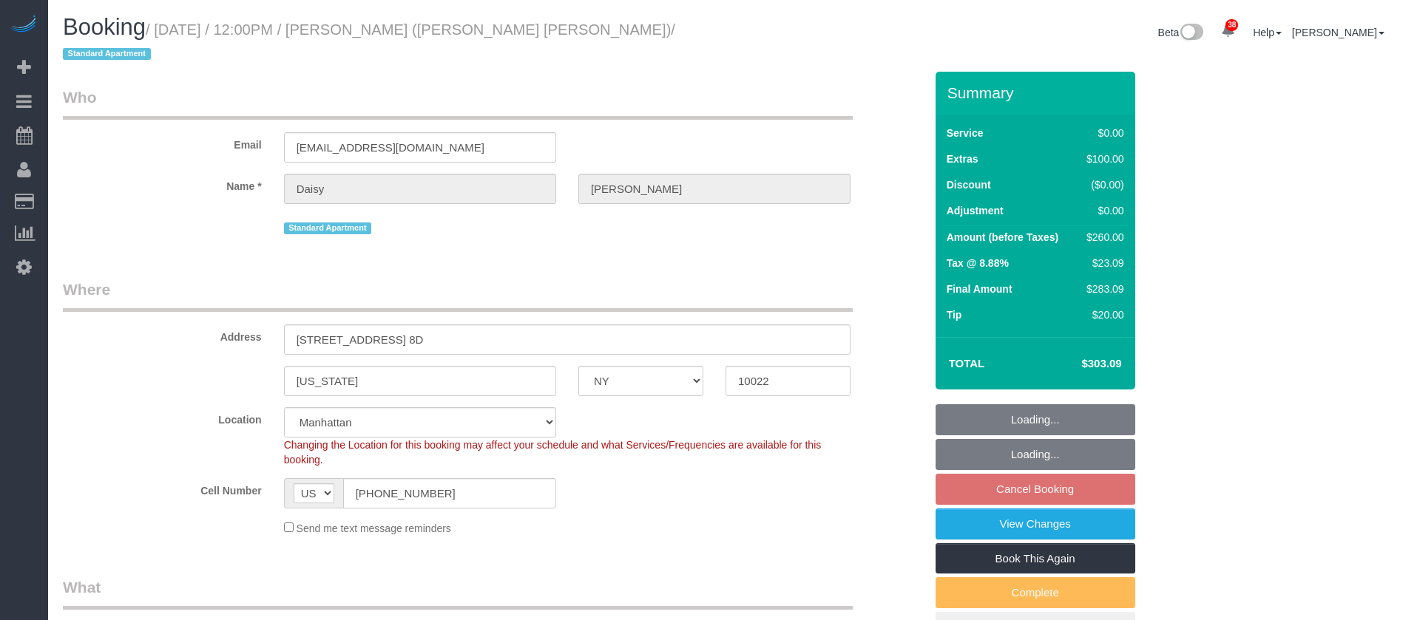
select select "NY"
select select "1"
select select "string:stripe-pm_1PJJ8q4VGloSiKo71LIg9vnU"
select select "number:59"
select select "number:75"
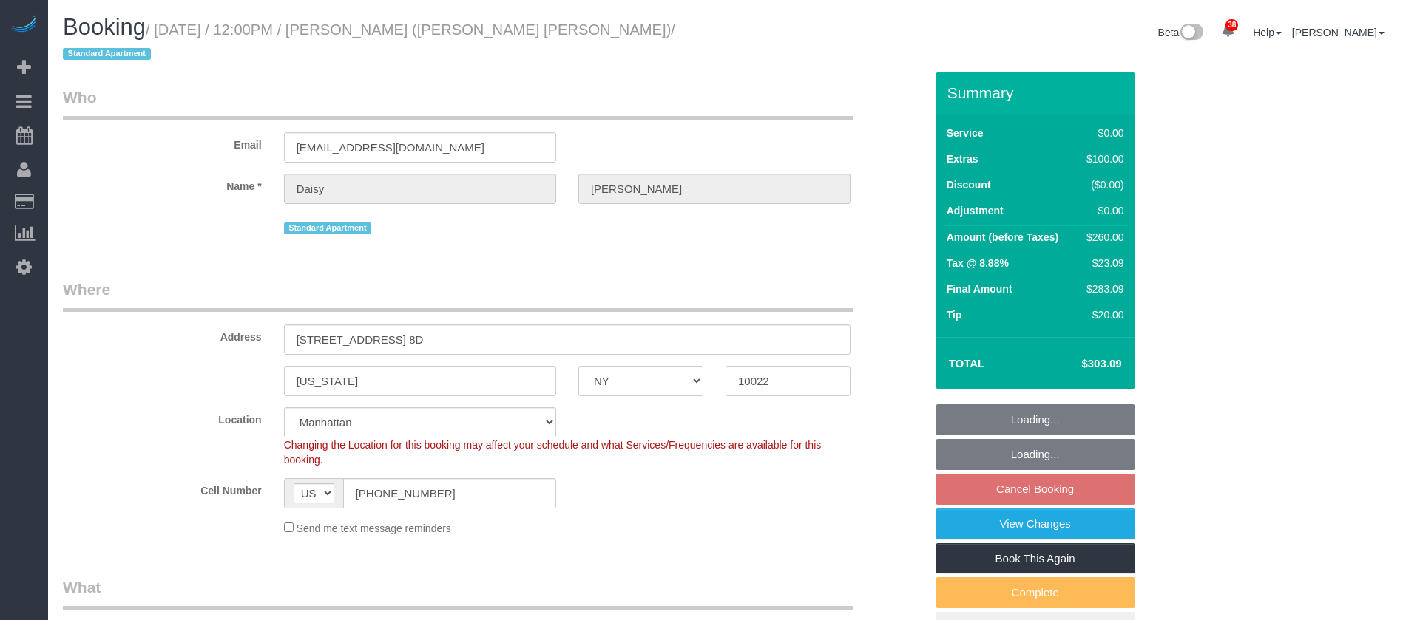
select select "number:15"
select select "number:6"
select select "spot63"
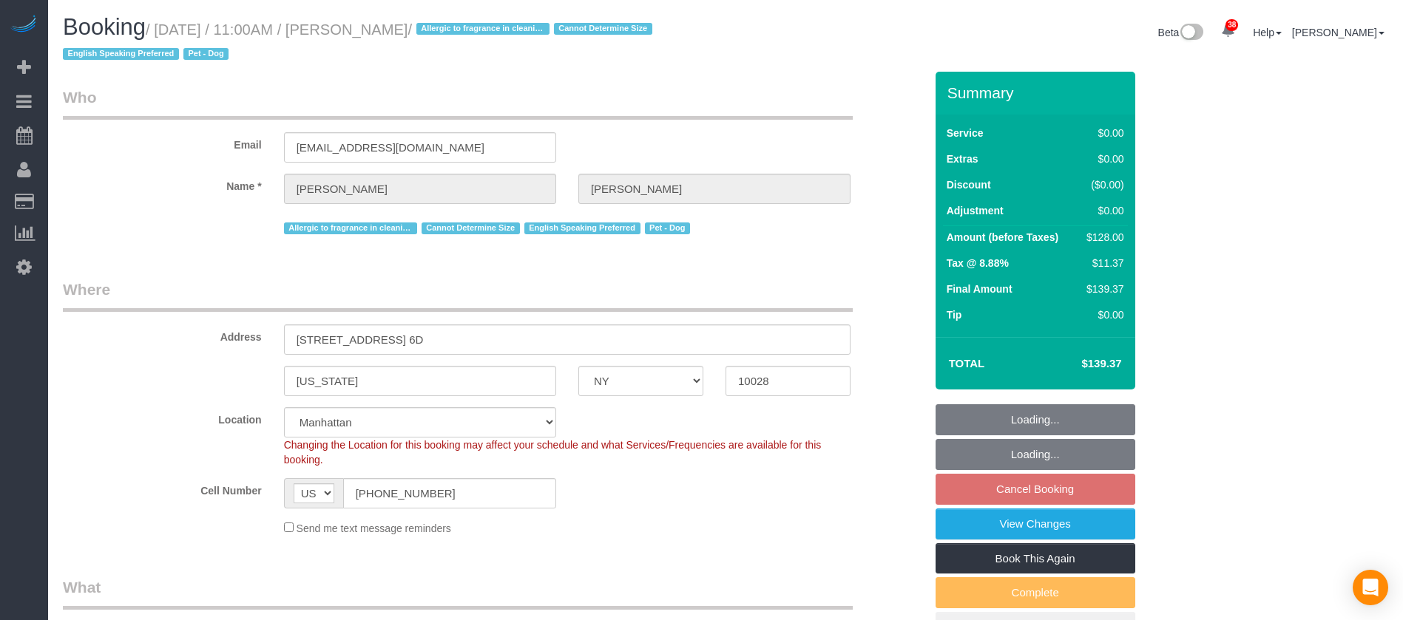
select select "NY"
select select "1"
select select "spot4"
select select "number:57"
select select "number:76"
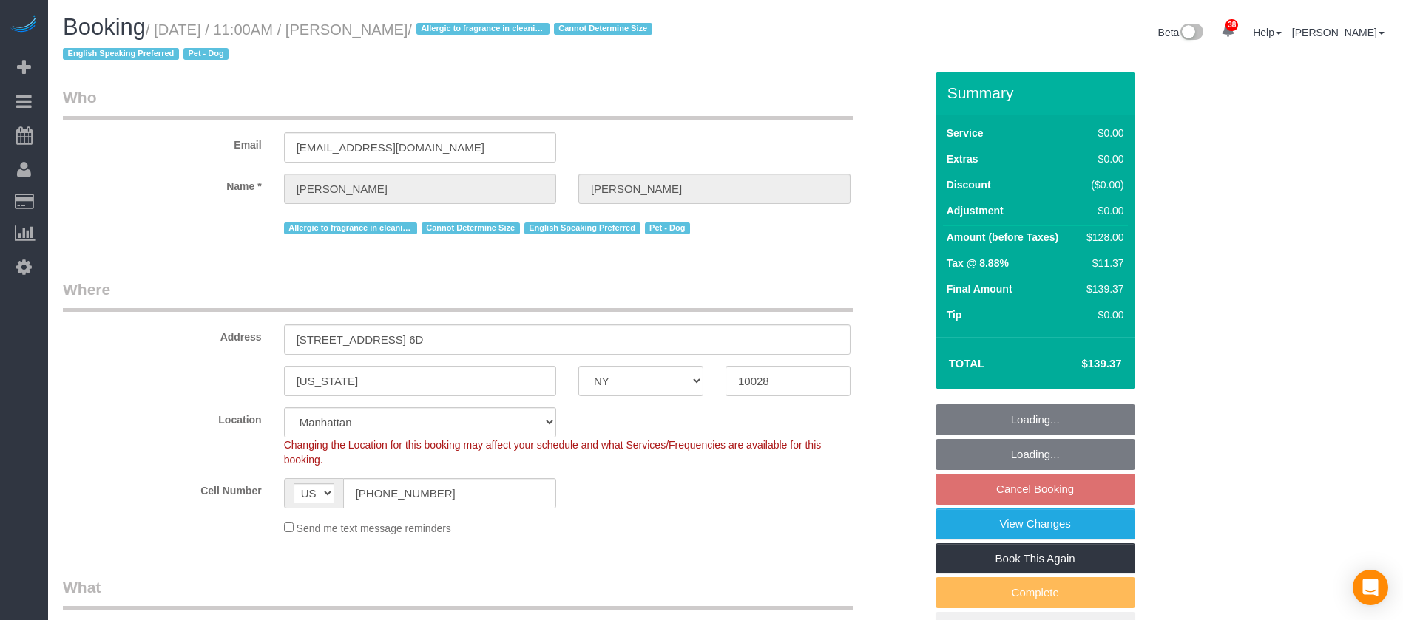
select select "number:13"
select select "number:5"
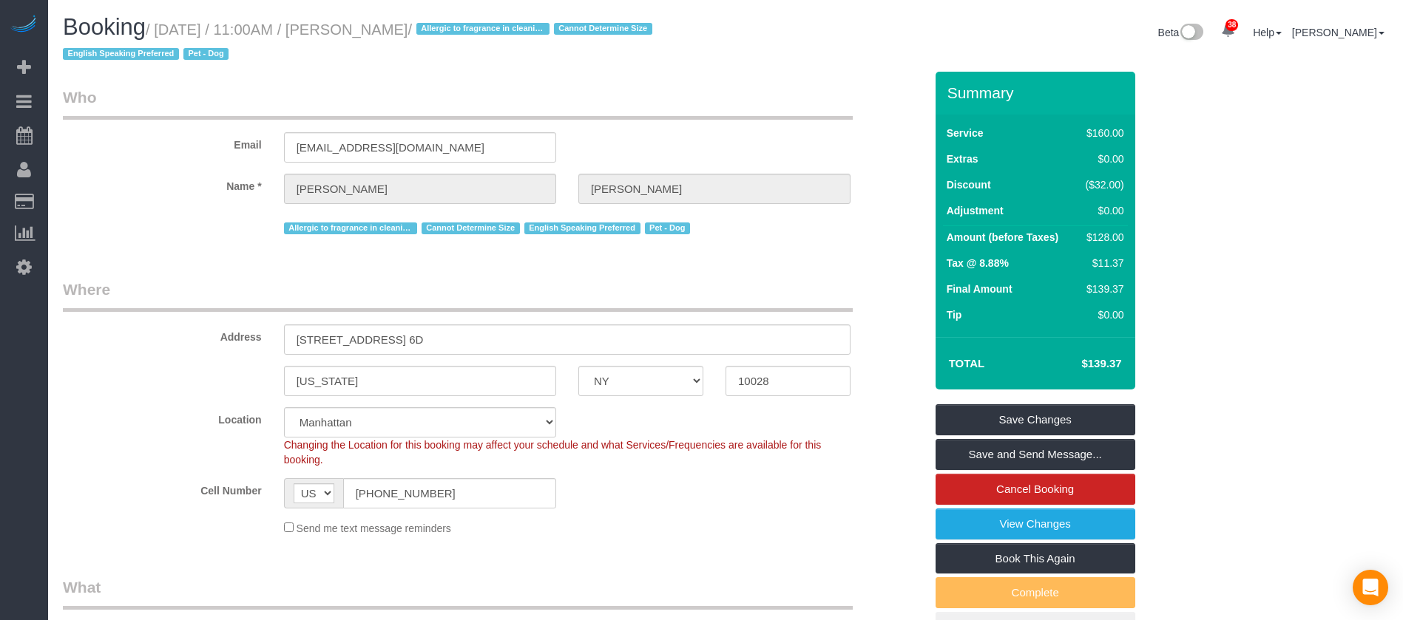
select select "object:1984"
select select "1"
drag, startPoint x: 163, startPoint y: 25, endPoint x: 460, endPoint y: 25, distance: 296.5
click at [460, 25] on small "/ October 14, 2025 / 11:00AM / Kelly McKenna / Allergic to fragrance in cleanin…" at bounding box center [360, 41] width 594 height 41
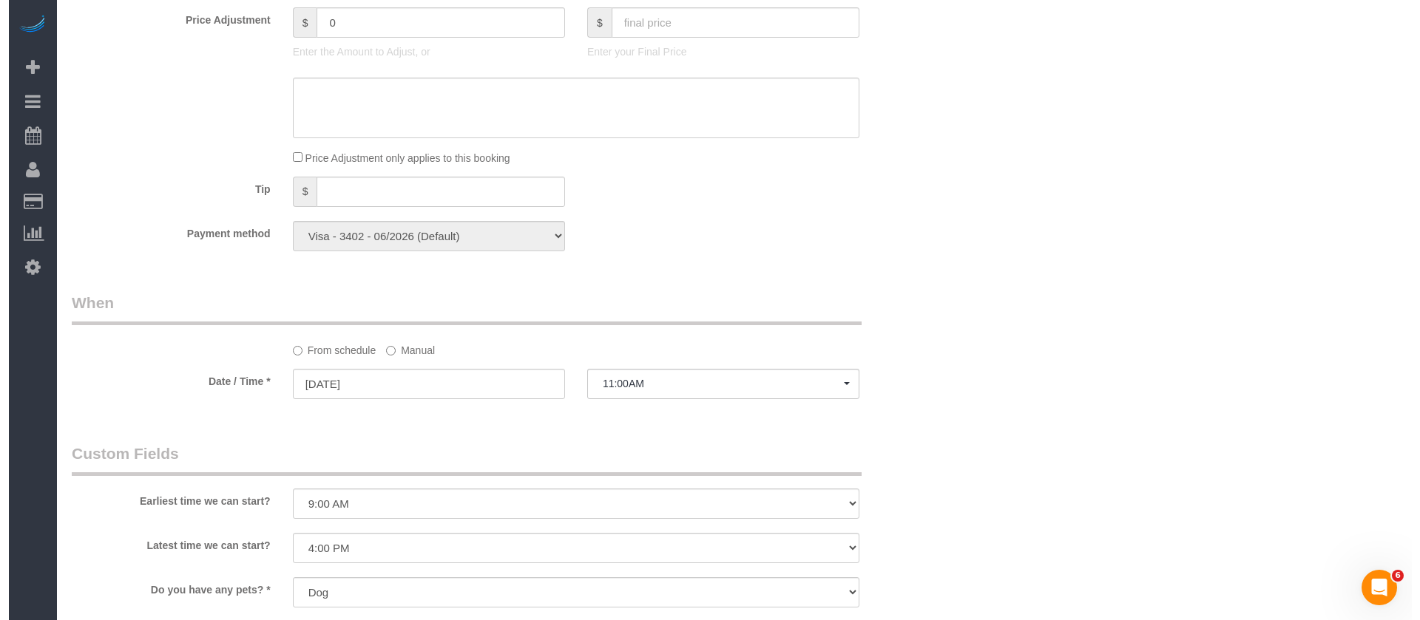
scroll to position [1775, 0]
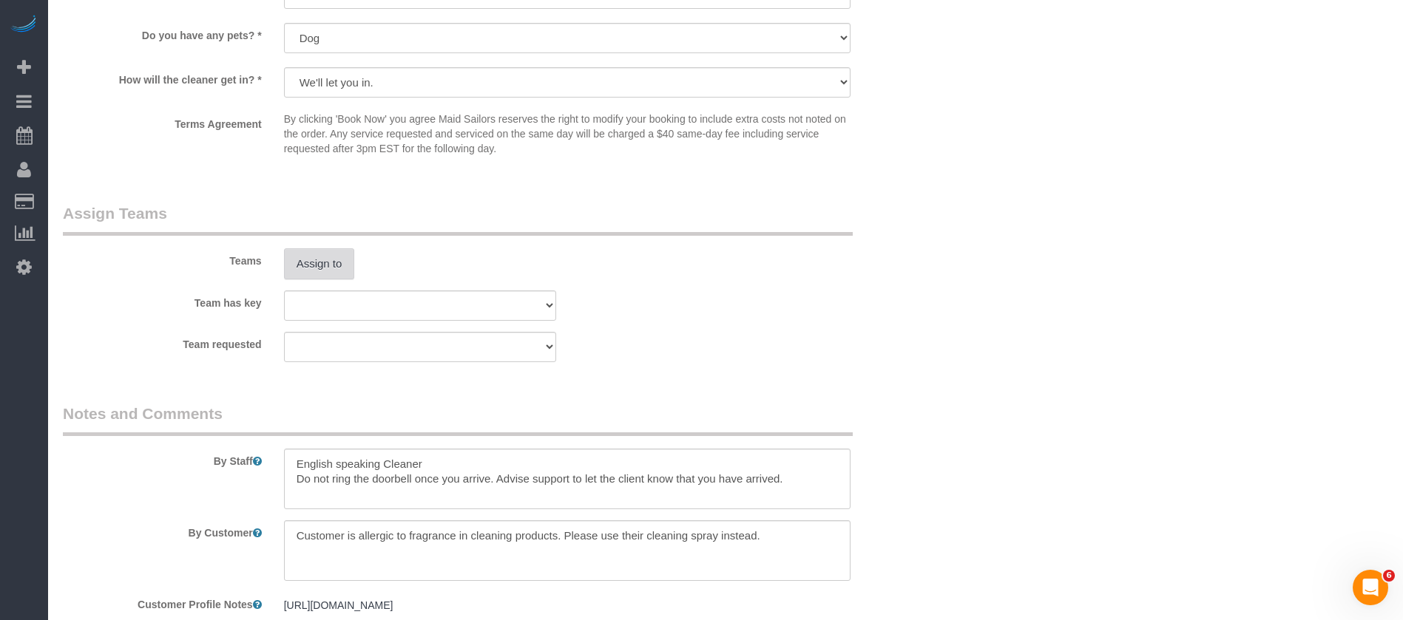
click at [314, 274] on button "Assign to" at bounding box center [319, 263] width 71 height 31
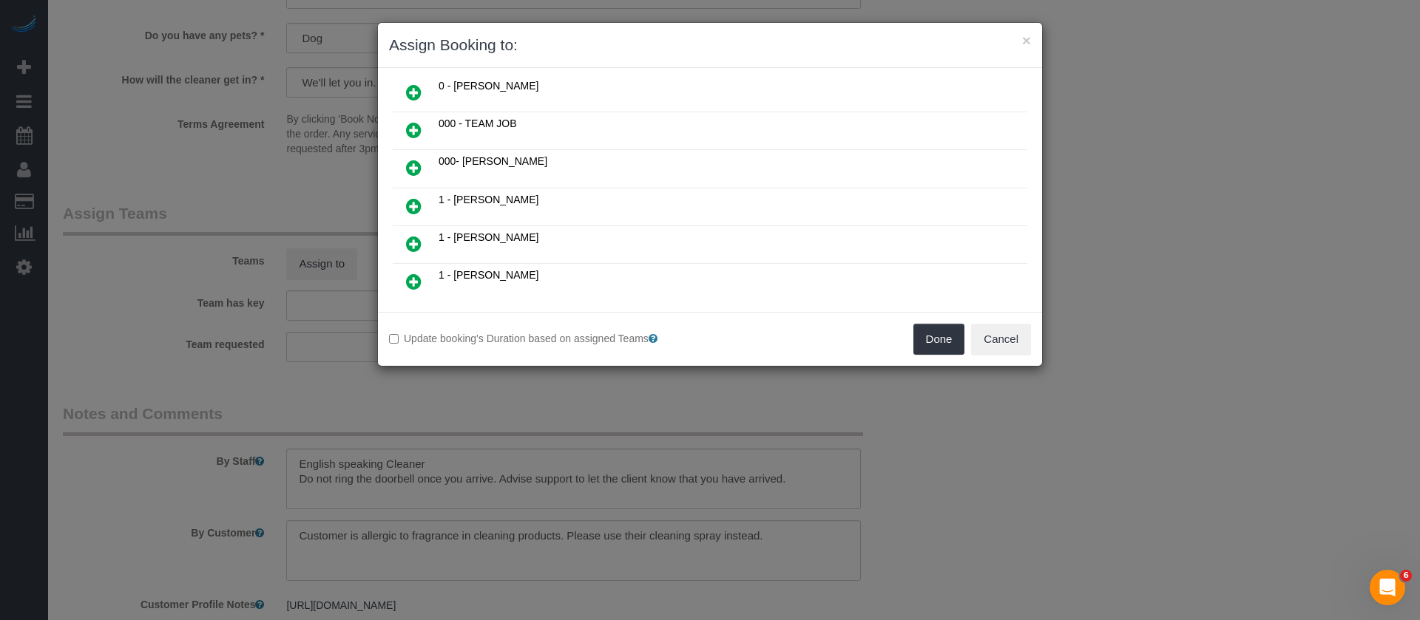
scroll to position [222, 0]
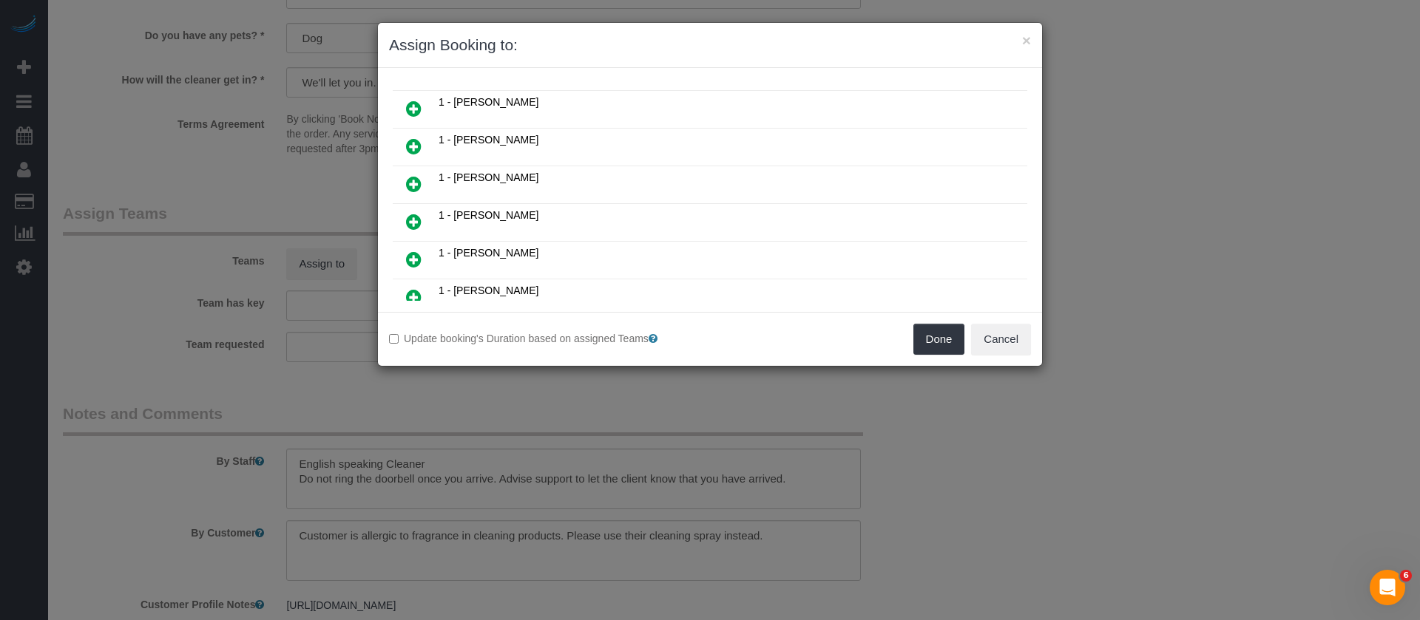
click at [412, 291] on icon at bounding box center [414, 297] width 16 height 18
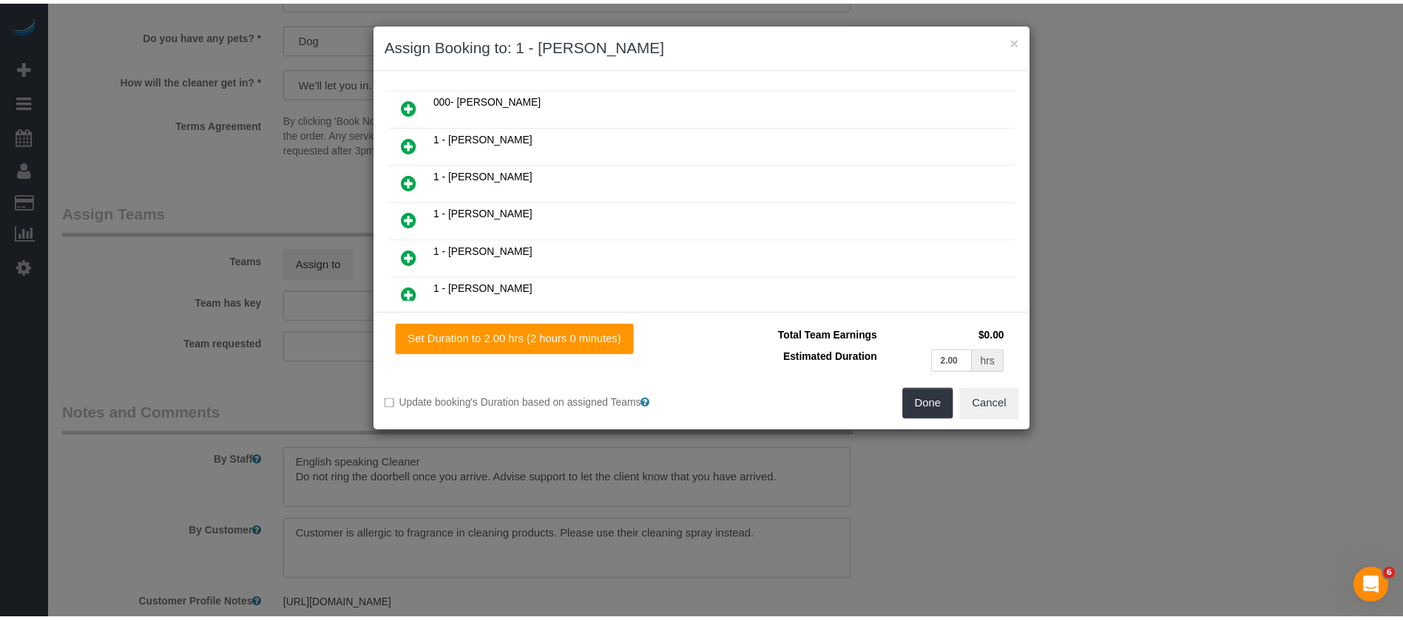
scroll to position [258, 0]
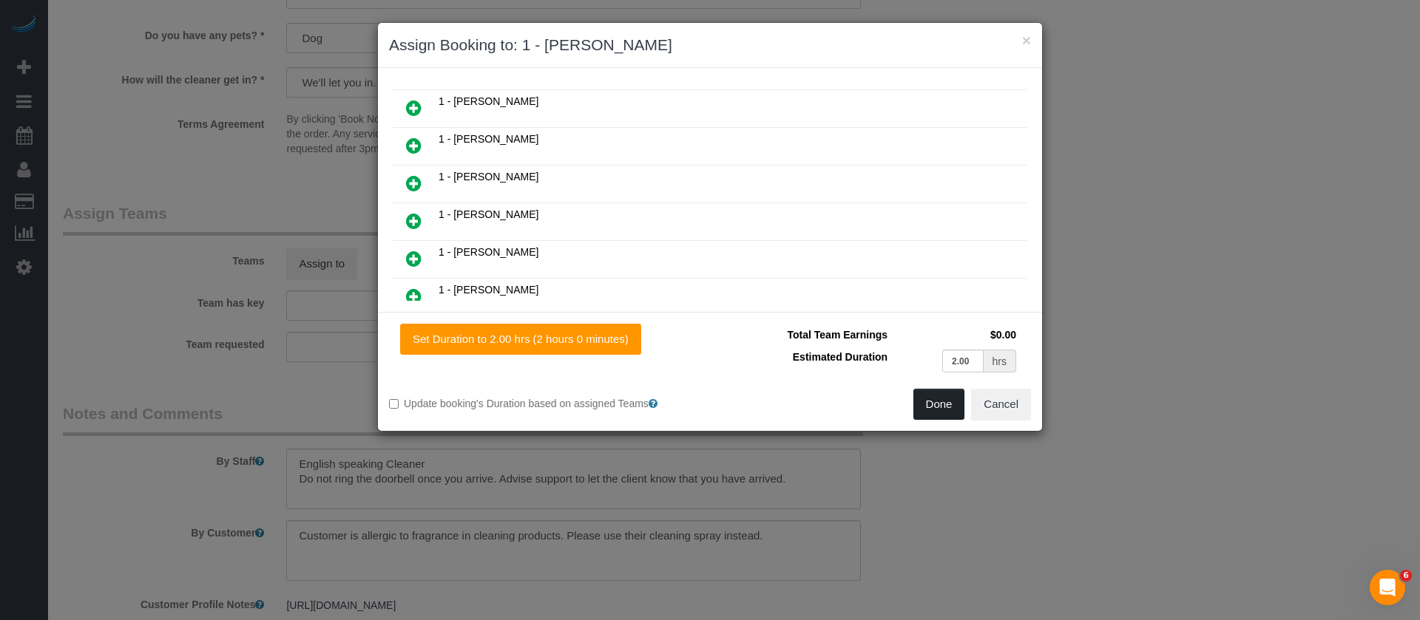
drag, startPoint x: 931, startPoint y: 407, endPoint x: 916, endPoint y: 393, distance: 20.5
click at [933, 407] on button "Done" at bounding box center [939, 404] width 52 height 31
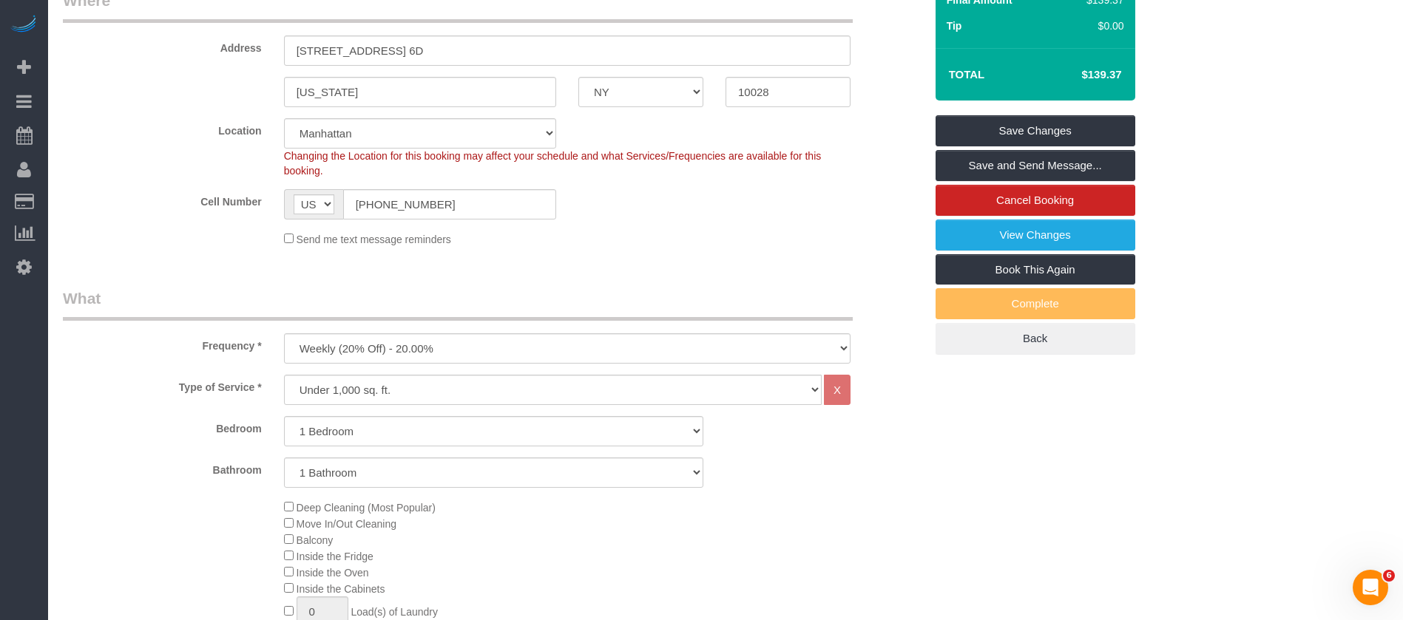
scroll to position [111, 0]
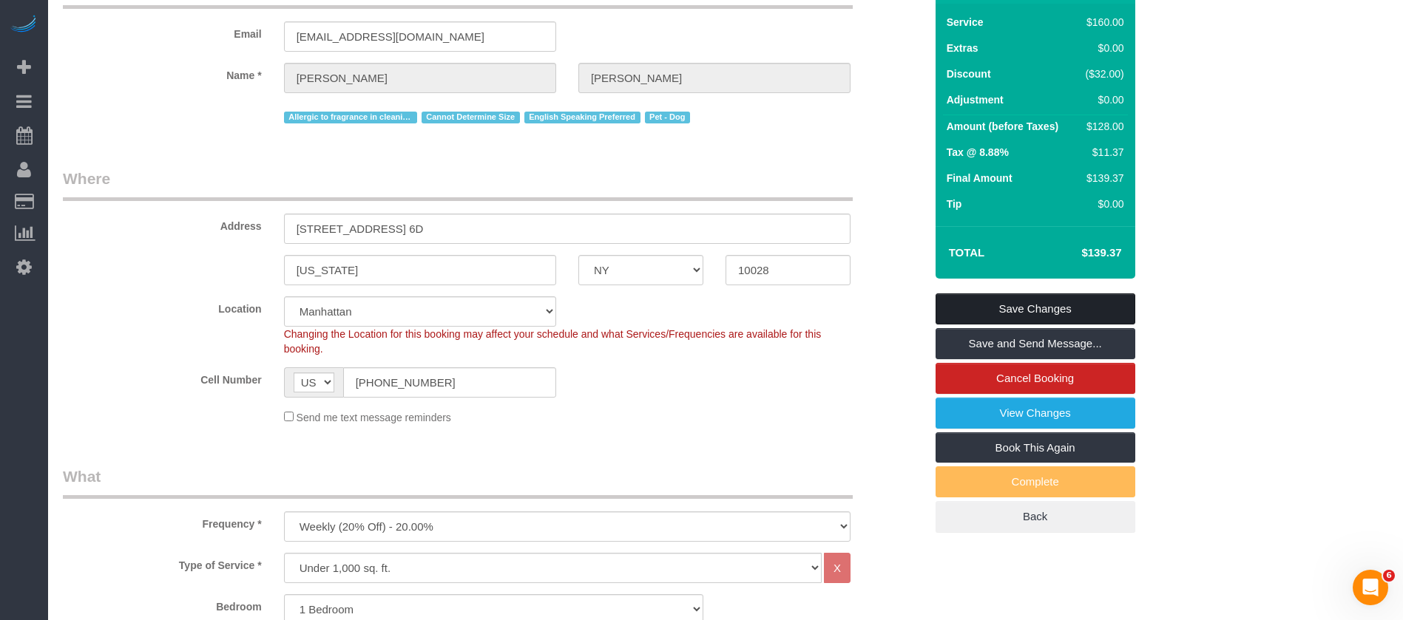
click at [1017, 301] on link "Save Changes" at bounding box center [1035, 309] width 200 height 31
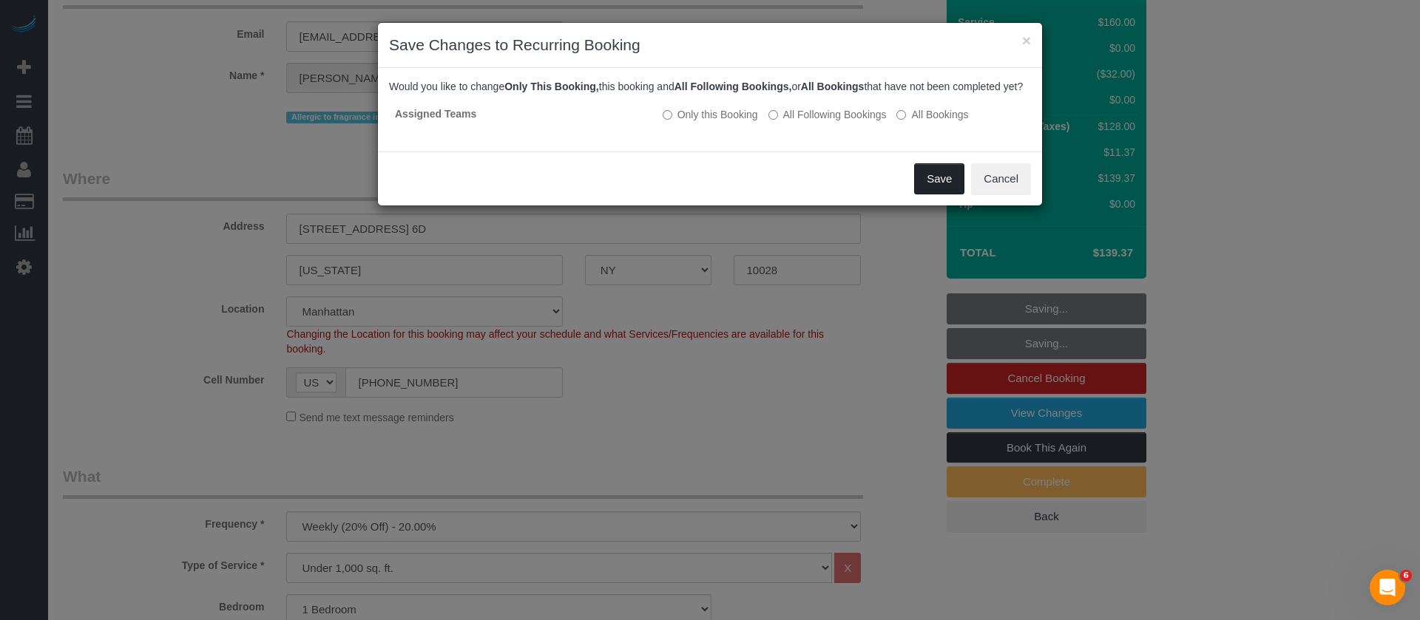
click at [926, 192] on button "Save" at bounding box center [939, 178] width 50 height 31
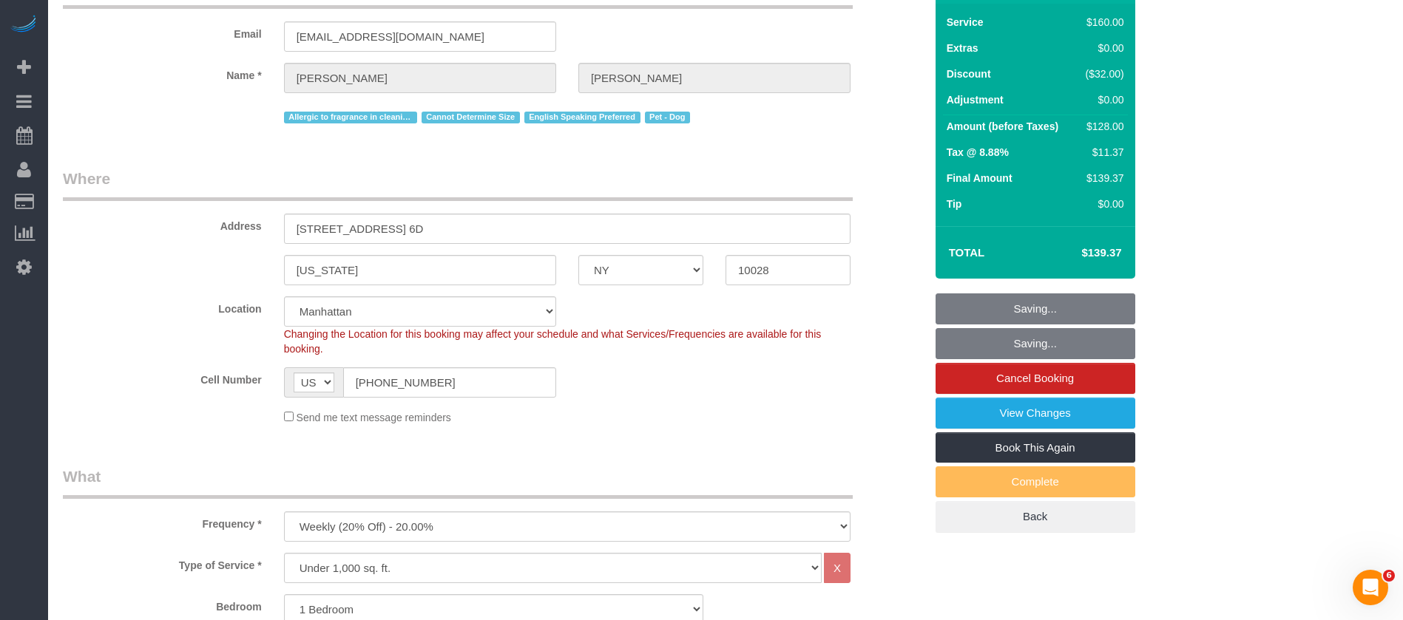
scroll to position [0, 0]
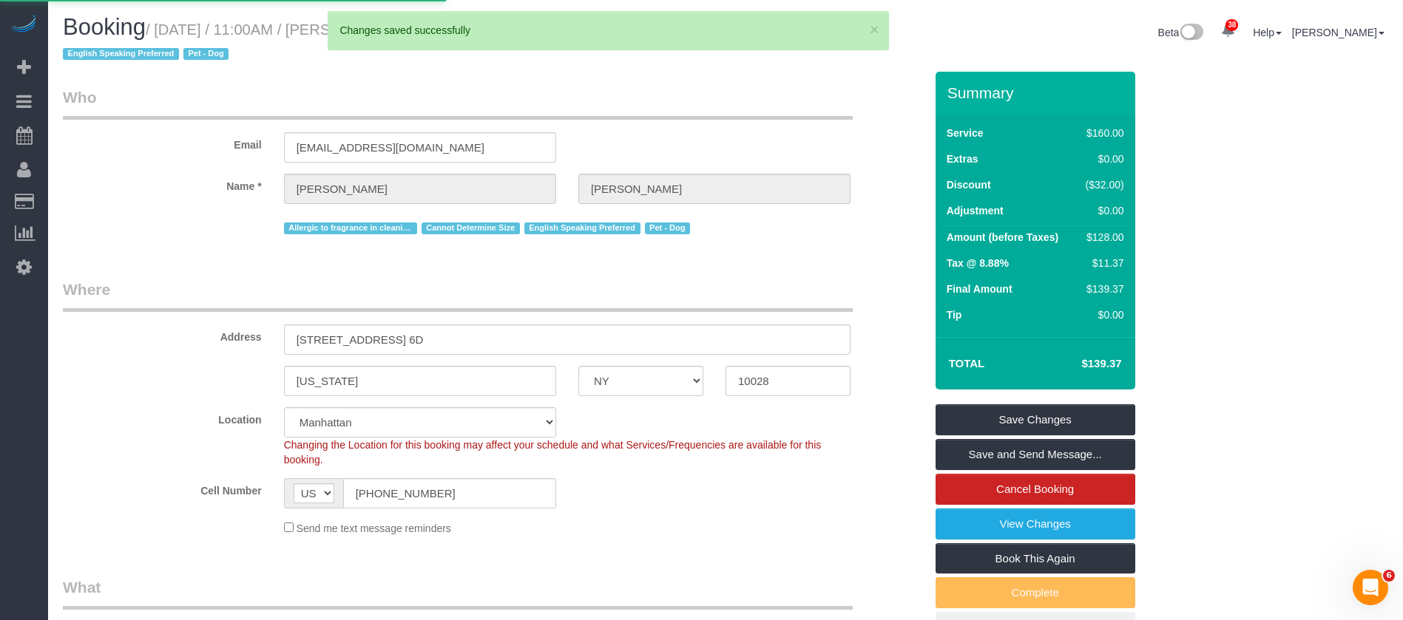
select select "**********"
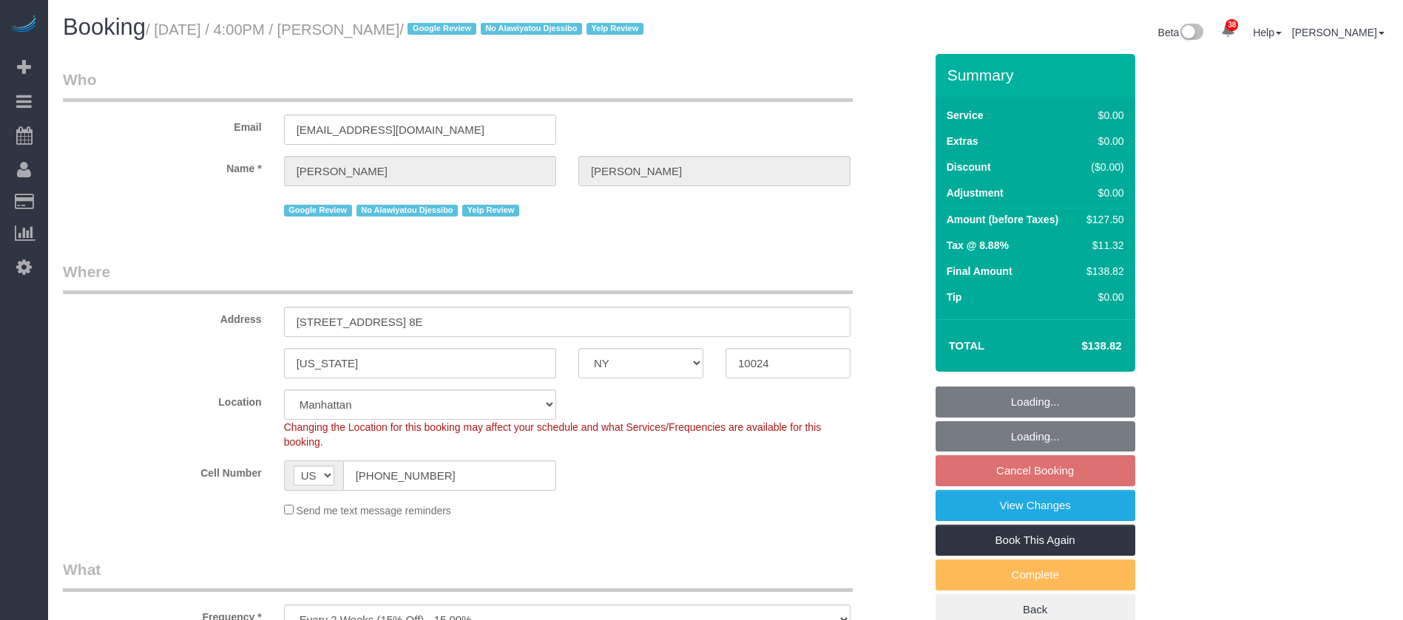
select select "NY"
select select "1"
select select "spot67"
select select "number:89"
select select "number:90"
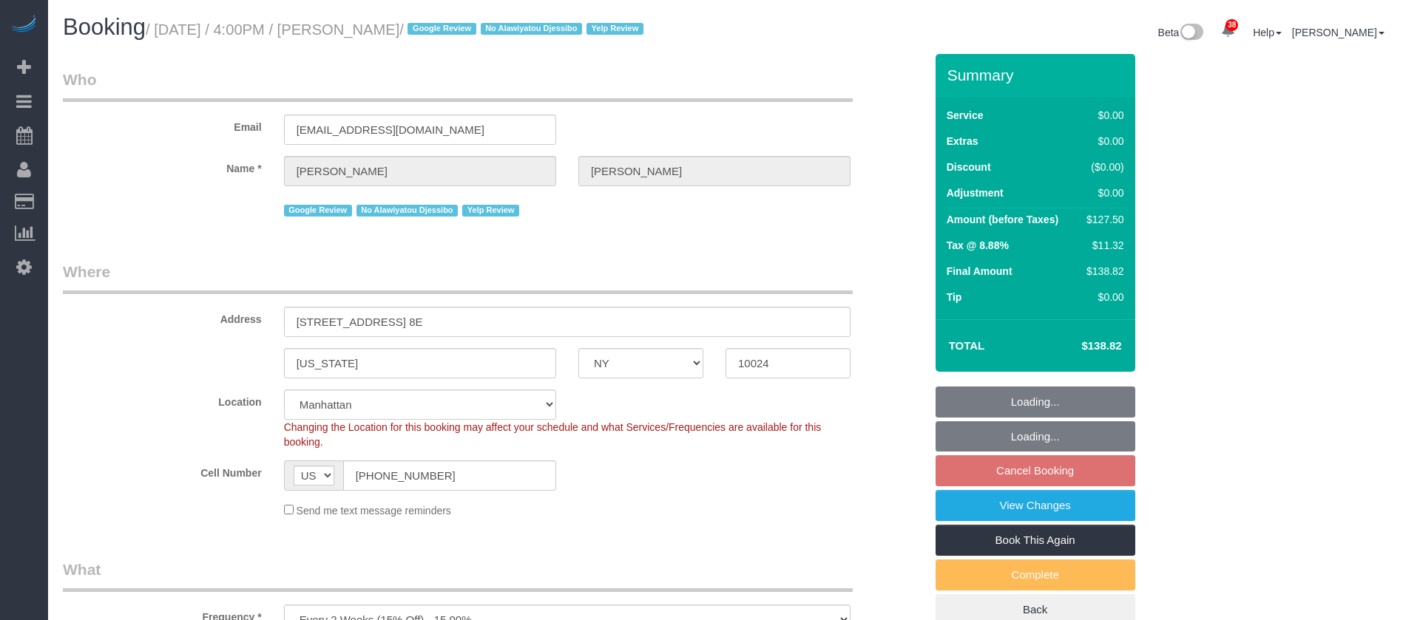
select select "number:15"
select select "number:5"
select select "number:21"
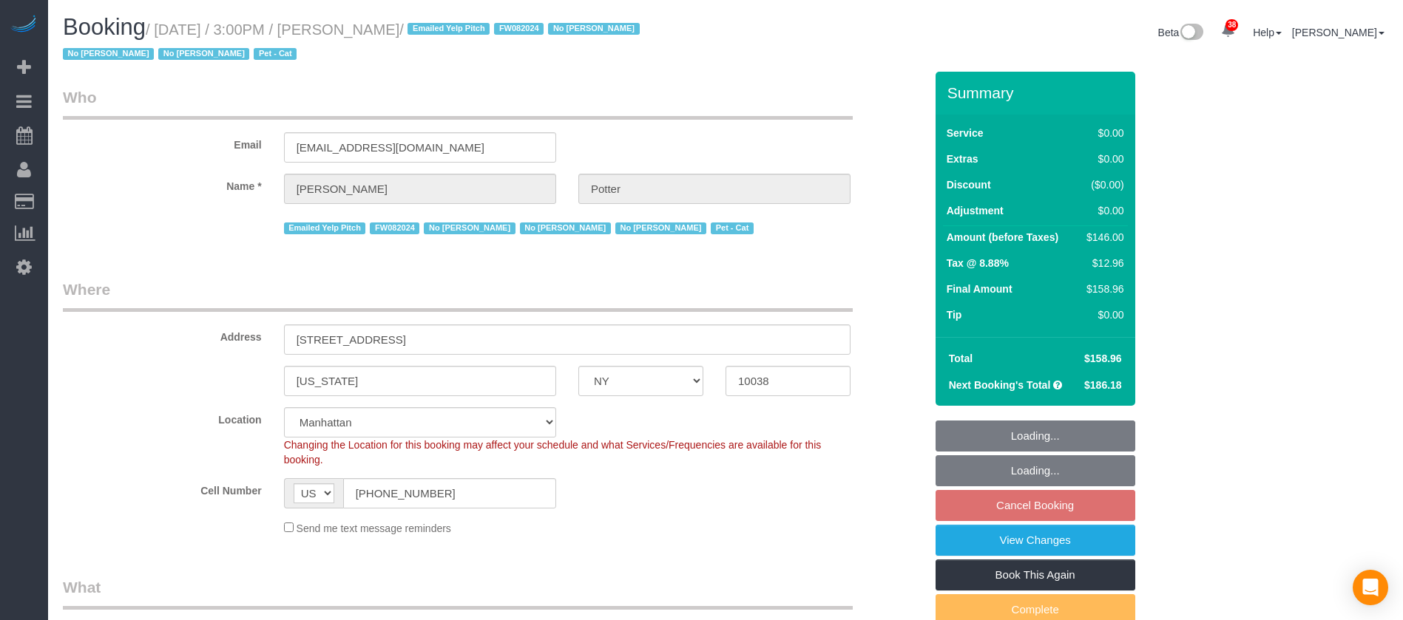
select select "NY"
select select "2"
select select "number:62"
select select "number:75"
select select "number:14"
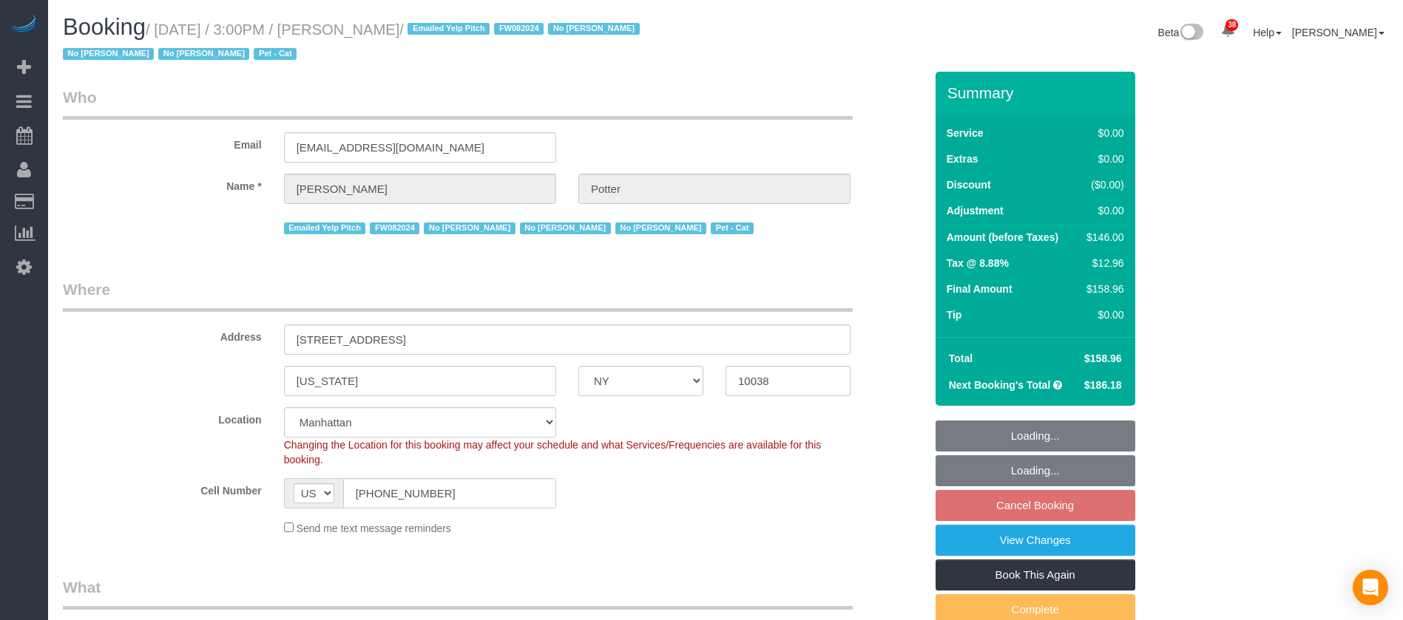
select select "number:5"
select select "spot66"
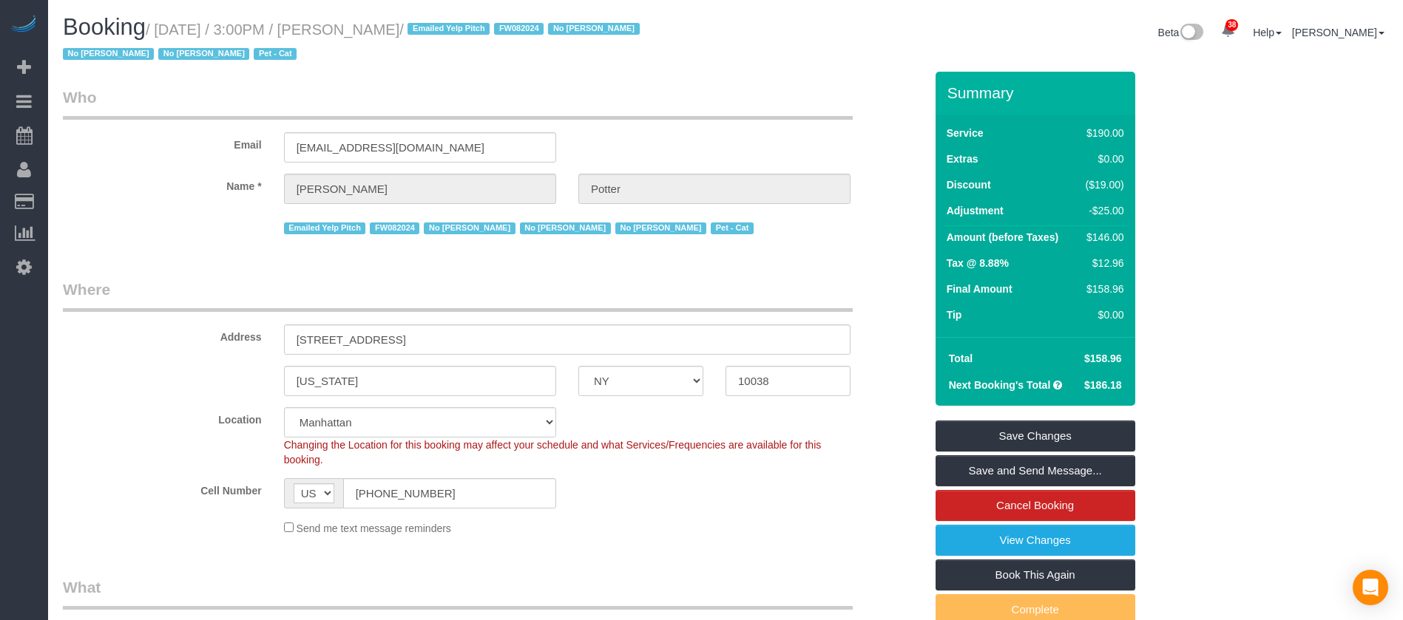
select select "object:1962"
select select "2"
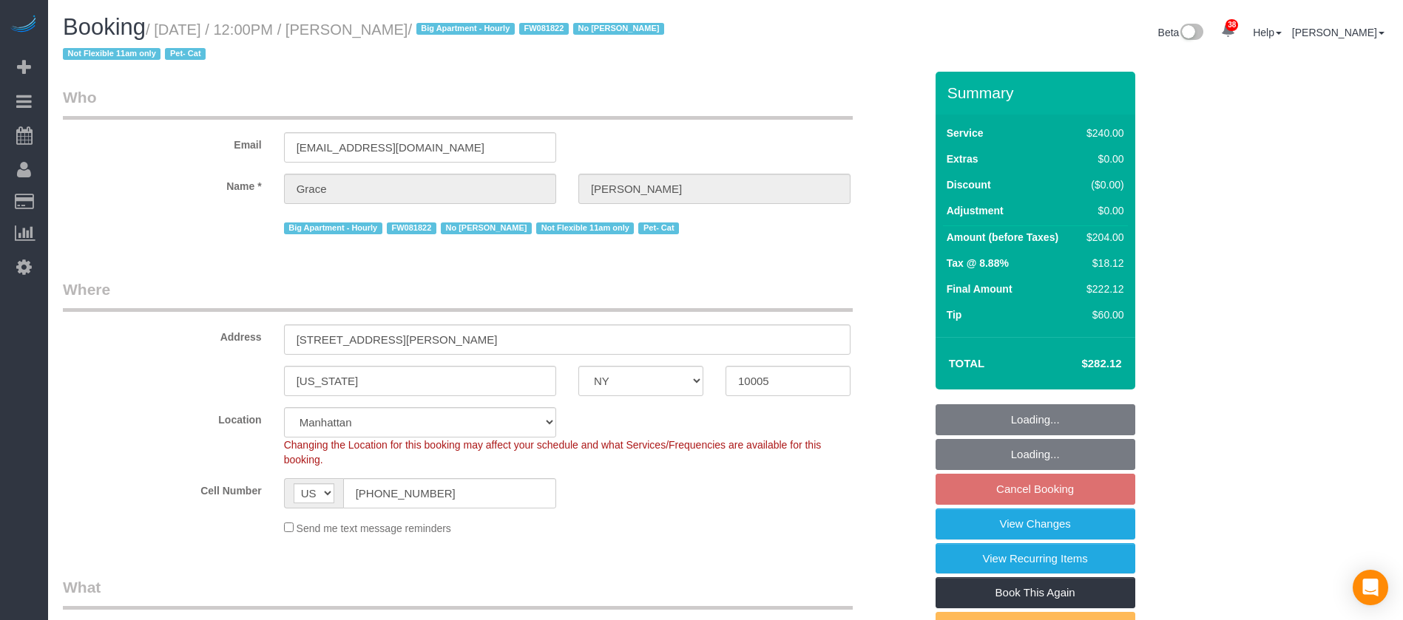
select select "NY"
select select "180"
select select "spot5"
select select "number:89"
select select "number:90"
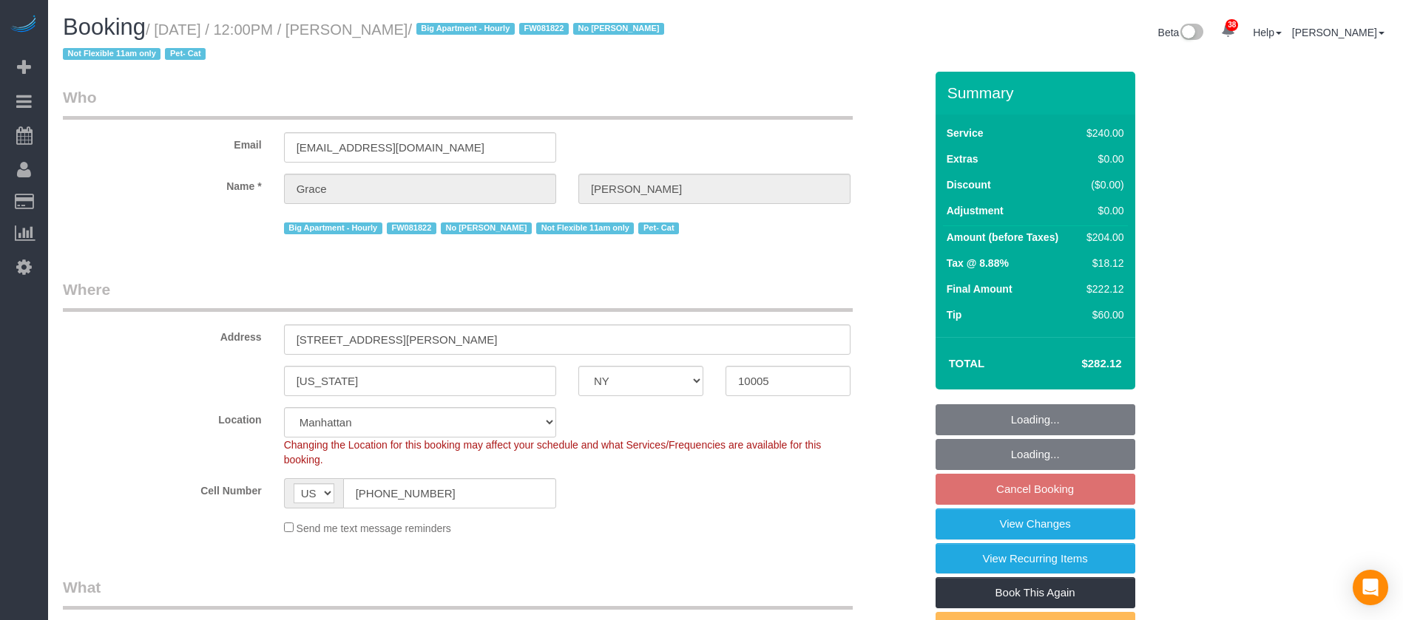
select select "number:14"
select select "number:5"
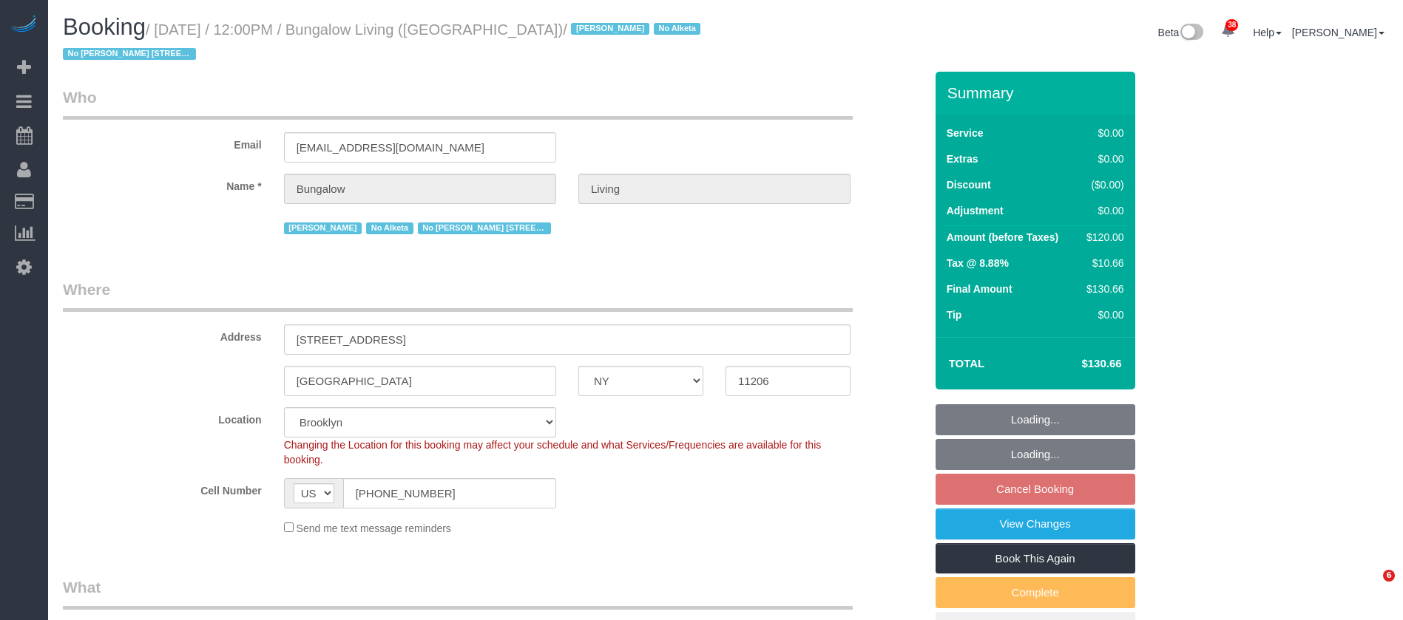
select select "NY"
select select "number:89"
select select "number:90"
select select "number:15"
select select "number:7"
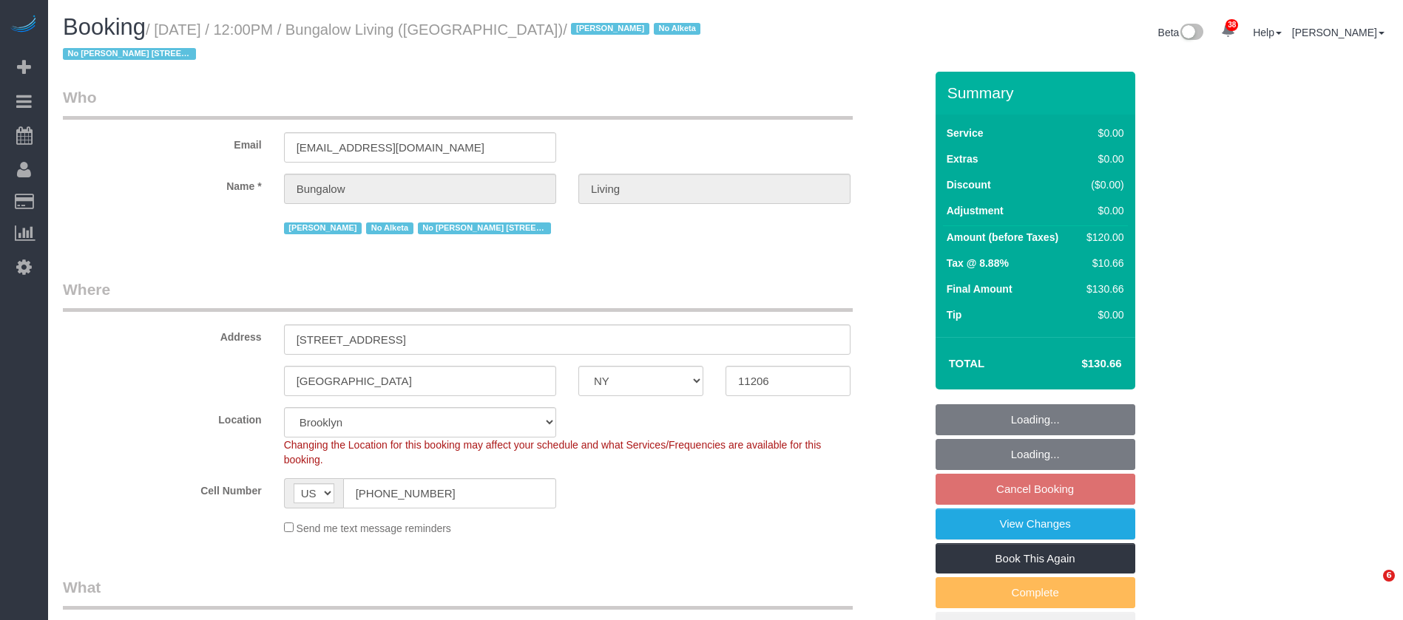
select select "number:21"
select select "spot65"
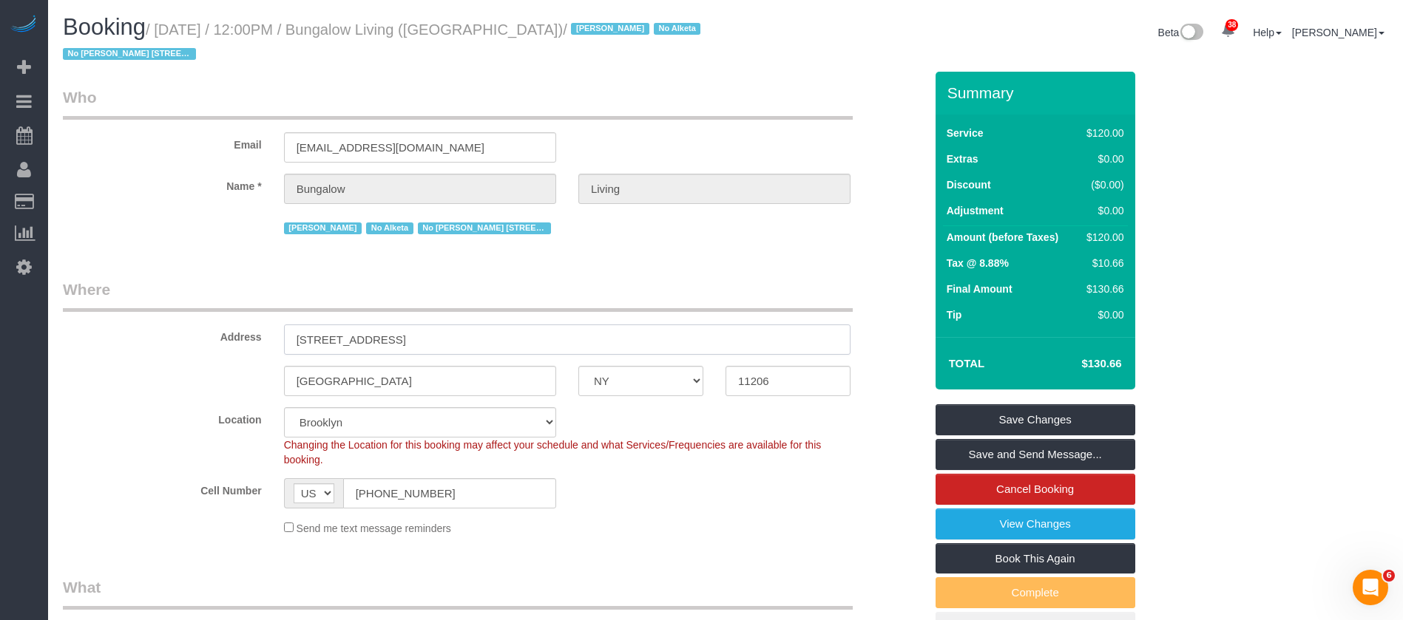
drag, startPoint x: 292, startPoint y: 336, endPoint x: 390, endPoint y: 336, distance: 98.4
click at [390, 338] on input "256 Melrose St, 2" at bounding box center [567, 340] width 566 height 30
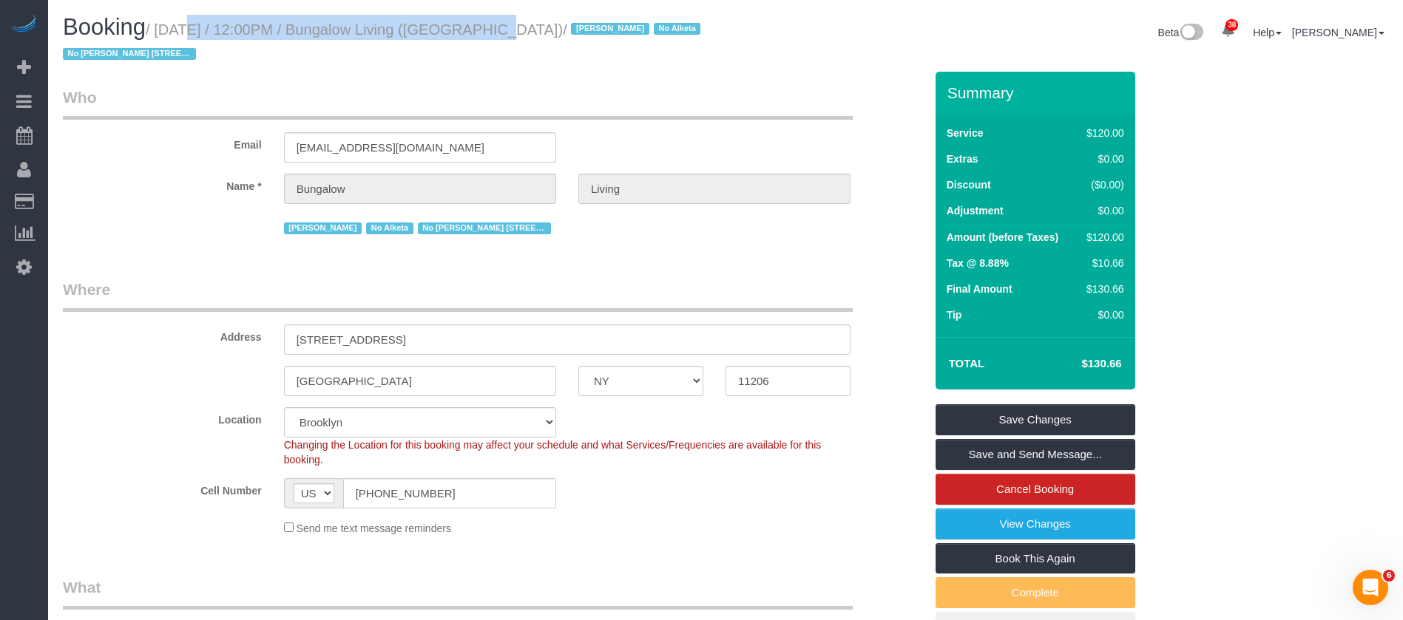
drag, startPoint x: 161, startPoint y: 24, endPoint x: 621, endPoint y: 176, distance: 484.3
click at [469, 19] on h1 "Booking / October 14, 2025 / 12:00PM / Bungalow Living (NYC) / Jacky Xu No Alke…" at bounding box center [389, 40] width 652 height 50
copy small "October 14, 2025 / 12:00PM / Bungalow Living"
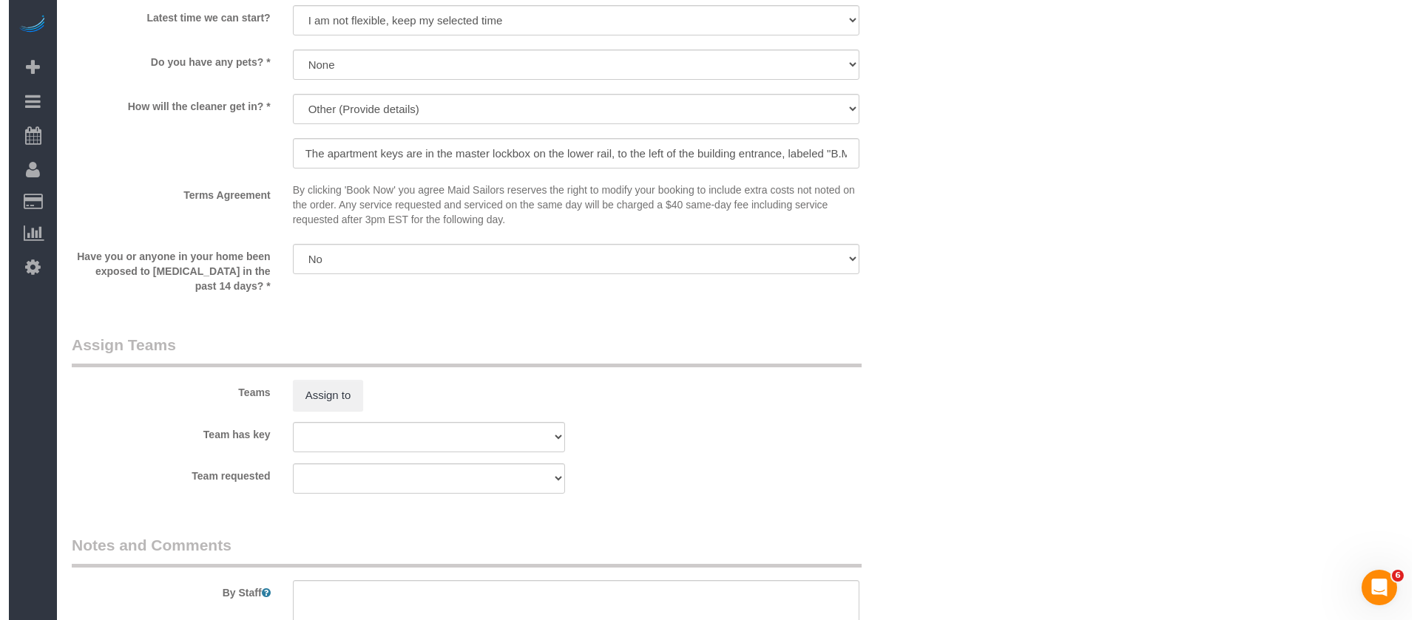
scroll to position [1553, 0]
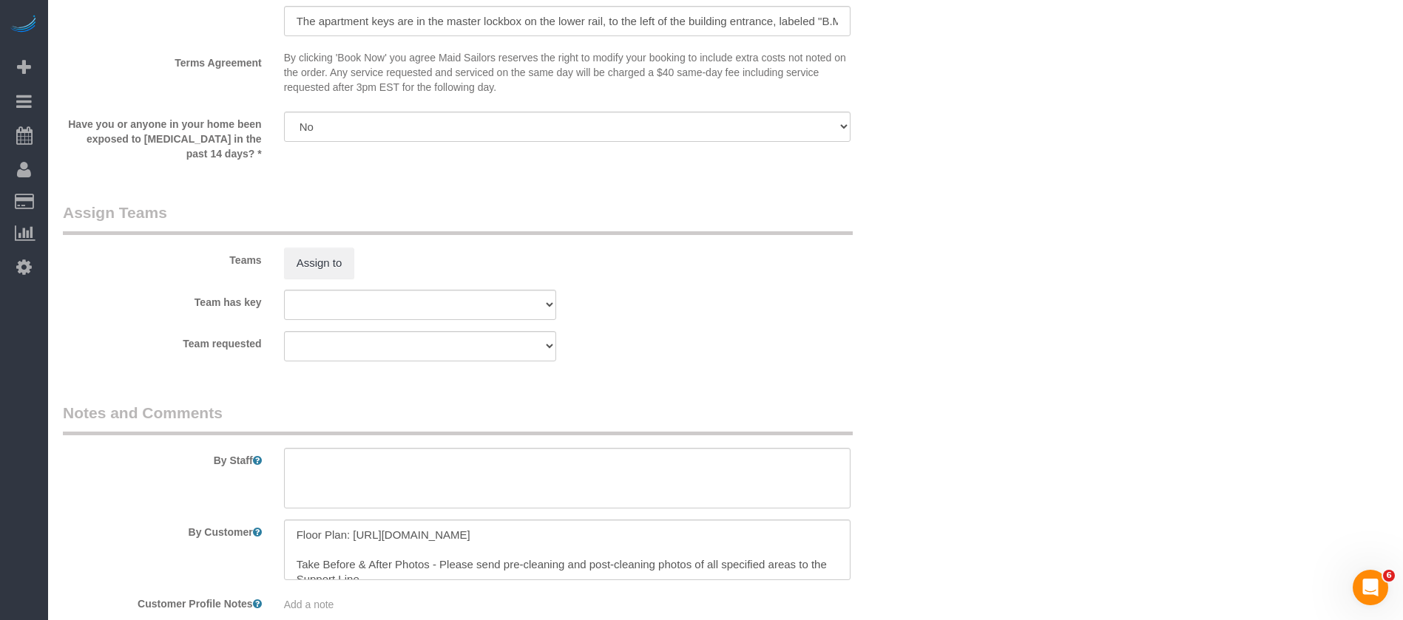
click at [318, 245] on div "Teams Assign to" at bounding box center [494, 240] width 884 height 77
click at [344, 263] on button "Assign to" at bounding box center [319, 263] width 71 height 31
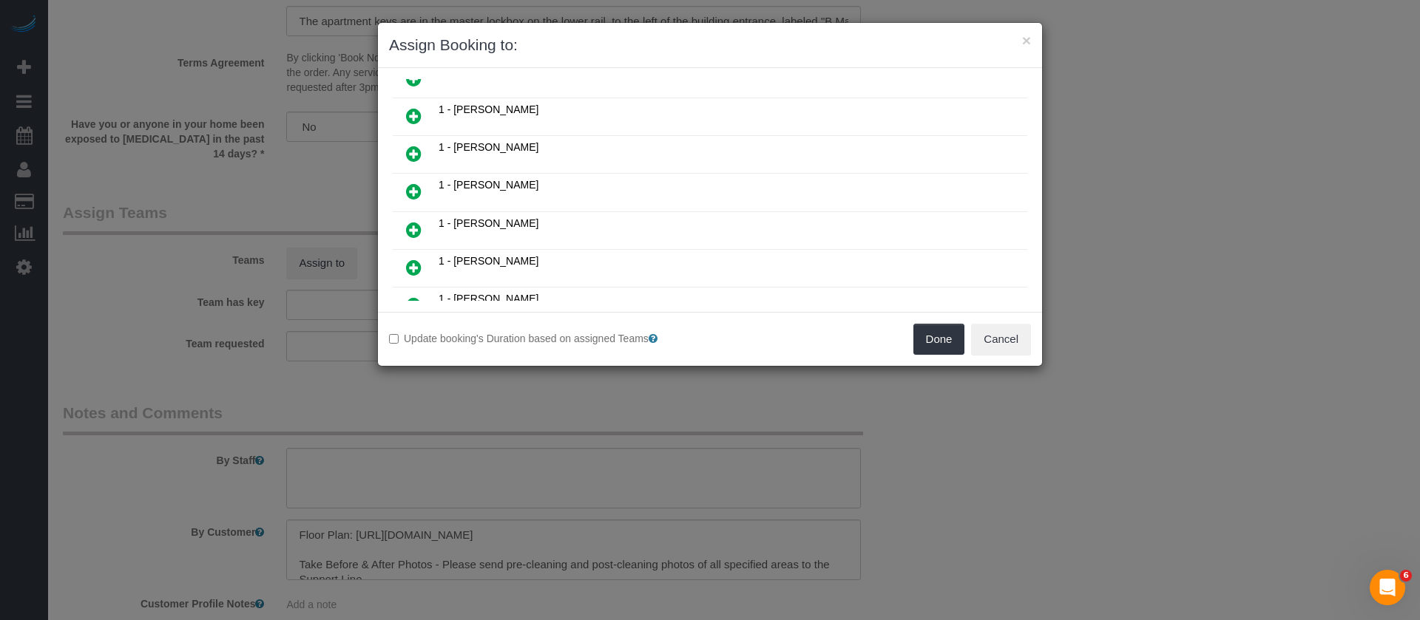
scroll to position [444, 0]
click at [413, 228] on icon at bounding box center [414, 227] width 16 height 18
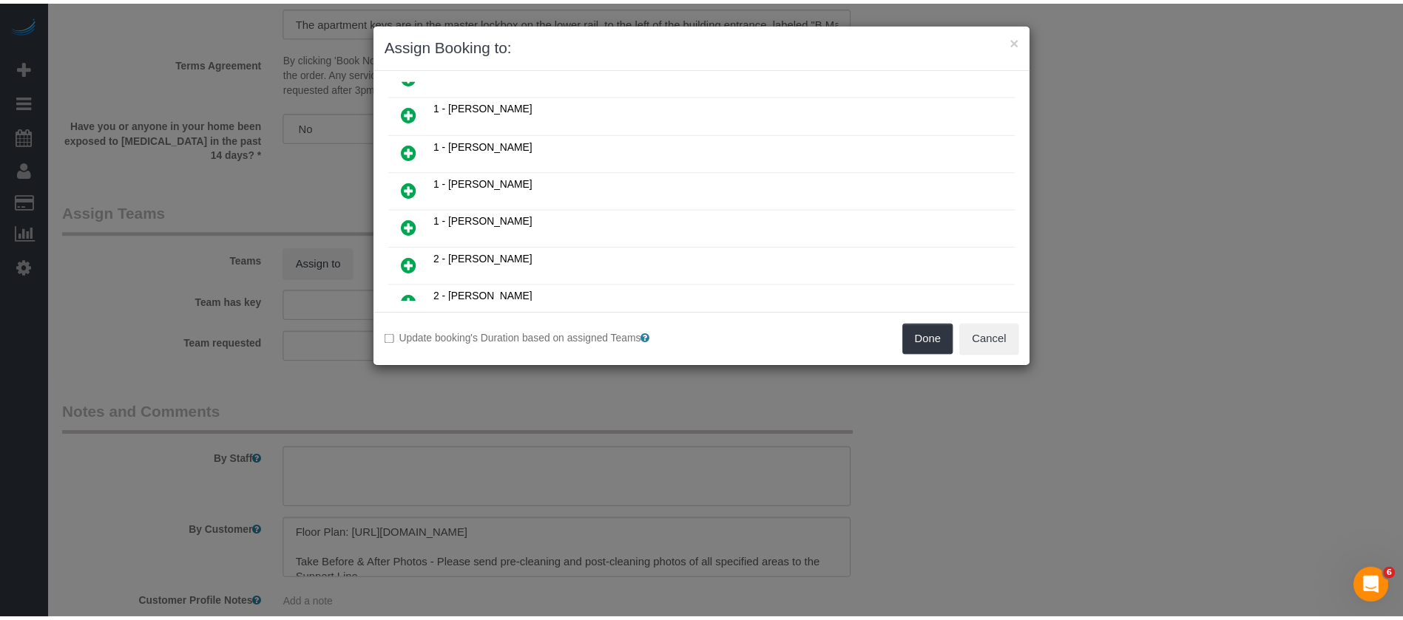
scroll to position [479, 0]
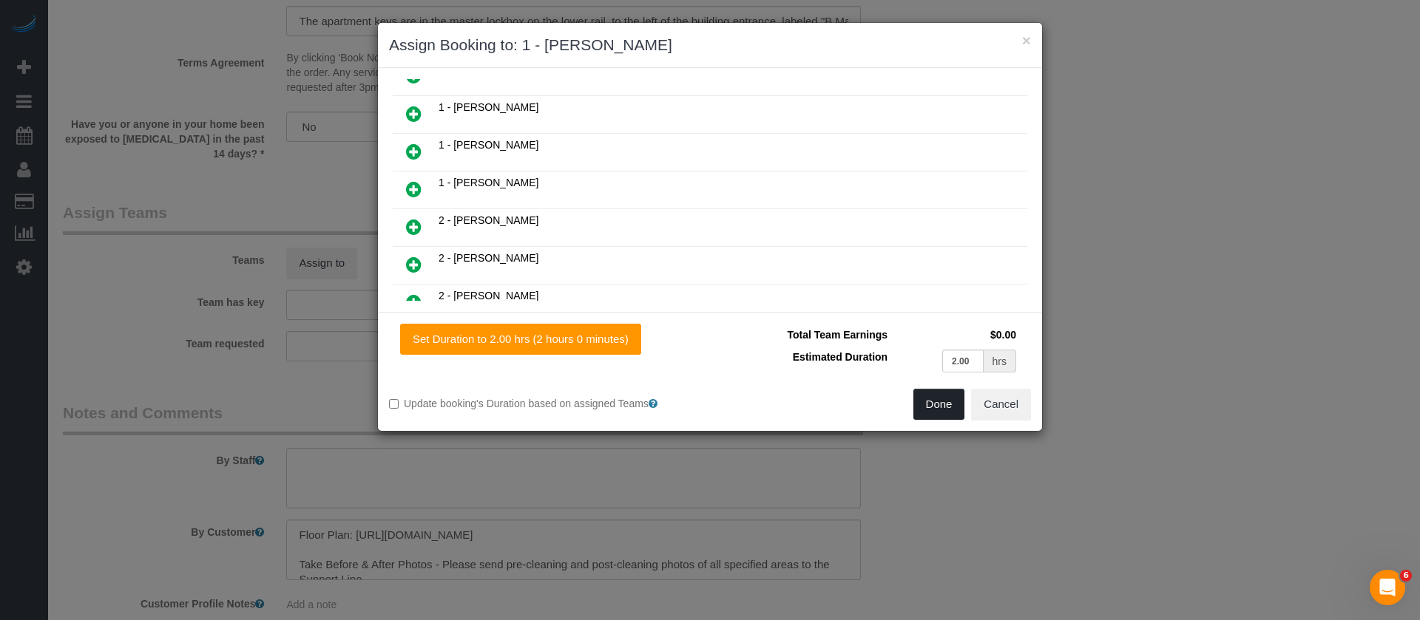
click at [938, 412] on button "Done" at bounding box center [939, 404] width 52 height 31
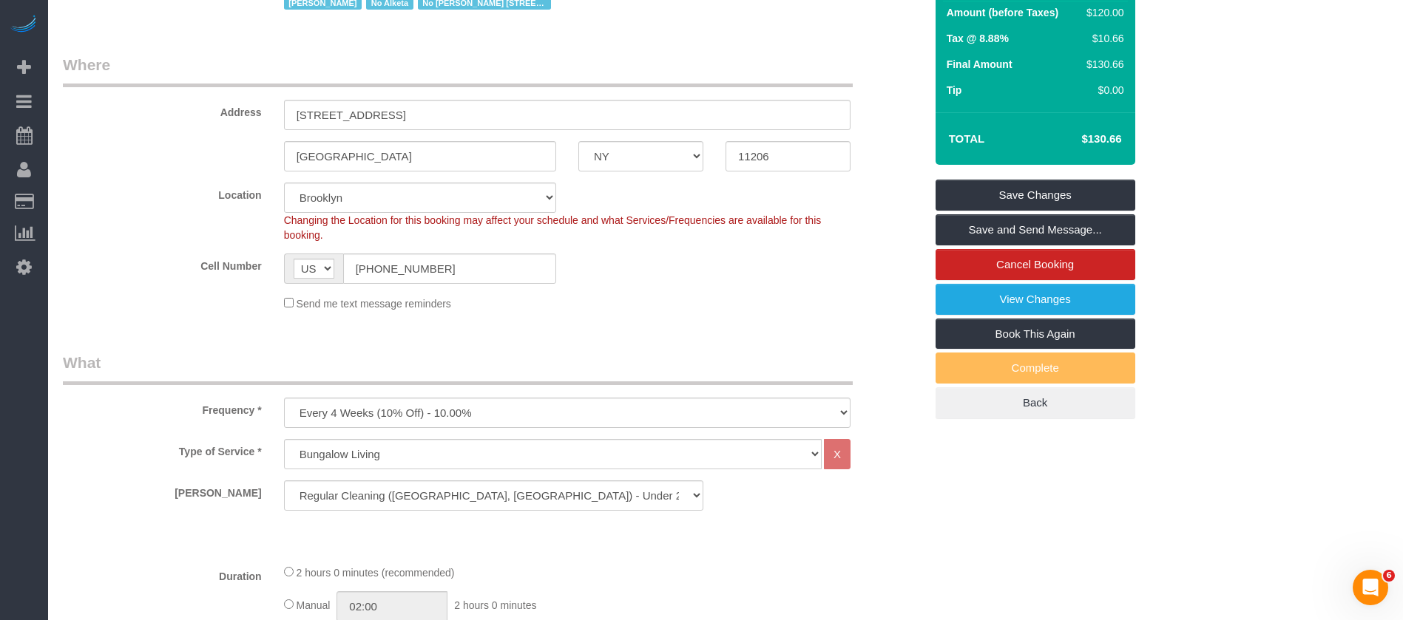
scroll to position [0, 0]
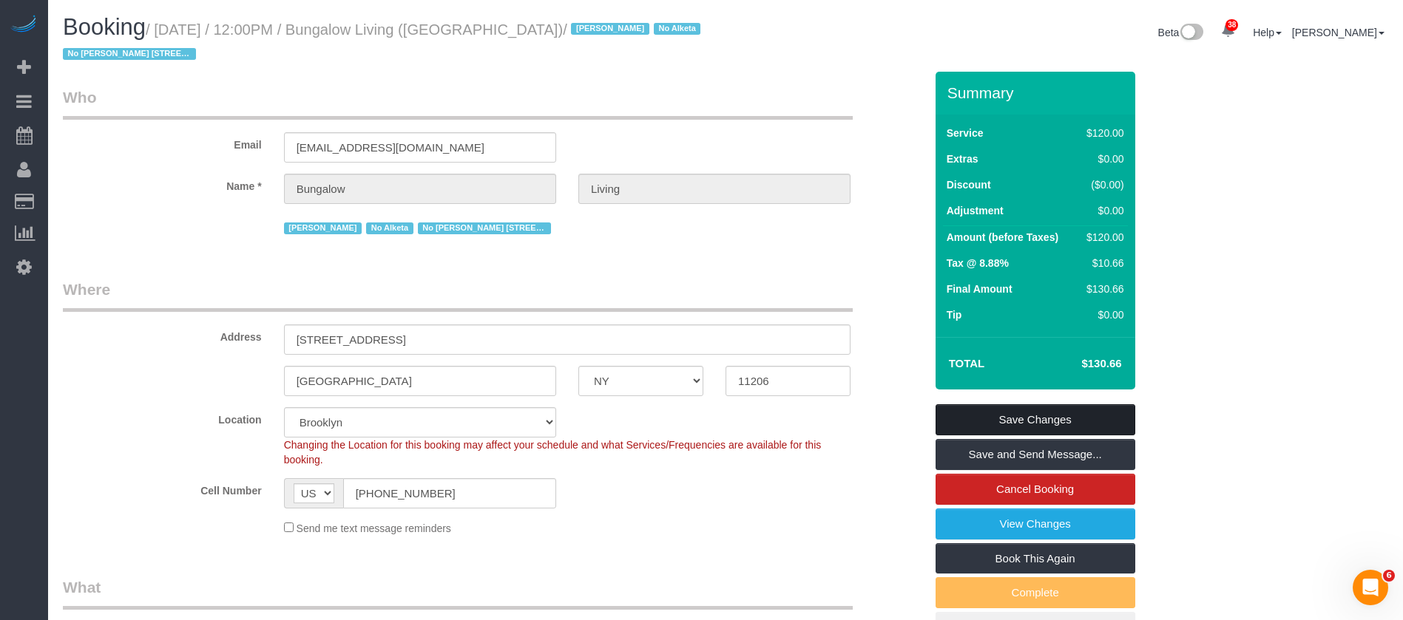
drag, startPoint x: 1078, startPoint y: 408, endPoint x: 796, endPoint y: 291, distance: 306.0
click at [1076, 406] on link "Save Changes" at bounding box center [1035, 420] width 200 height 31
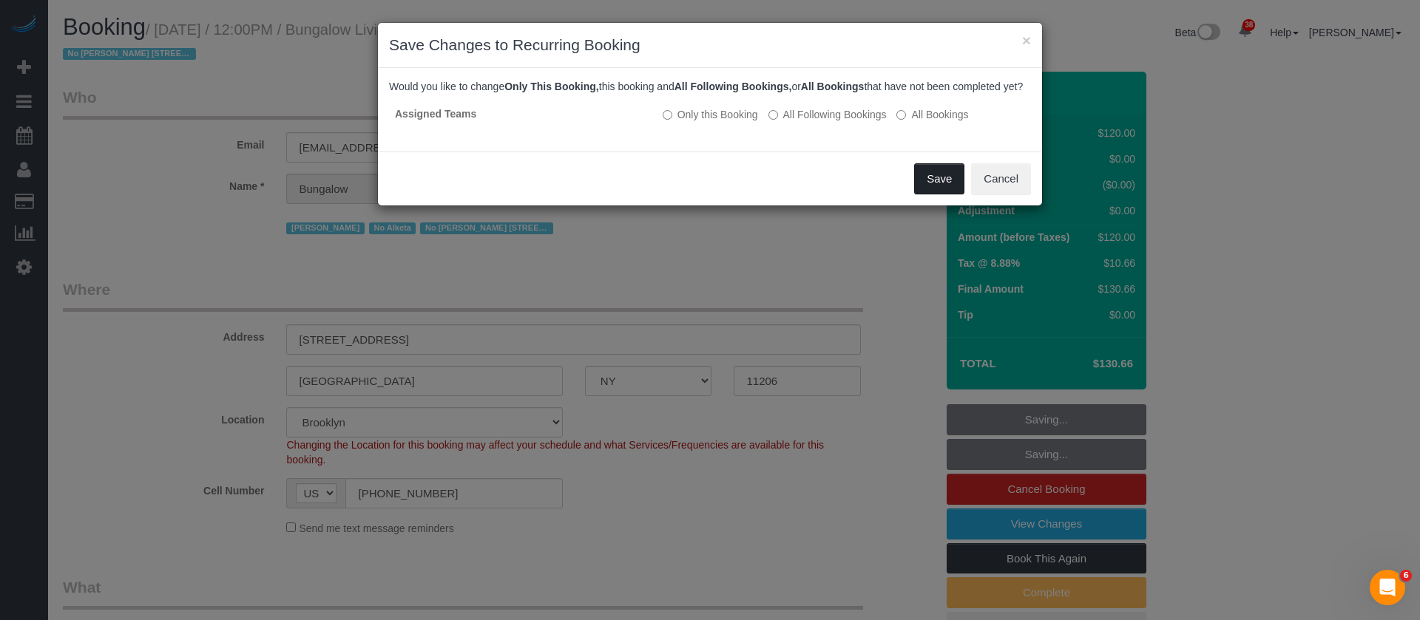
click at [927, 189] on button "Save" at bounding box center [939, 178] width 50 height 31
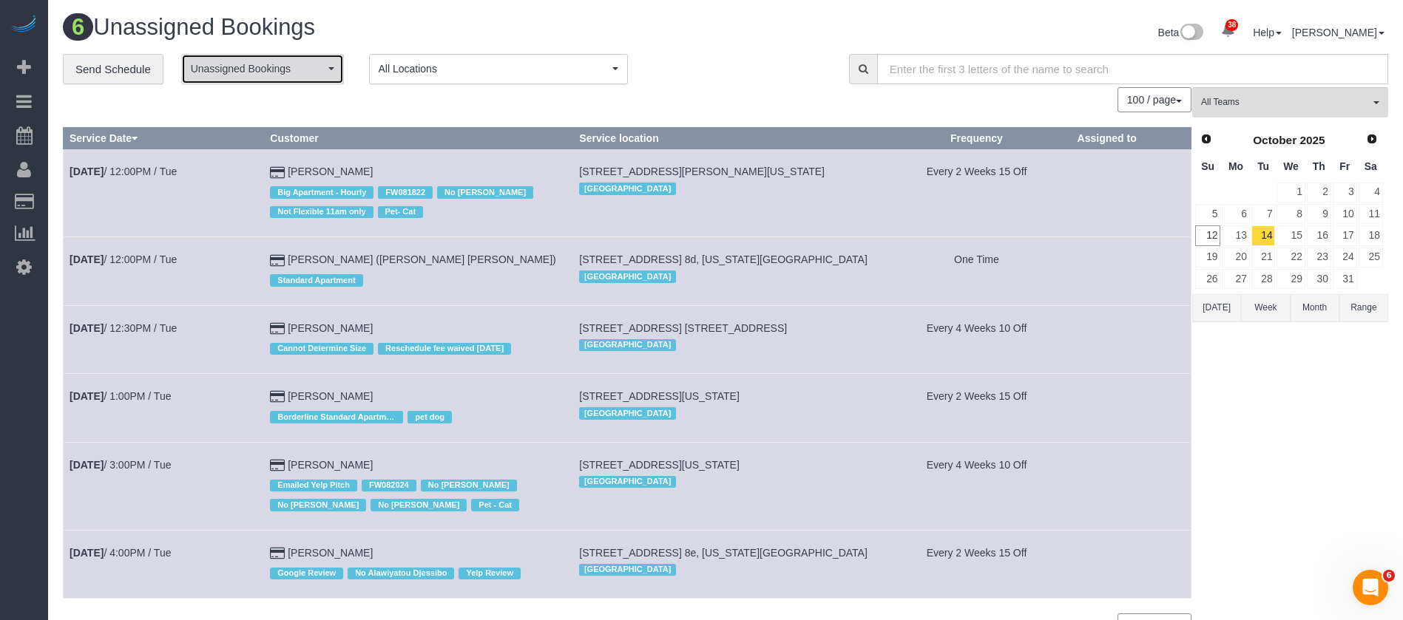
drag, startPoint x: 306, startPoint y: 75, endPoint x: 291, endPoint y: 89, distance: 20.9
click at [308, 72] on span "Unassigned Bookings" at bounding box center [258, 68] width 134 height 15
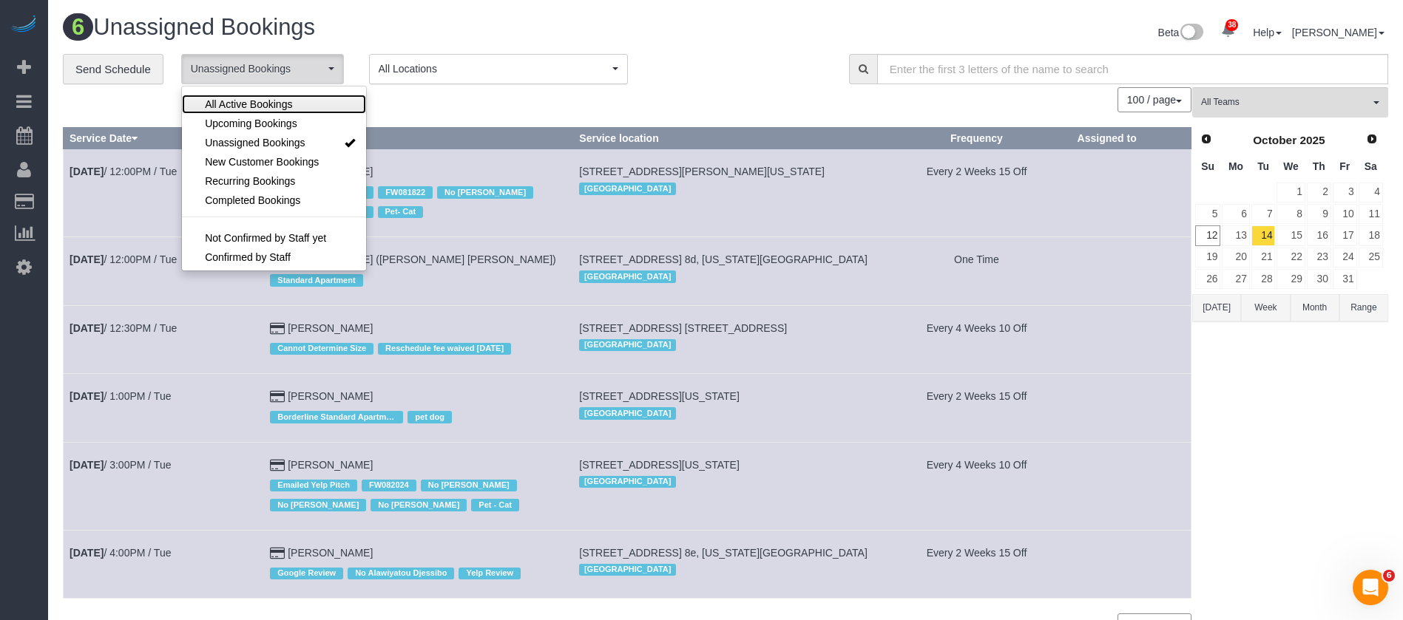
drag, startPoint x: 285, startPoint y: 95, endPoint x: 545, endPoint y: 99, distance: 259.6
click at [288, 95] on link "All Active Bookings" at bounding box center [274, 104] width 184 height 19
select select "***"
click at [549, 96] on div "100 / page 10 / page 20 / page 30 / page 40 / page 50 / page 100 / page" at bounding box center [627, 99] width 1128 height 25
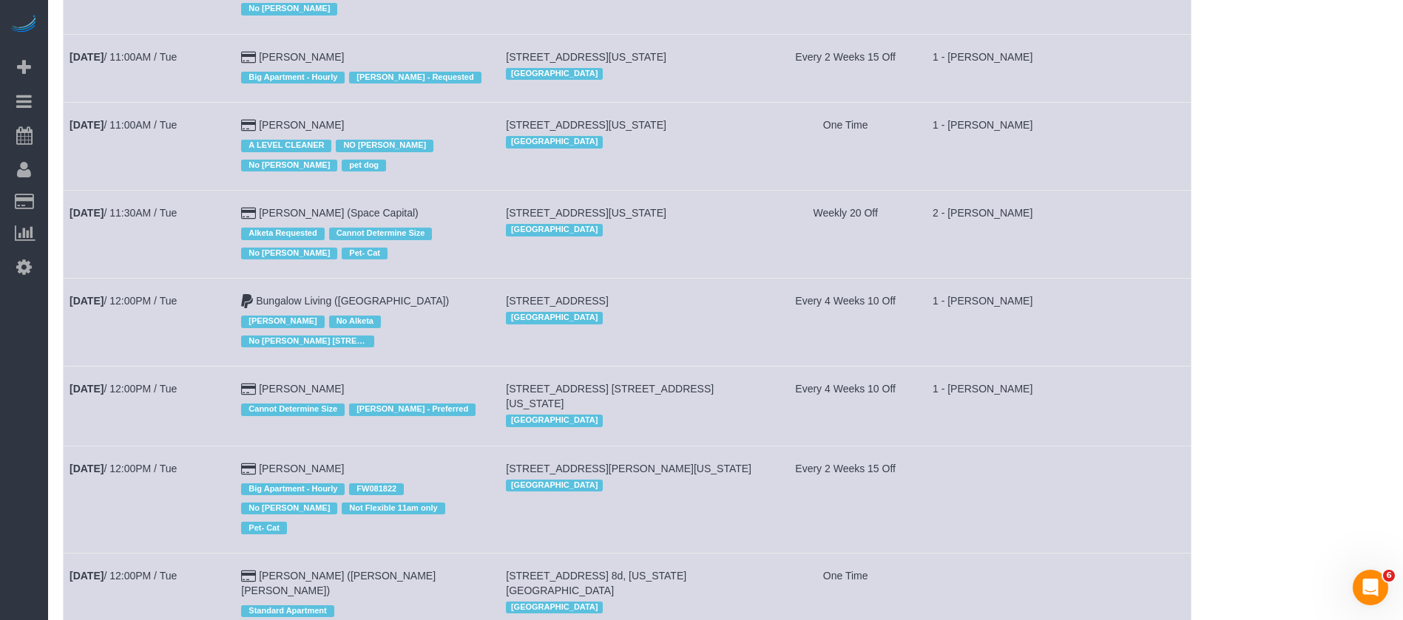
scroll to position [2440, 0]
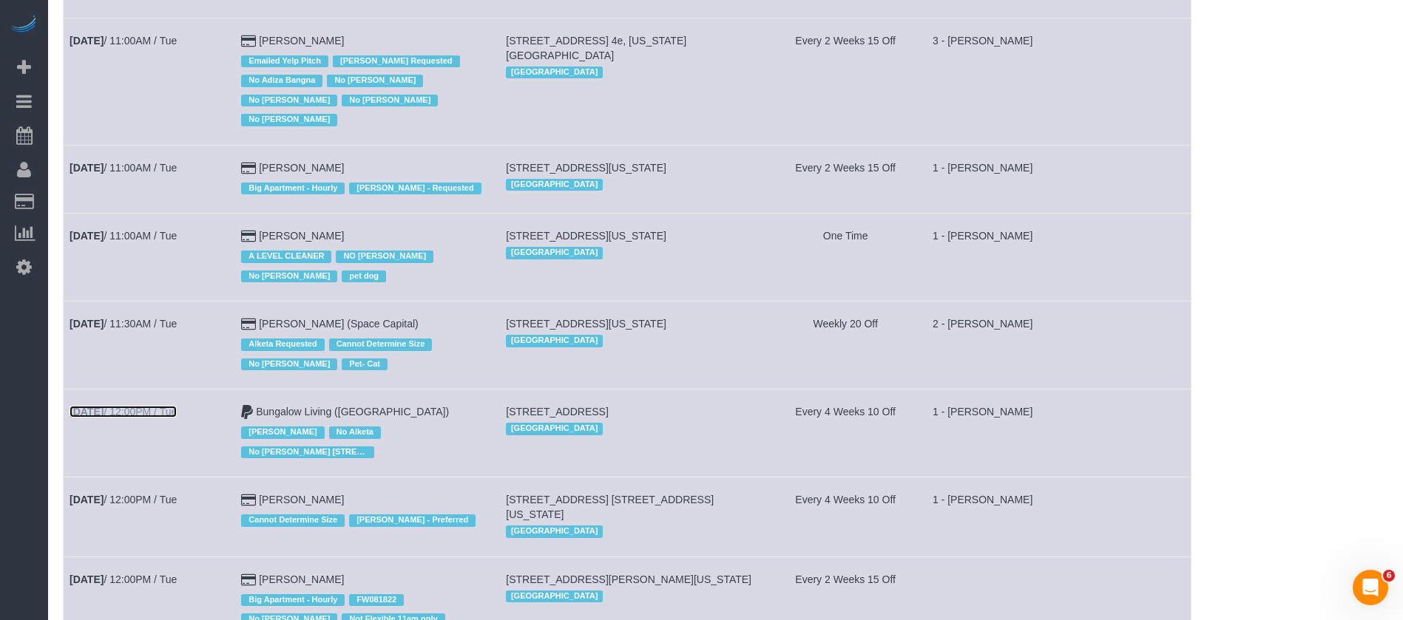
click at [142, 406] on link "Oct 14th / 12:00PM / Tue" at bounding box center [123, 412] width 107 height 12
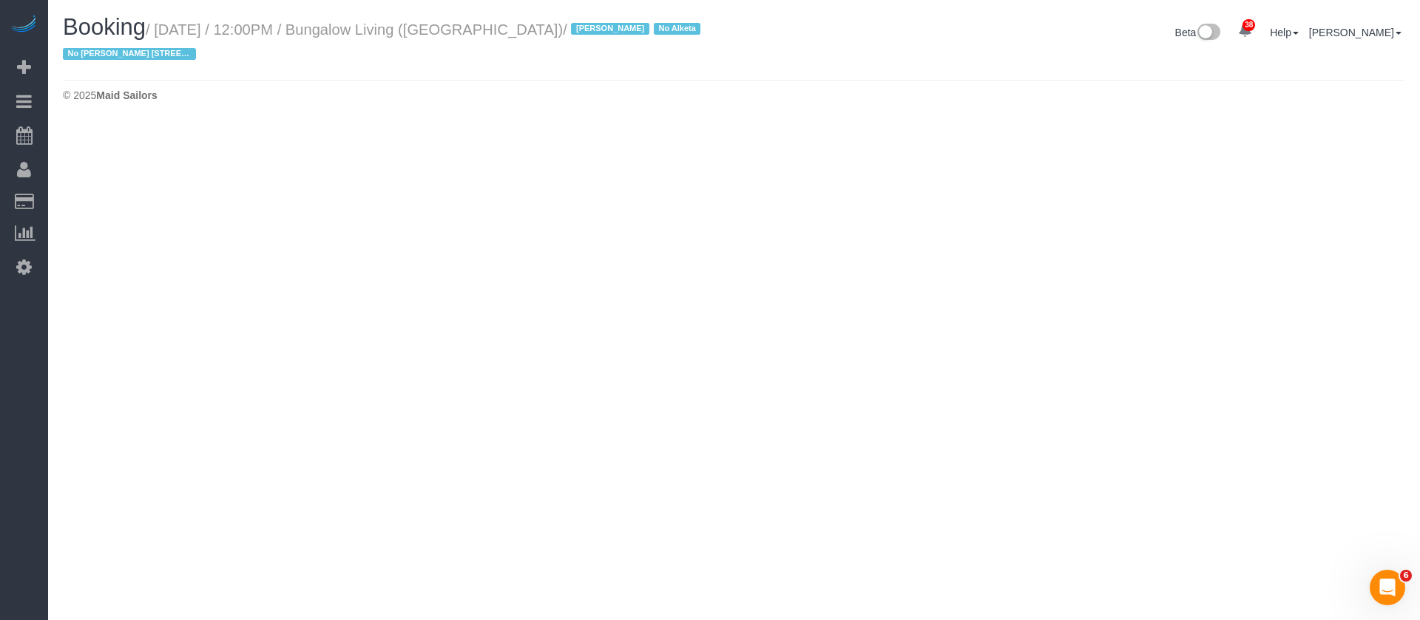
select select "NY"
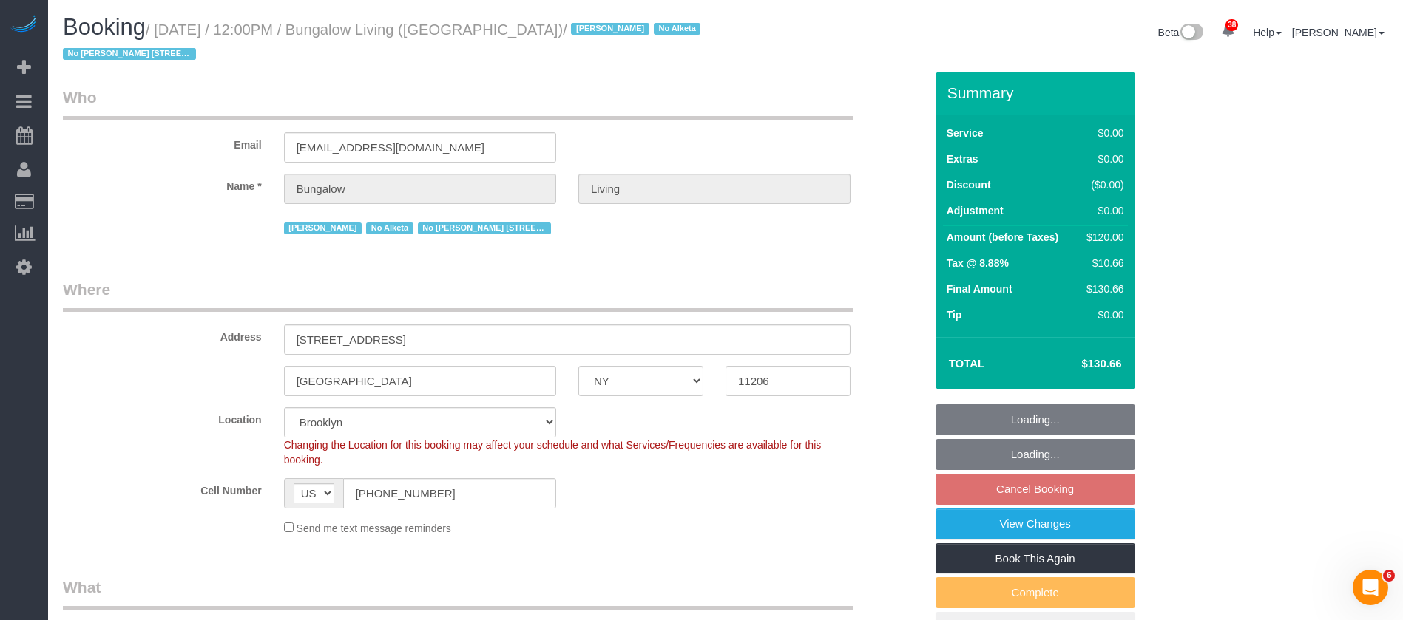
select select "number:89"
select select "number:90"
select select "number:15"
select select "number:7"
select select "number:21"
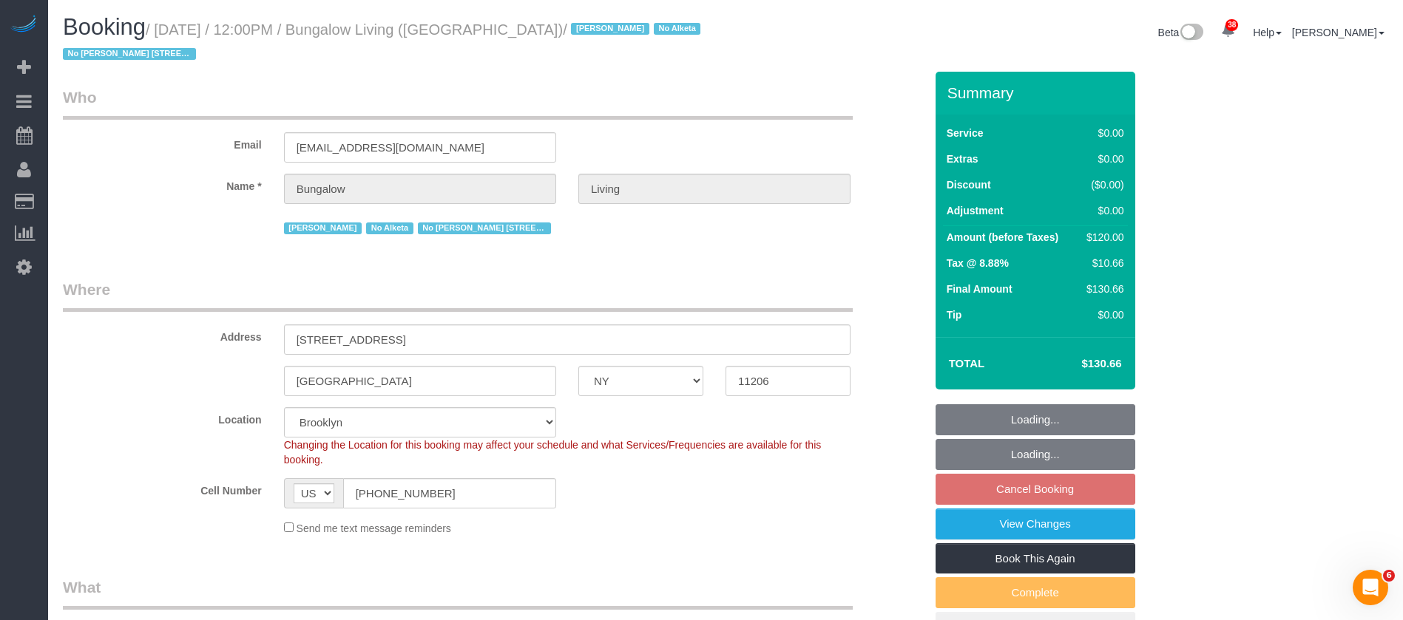
select select "object:5210"
select select "spot125"
select select "object:5576"
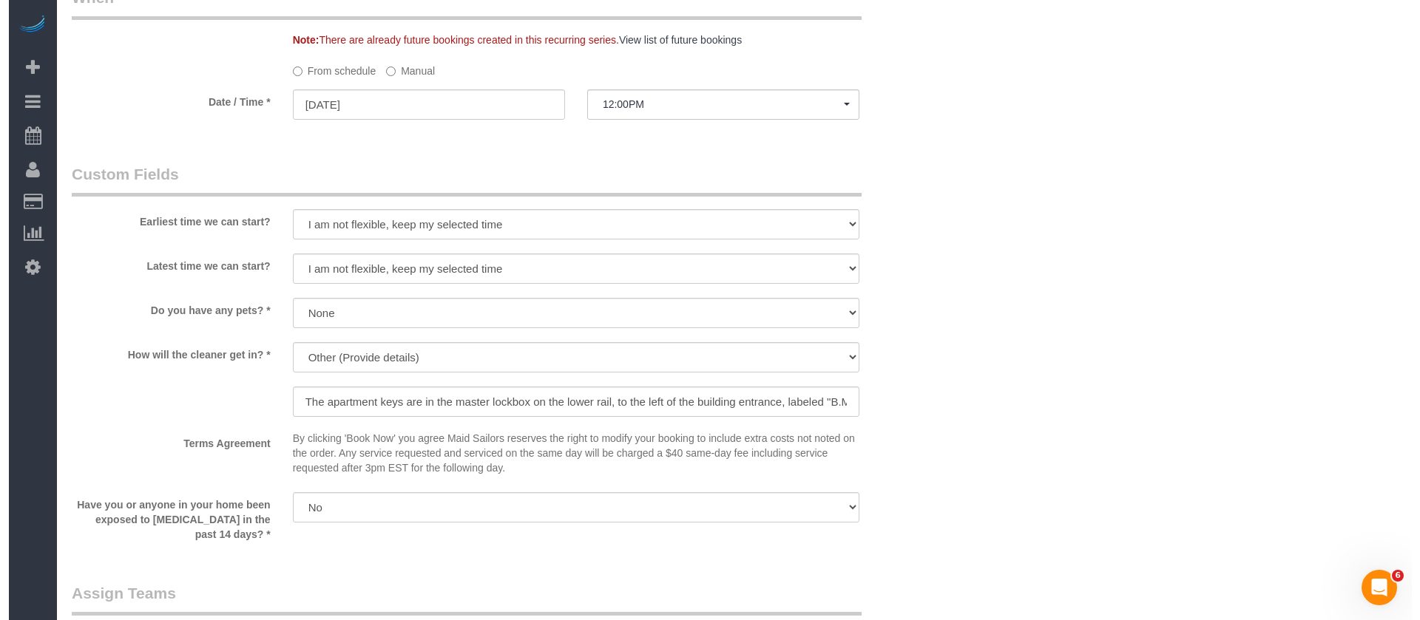
scroll to position [1553, 0]
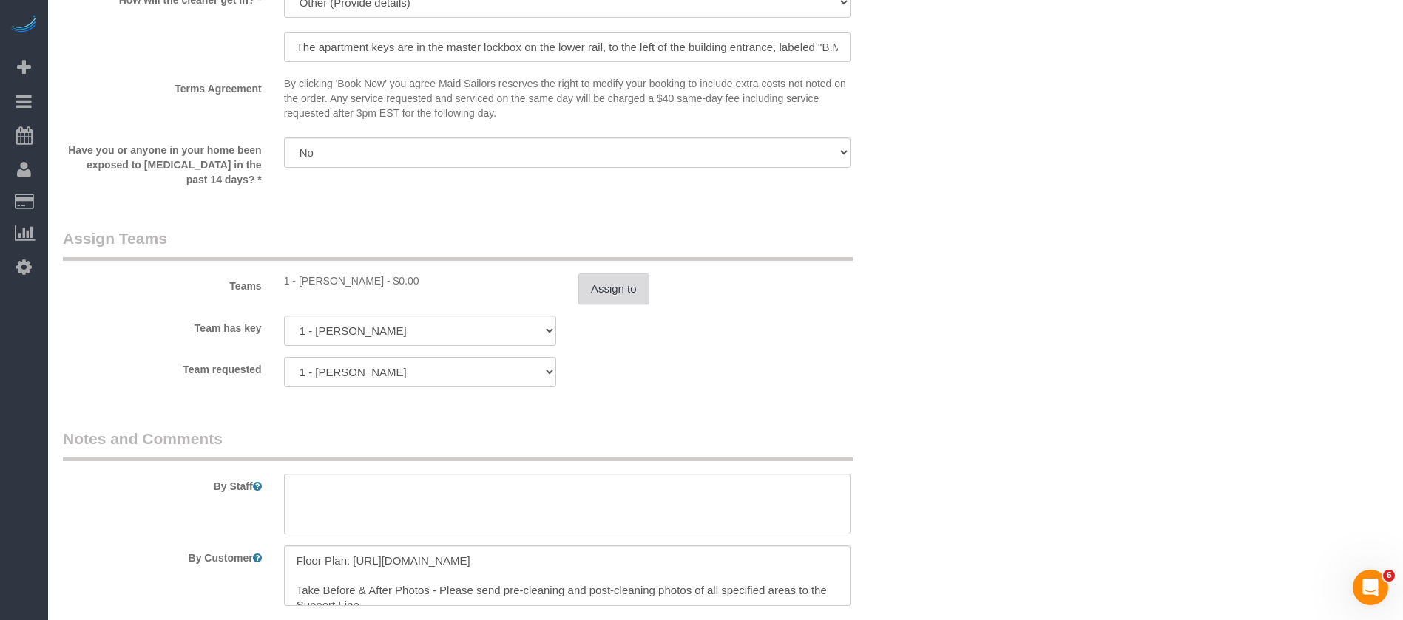
click at [599, 289] on button "Assign to" at bounding box center [613, 289] width 71 height 31
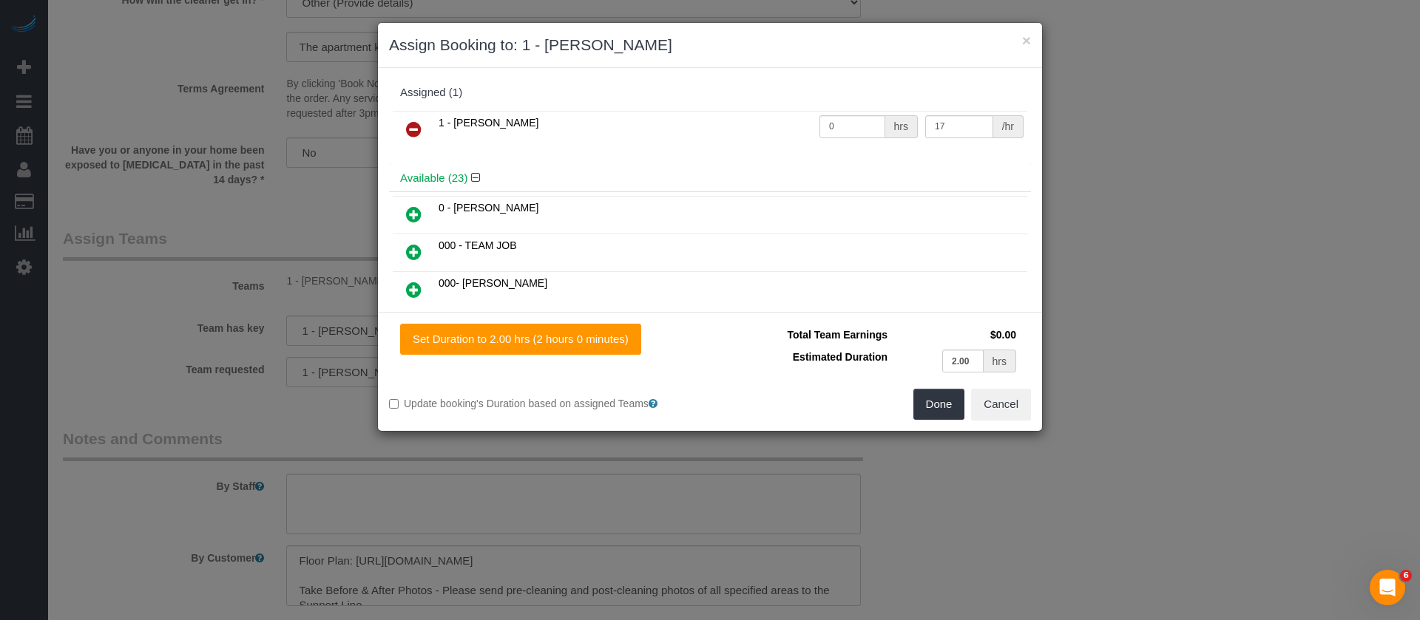
click at [405, 119] on link at bounding box center [413, 130] width 35 height 30
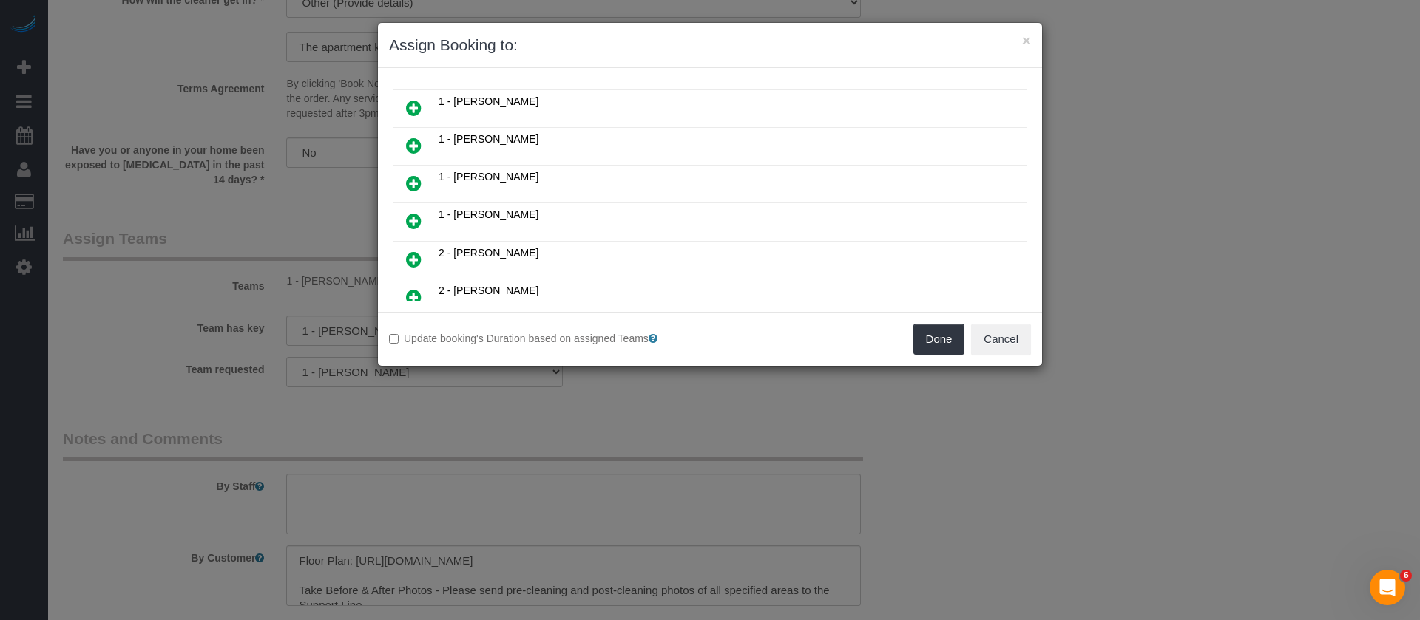
scroll to position [222, 0]
click at [414, 219] on icon at bounding box center [414, 222] width 16 height 18
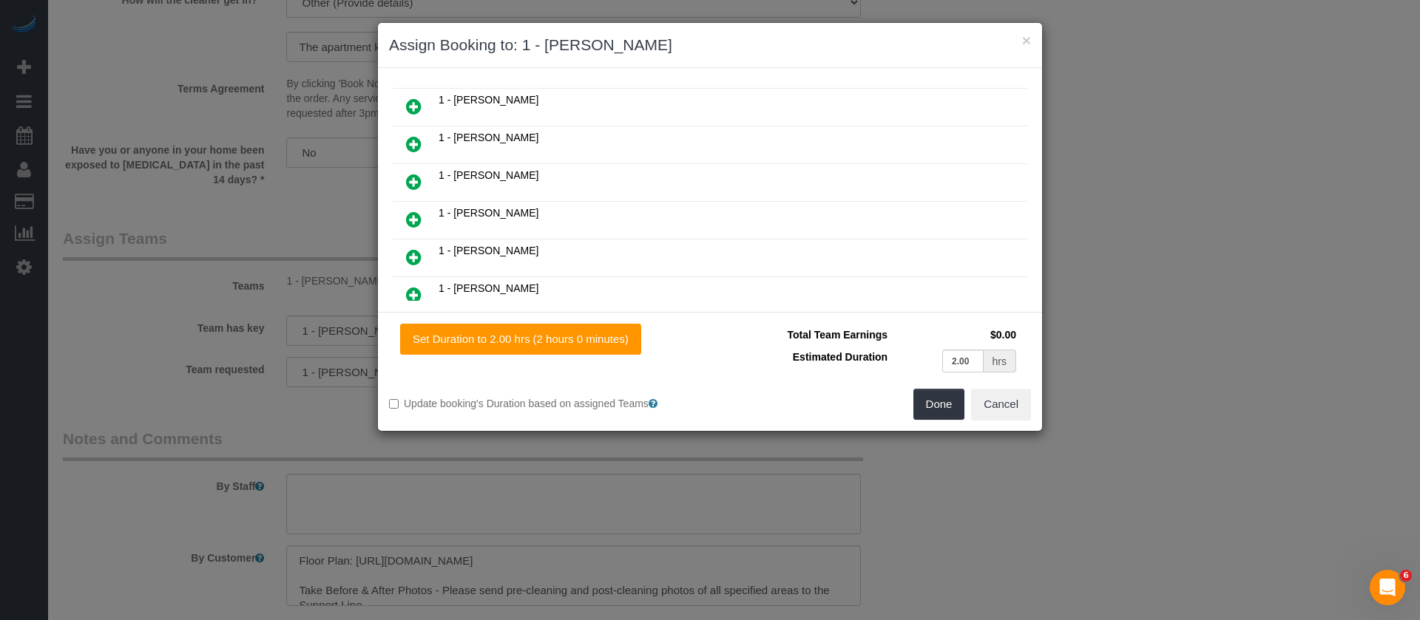
scroll to position [258, 0]
click at [924, 402] on button "Done" at bounding box center [939, 404] width 52 height 31
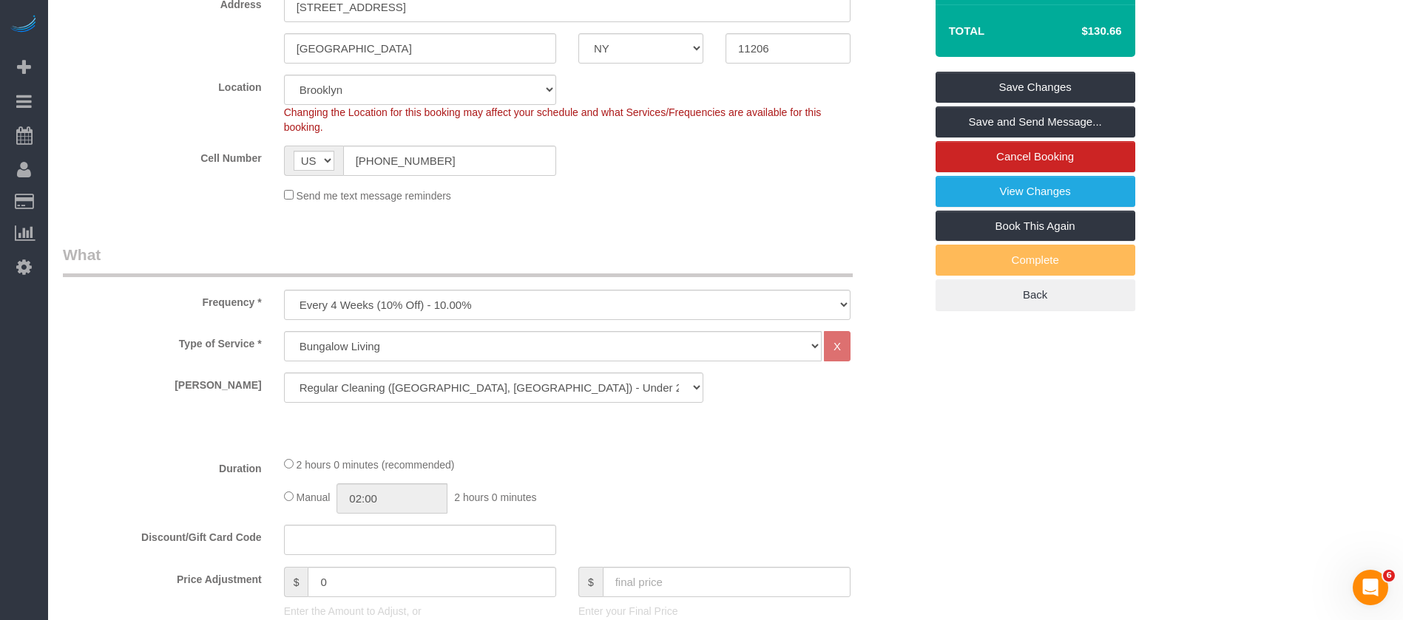
scroll to position [0, 0]
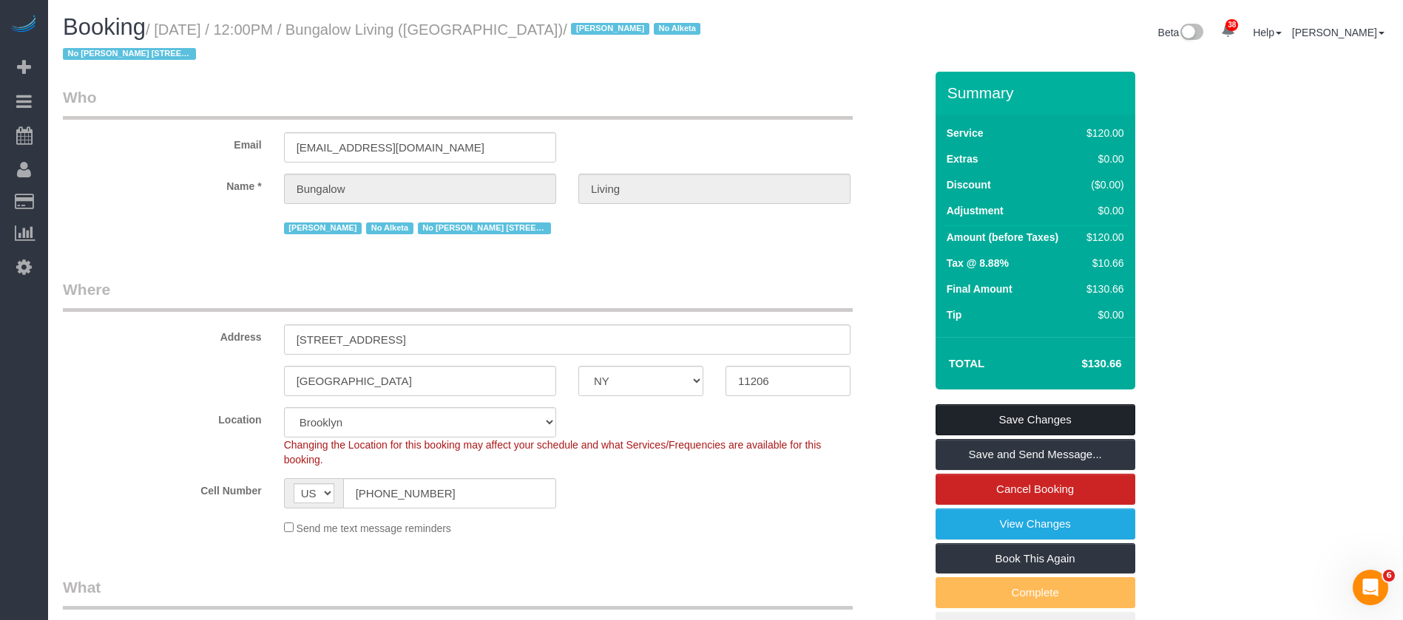
drag, startPoint x: 1088, startPoint y: 410, endPoint x: 1072, endPoint y: 406, distance: 16.2
click at [1087, 410] on link "Save Changes" at bounding box center [1035, 420] width 200 height 31
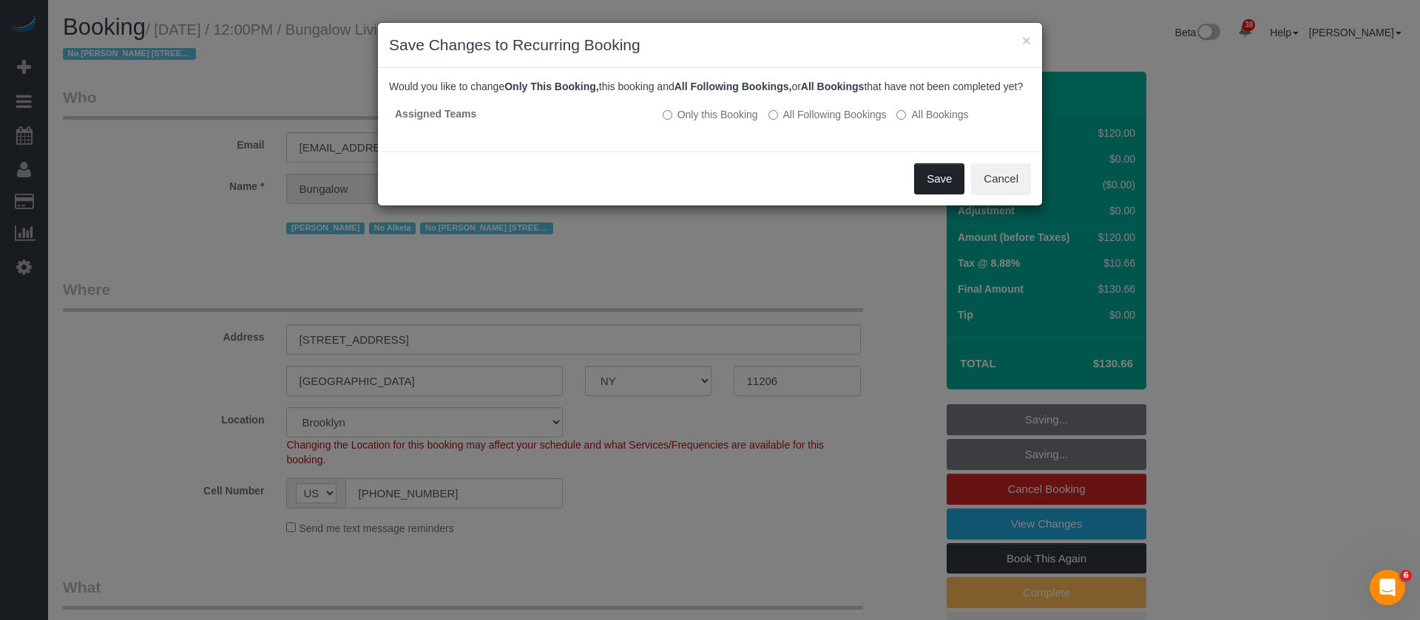
click at [938, 194] on button "Save" at bounding box center [939, 178] width 50 height 31
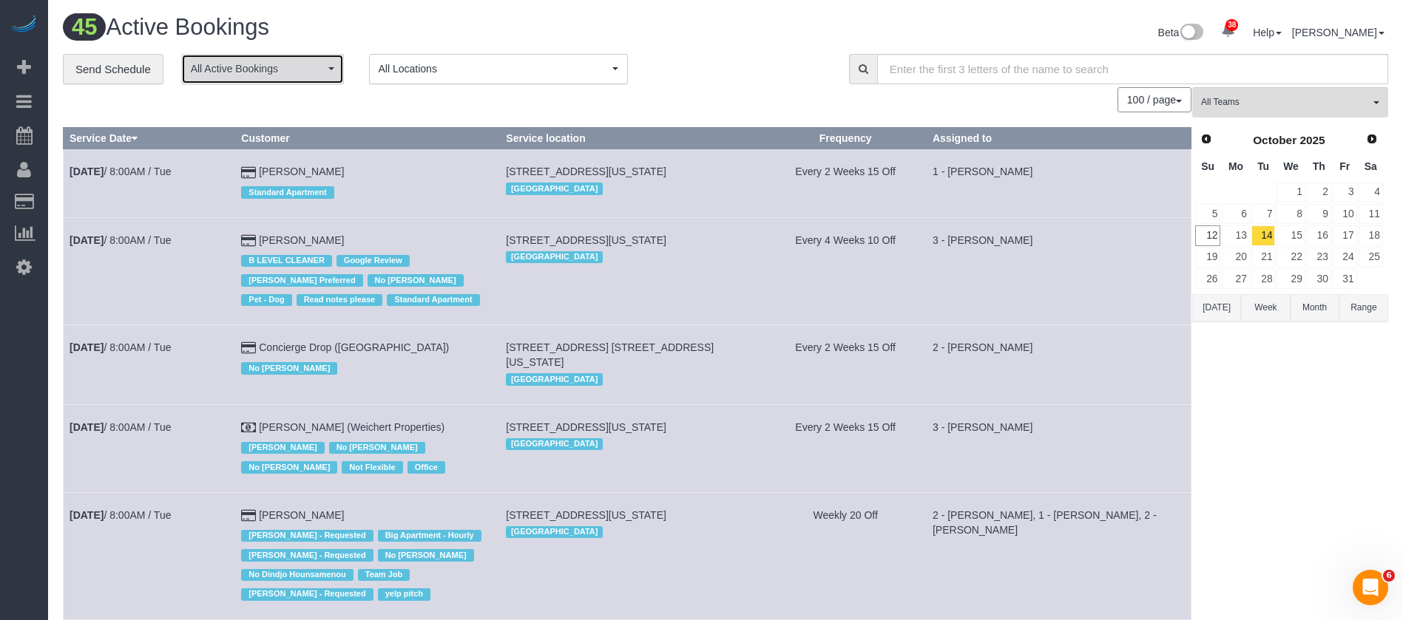
click at [340, 68] on button "All Active Bookings" at bounding box center [262, 69] width 163 height 30
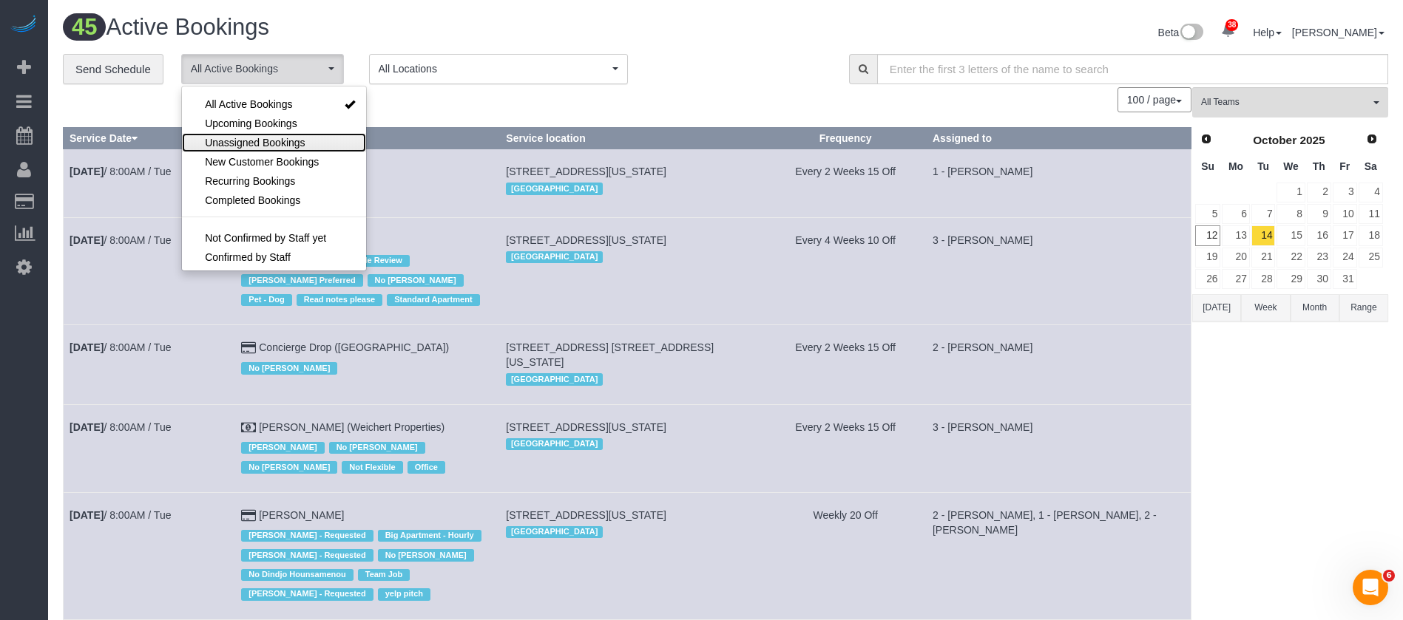
click at [299, 146] on span "Unassigned Bookings" at bounding box center [255, 142] width 100 height 15
select select "**********"
click at [474, 101] on div "100 / page 10 / page 20 / page 30 / page 40 / page 50 / page 100 / page" at bounding box center [627, 99] width 1128 height 25
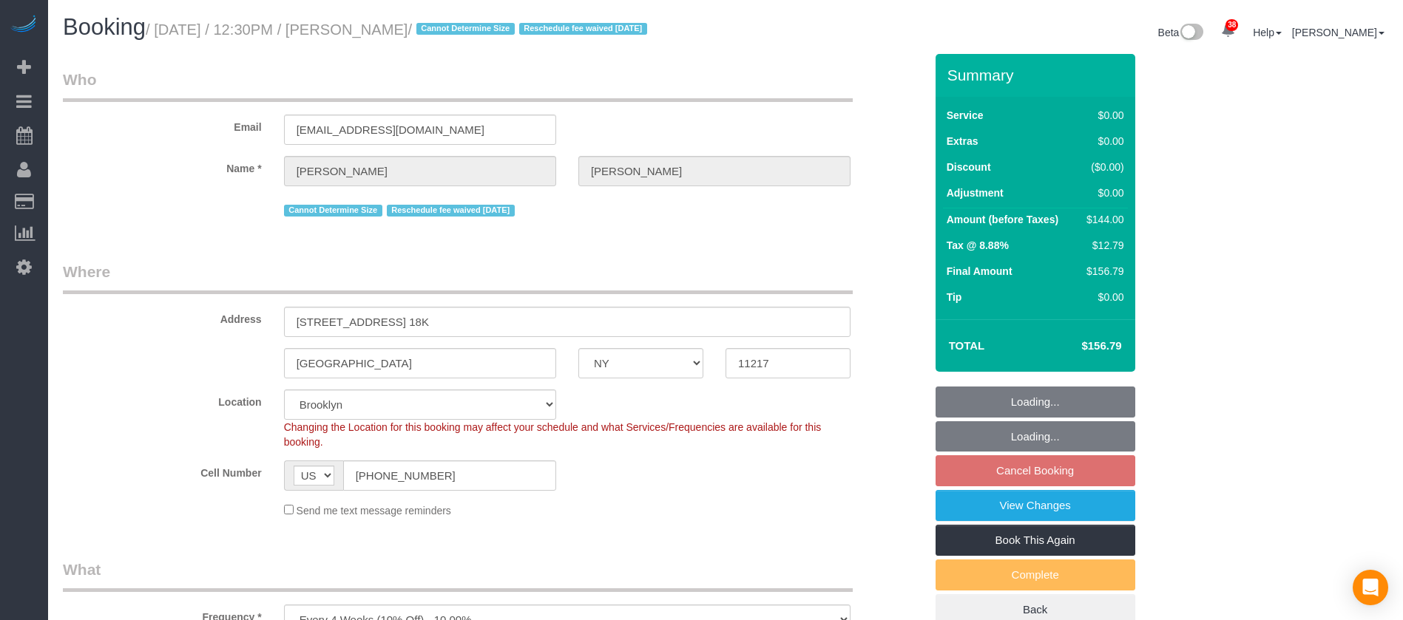
select select "NY"
select select "1"
select select "number:57"
select select "number:74"
select select "number:15"
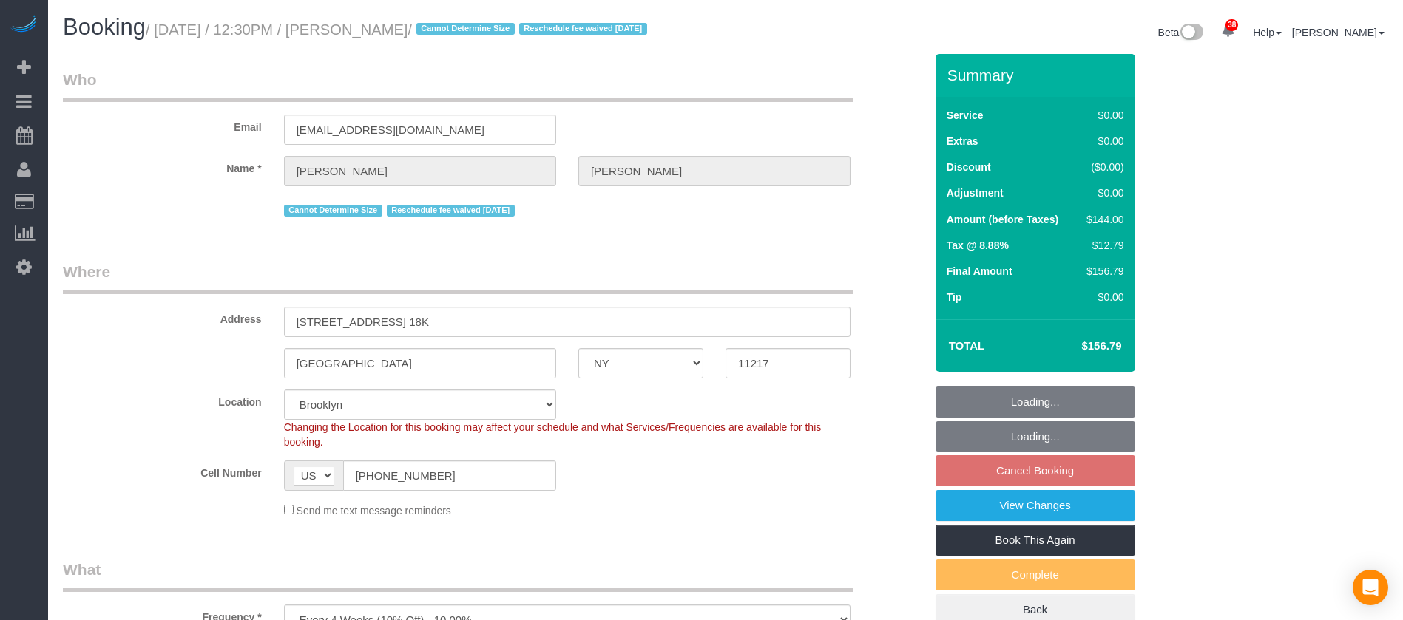
select select "number:6"
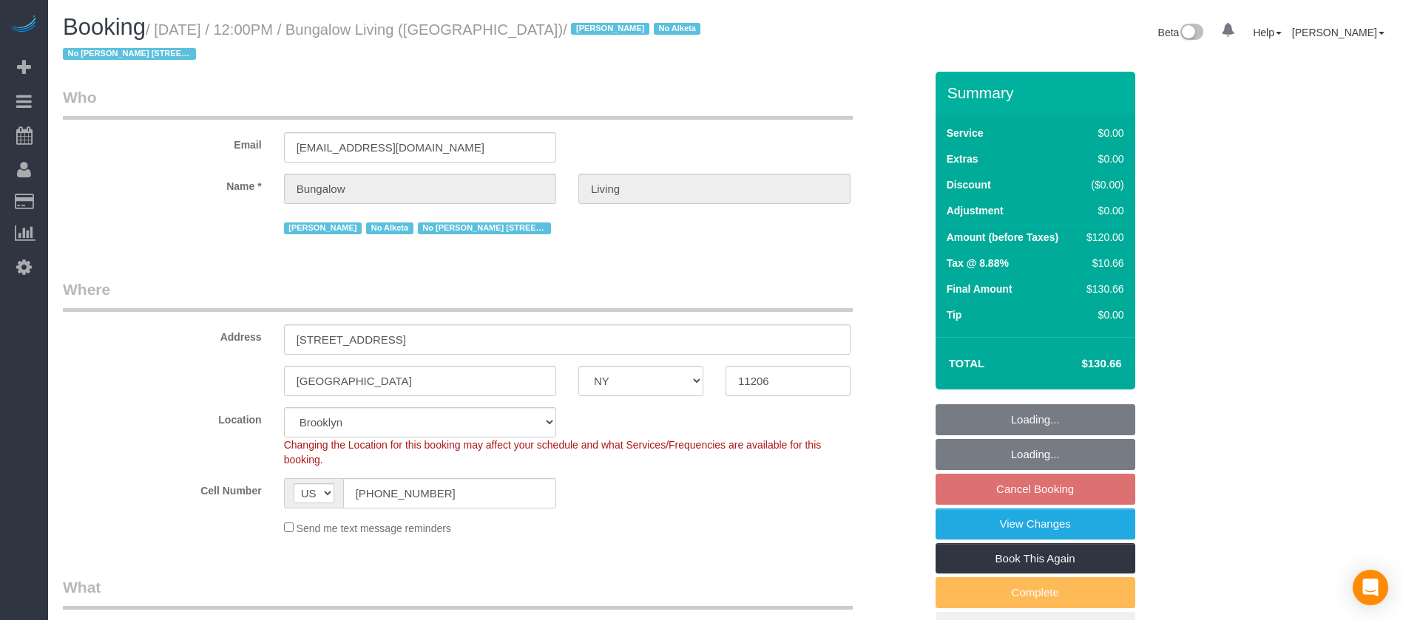
select select "NY"
select select "number:89"
select select "number:90"
select select "number:15"
select select "number:7"
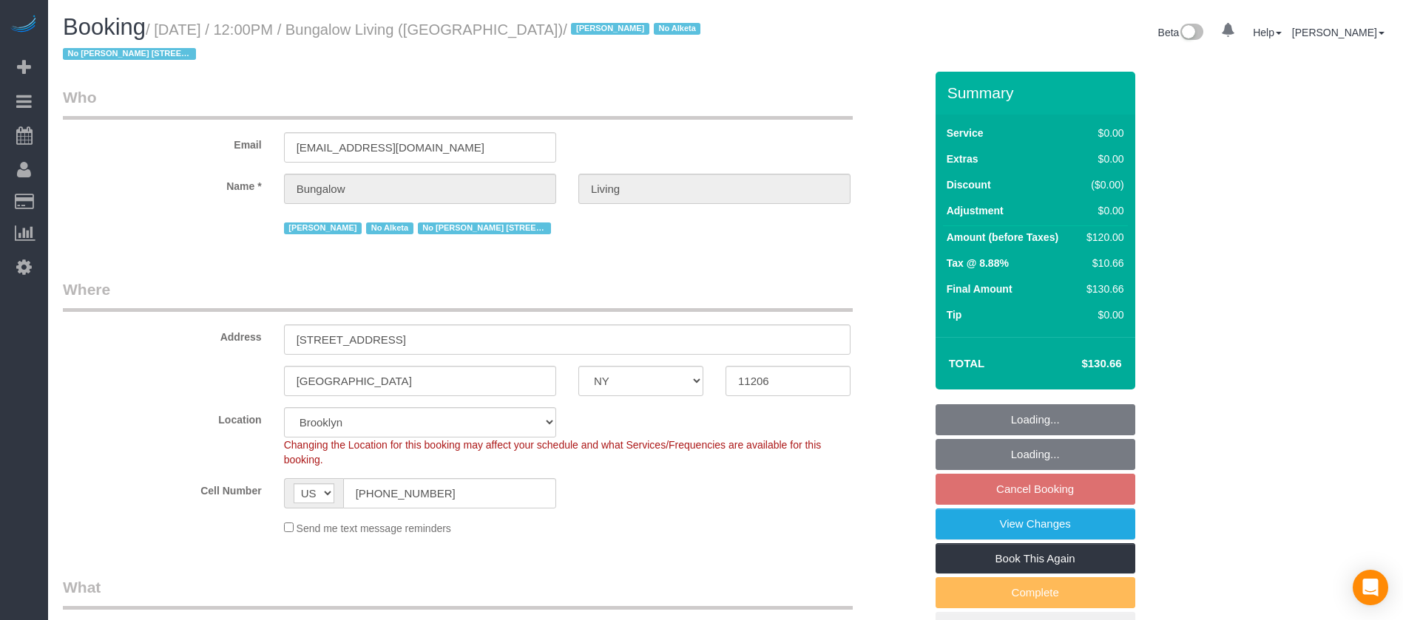
select select "number:21"
select select "spot65"
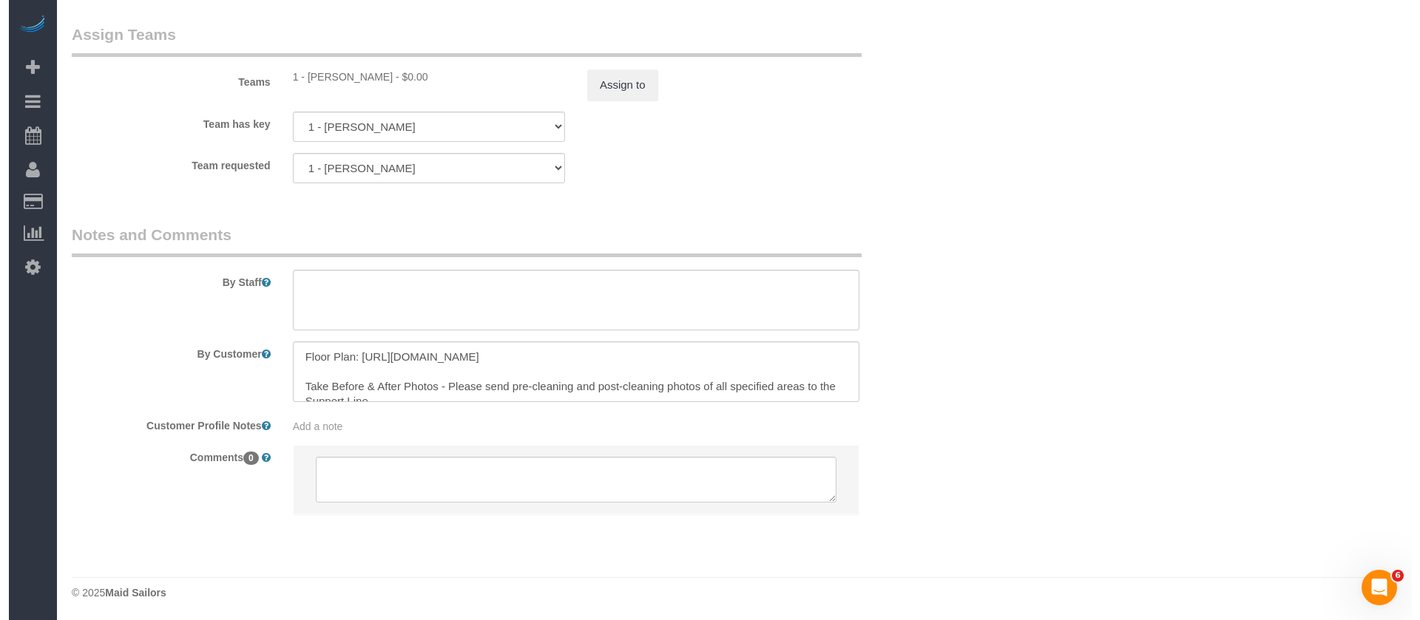
scroll to position [1759, 0]
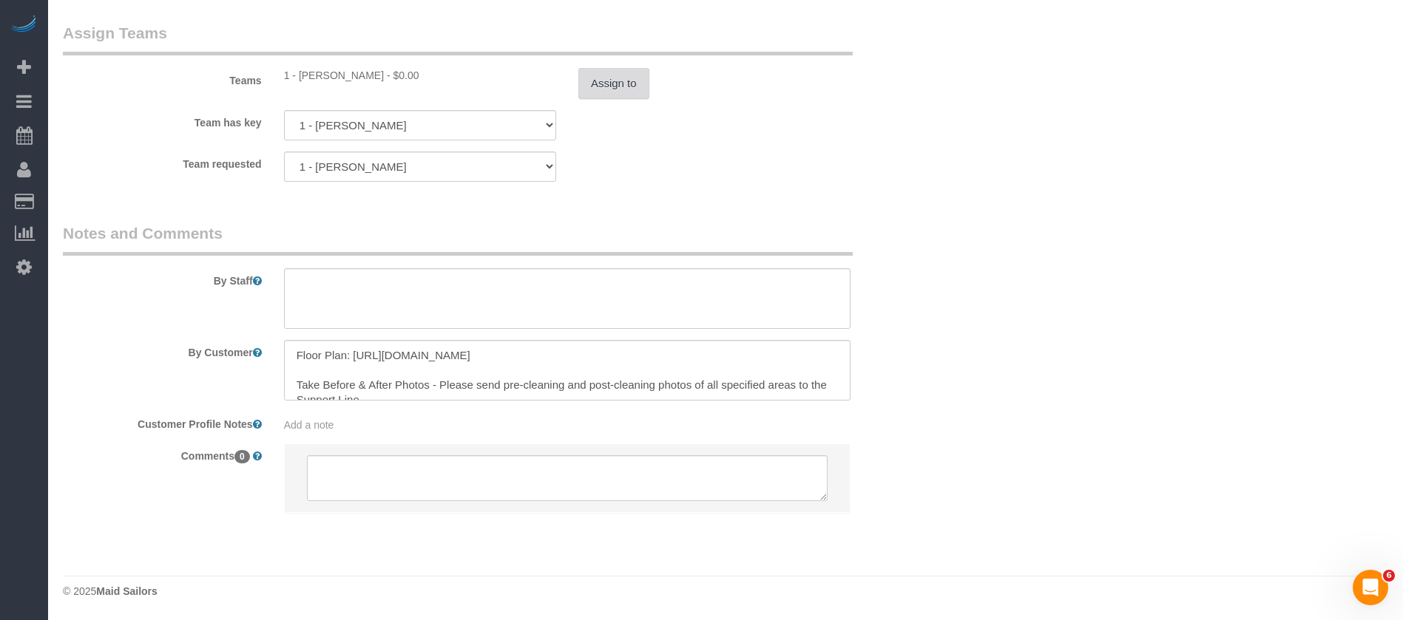
click at [603, 89] on button "Assign to" at bounding box center [613, 83] width 71 height 31
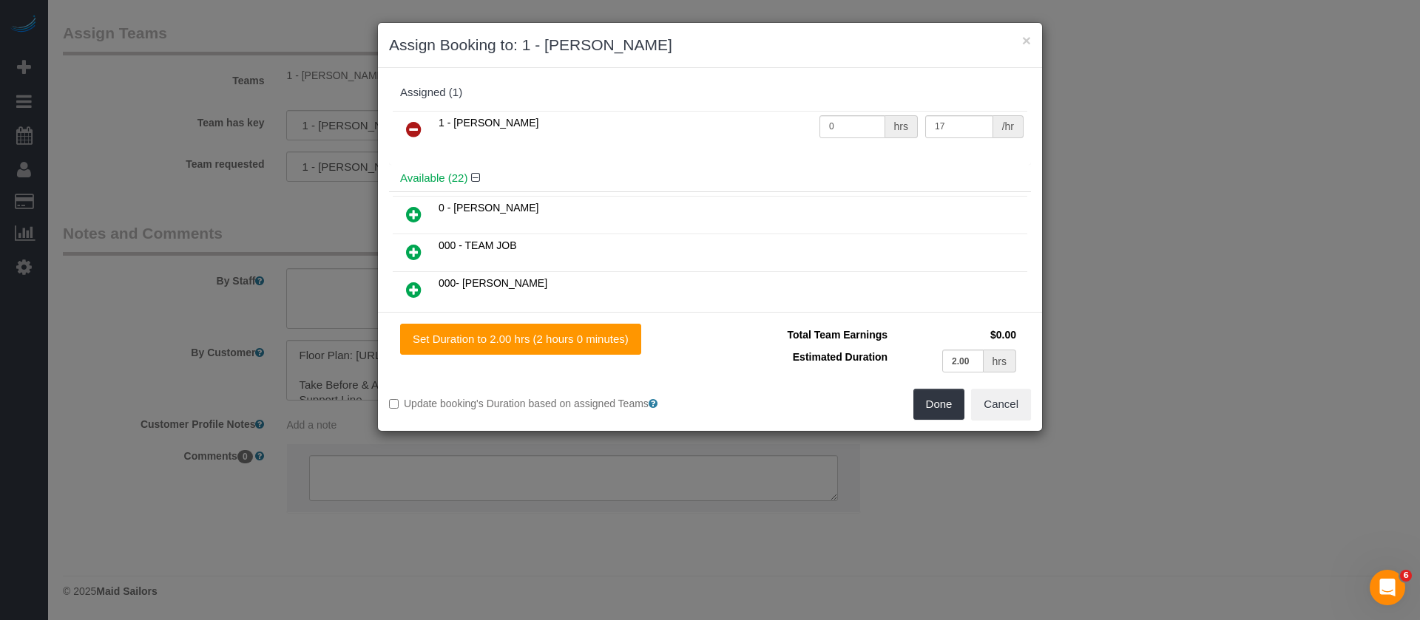
click at [410, 126] on icon at bounding box center [414, 130] width 16 height 18
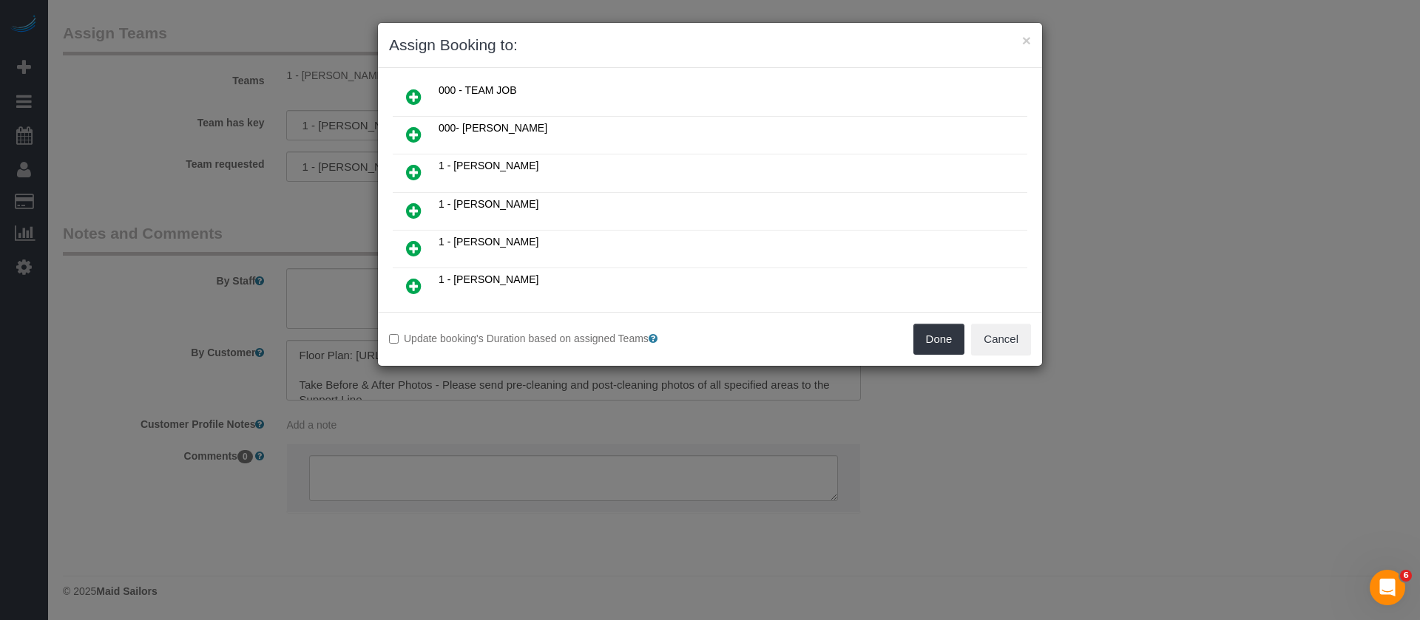
scroll to position [0, 0]
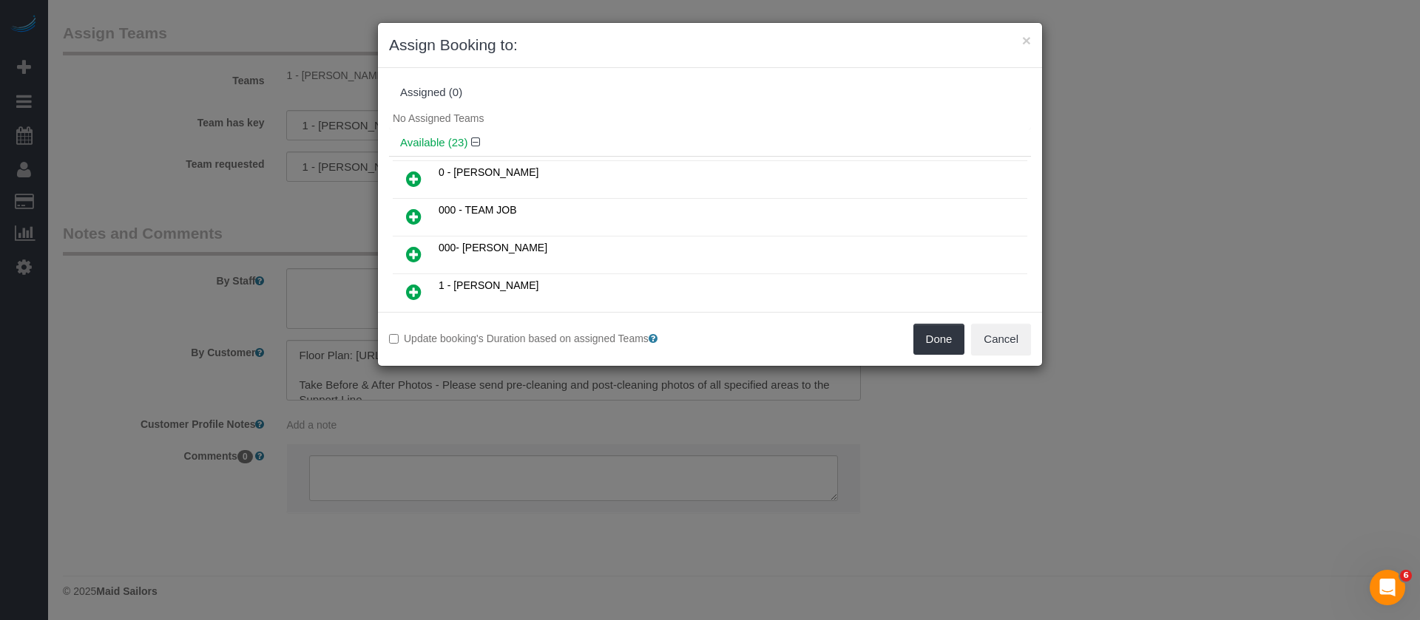
drag, startPoint x: 412, startPoint y: 254, endPoint x: 768, endPoint y: 281, distance: 356.7
click at [413, 254] on icon at bounding box center [414, 255] width 16 height 18
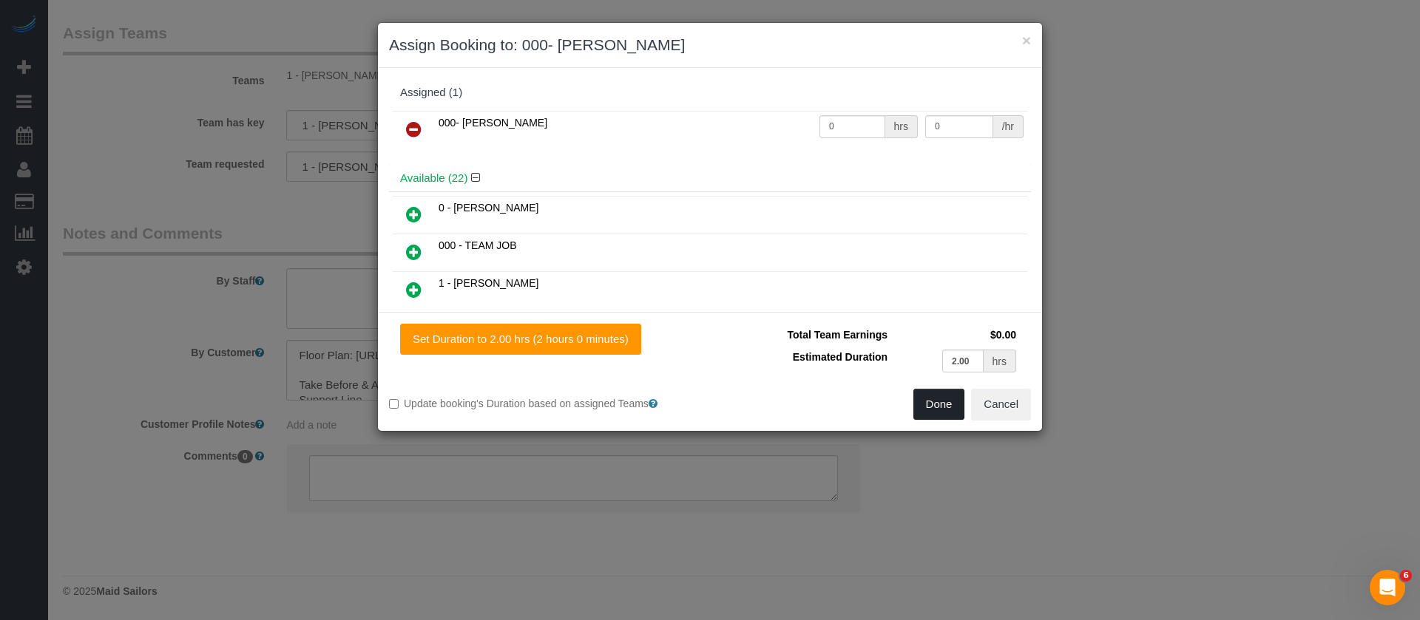
click at [919, 400] on button "Done" at bounding box center [939, 404] width 52 height 31
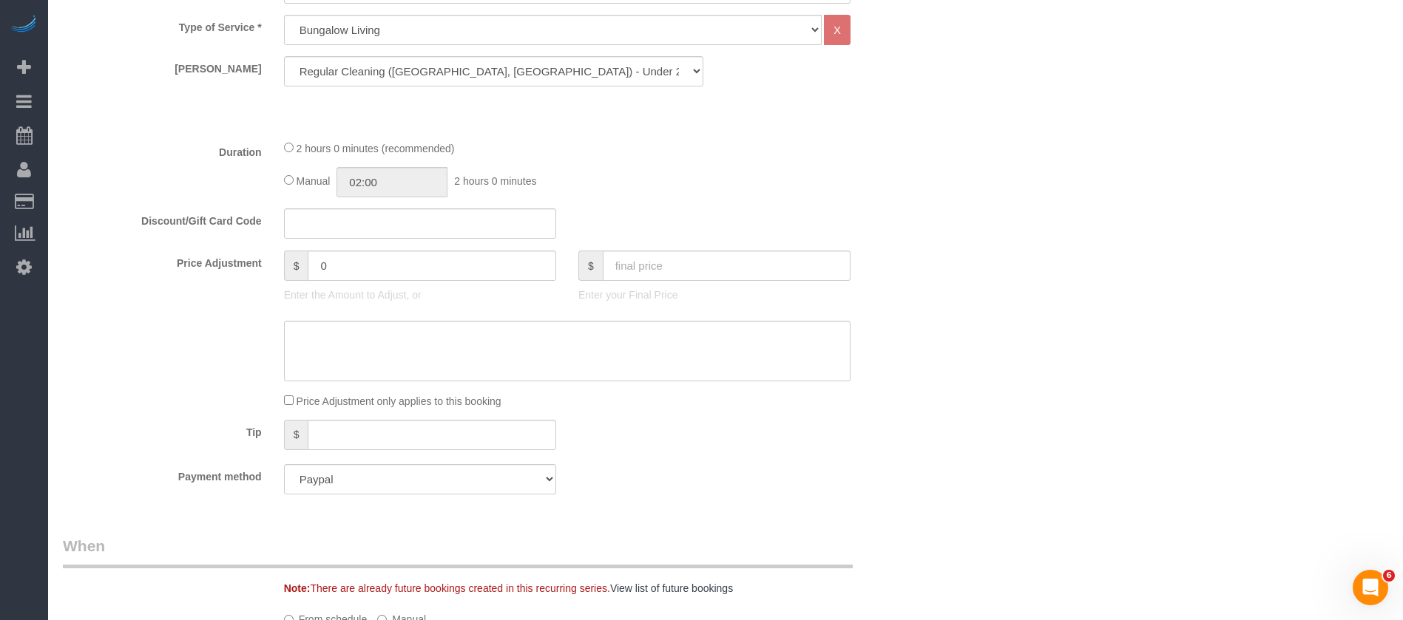
scroll to position [206, 0]
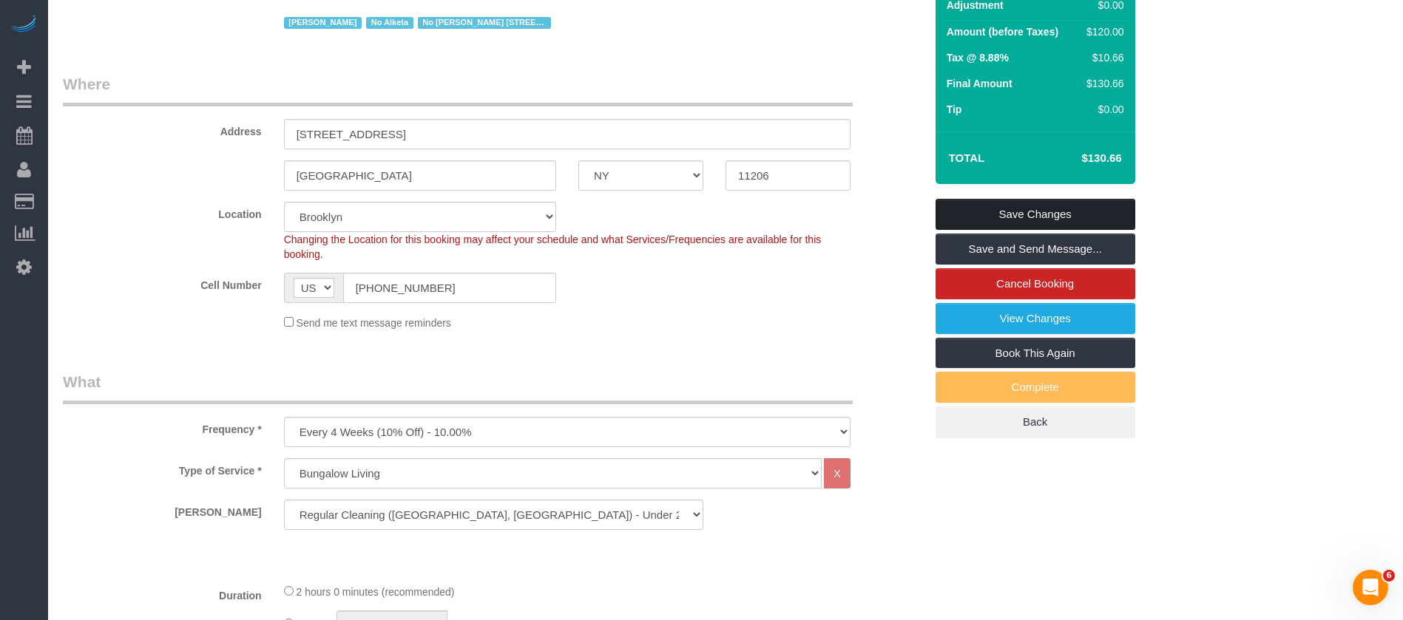
click at [1039, 200] on link "Save Changes" at bounding box center [1035, 214] width 200 height 31
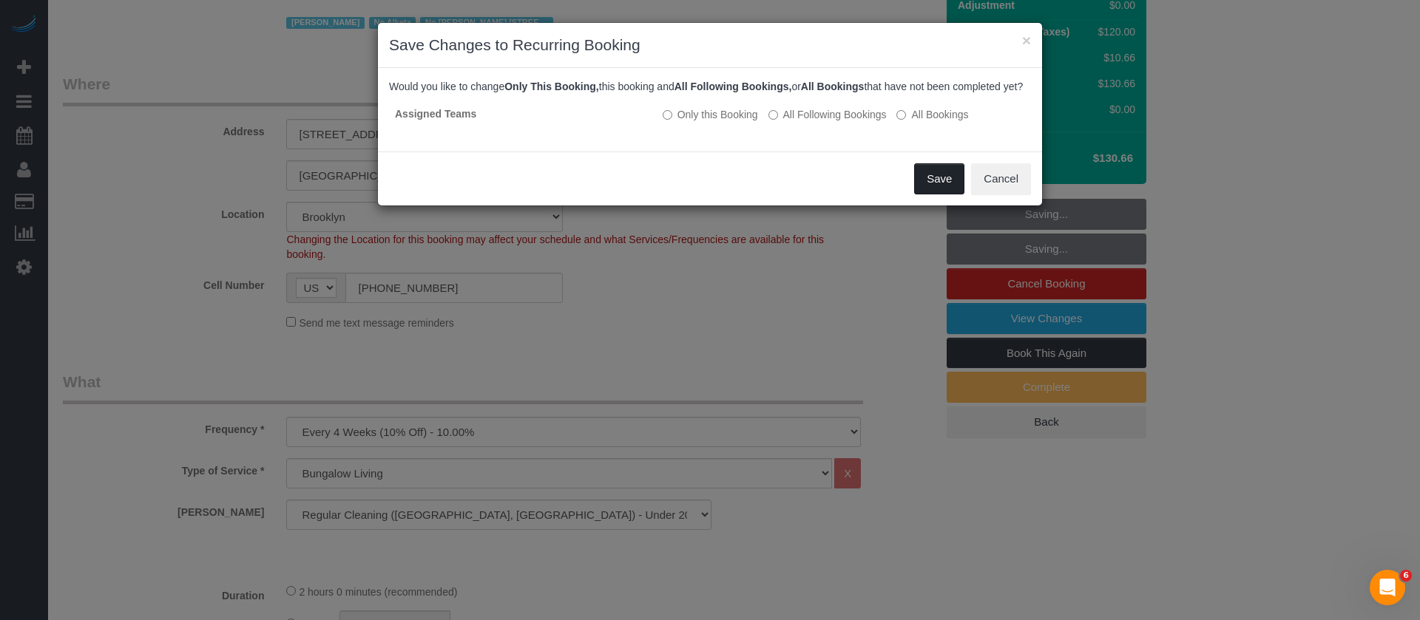
click at [936, 181] on button "Save" at bounding box center [939, 178] width 50 height 31
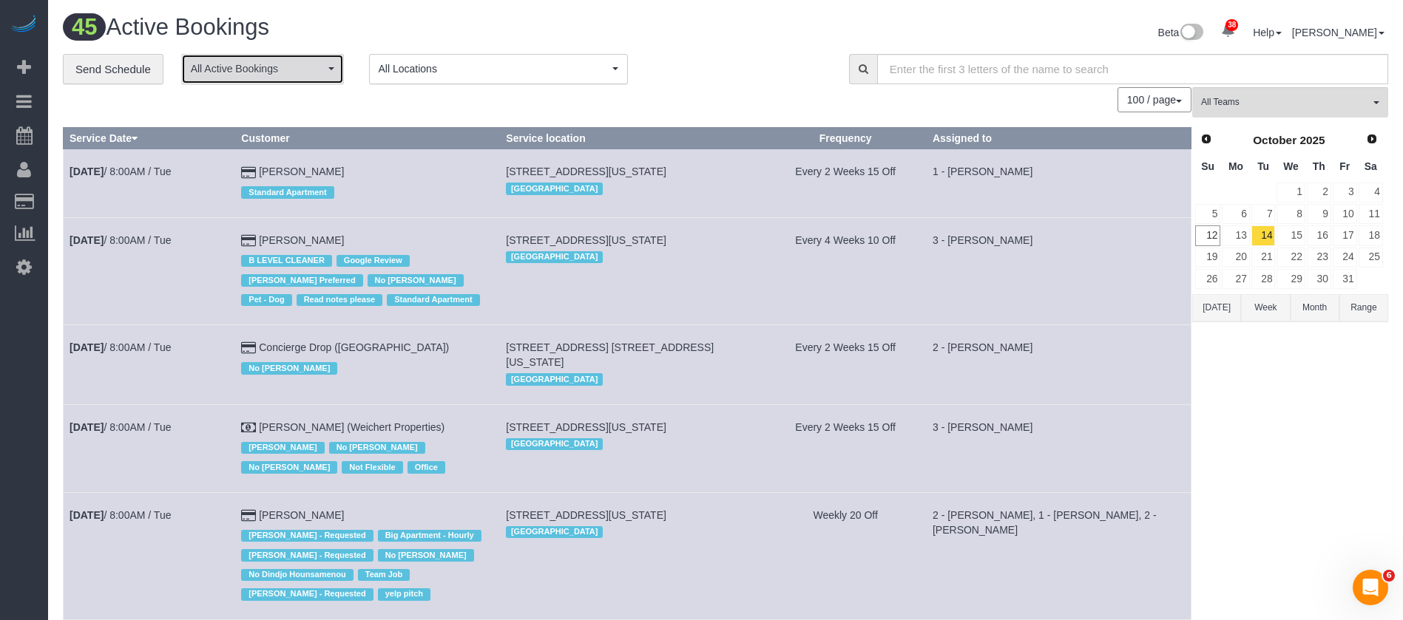
click at [323, 63] on span "All Active Bookings" at bounding box center [258, 68] width 134 height 15
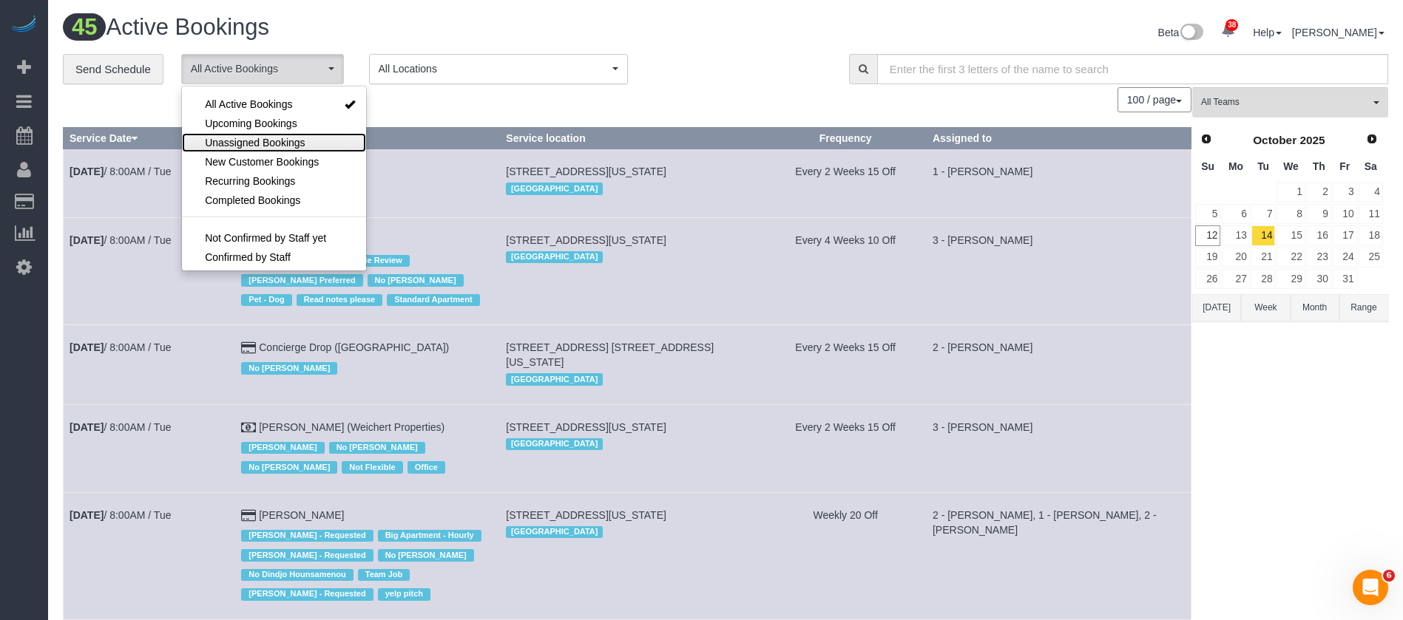
click at [273, 138] on span "Unassigned Bookings" at bounding box center [255, 142] width 100 height 15
select select "**********"
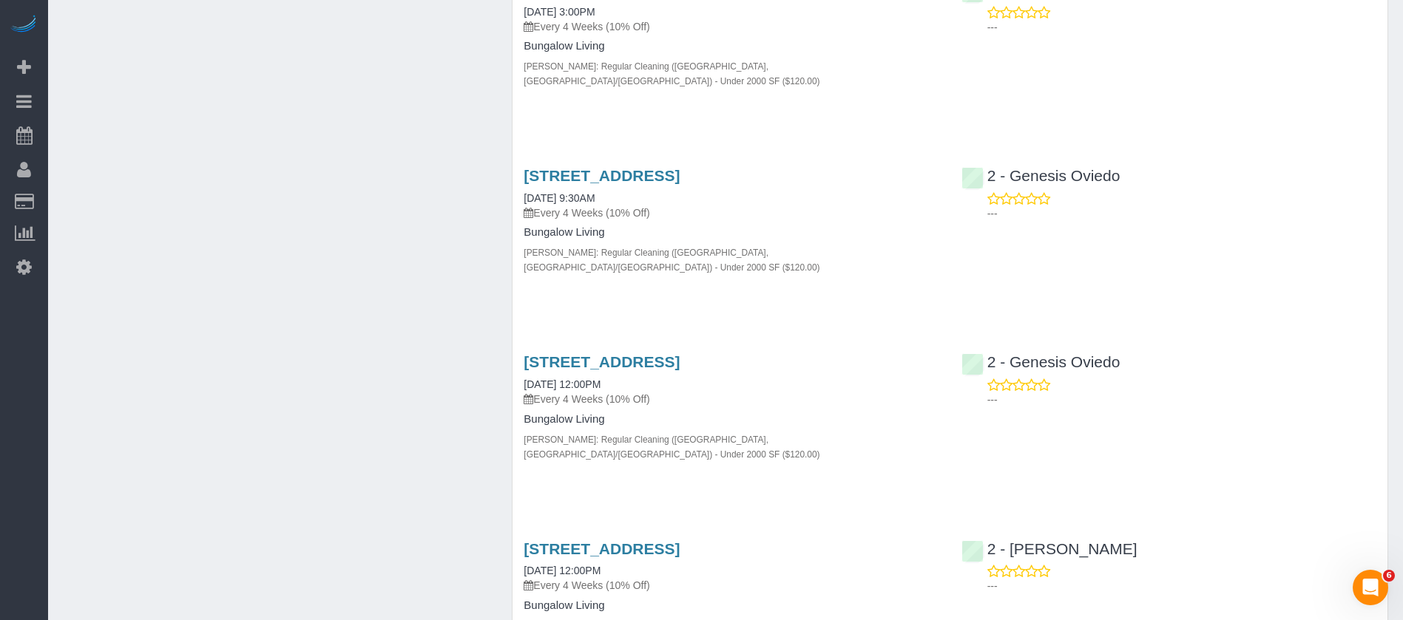
scroll to position [2219, 0]
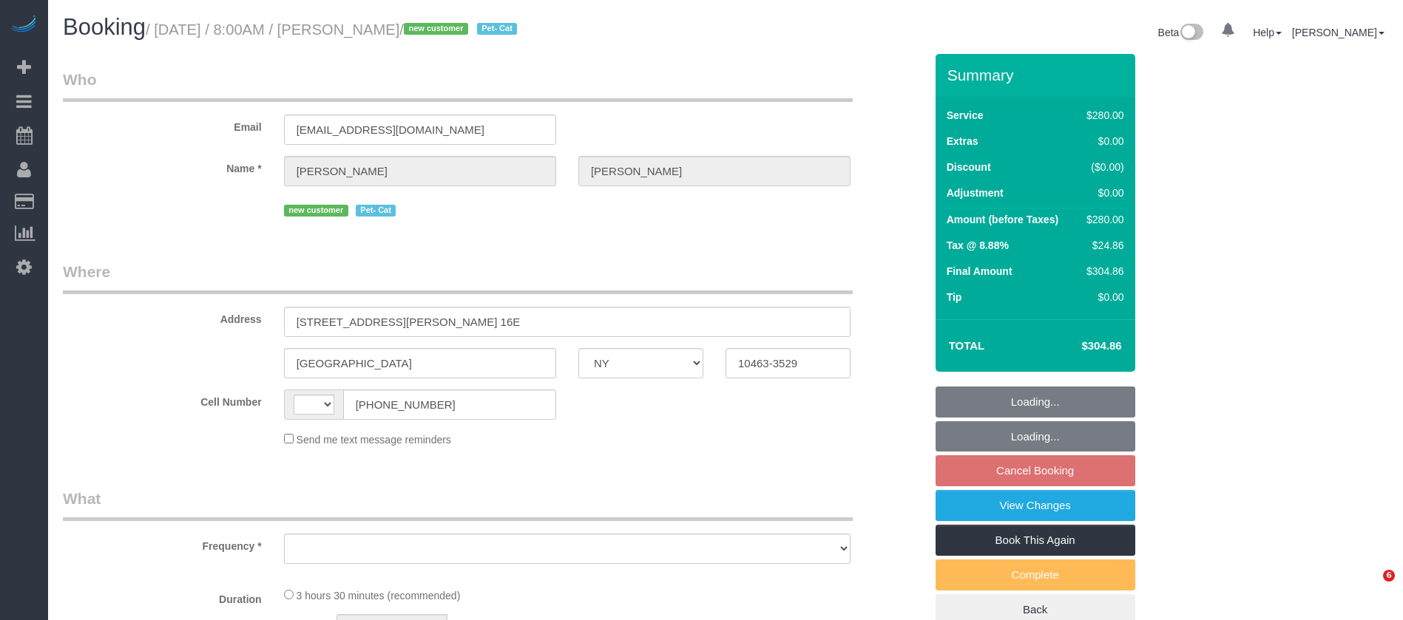
select select "NY"
select select "string:[GEOGRAPHIC_DATA]"
select select "object:819"
select select "number:56"
select select "number:69"
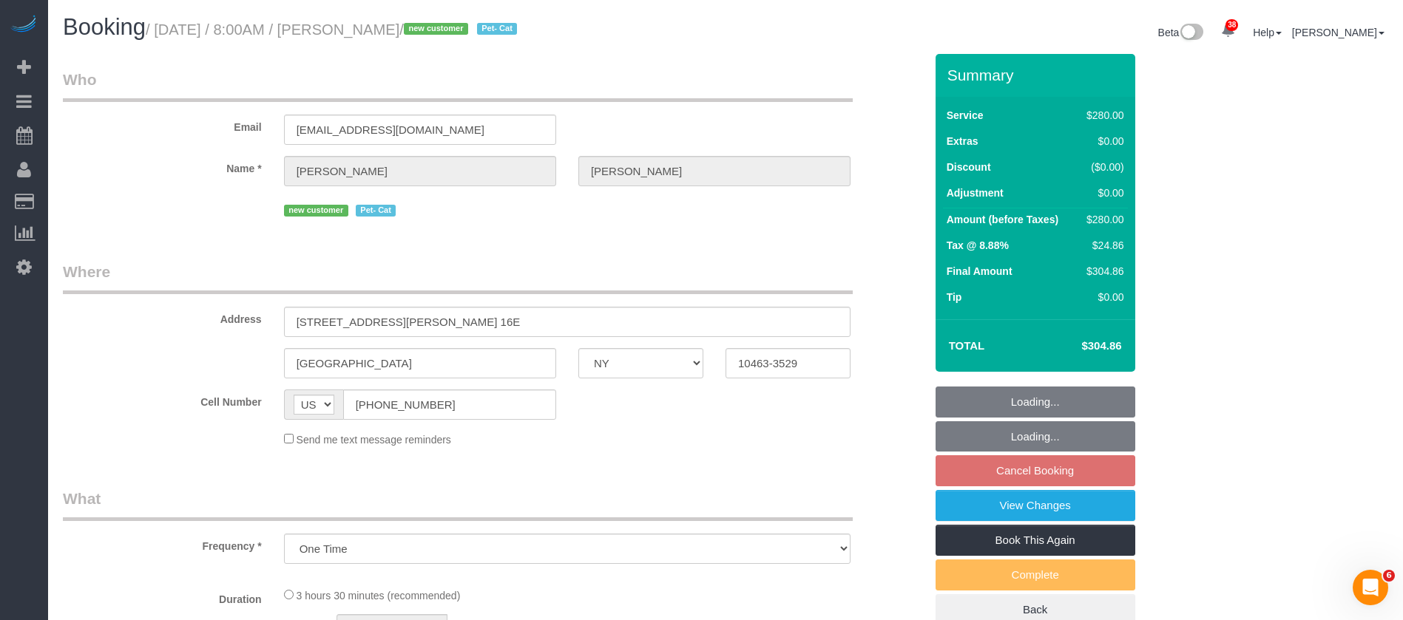
select select "number:14"
select select "number:6"
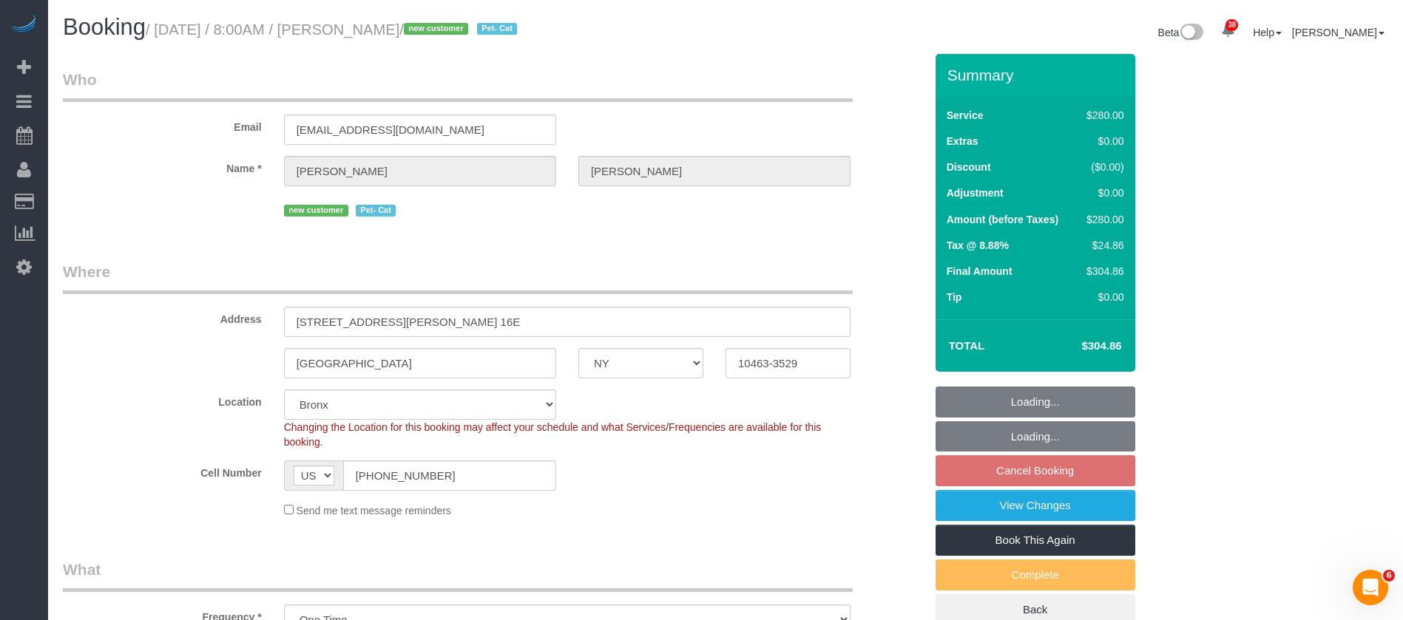
select select "spot1"
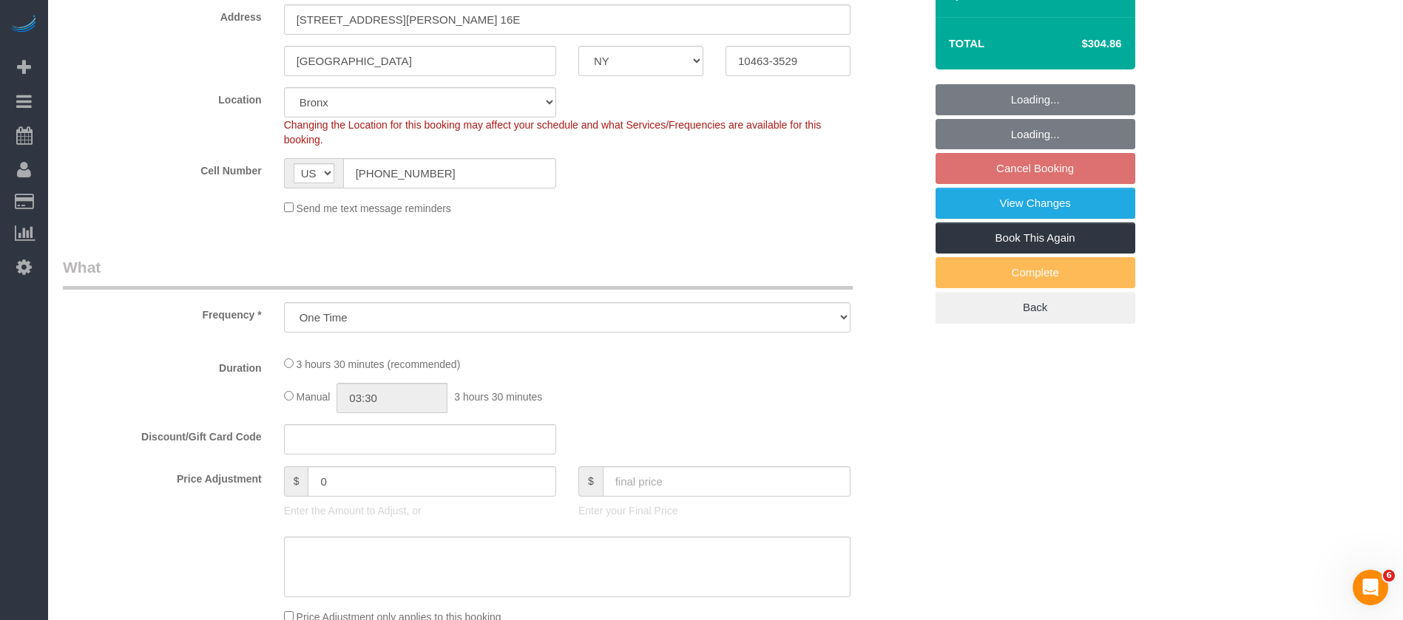
select select "string:stripe-pm_1SFzvU4VGloSiKo7YFExhWNV"
select select "210"
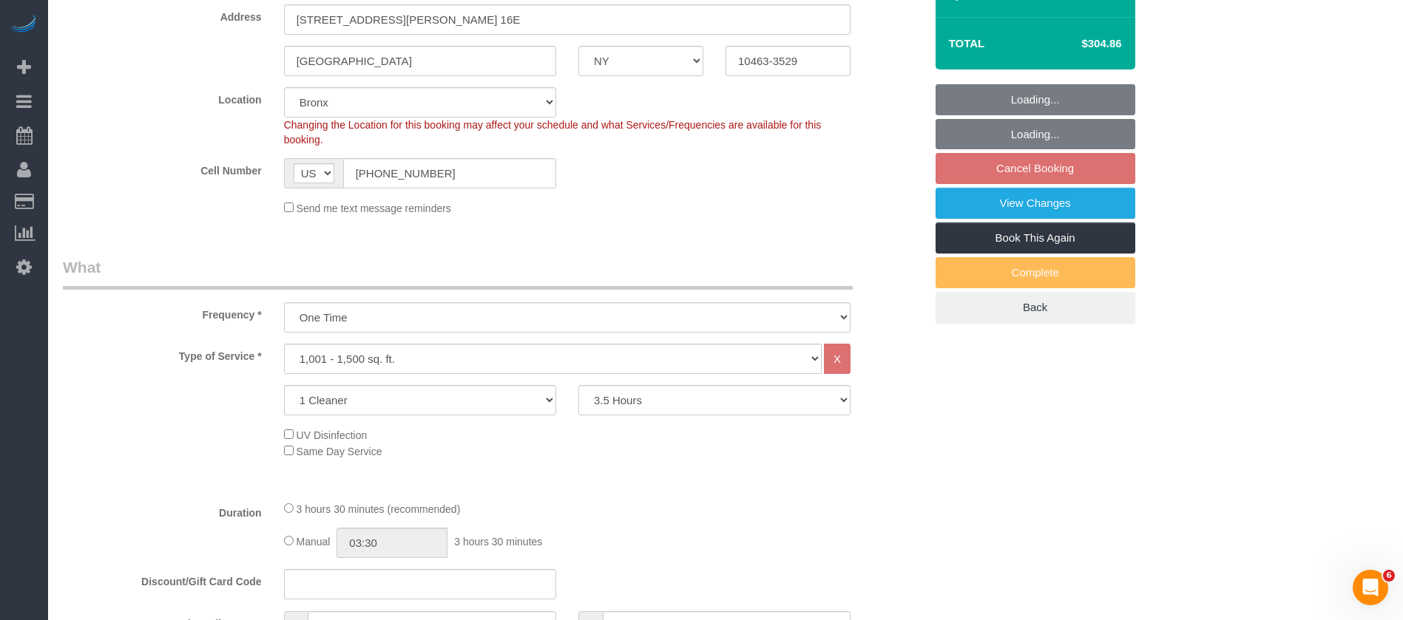
select select "object:1209"
select select "spot61"
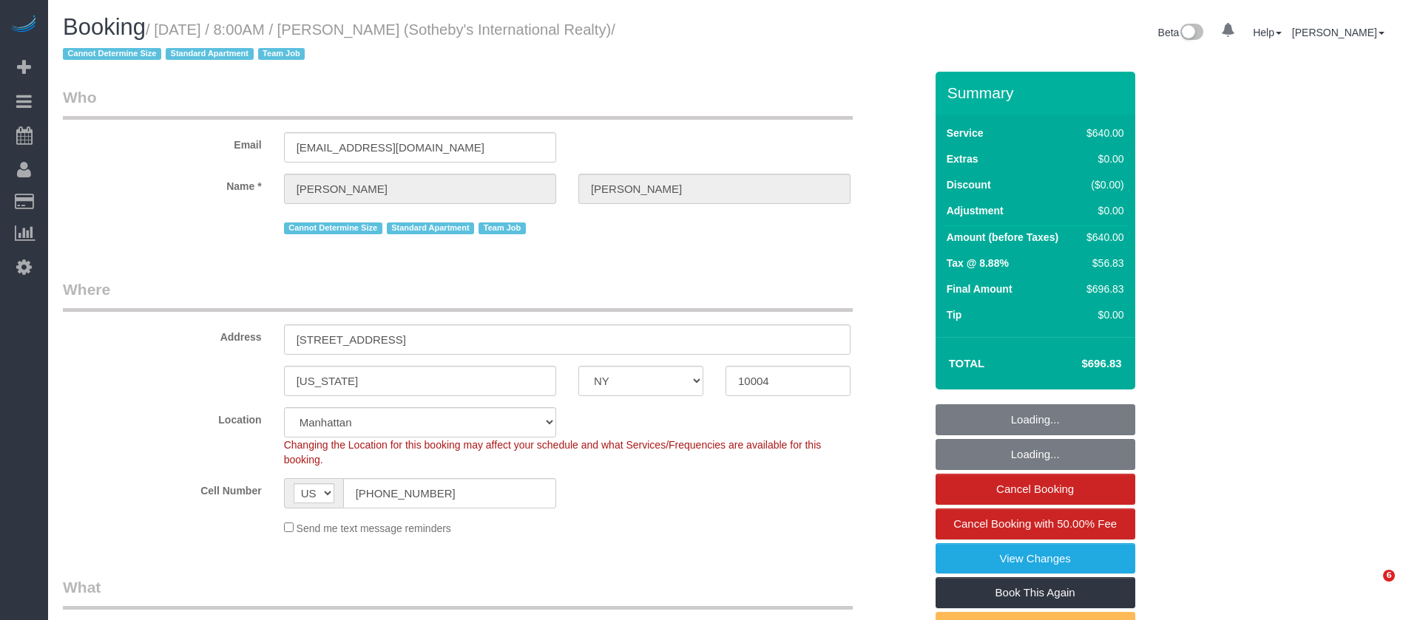
select select "NY"
select select "240"
select select "spot1"
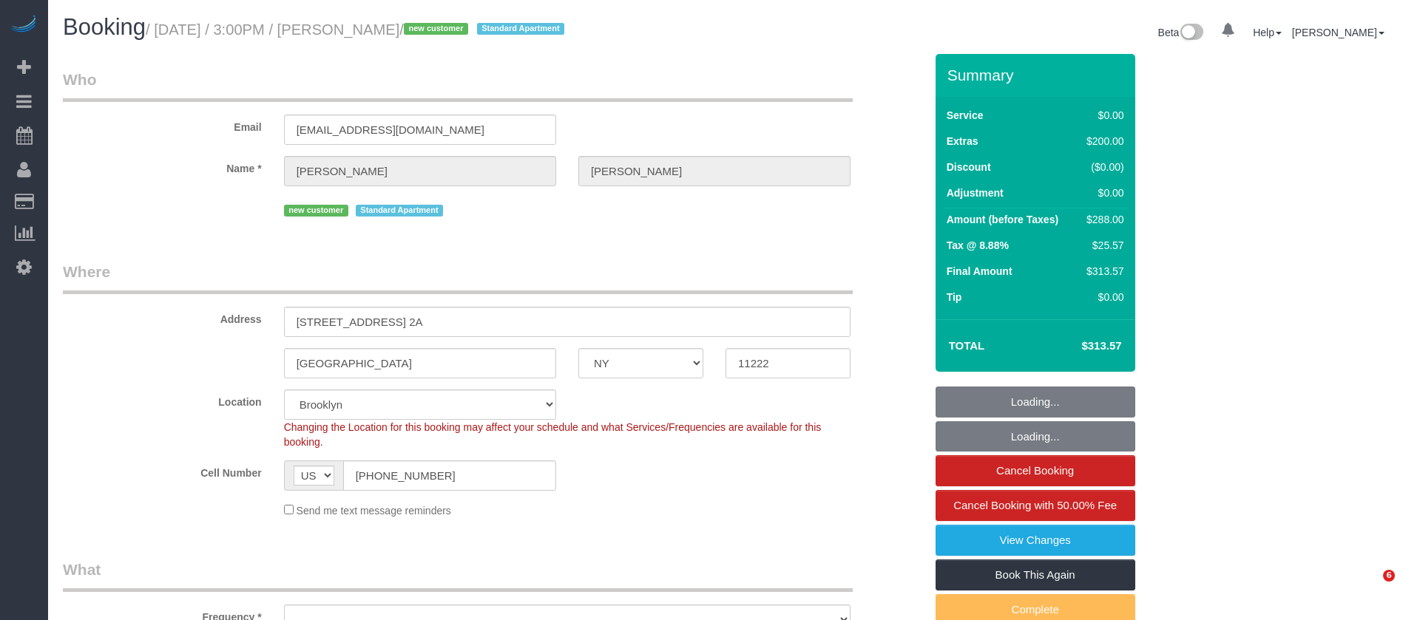
select select "NY"
select select "object:1476"
select select "string:stripe-pm_1SH9eP4VGloSiKo7wFUE2tK2"
select select "1"
select select "spot1"
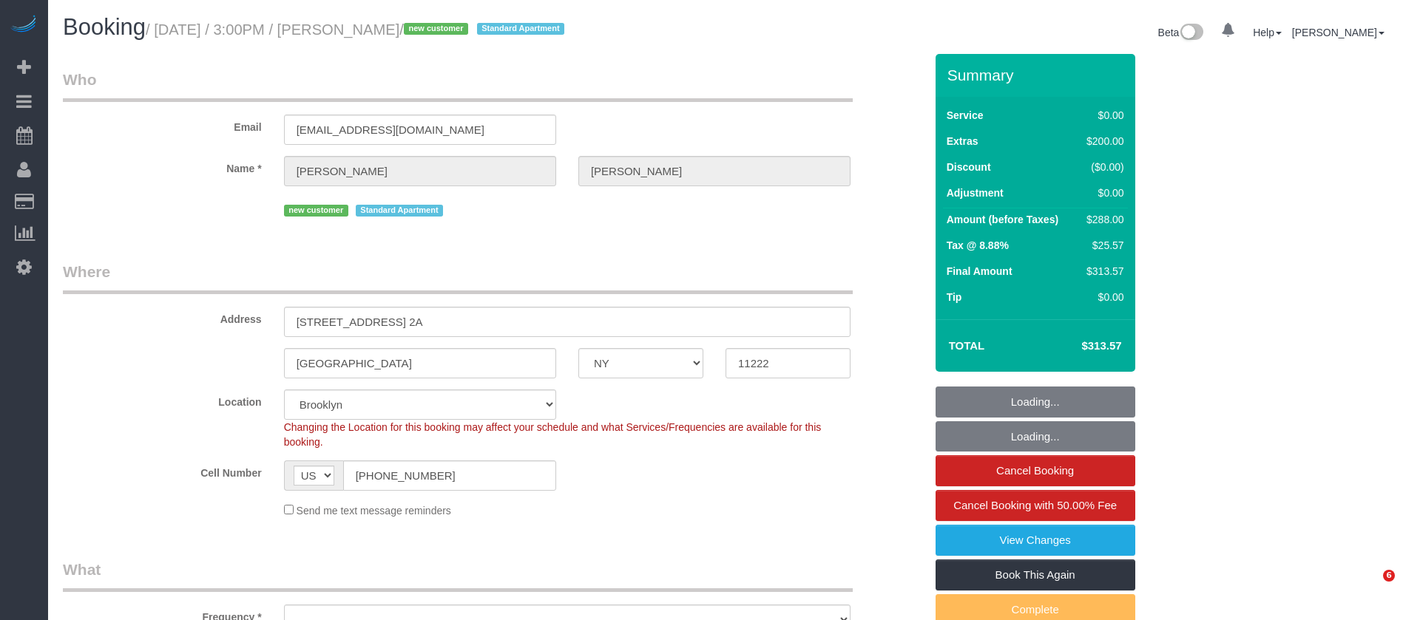
select select "number:65"
select select "number:79"
select select "number:15"
select select "number:5"
select select "NY"
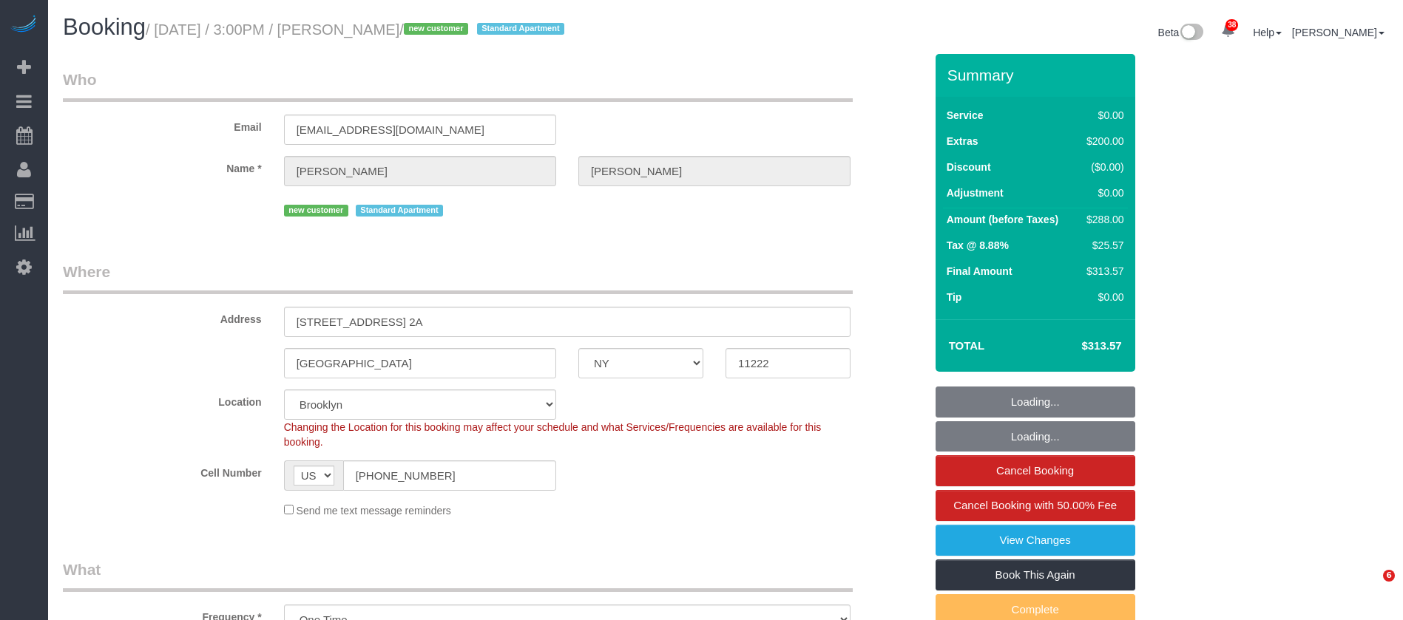
select select "1"
select select "spot1"
select select "number:65"
select select "number:79"
select select "number:15"
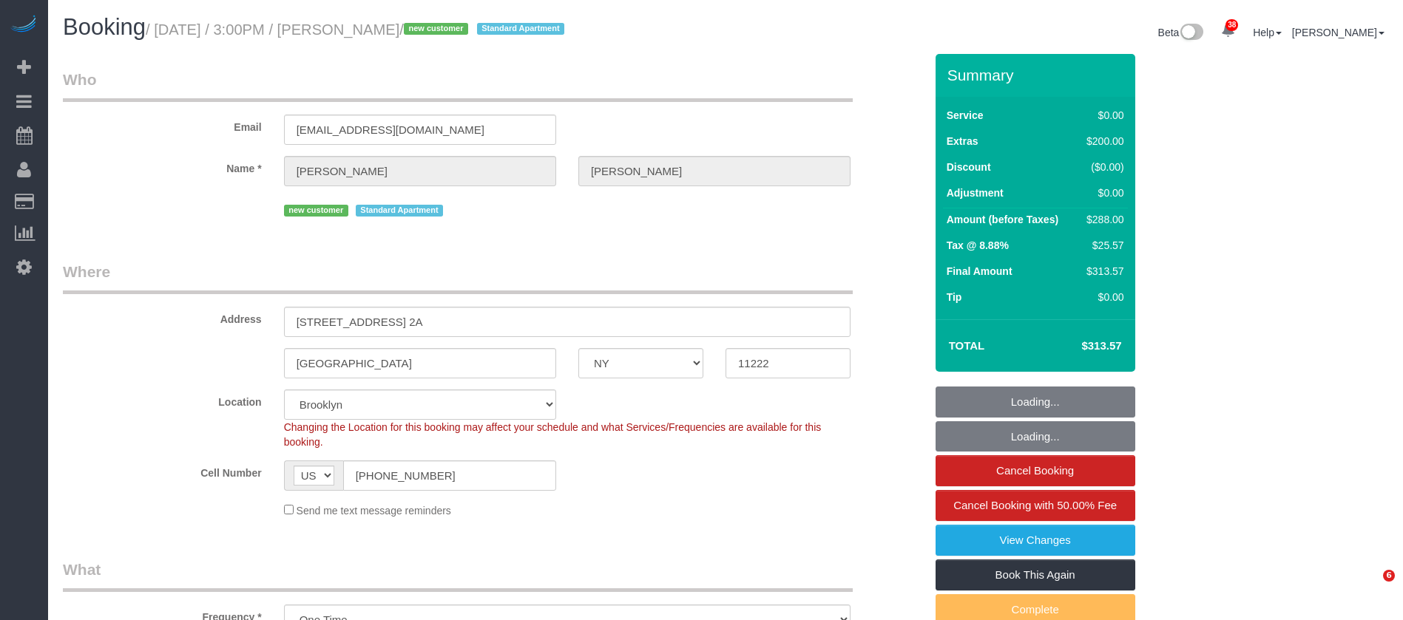
select select "number:5"
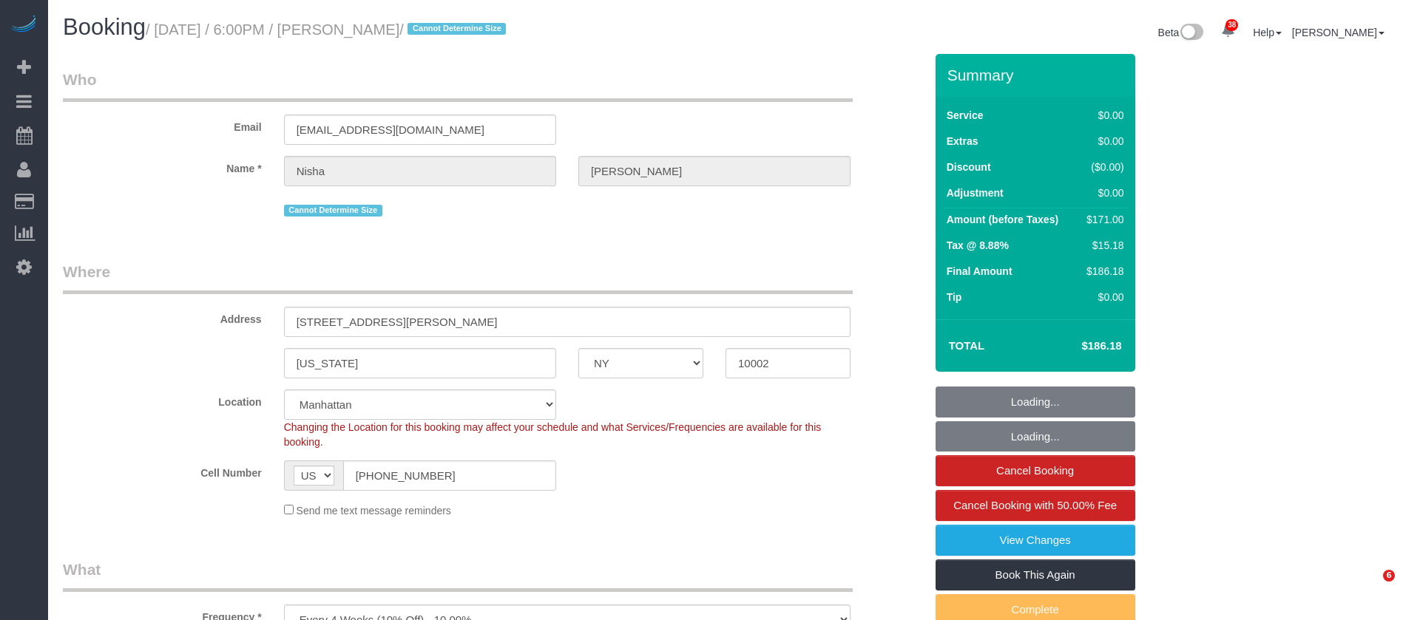
select select "NY"
select select "2"
select select "spot1"
select select "number:89"
select select "number:90"
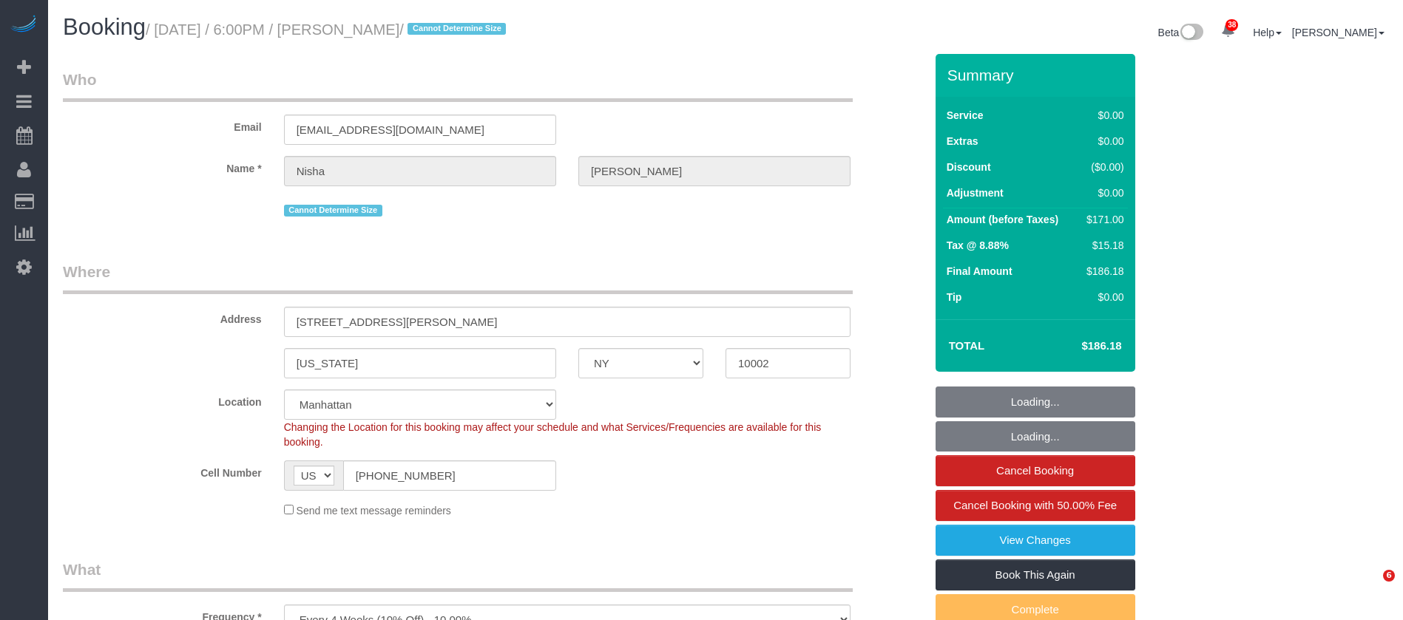
select select "number:15"
select select "number:7"
